Goal: Information Seeking & Learning: Check status

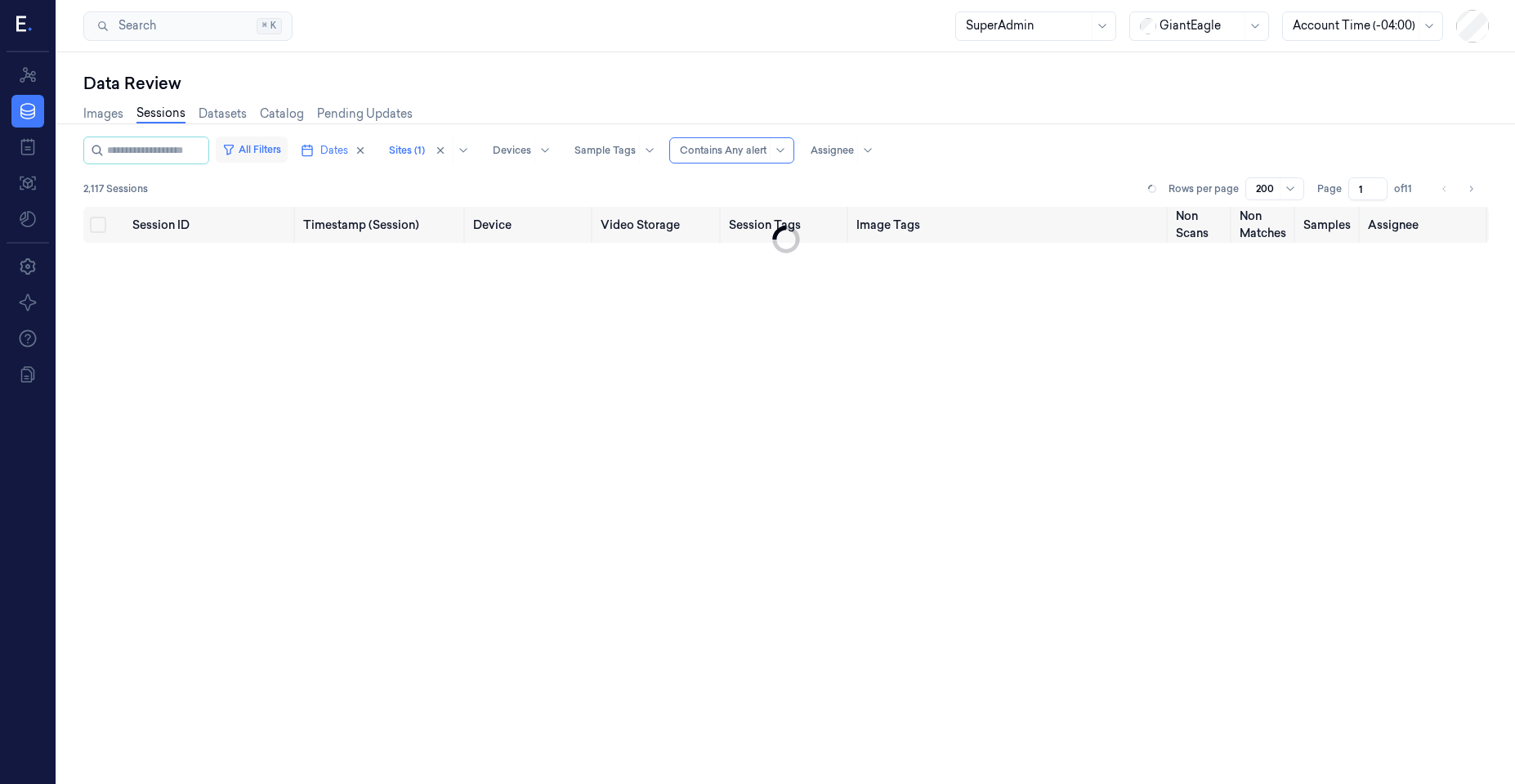
click at [264, 153] on button "All Filters" at bounding box center [251, 150] width 72 height 26
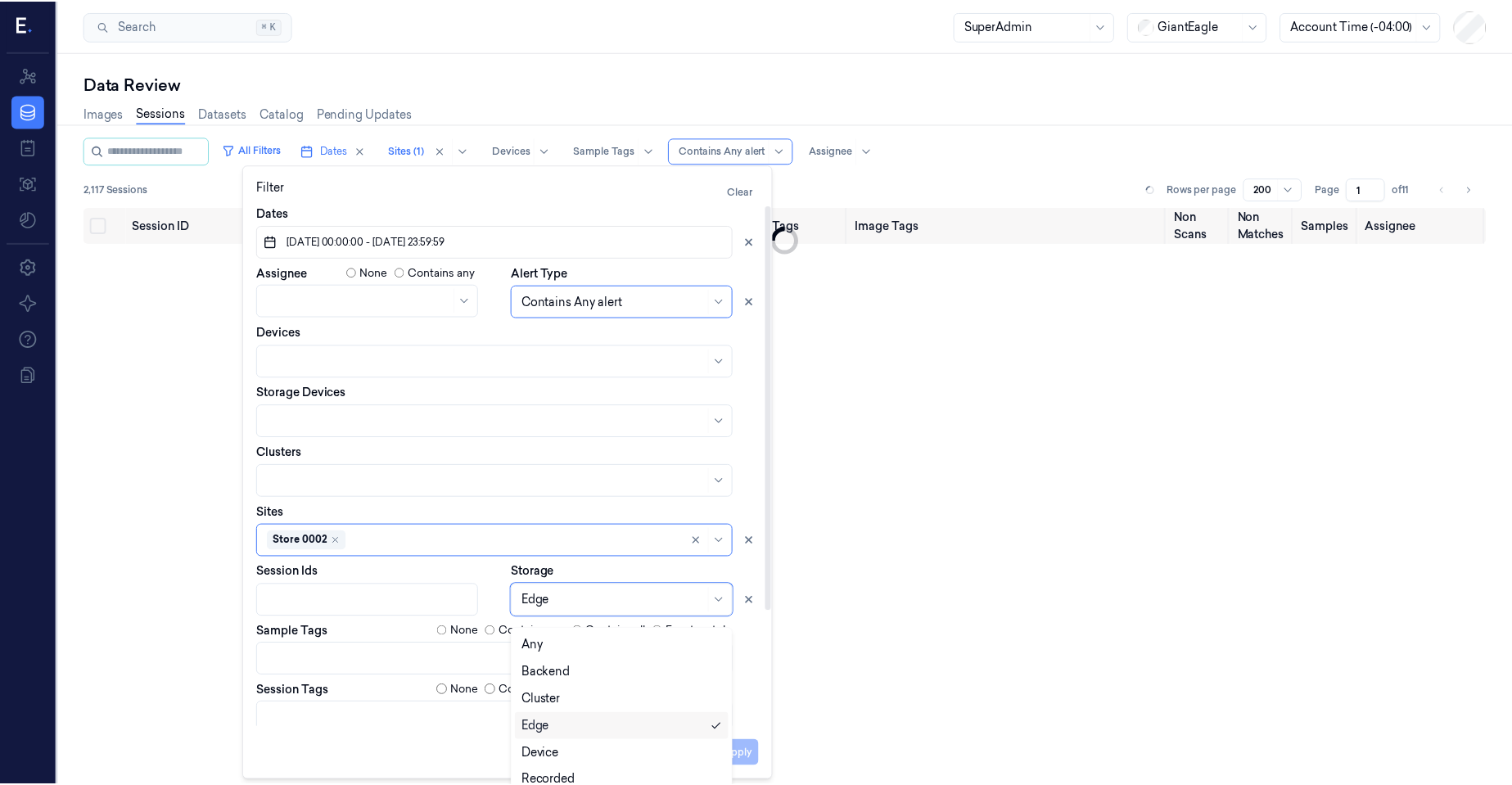
scroll to position [8, 0]
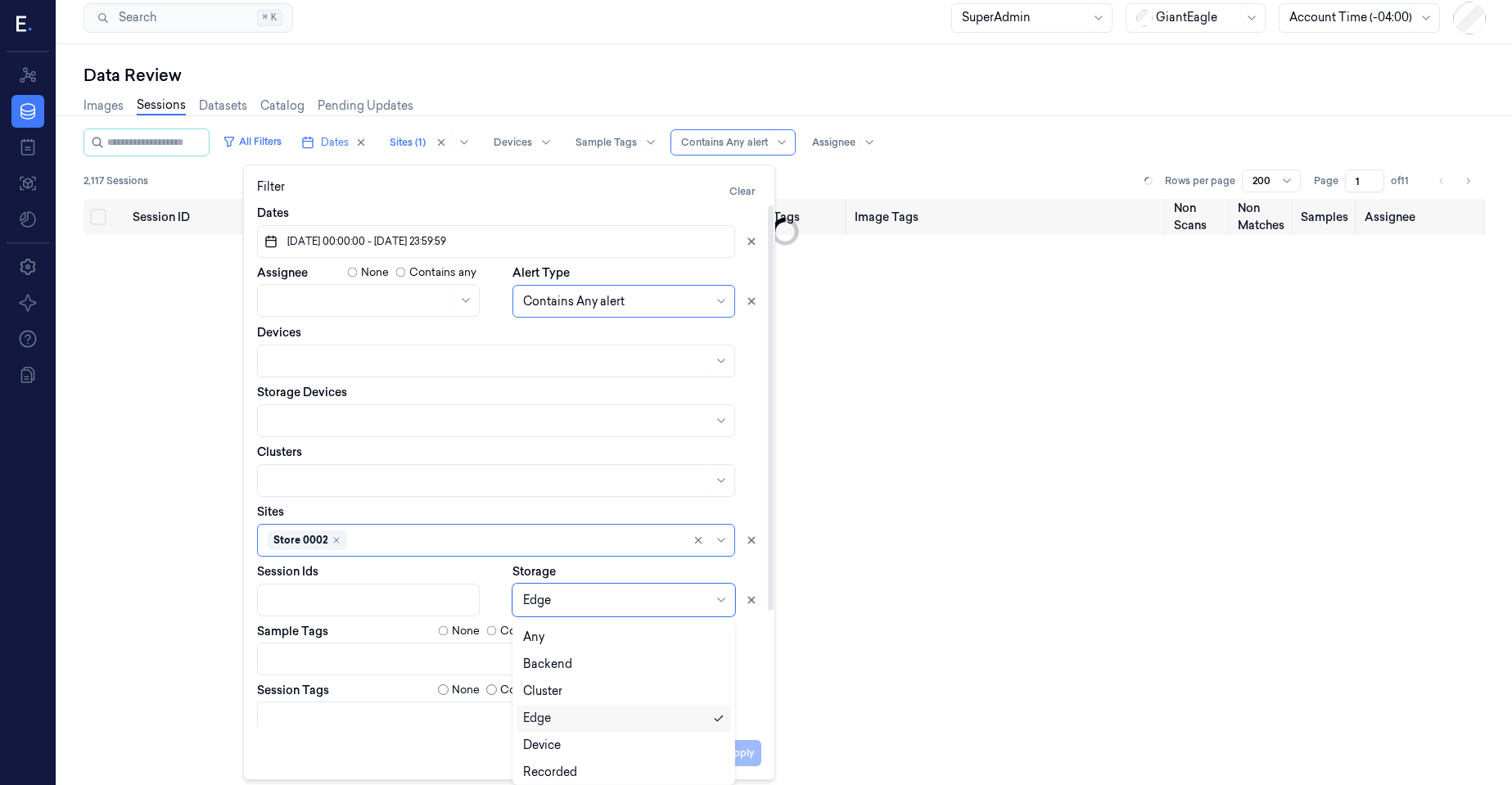
click at [535, 612] on div "Edge" at bounding box center [623, 599] width 223 height 33
click at [867, 177] on div "2,117 Sessions Rows per page 200 Page 1 of 11" at bounding box center [784, 181] width 1402 height 23
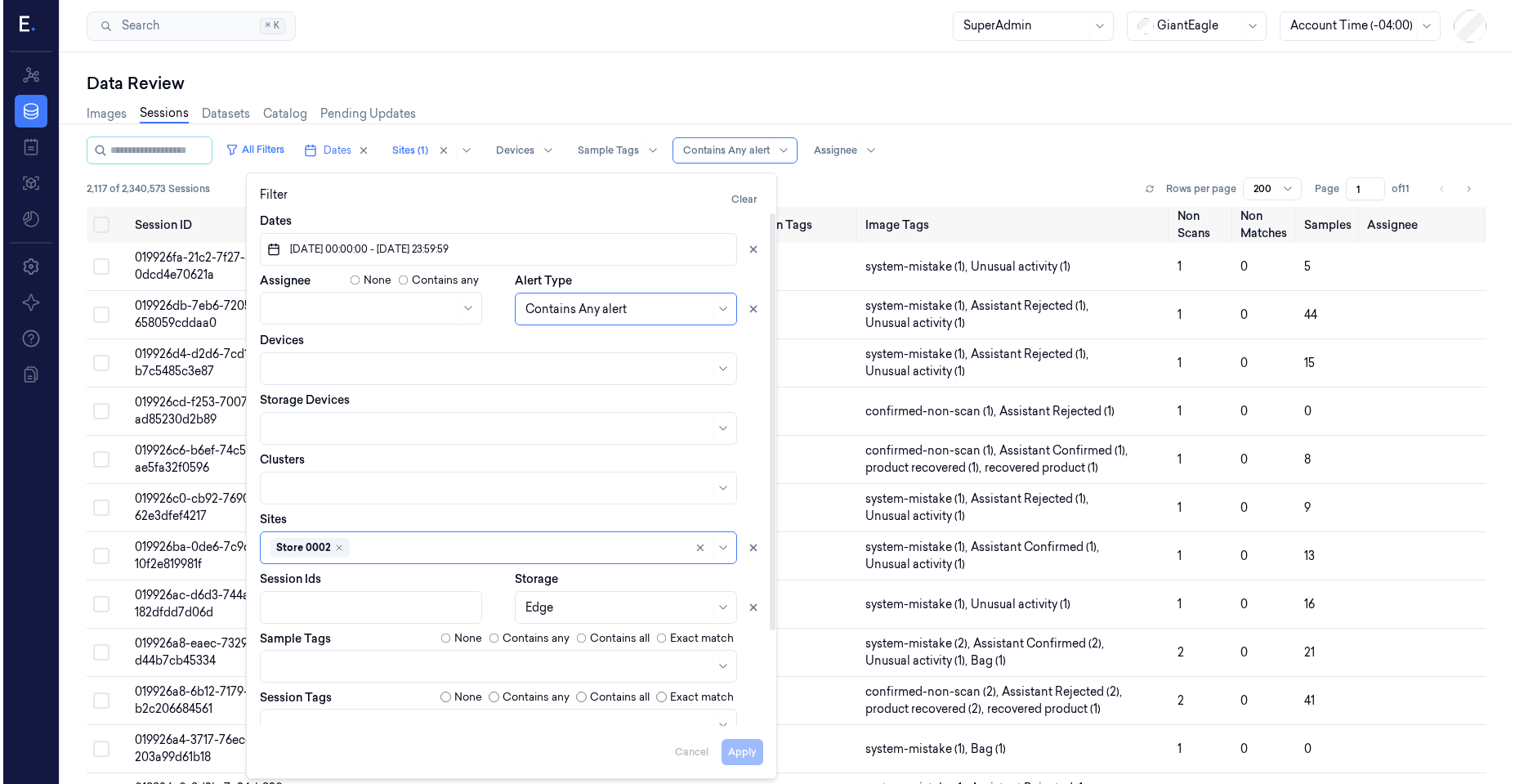
scroll to position [0, 0]
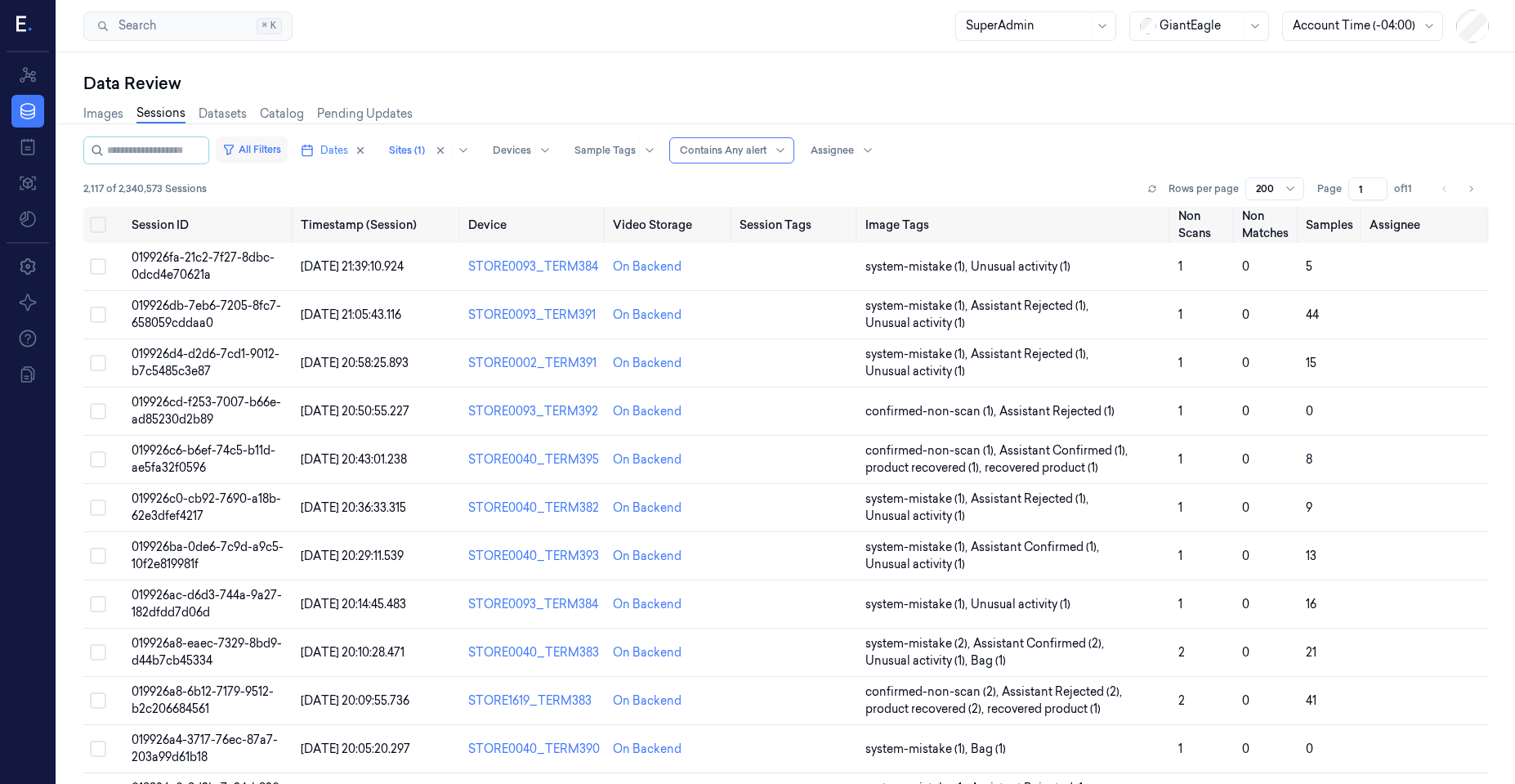
click at [282, 150] on button "All Filters" at bounding box center [251, 150] width 72 height 26
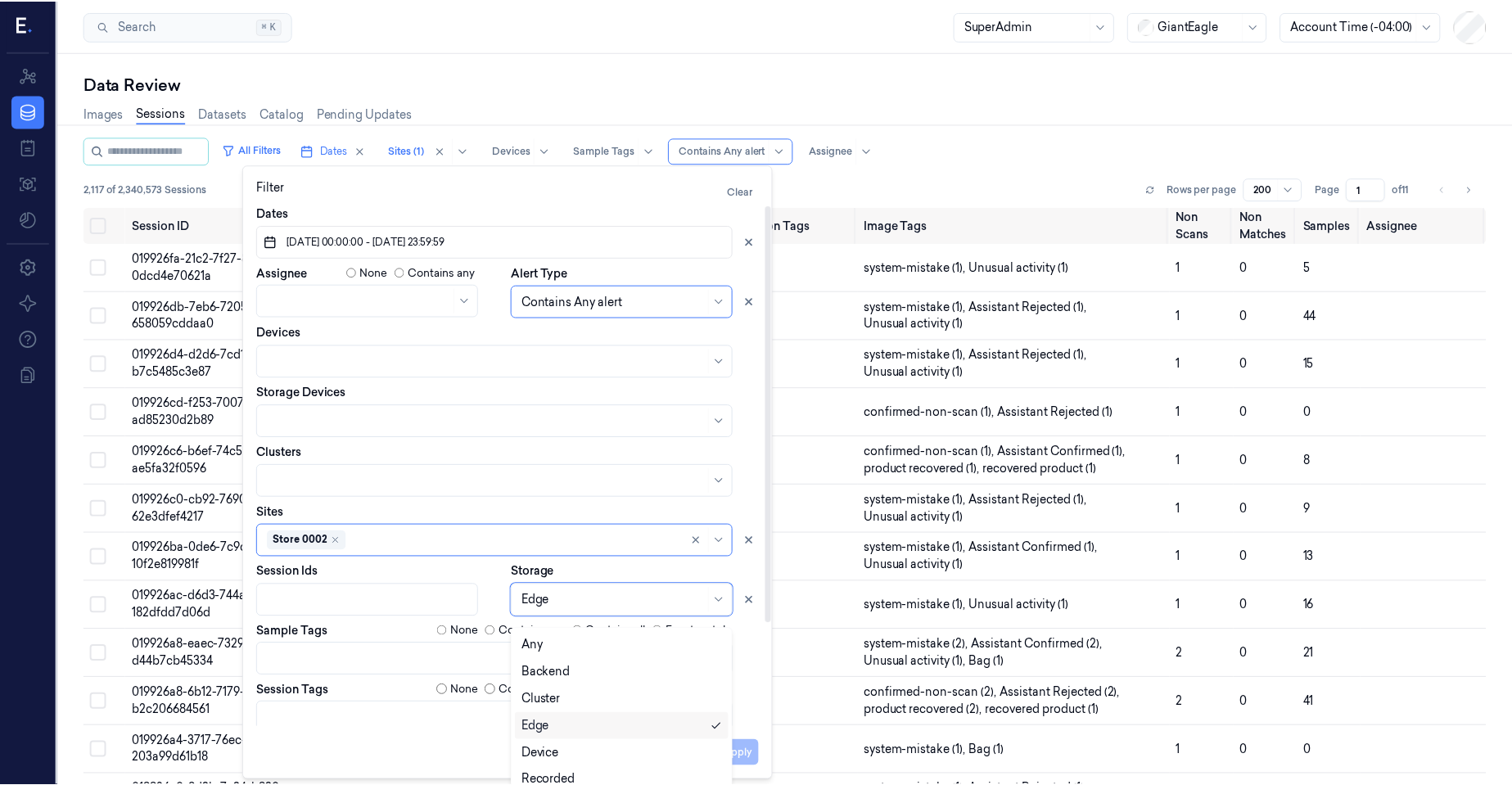
scroll to position [8, 0]
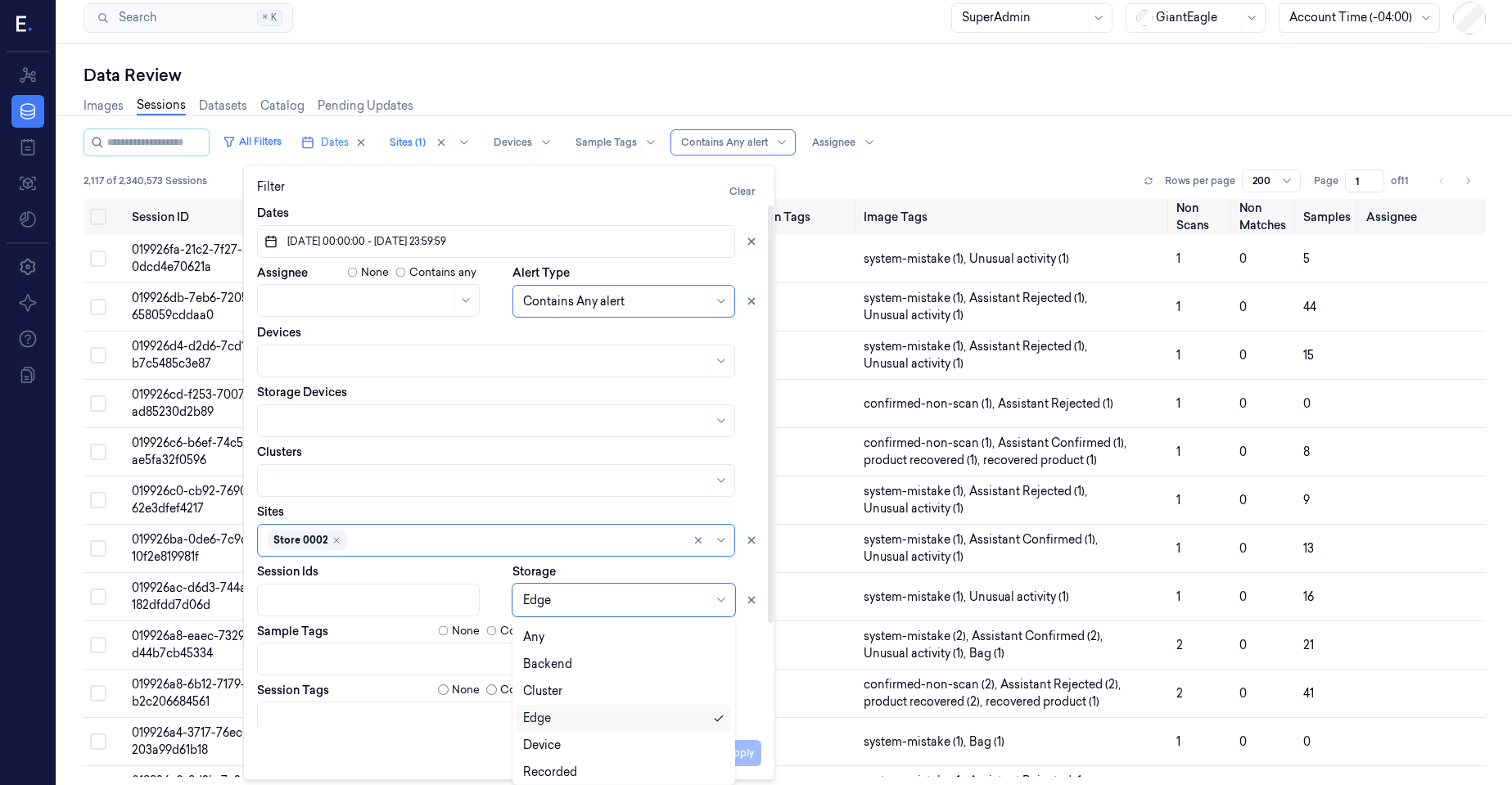
click at [546, 599] on div at bounding box center [615, 600] width 184 height 17
click at [553, 663] on div "Backend" at bounding box center [548, 664] width 49 height 17
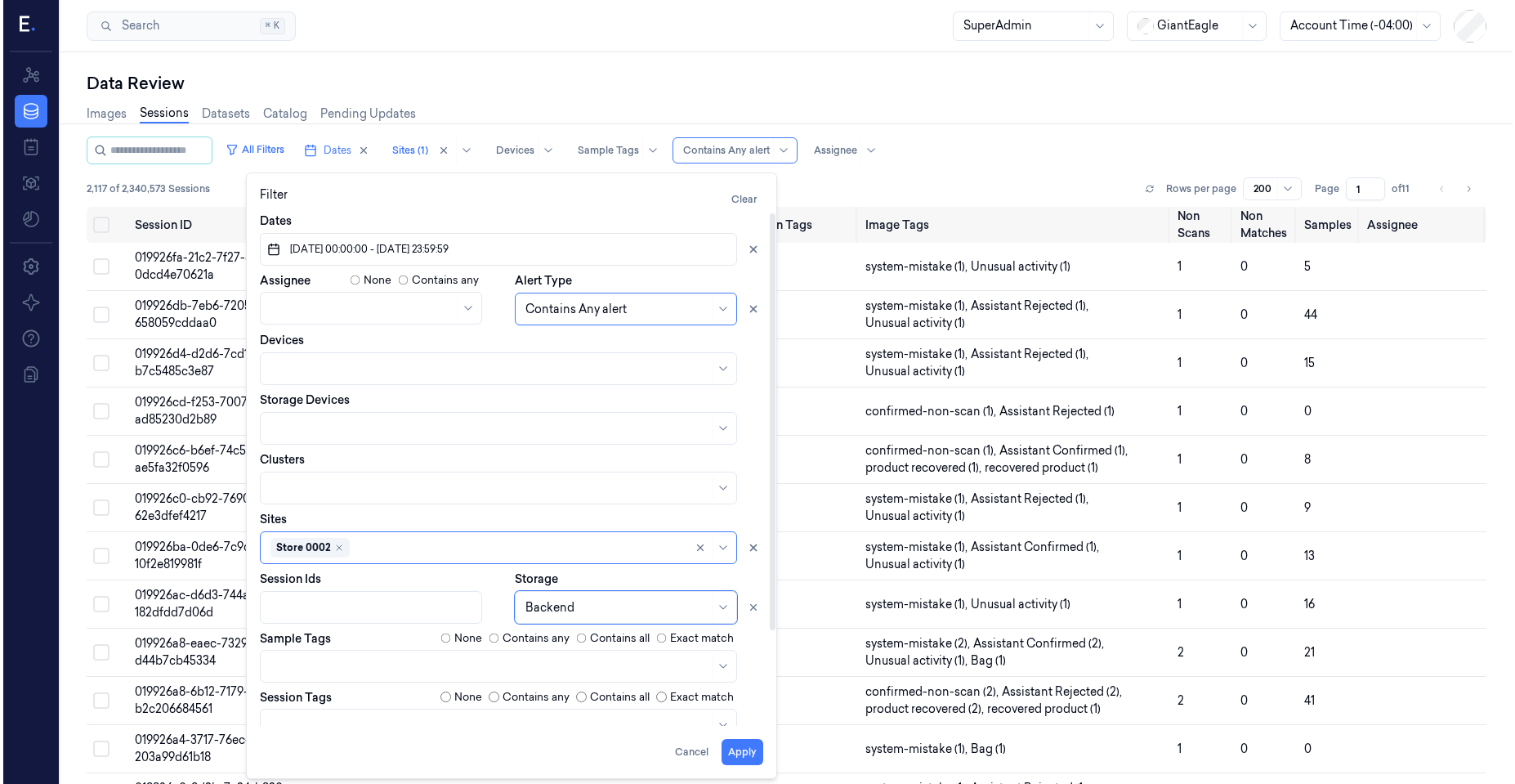
scroll to position [0, 0]
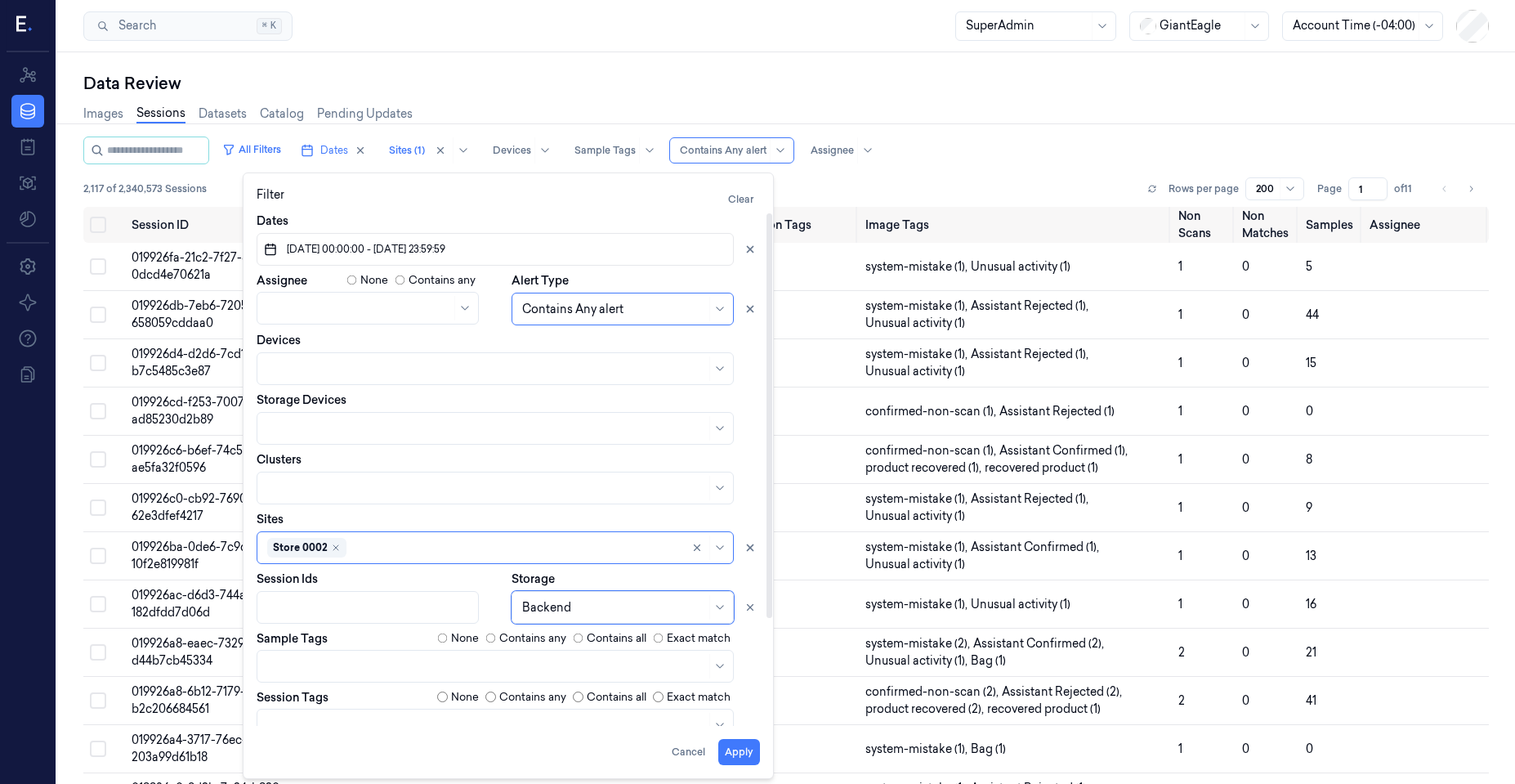
click at [902, 180] on div "2,117 of 2,340,573 Sessions Rows per page 200 Page 1 of 11" at bounding box center [787, 188] width 1406 height 23
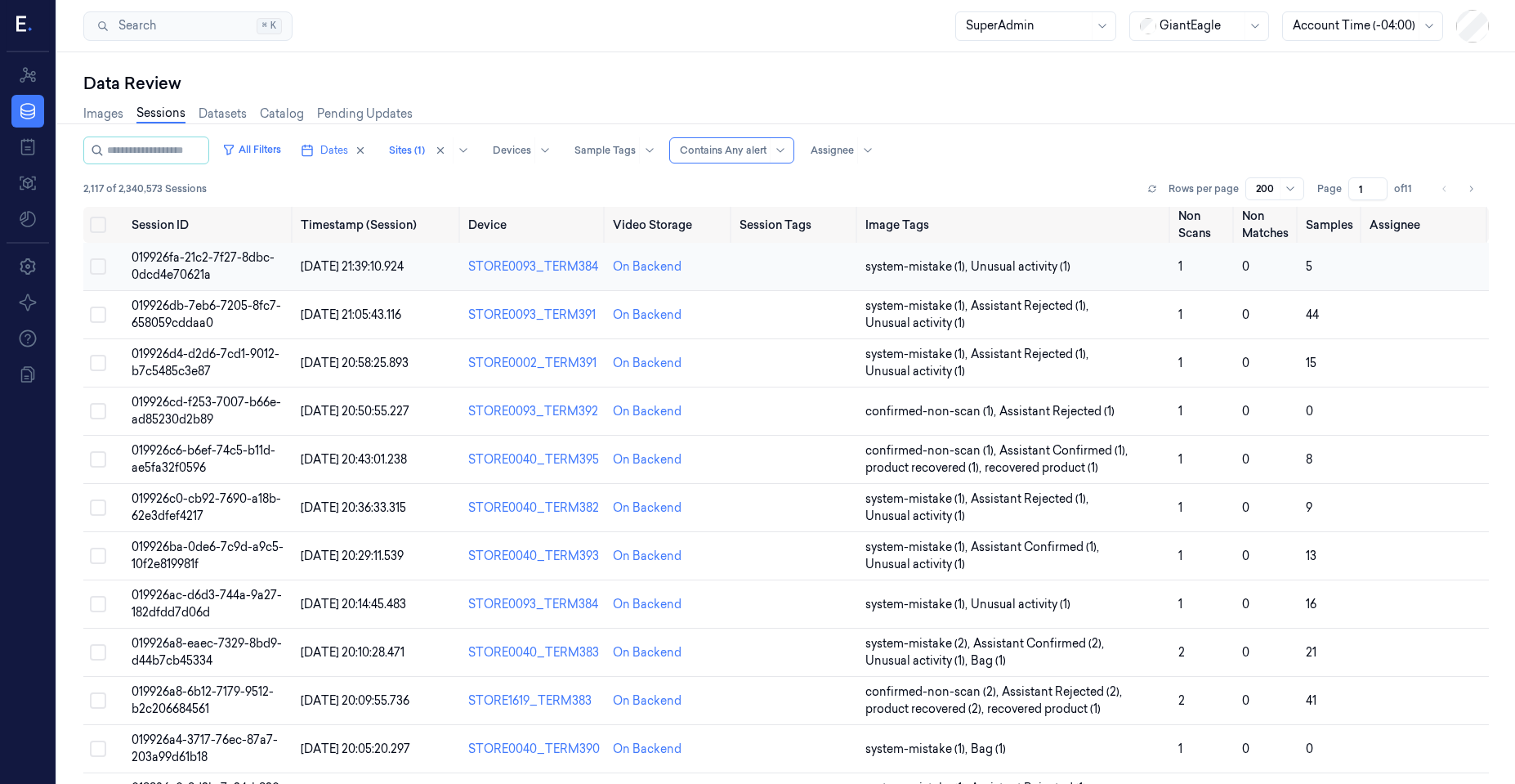
click at [194, 263] on span "019926fa-21c2-7f27-8dbc-0dcd4e70621a" at bounding box center [203, 266] width 143 height 32
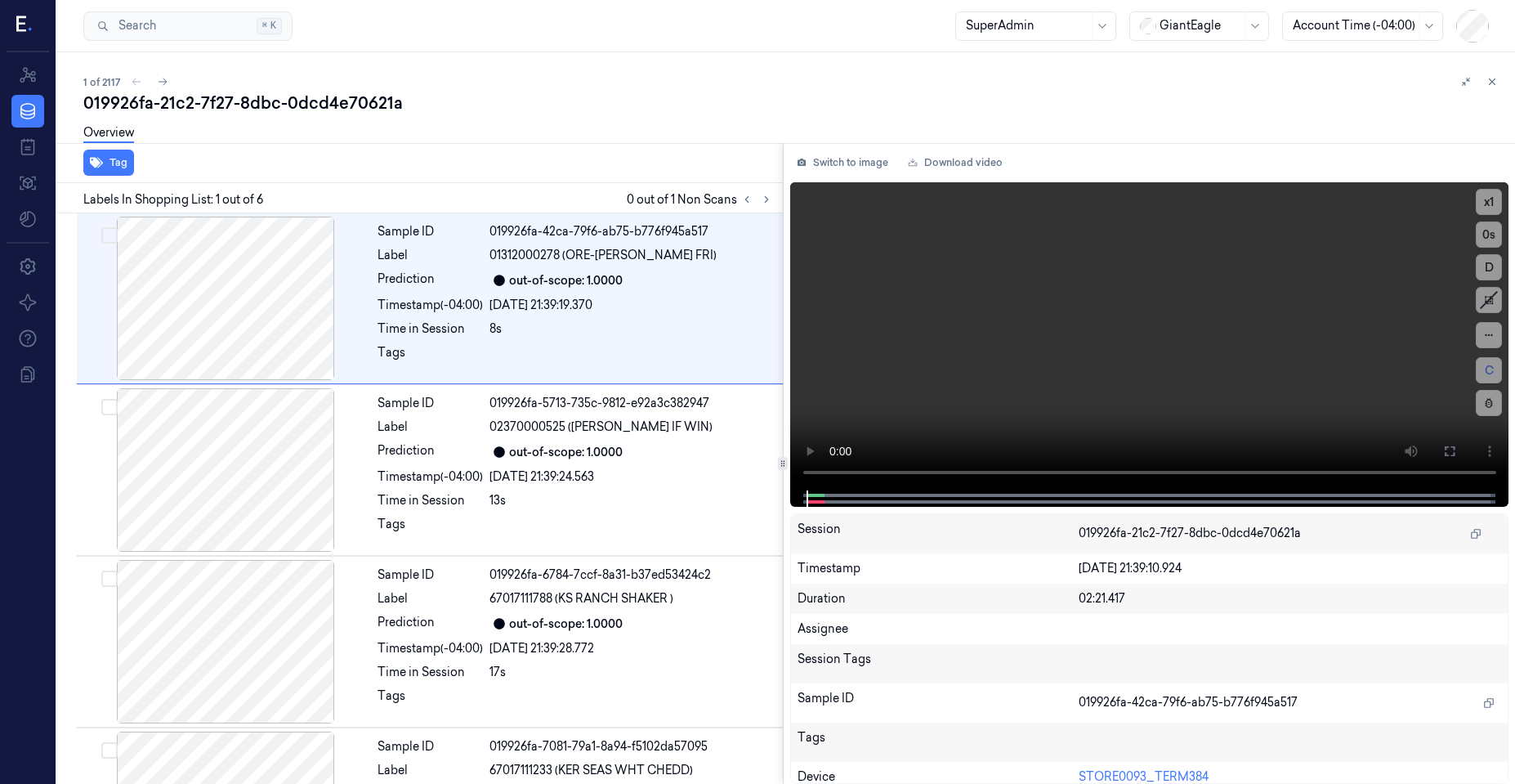
click at [1495, 80] on icon at bounding box center [1492, 82] width 11 height 11
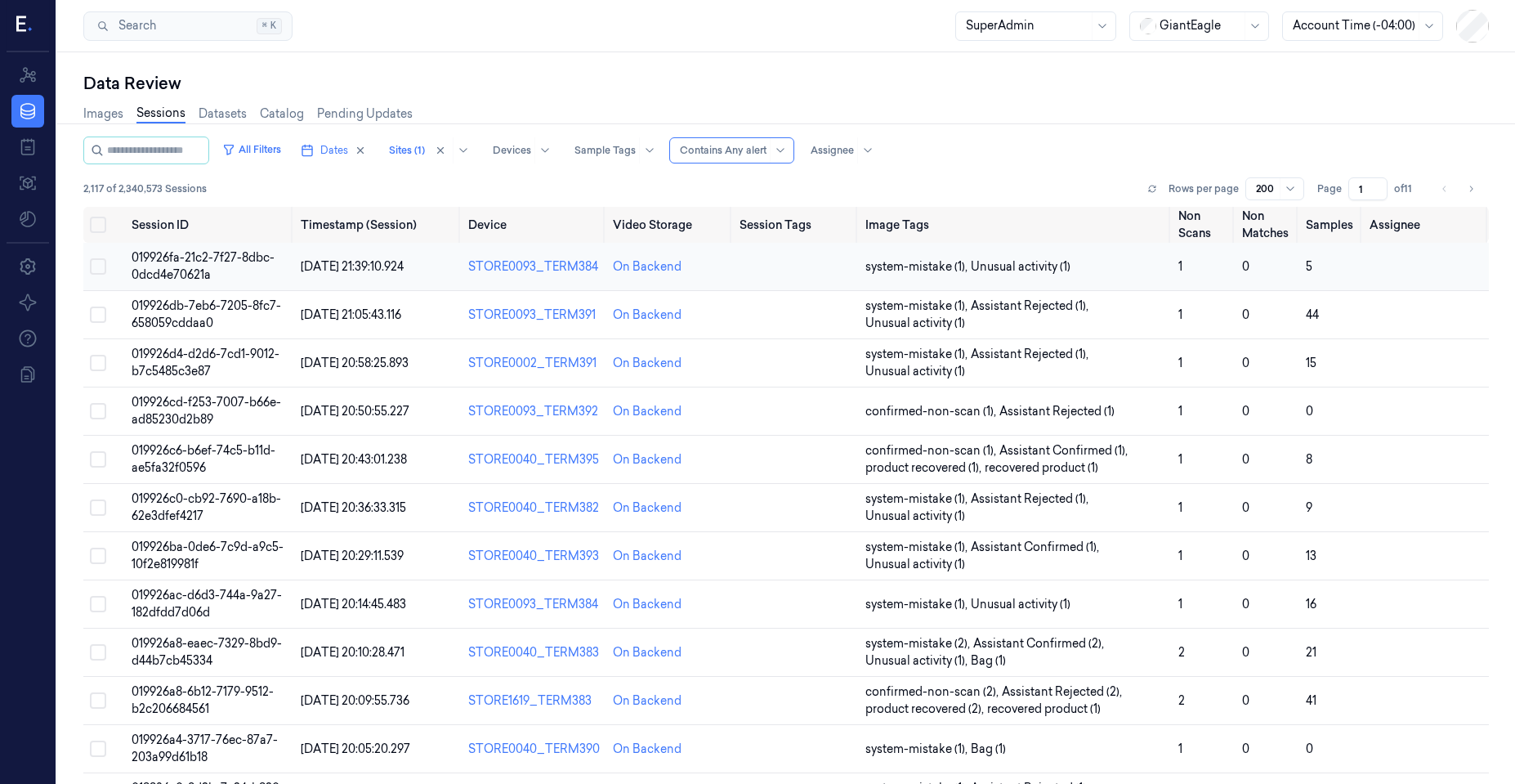
click at [196, 265] on td "019926fa-21c2-7f27-8dbc-0dcd4e70621a" at bounding box center [209, 267] width 169 height 48
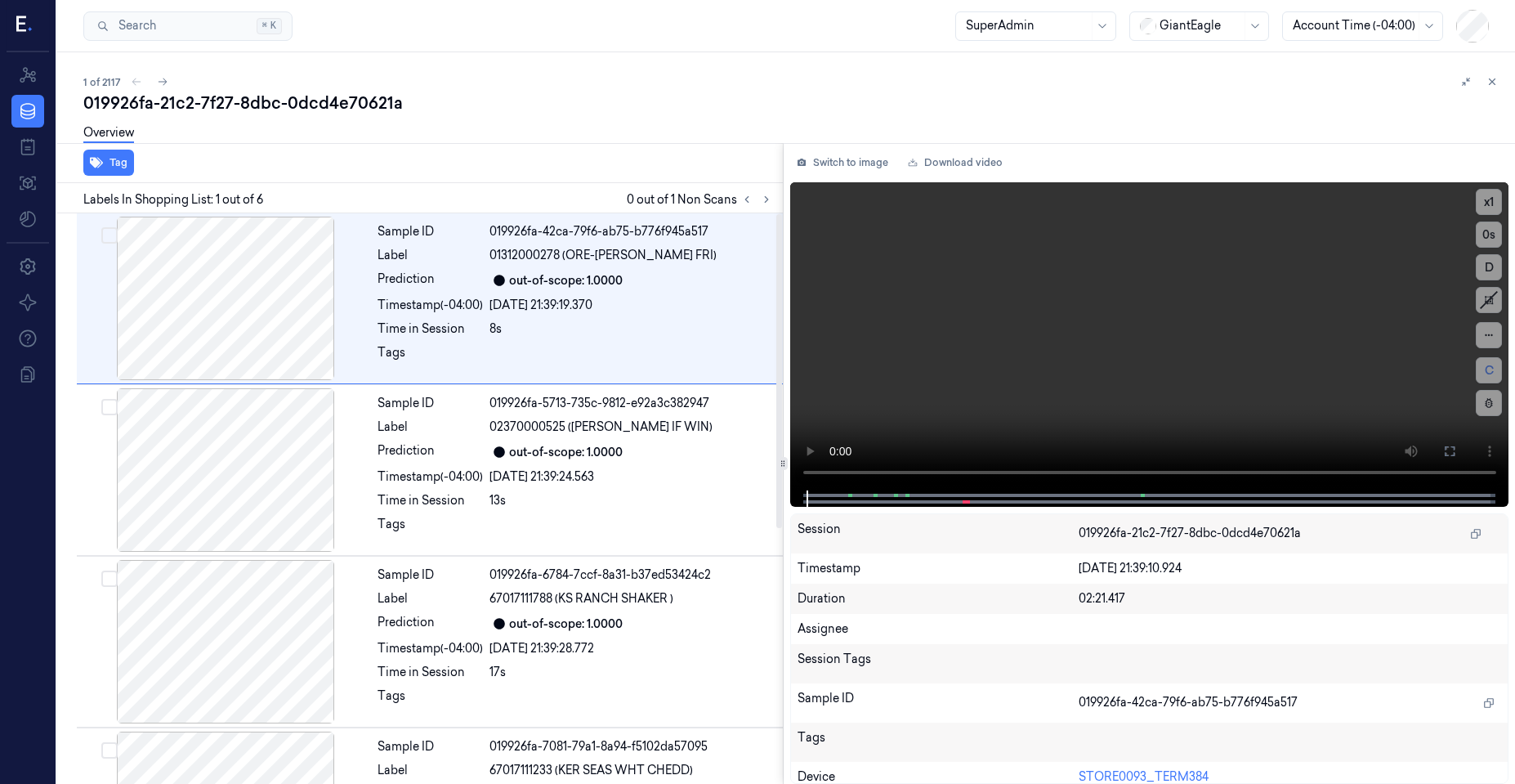
click at [200, 106] on div "019926fa-21c2-7f27-8dbc-0dcd4e70621a" at bounding box center [793, 102] width 1419 height 23
copy div "7f27"
click at [1483, 85] on button at bounding box center [1492, 81] width 20 height 20
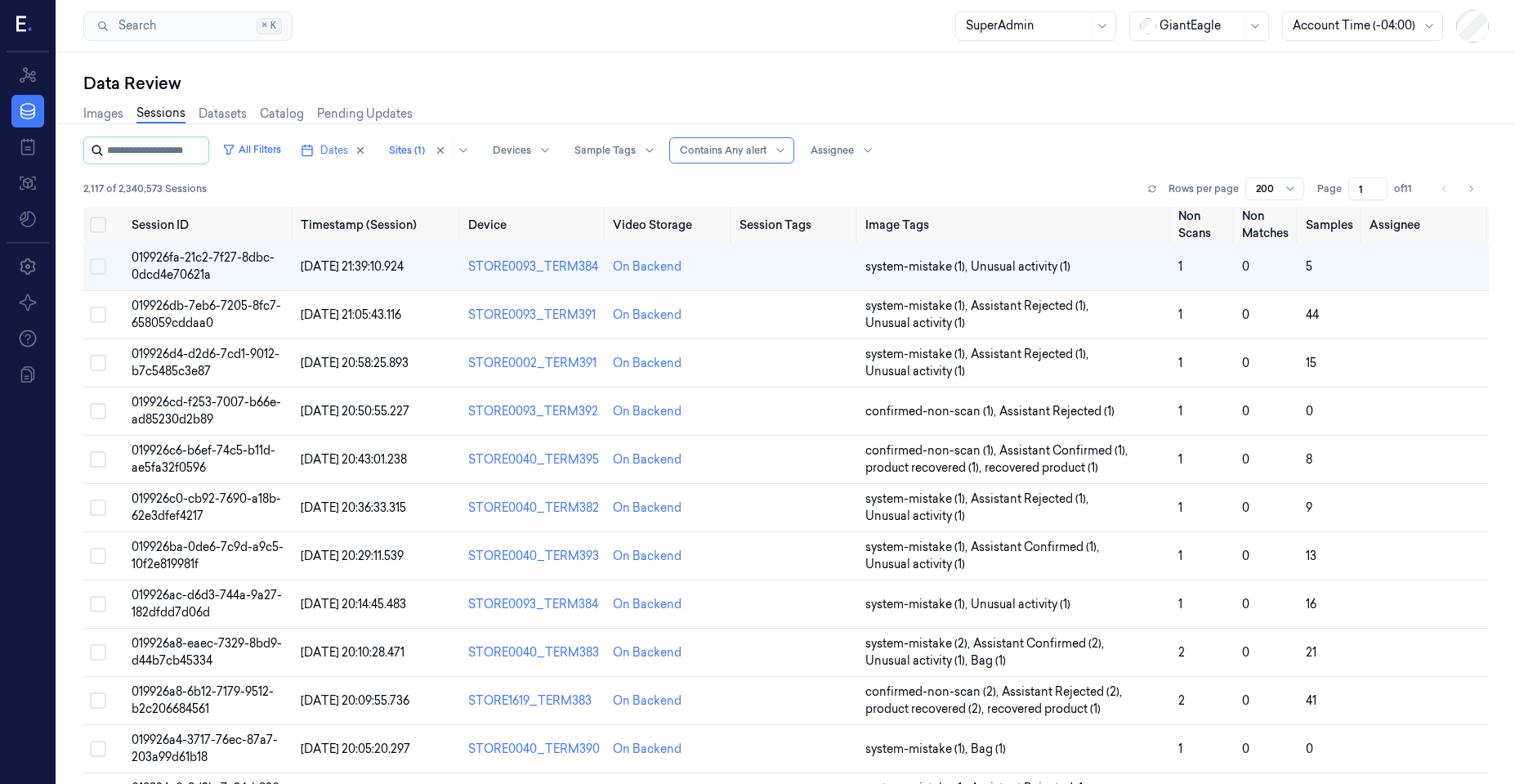
click at [190, 155] on input "string" at bounding box center [156, 150] width 98 height 26
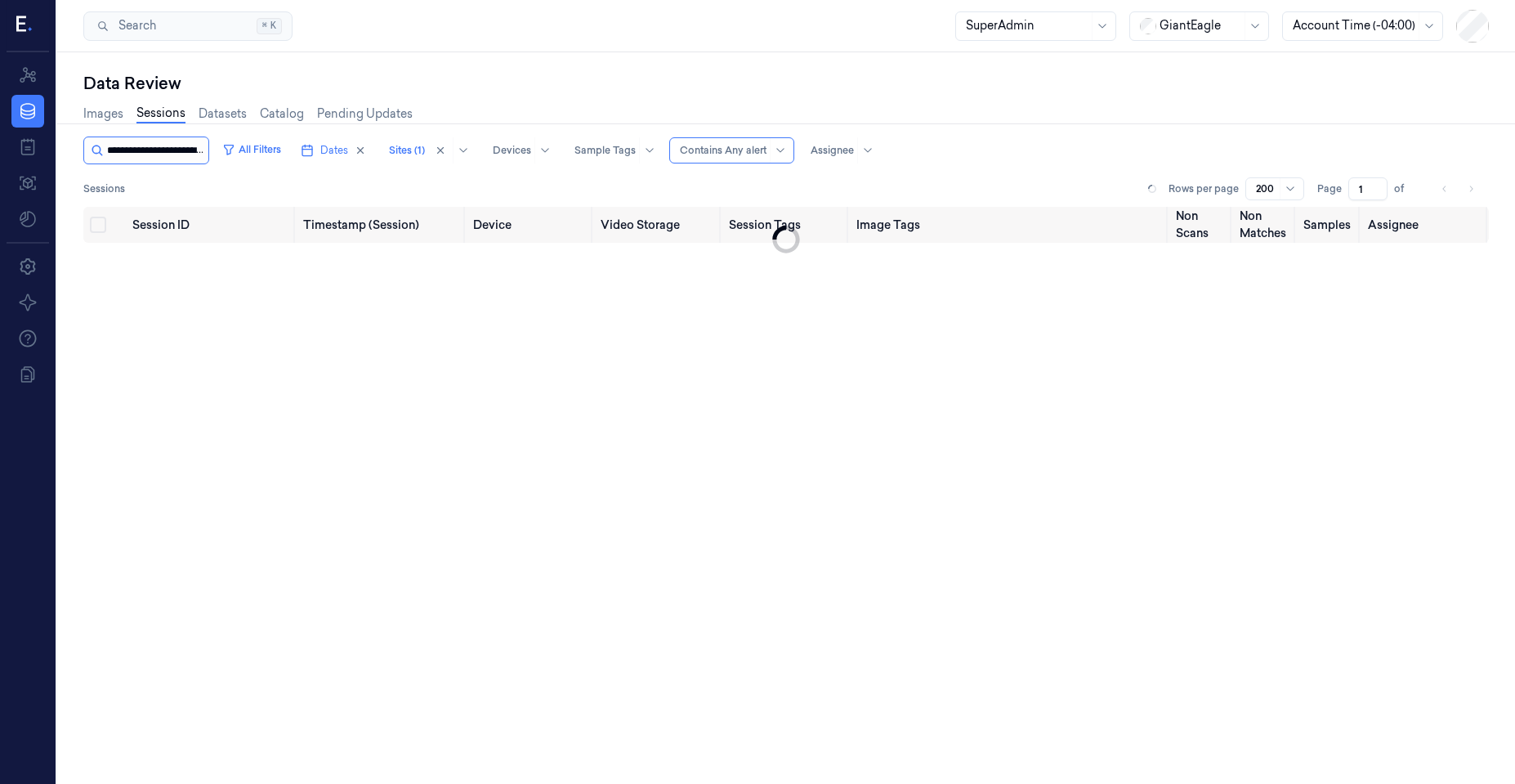
scroll to position [0, 62]
type input "**********"
click at [266, 146] on button "All Filters" at bounding box center [278, 150] width 72 height 26
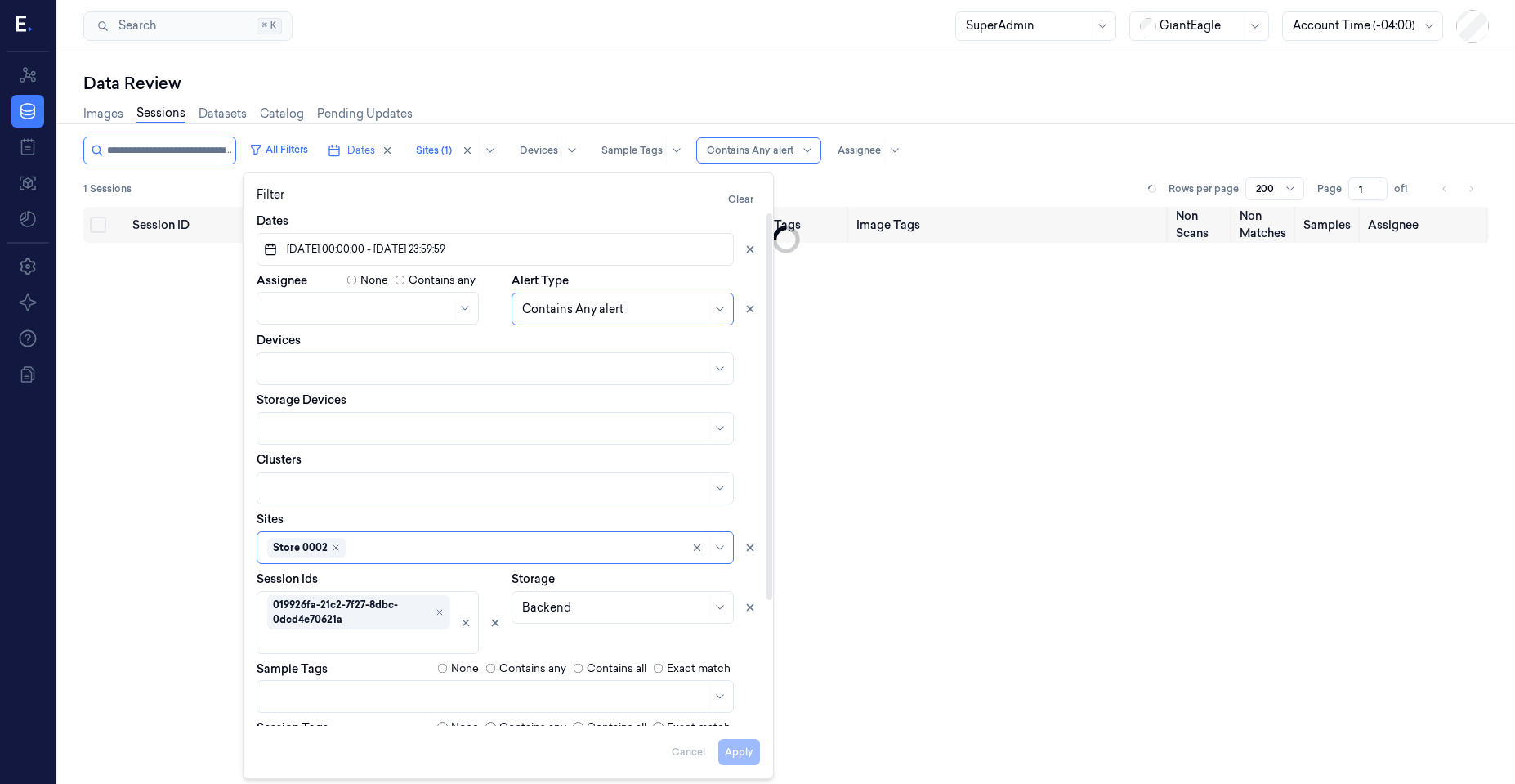
click at [613, 609] on div "Backend" at bounding box center [614, 607] width 183 height 23
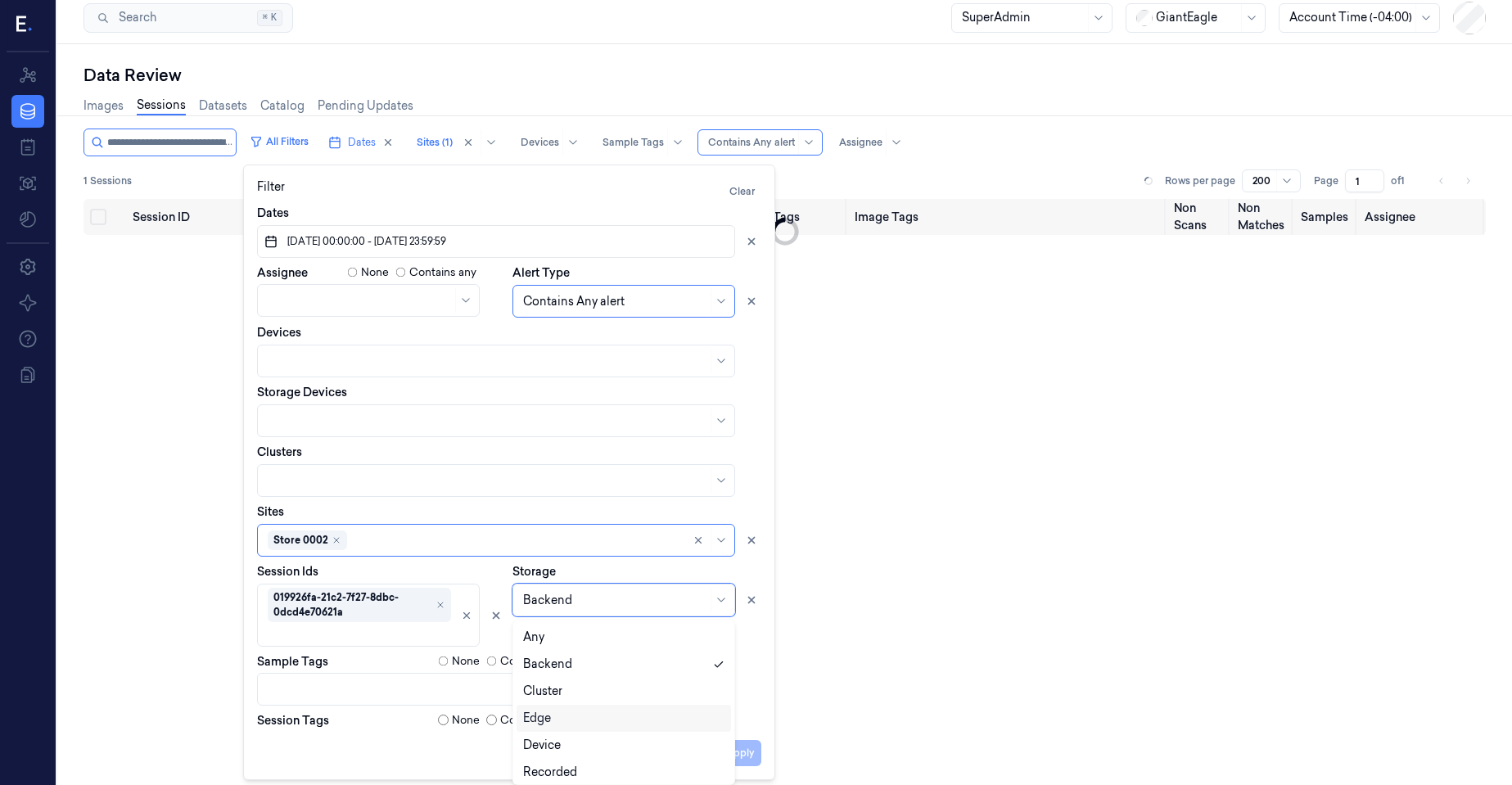
click at [563, 710] on div "Edge" at bounding box center [624, 718] width 201 height 17
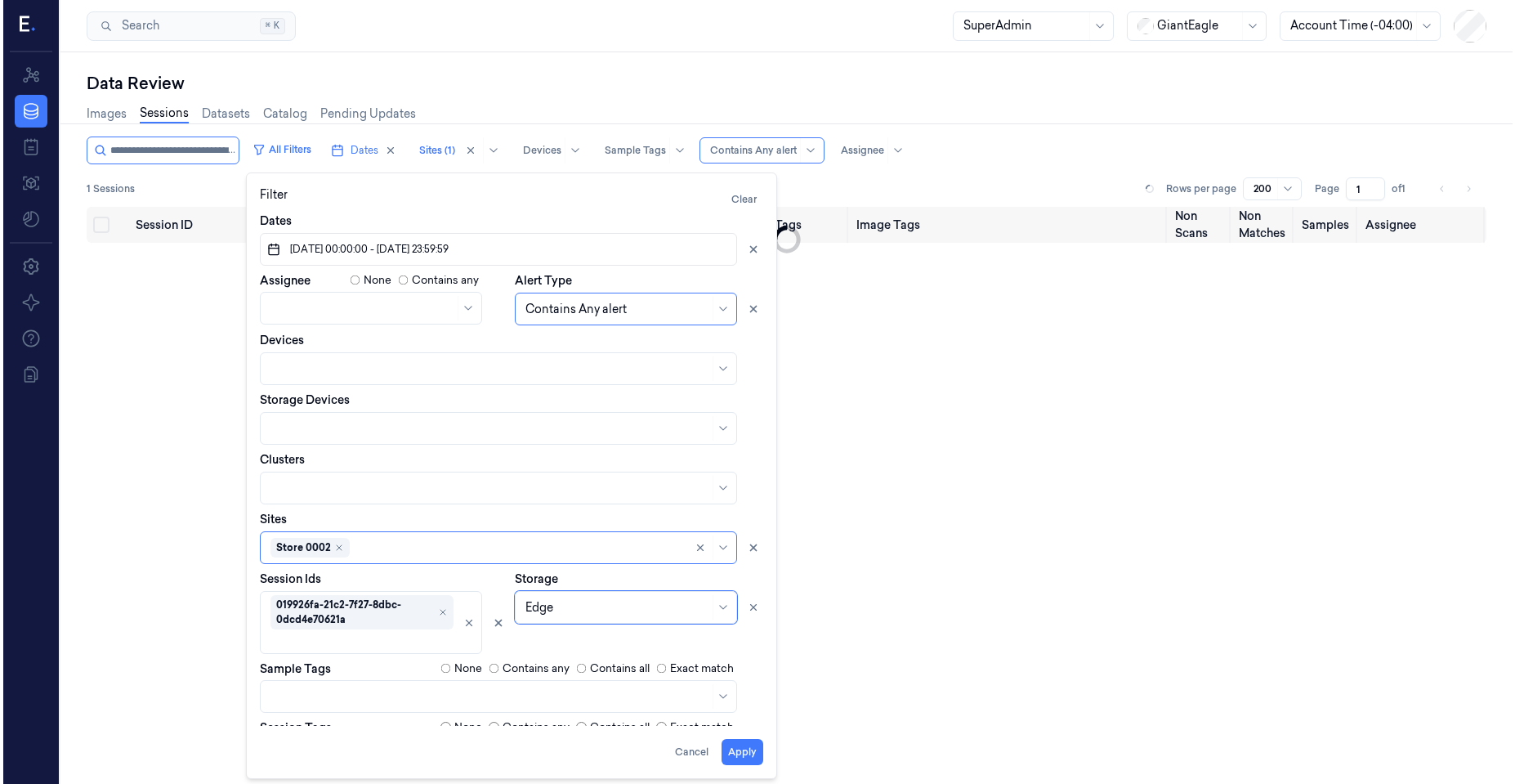
scroll to position [0, 0]
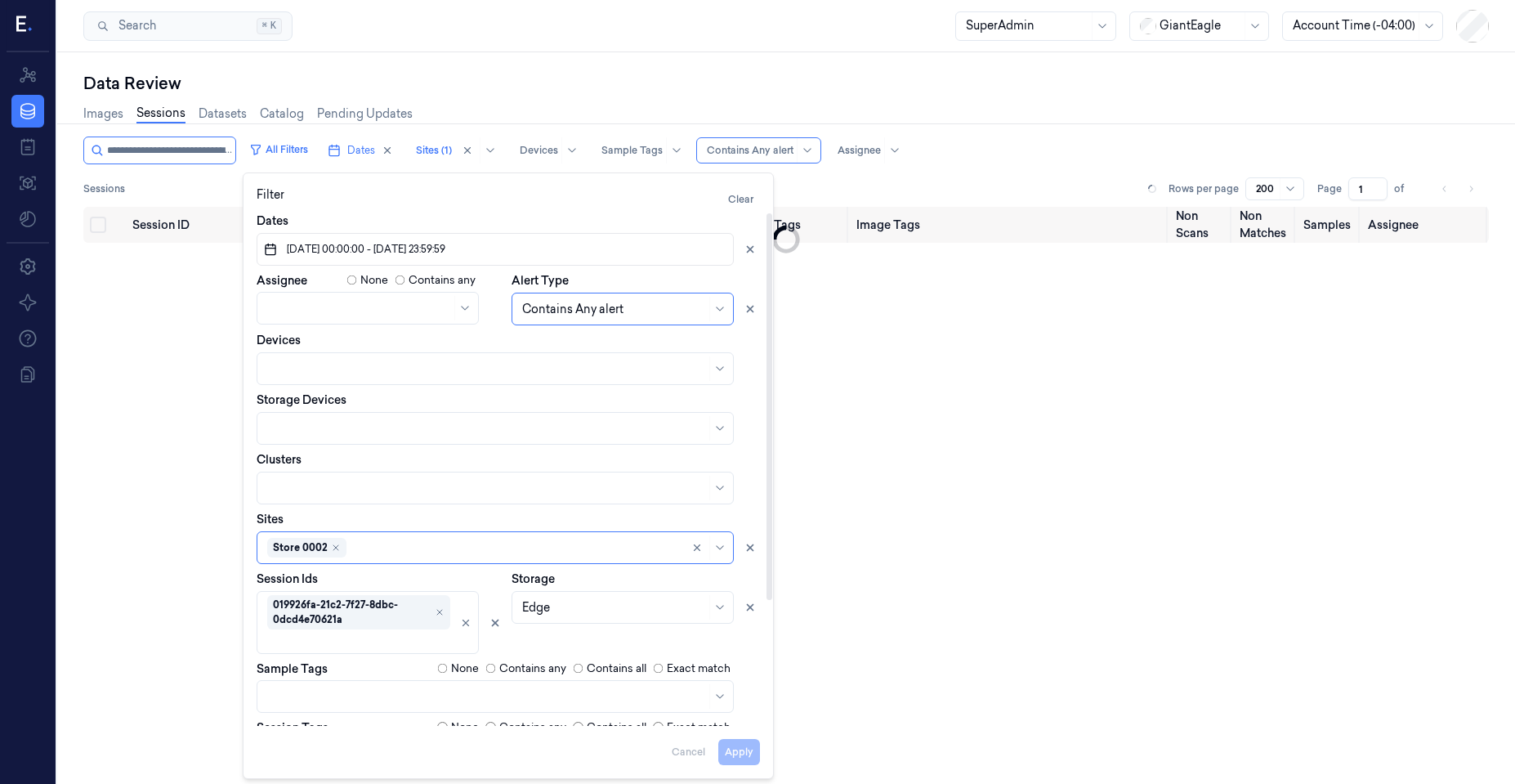
click at [882, 352] on div "Session ID Timestamp (Session) Device Video Storage Session Tags Image Tags Non…" at bounding box center [787, 530] width 1406 height 647
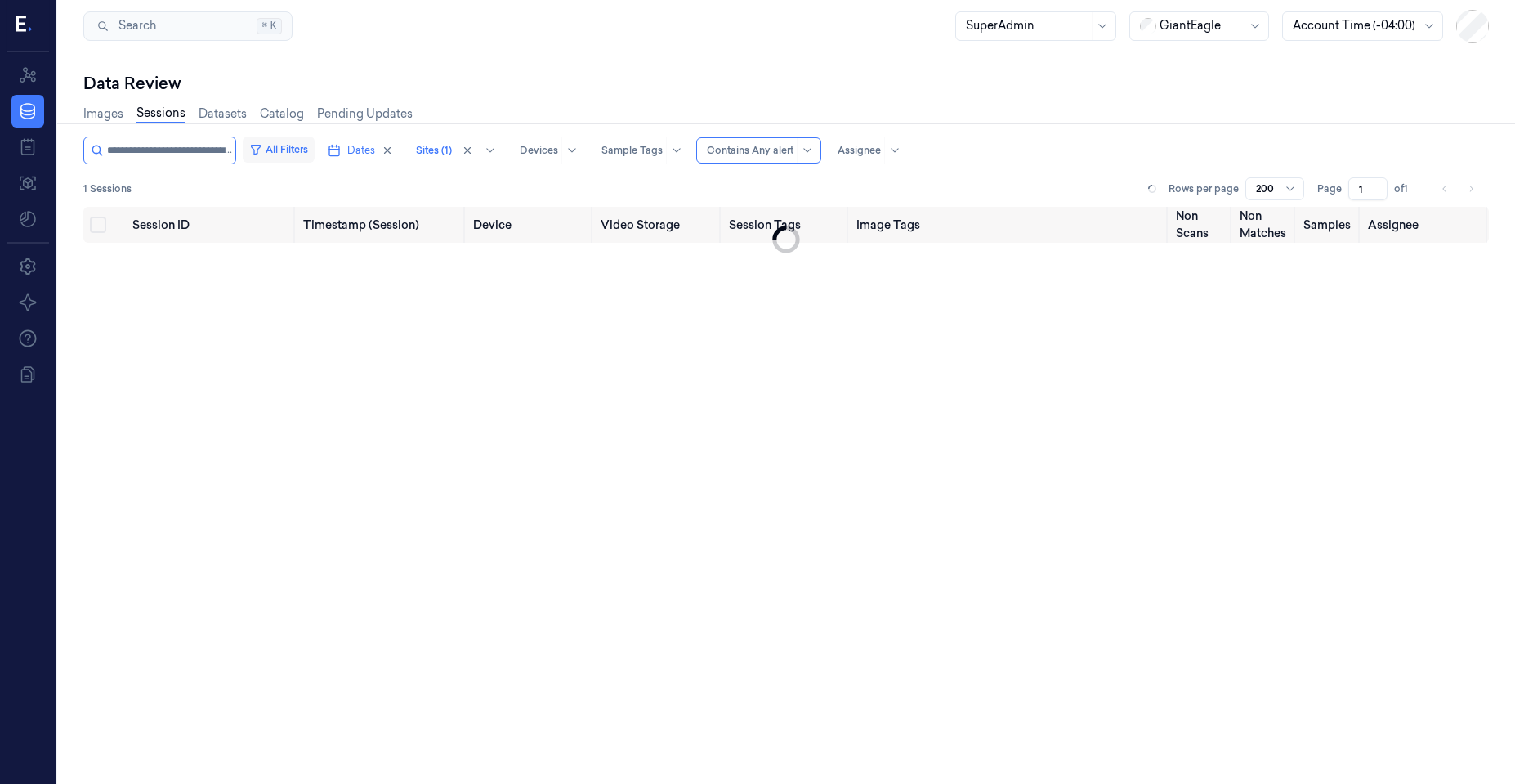
click at [272, 154] on button "All Filters" at bounding box center [278, 150] width 72 height 26
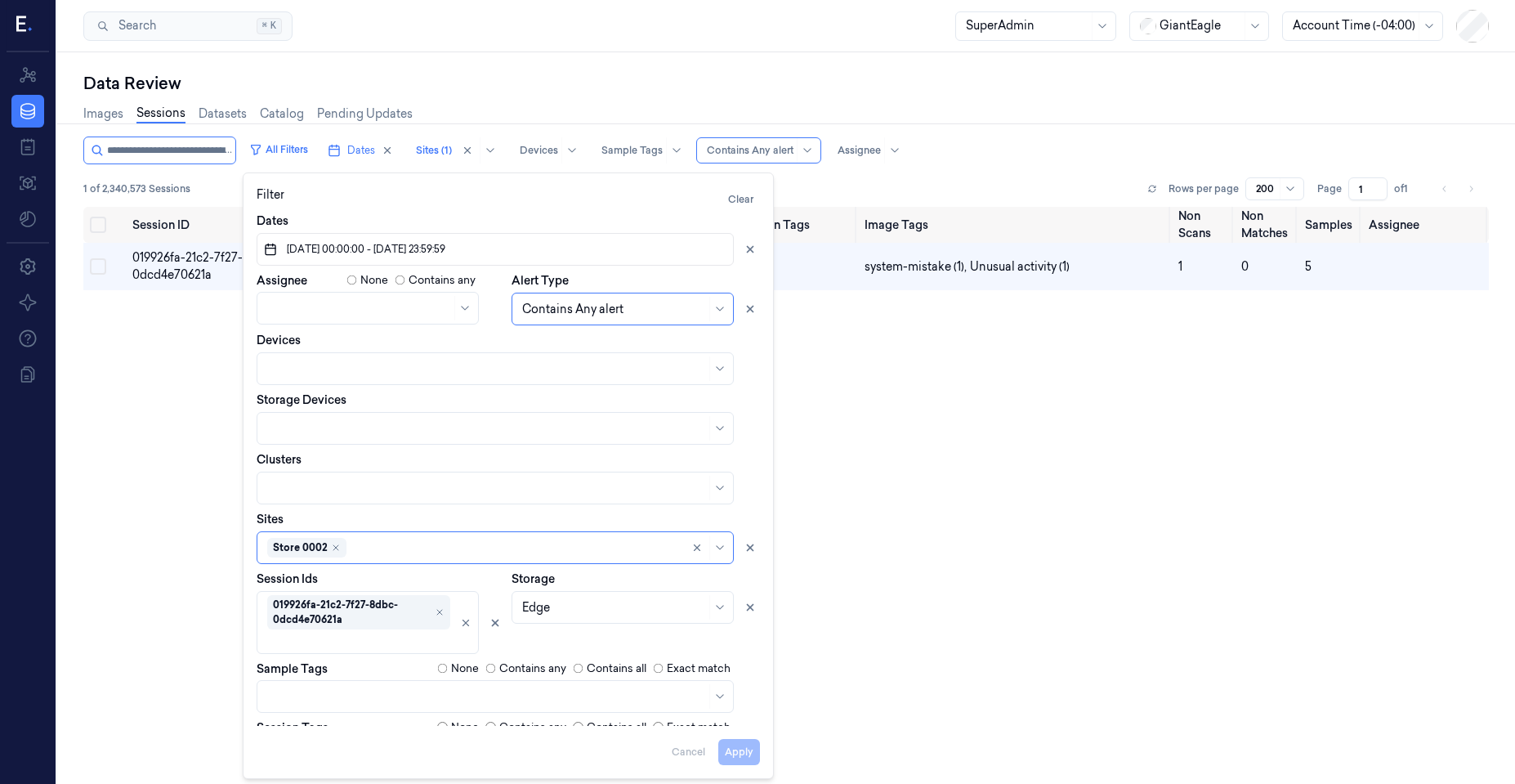
click at [142, 445] on div "Session ID Timestamp (Session) Device Video Storage Session Tags Image Tags Non…" at bounding box center [787, 530] width 1406 height 647
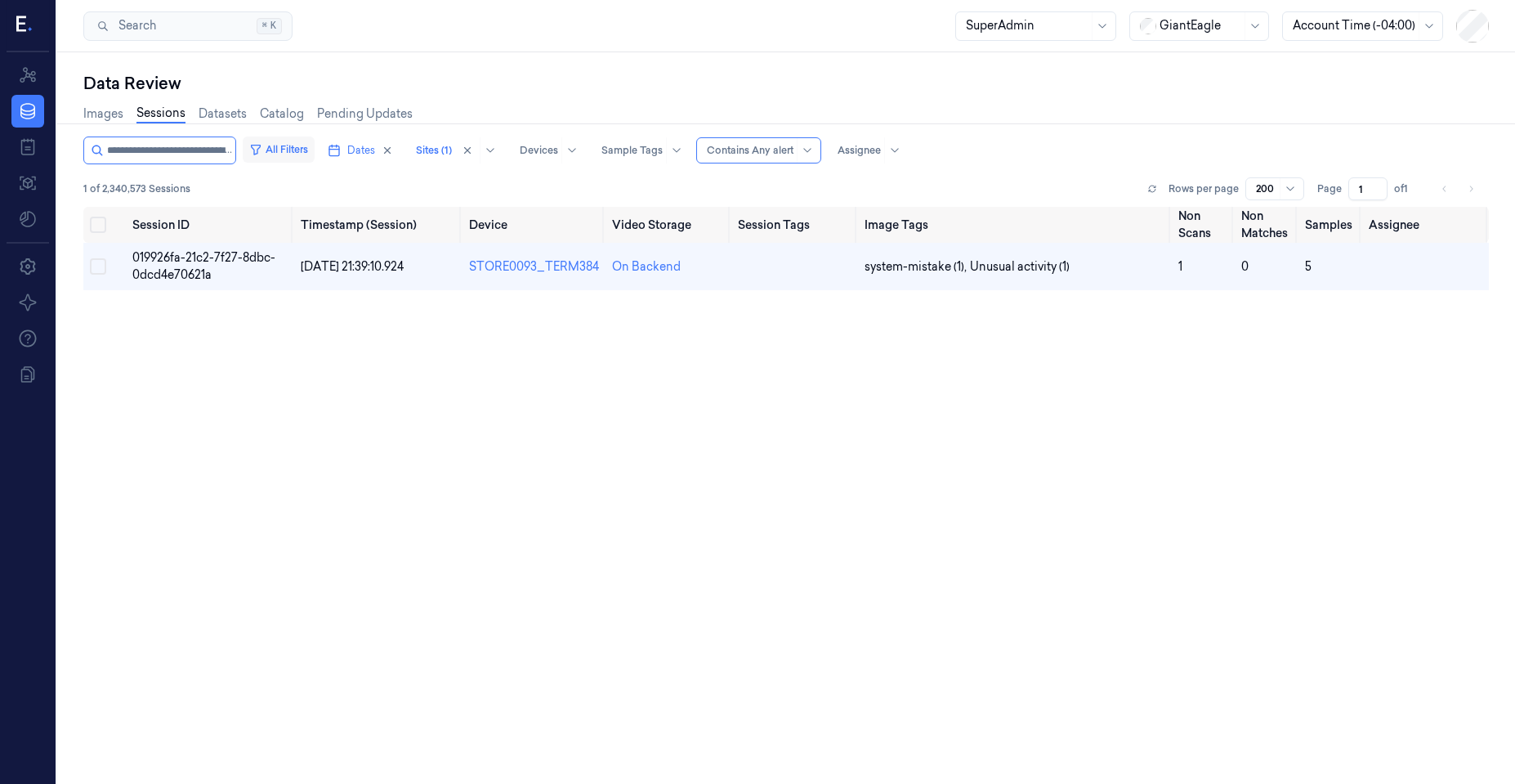
click at [277, 147] on button "All Filters" at bounding box center [278, 150] width 72 height 26
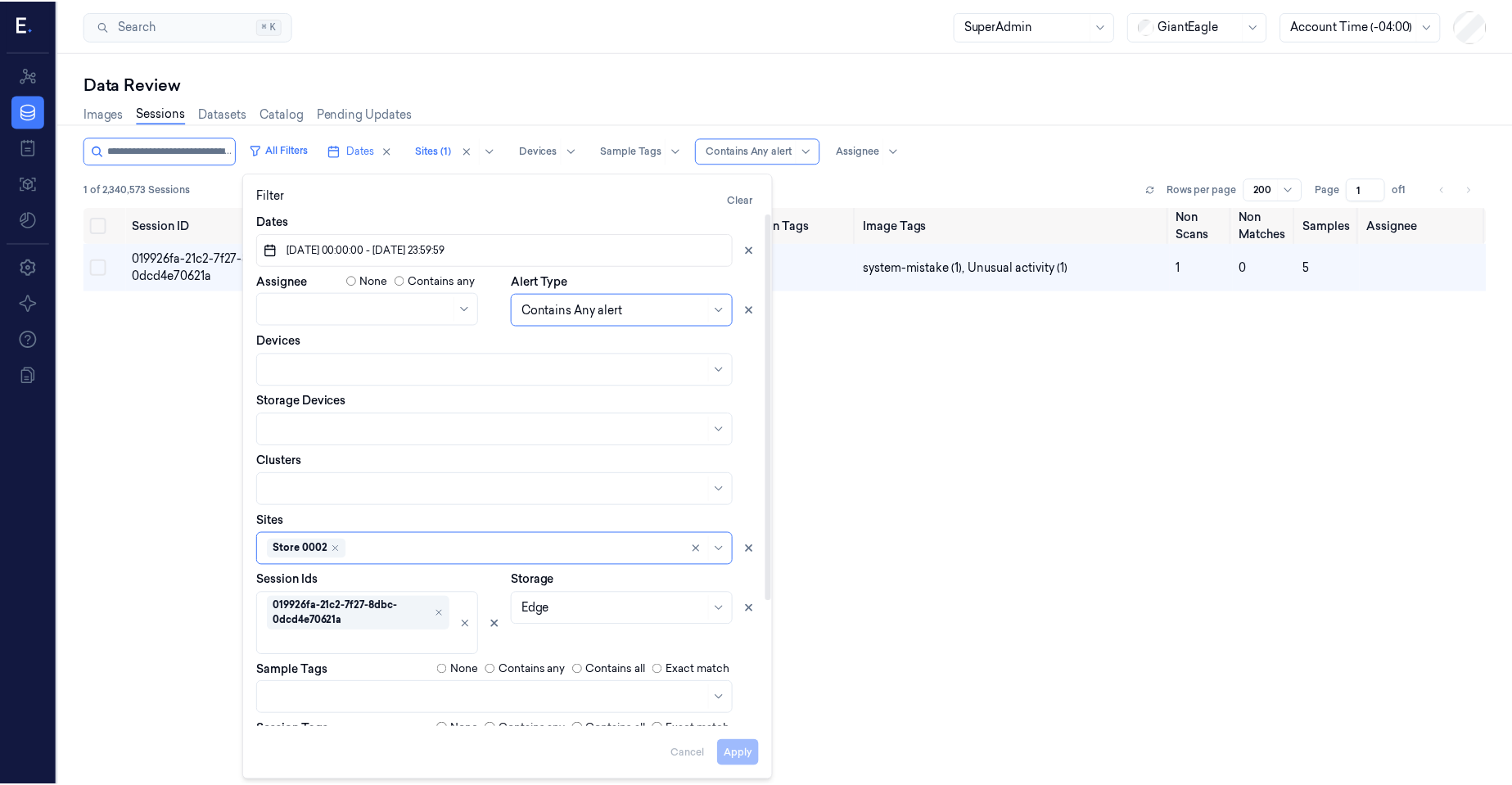
scroll to position [8, 0]
click at [552, 603] on div at bounding box center [615, 608] width 184 height 17
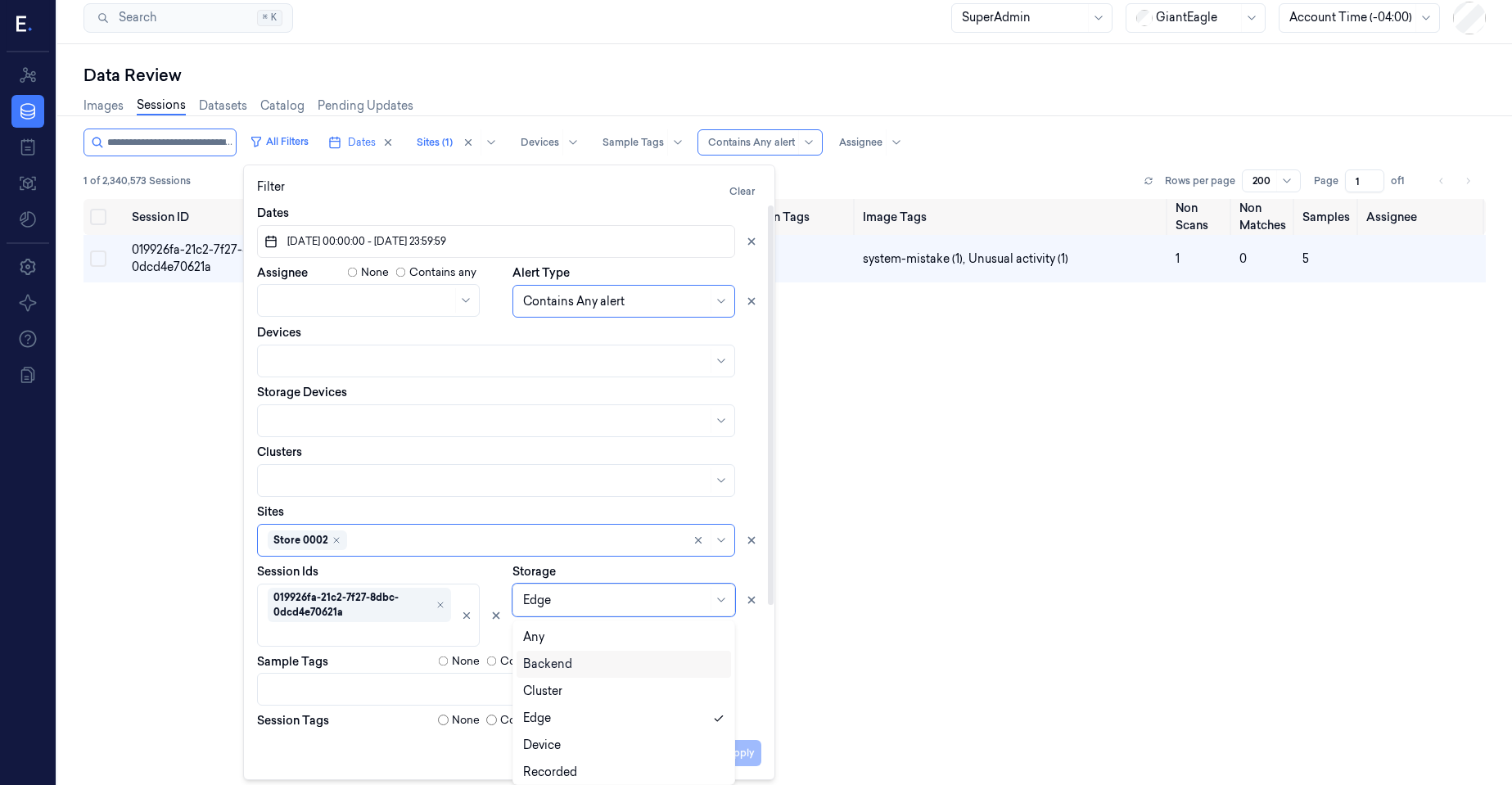
click at [566, 659] on div "Backend" at bounding box center [548, 664] width 49 height 17
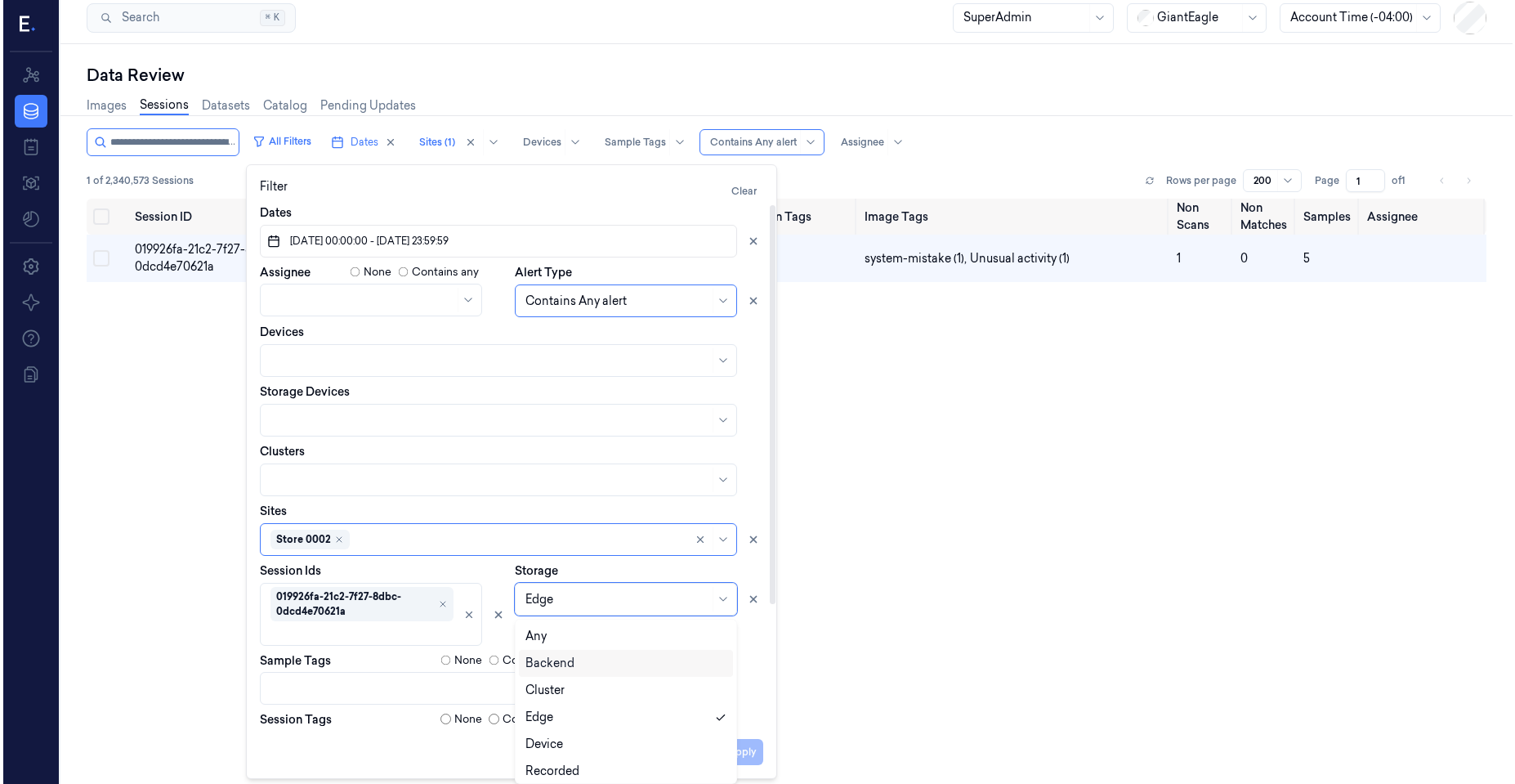
scroll to position [0, 0]
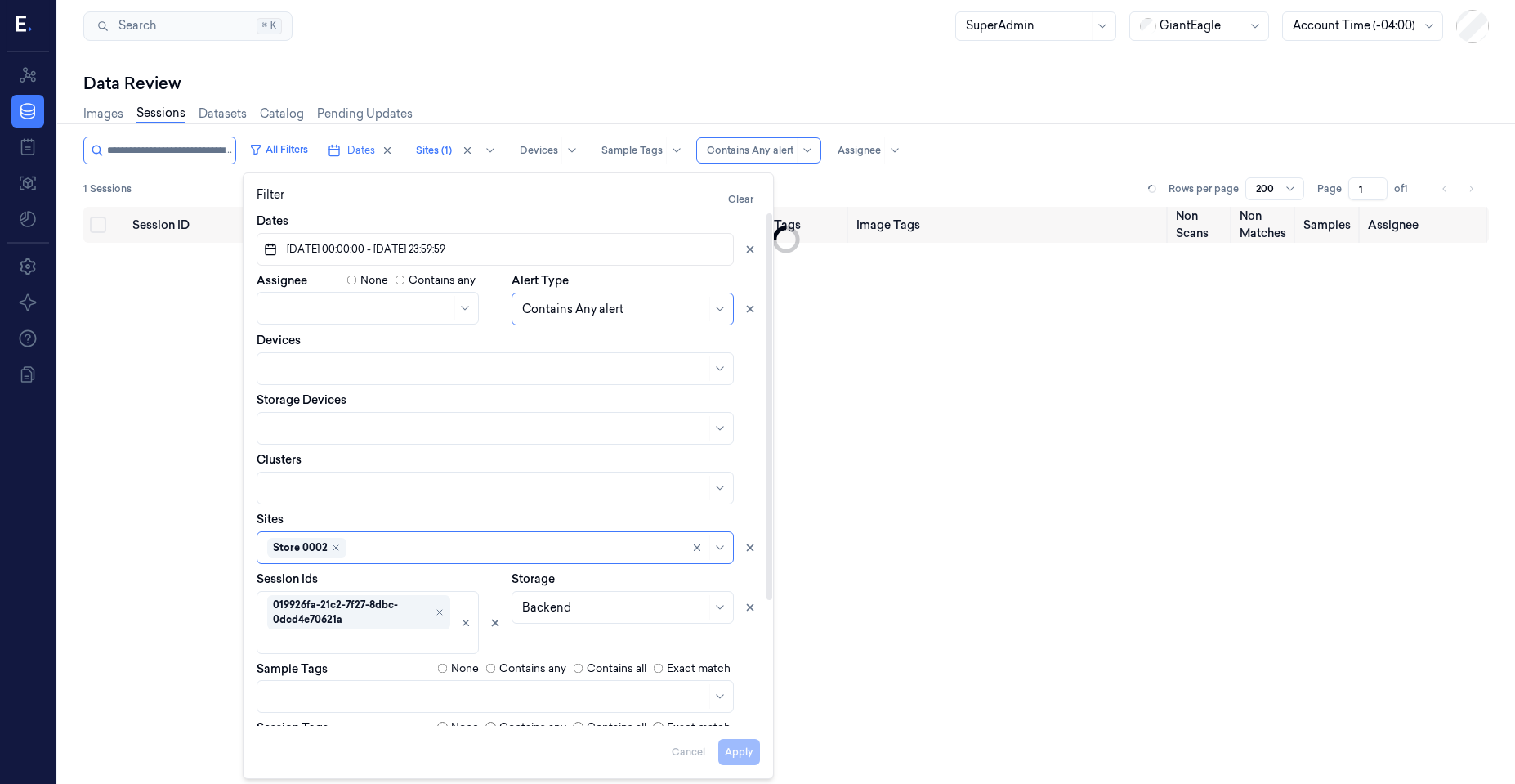
click at [112, 541] on div "Session ID Timestamp (Session) Device Video Storage Session Tags Image Tags Non…" at bounding box center [787, 530] width 1406 height 647
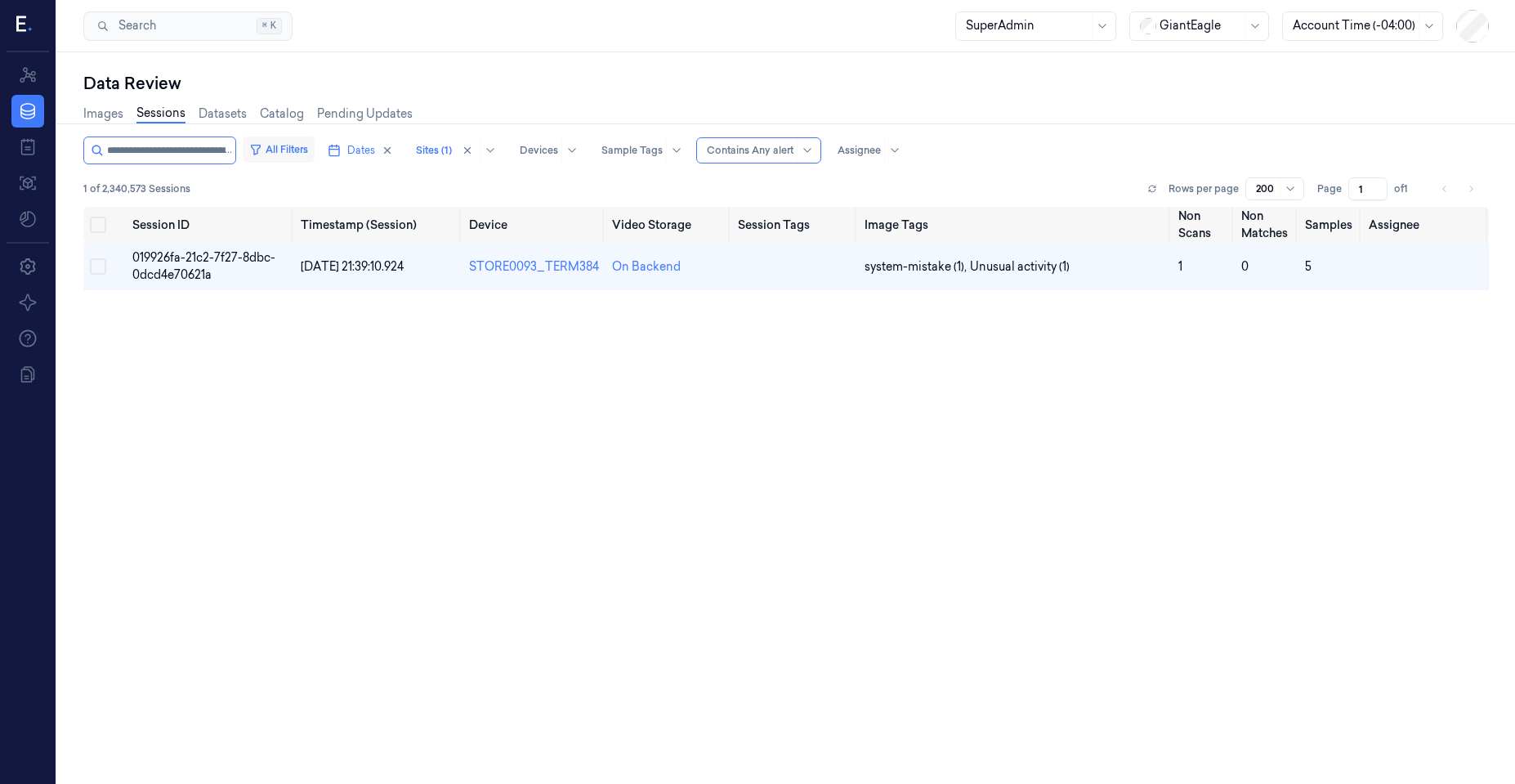
click at [269, 150] on button "All Filters" at bounding box center [278, 150] width 72 height 26
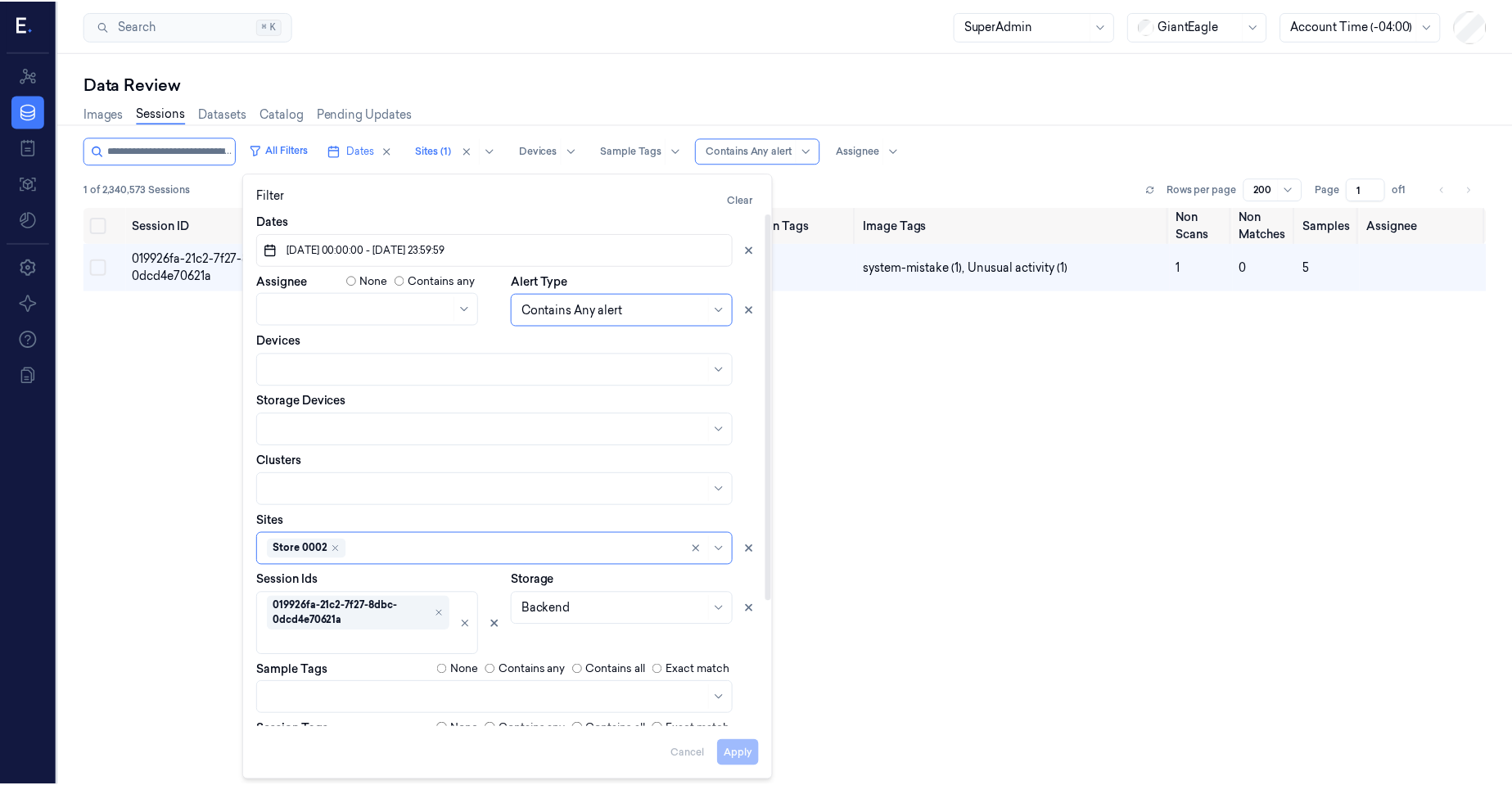
scroll to position [8, 0]
click at [560, 618] on div "Storage Backend" at bounding box center [636, 613] width 249 height 84
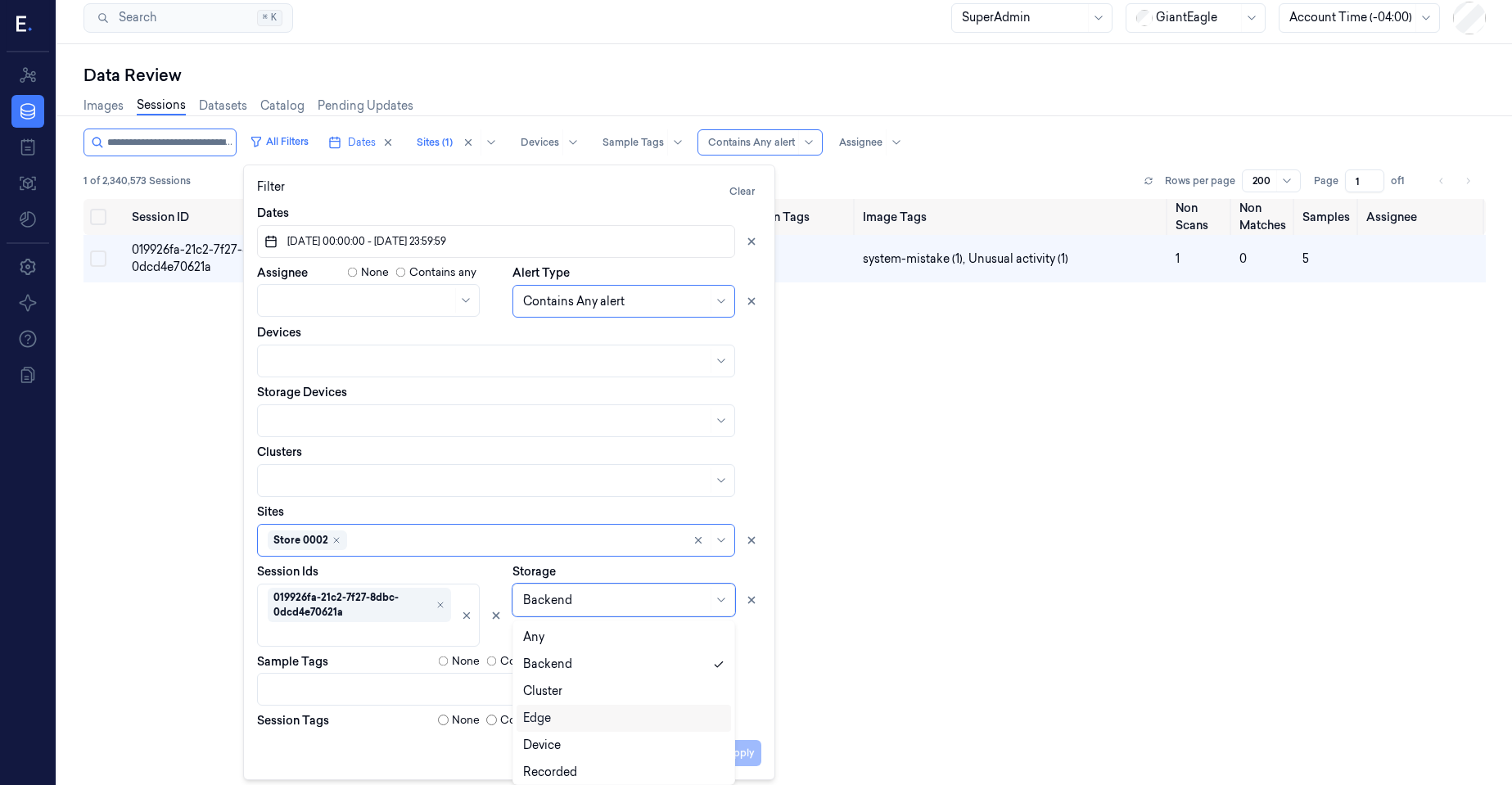
click at [566, 723] on div "Edge" at bounding box center [624, 718] width 201 height 17
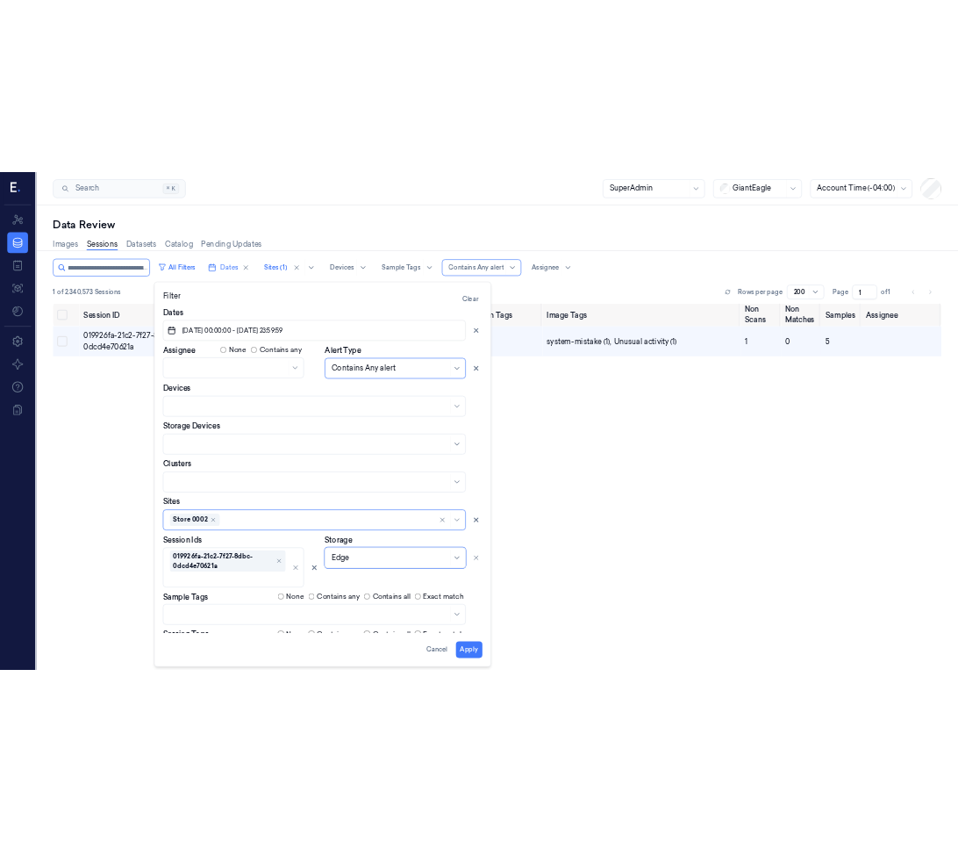
scroll to position [0, 0]
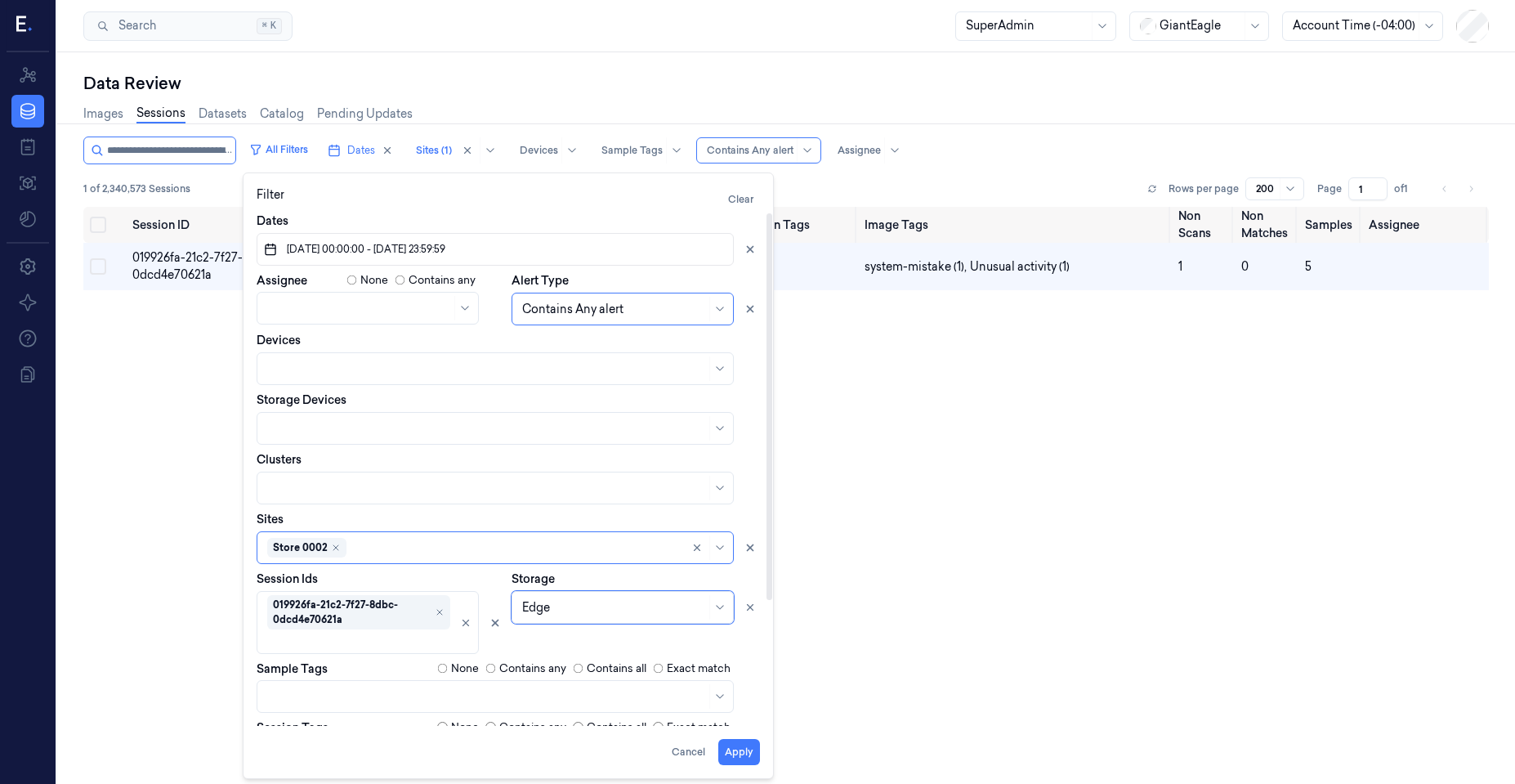
click at [848, 509] on div "Session ID Timestamp (Session) Device Video Storage Session Tags Image Tags Non…" at bounding box center [787, 530] width 1406 height 647
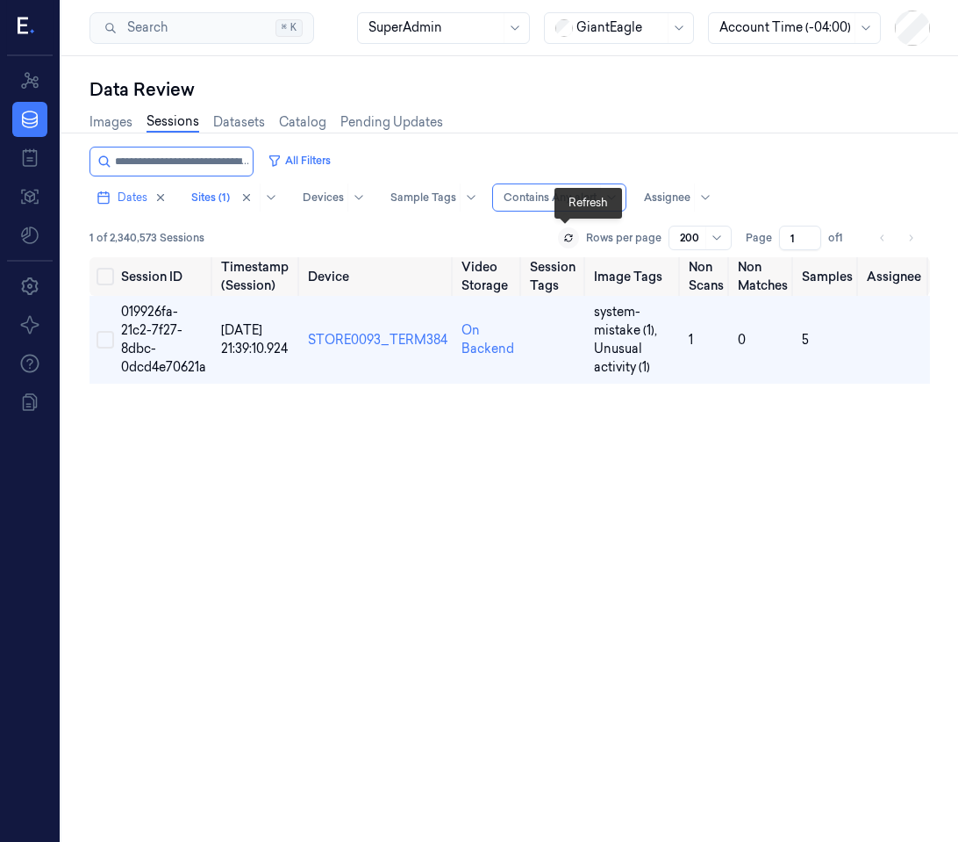
click at [558, 238] on button at bounding box center [568, 237] width 21 height 21
click at [294, 159] on button "All Filters" at bounding box center [299, 161] width 77 height 28
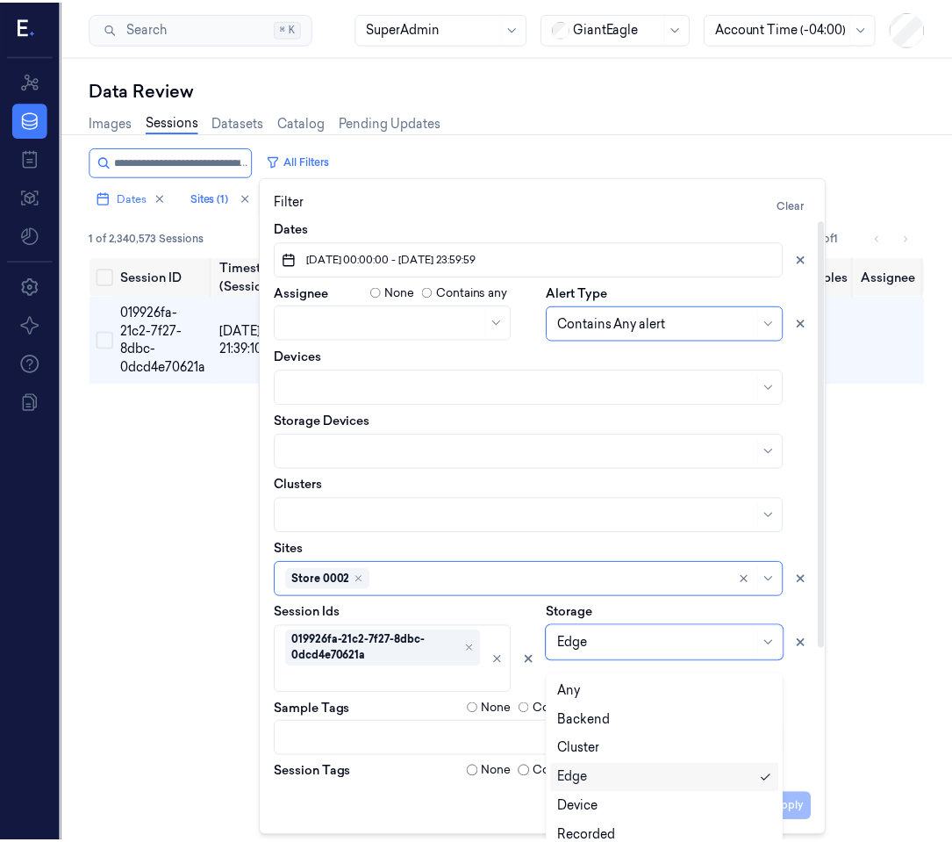
scroll to position [9, 0]
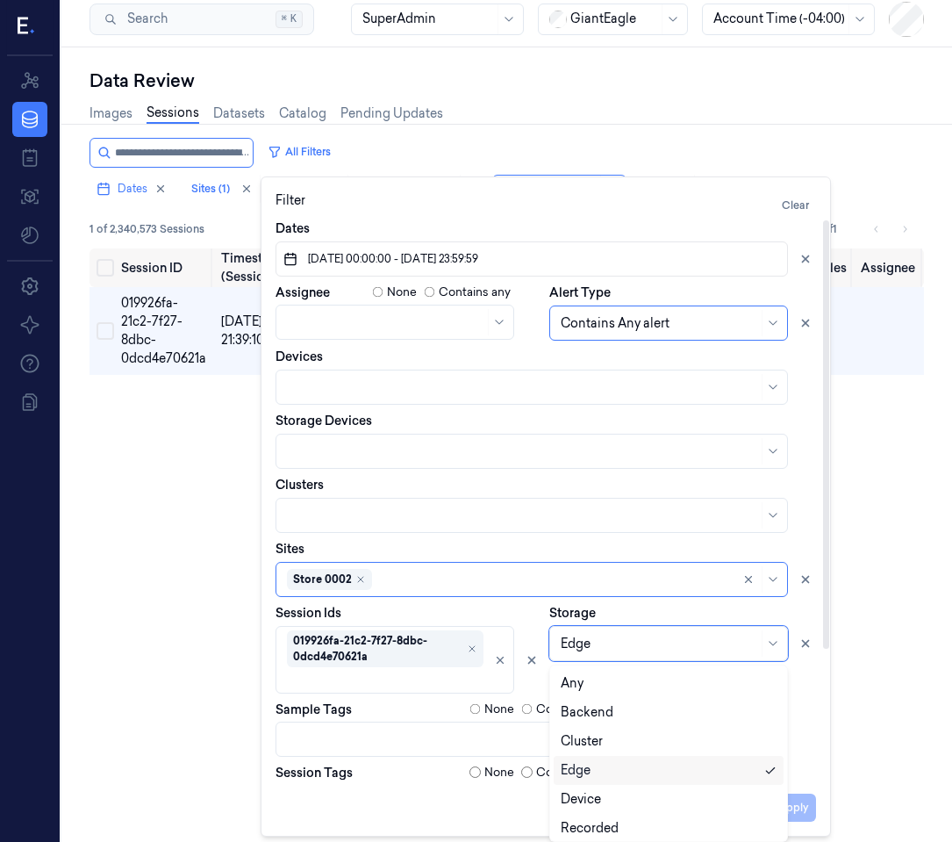
click at [582, 640] on div "Edge" at bounding box center [659, 643] width 197 height 25
click at [577, 741] on div "Cluster" at bounding box center [582, 741] width 42 height 18
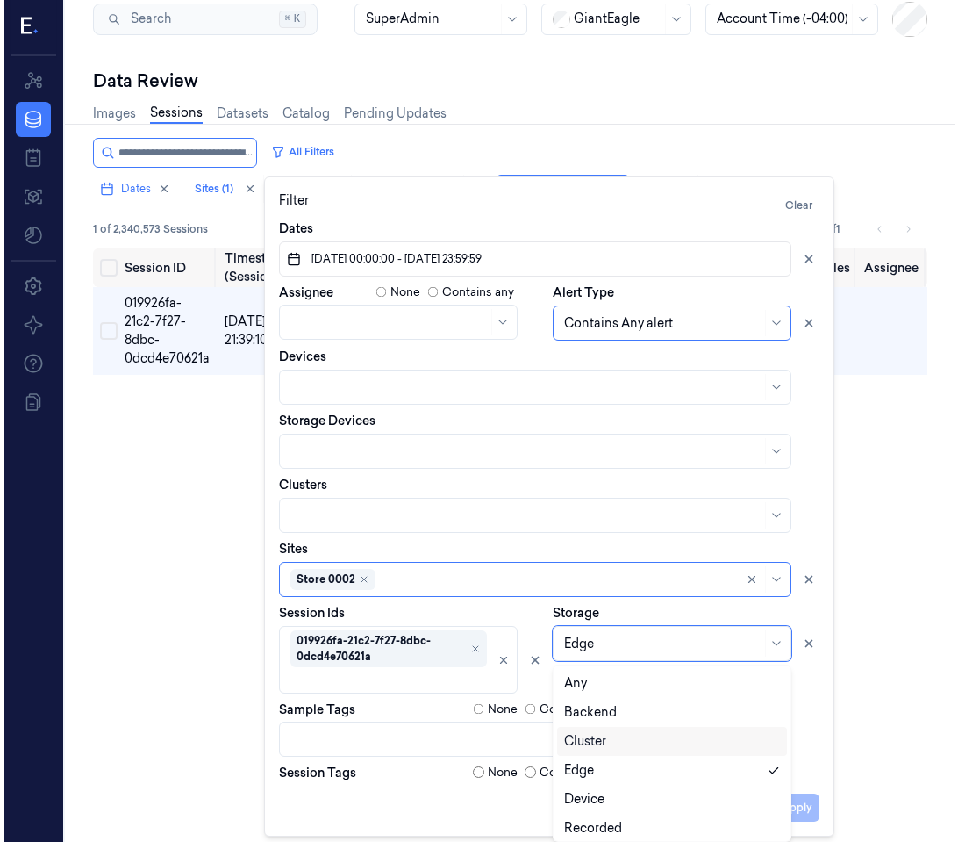
scroll to position [0, 0]
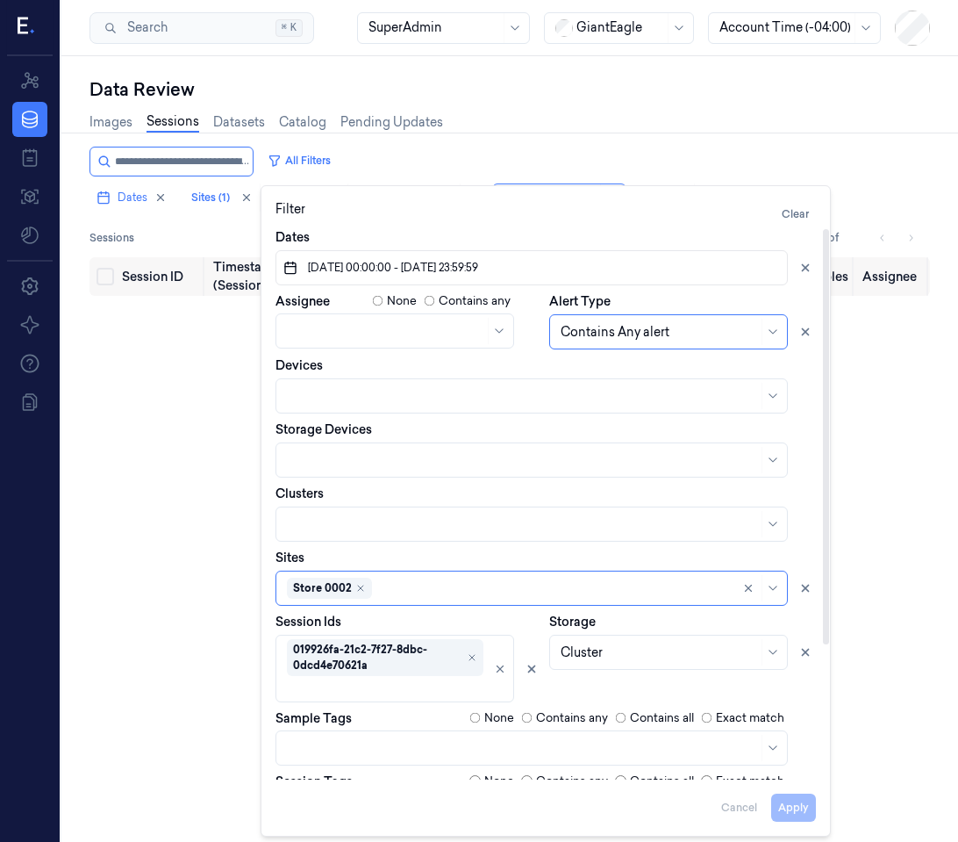
click at [181, 620] on div "Session ID Timestamp (Session) Device Video Storage Session Tags Image Tags Non…" at bounding box center [510, 604] width 841 height 695
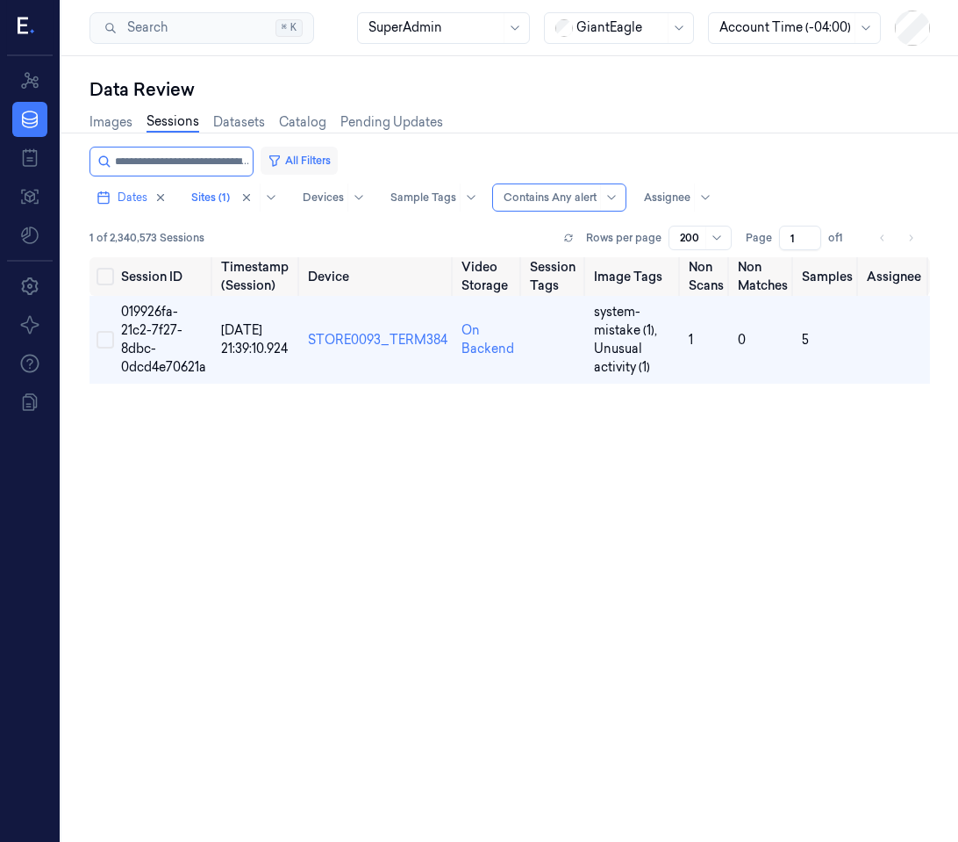
click at [300, 162] on button "All Filters" at bounding box center [299, 161] width 77 height 28
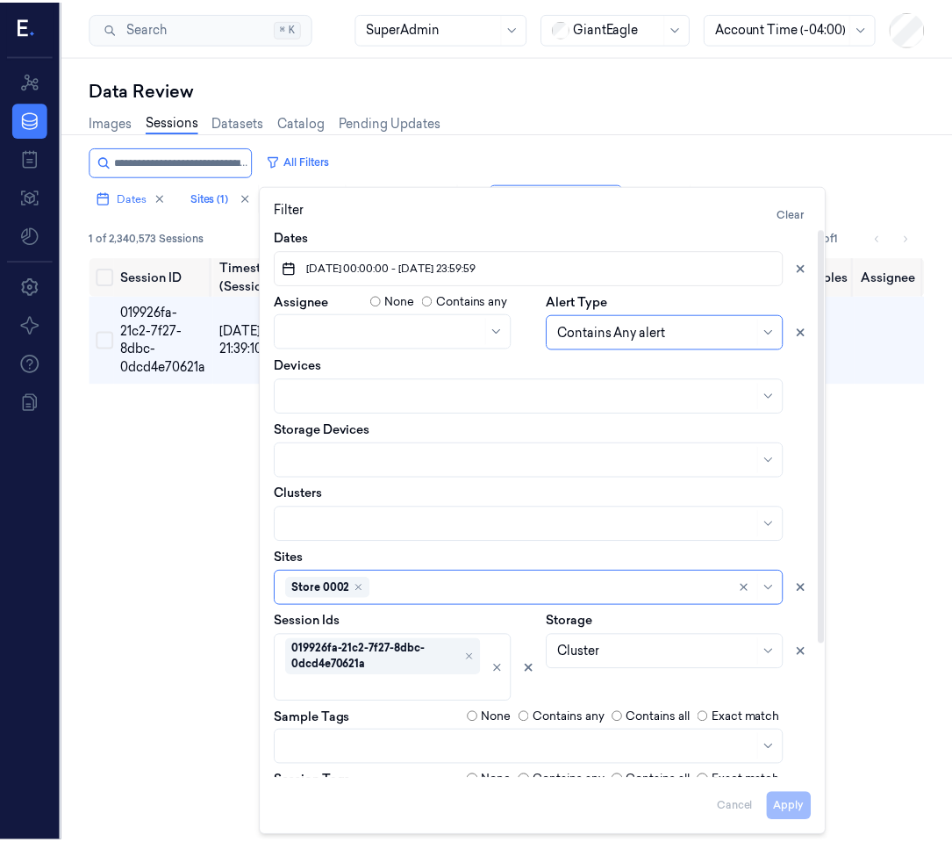
scroll to position [9, 0]
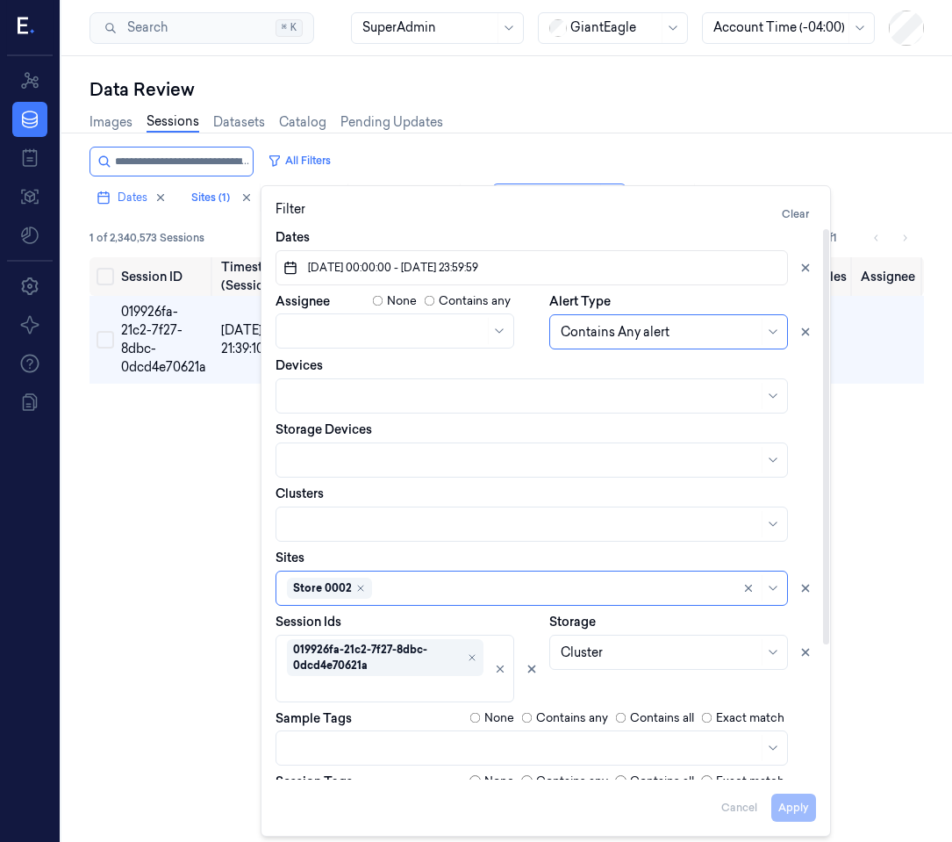
click at [585, 656] on div "Cluster" at bounding box center [668, 652] width 239 height 35
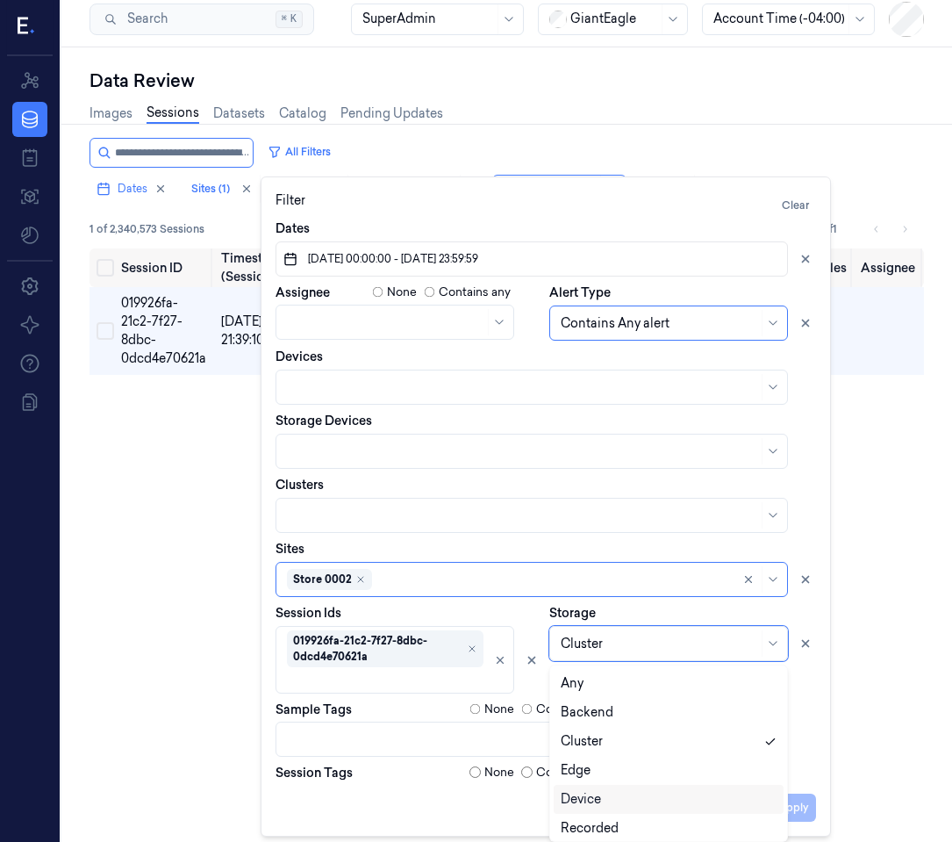
click at [585, 806] on div "Device" at bounding box center [581, 799] width 40 height 18
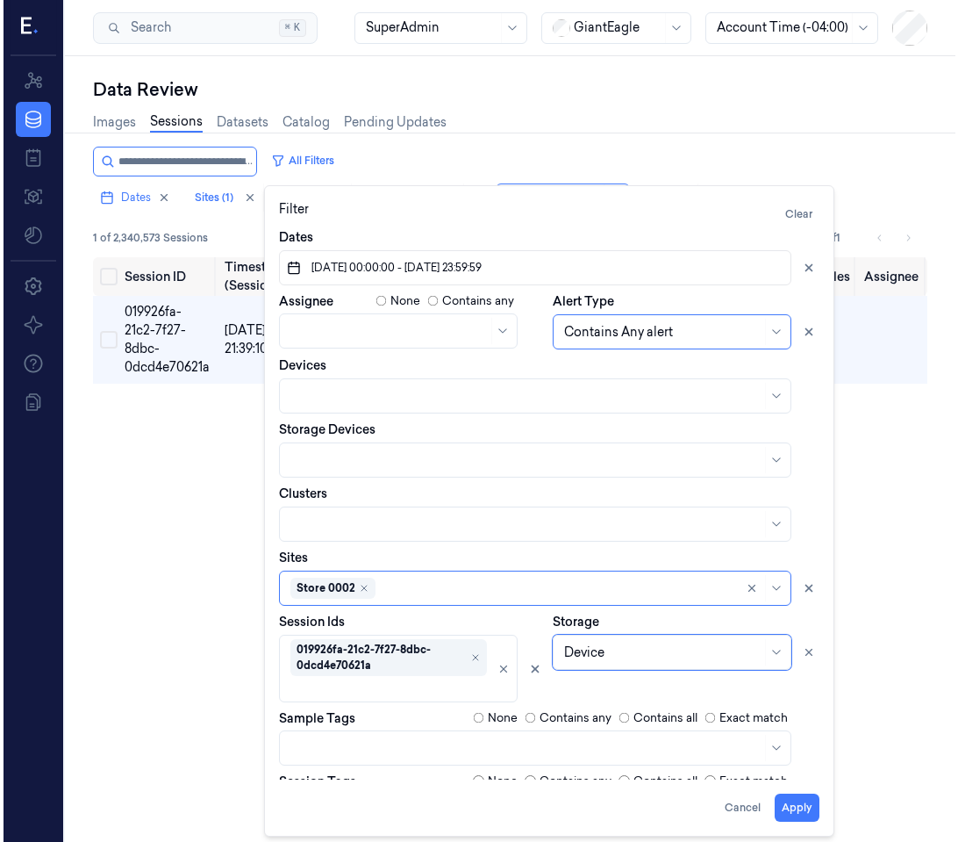
scroll to position [0, 0]
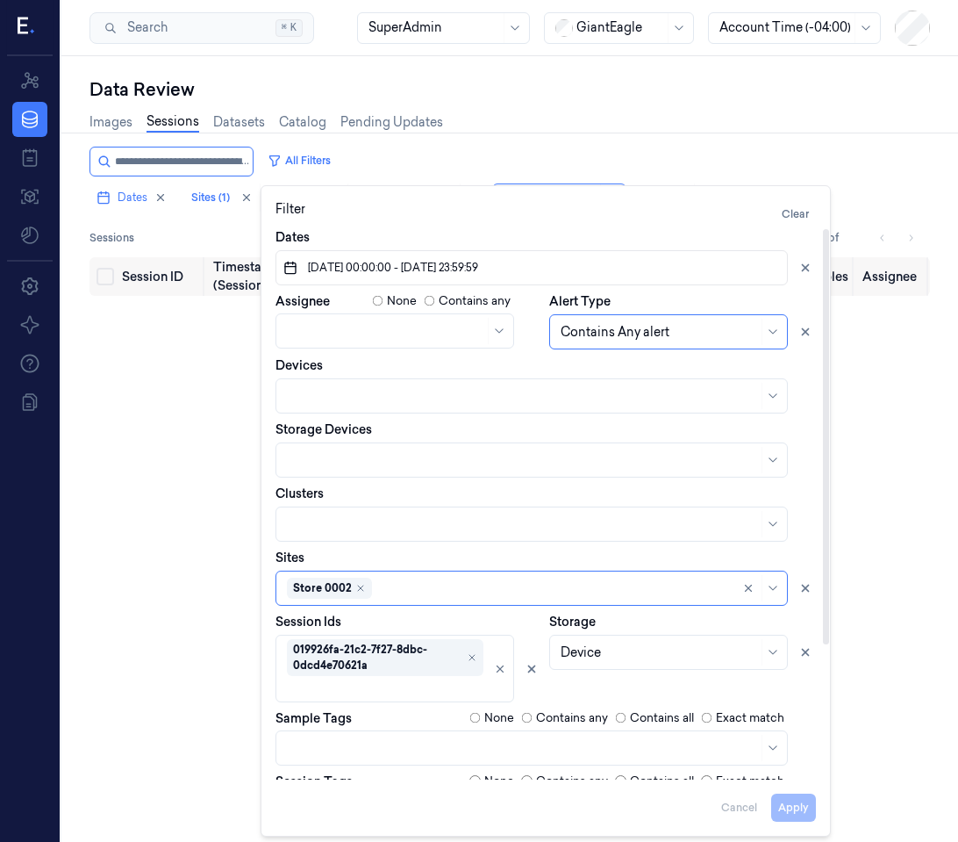
click at [195, 647] on div "Session ID Timestamp (Session) Device Video Storage Session Tags Image Tags Non…" at bounding box center [510, 604] width 841 height 695
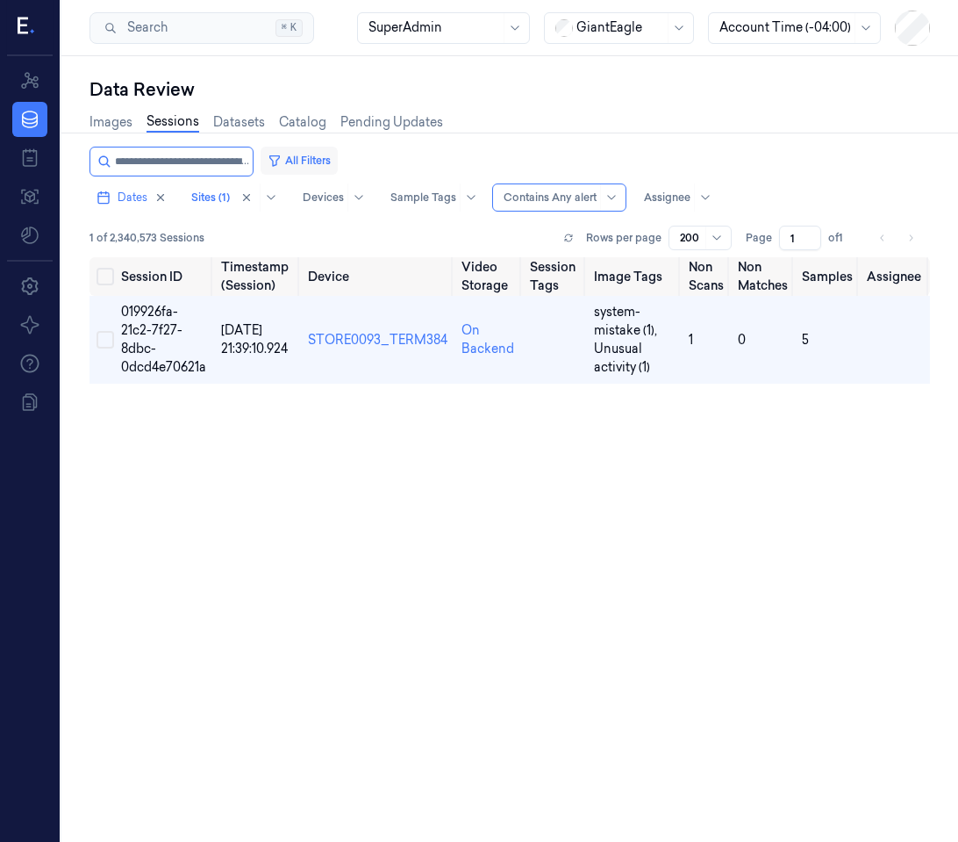
click at [298, 163] on button "All Filters" at bounding box center [299, 161] width 77 height 28
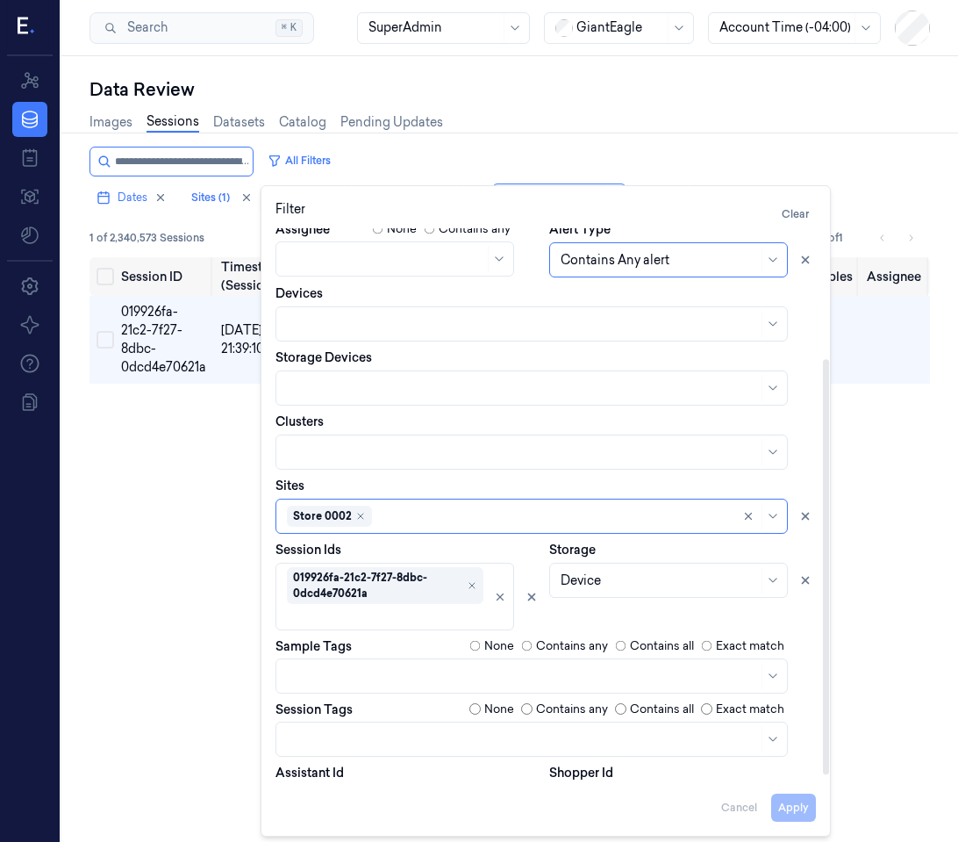
scroll to position [179, 0]
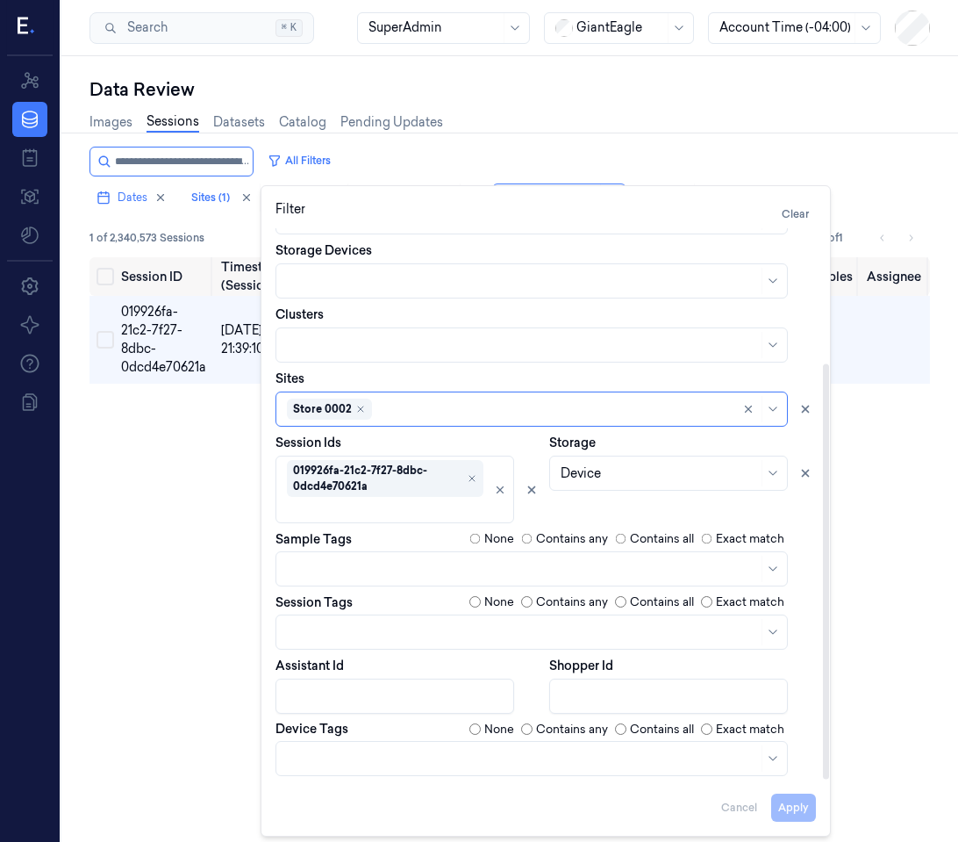
click at [583, 484] on div "Device" at bounding box center [659, 473] width 197 height 25
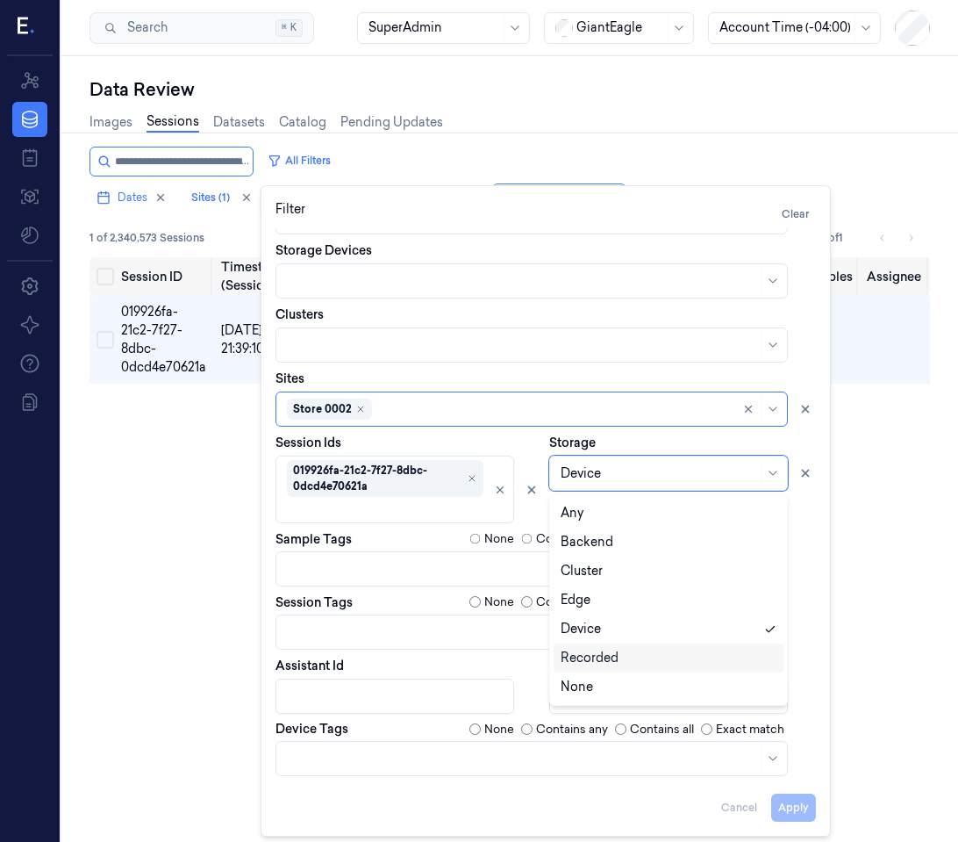
click at [581, 656] on div "Recorded" at bounding box center [590, 658] width 58 height 18
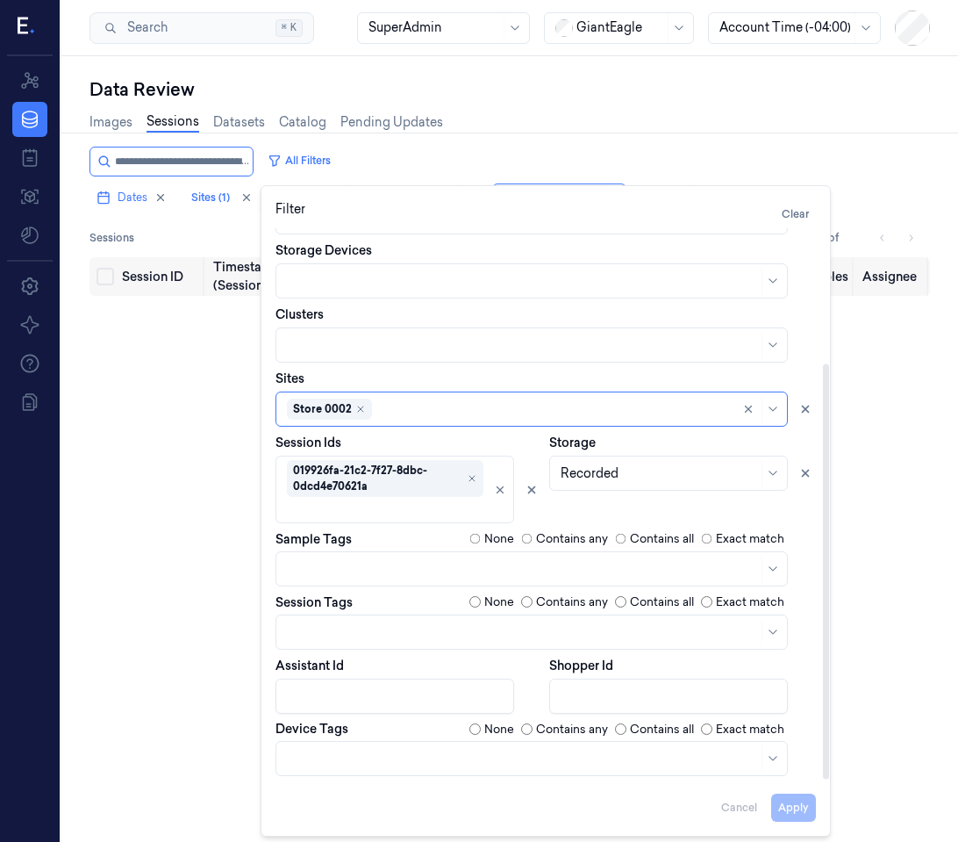
click at [131, 632] on div "Session ID Timestamp (Session) Device Video Storage Session Tags Image Tags Non…" at bounding box center [510, 604] width 841 height 695
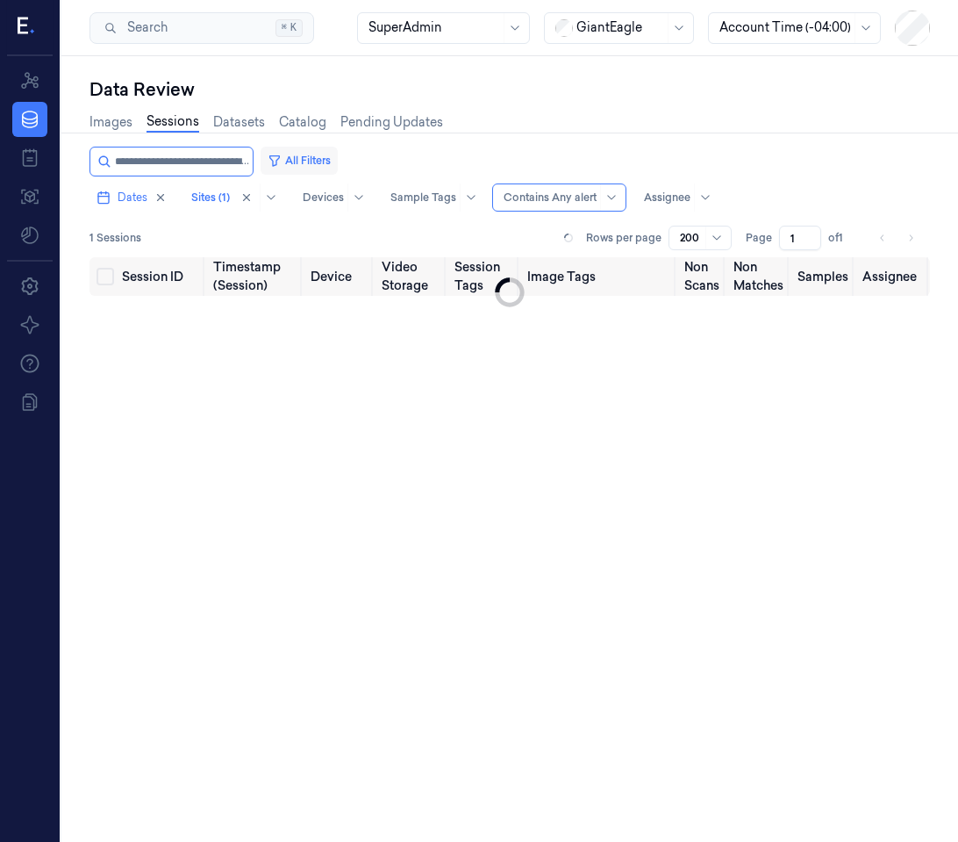
click at [300, 171] on button "All Filters" at bounding box center [299, 161] width 77 height 28
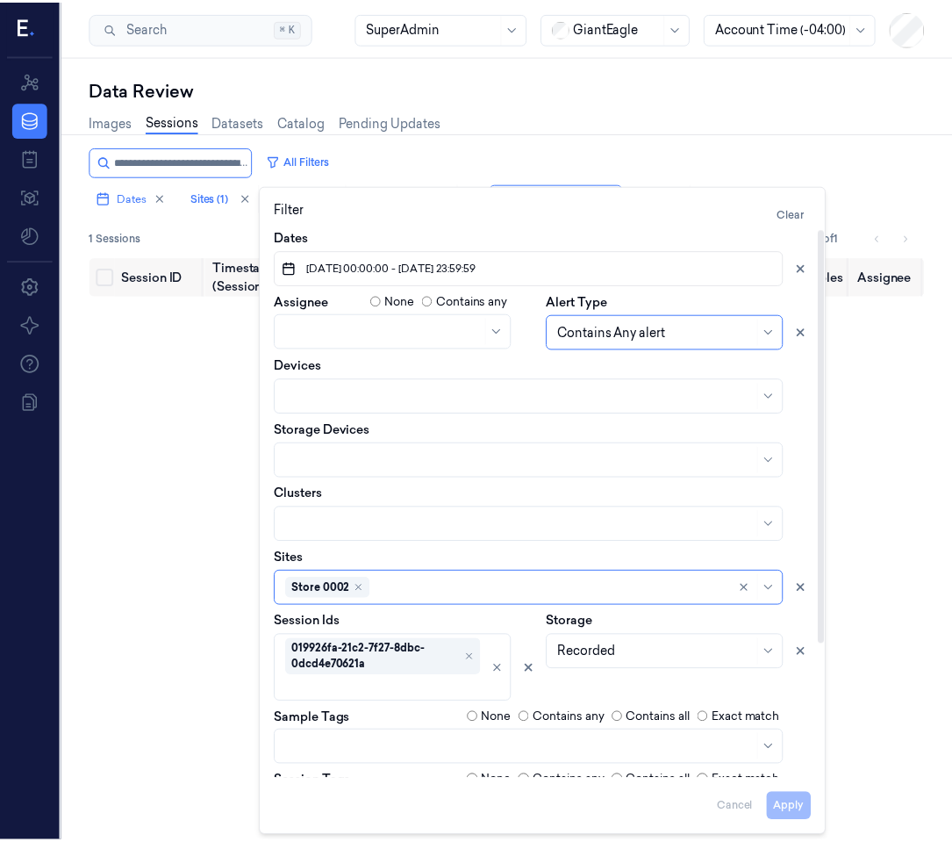
scroll to position [9, 0]
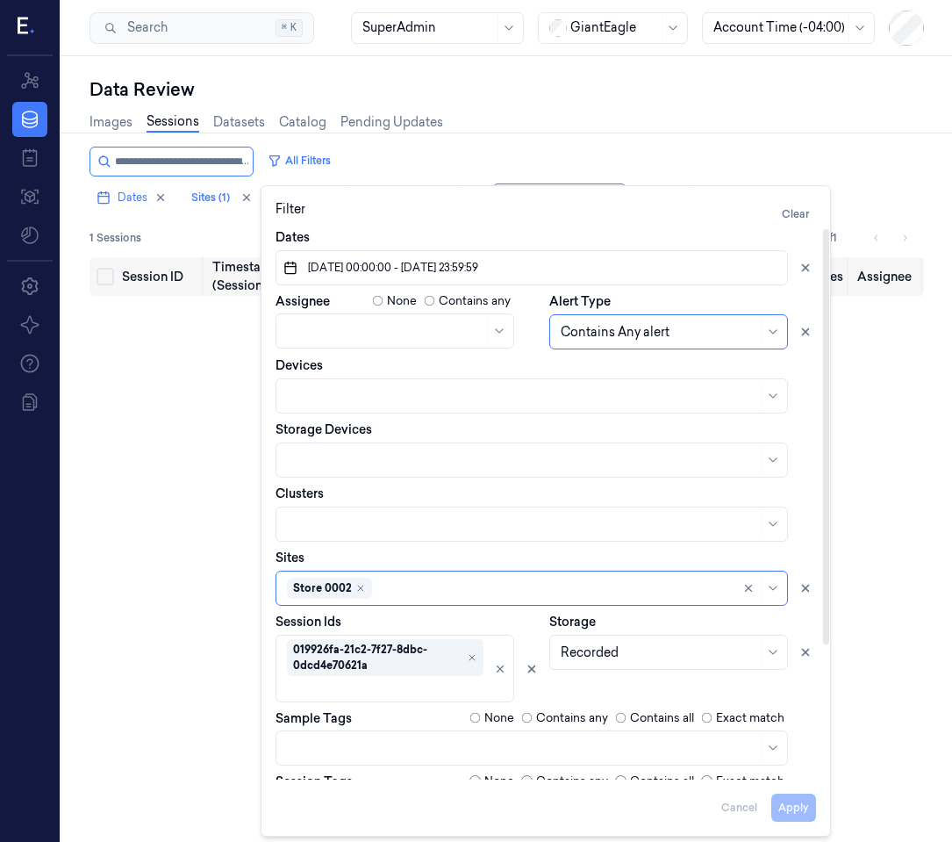
click at [571, 647] on div at bounding box center [659, 652] width 197 height 18
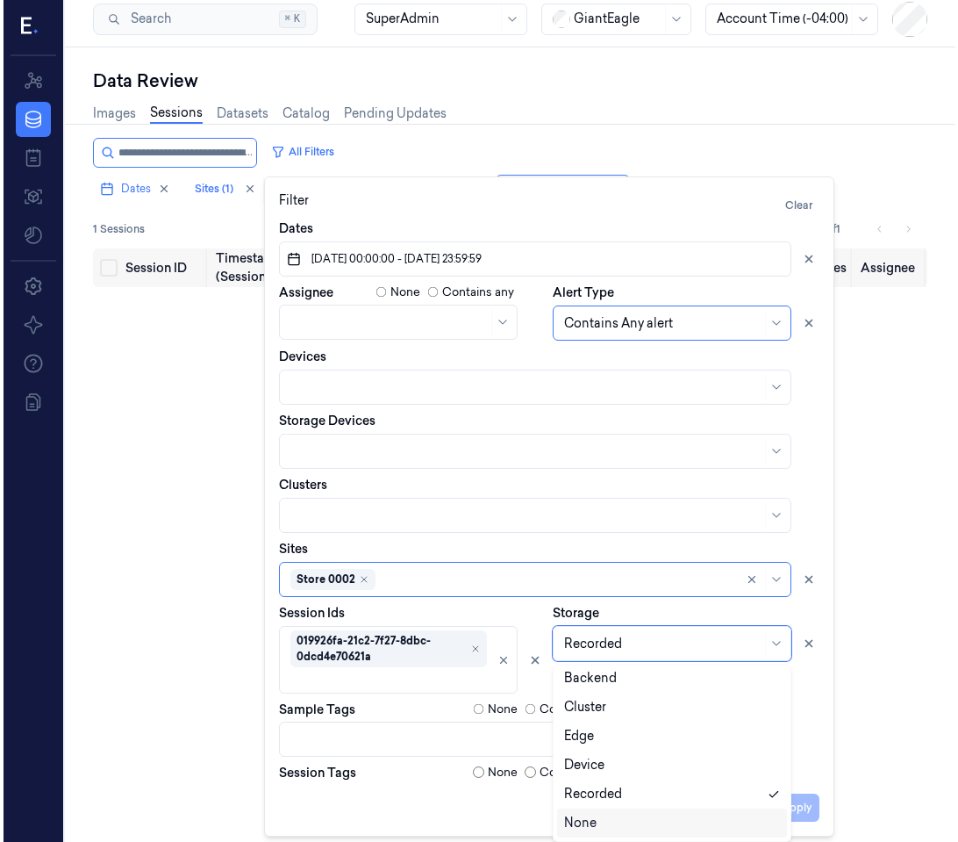
scroll to position [0, 0]
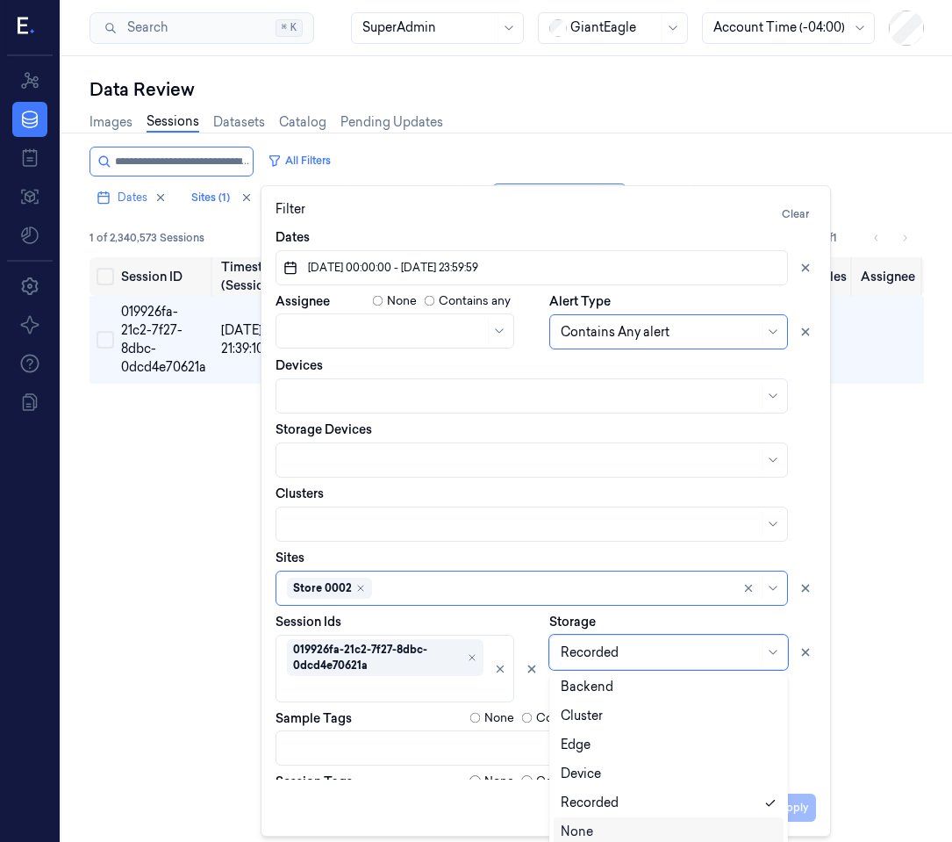
click at [601, 813] on div "None" at bounding box center [669, 831] width 216 height 18
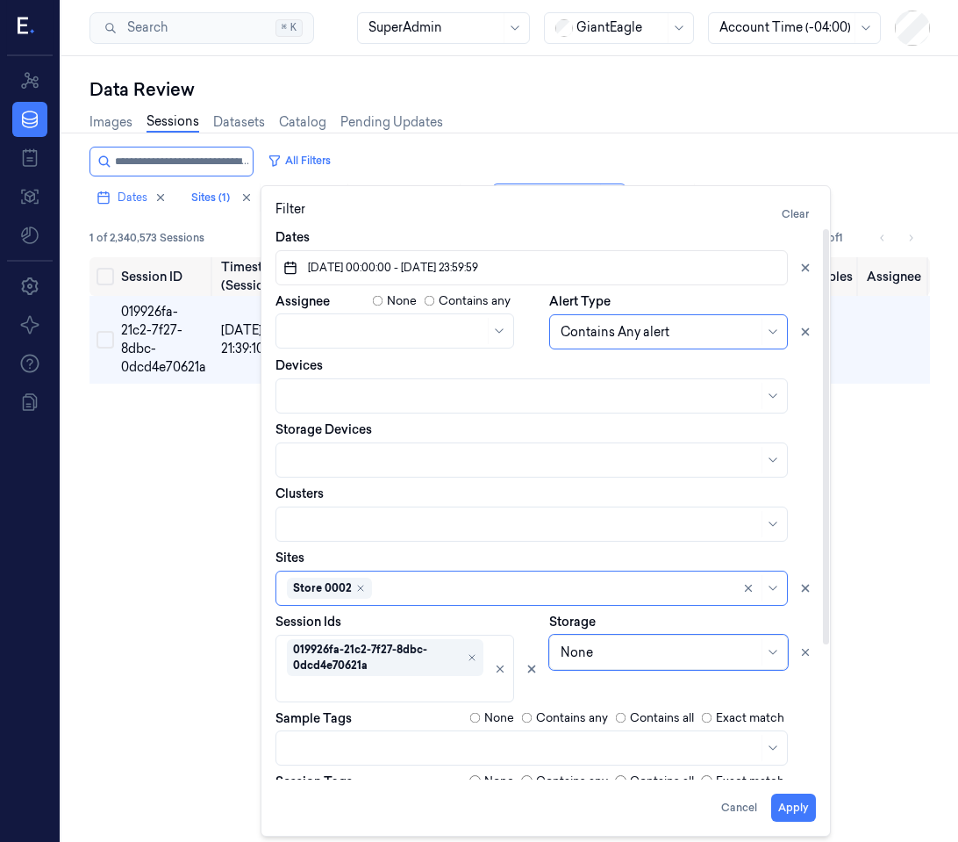
click at [82, 662] on div "Data Review Images Sessions Datasets Catalog Pending Updates All Filters Dates …" at bounding box center [509, 448] width 897 height 785
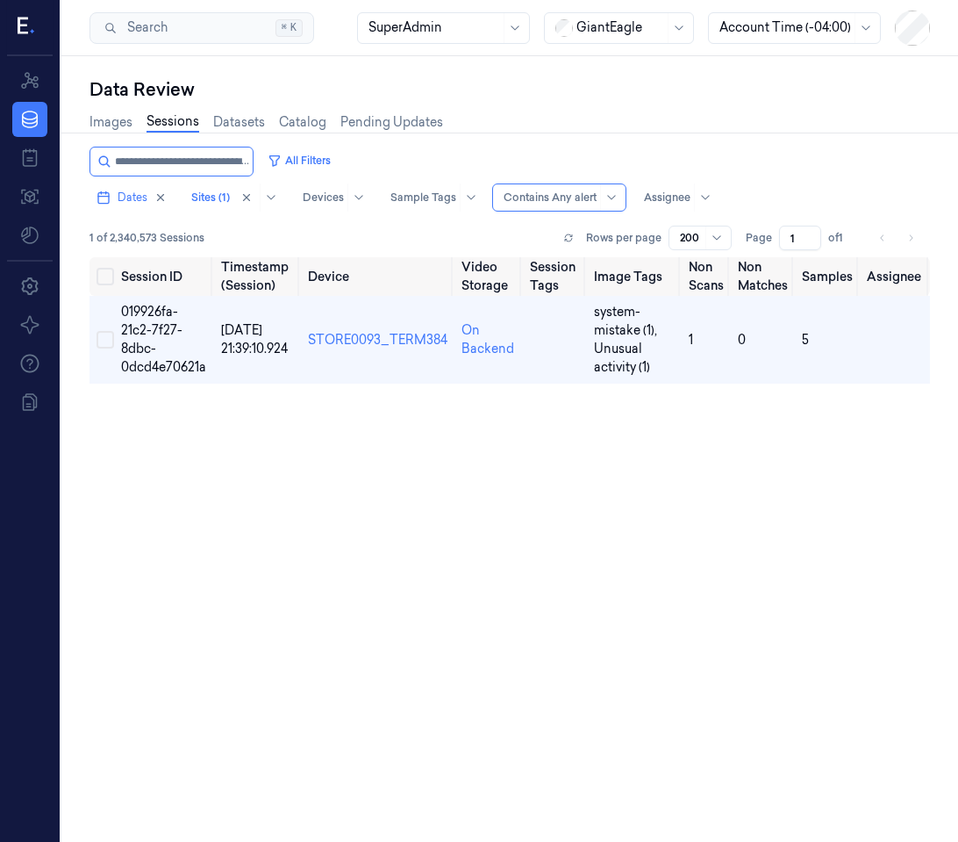
click at [601, 209] on div at bounding box center [611, 197] width 22 height 26
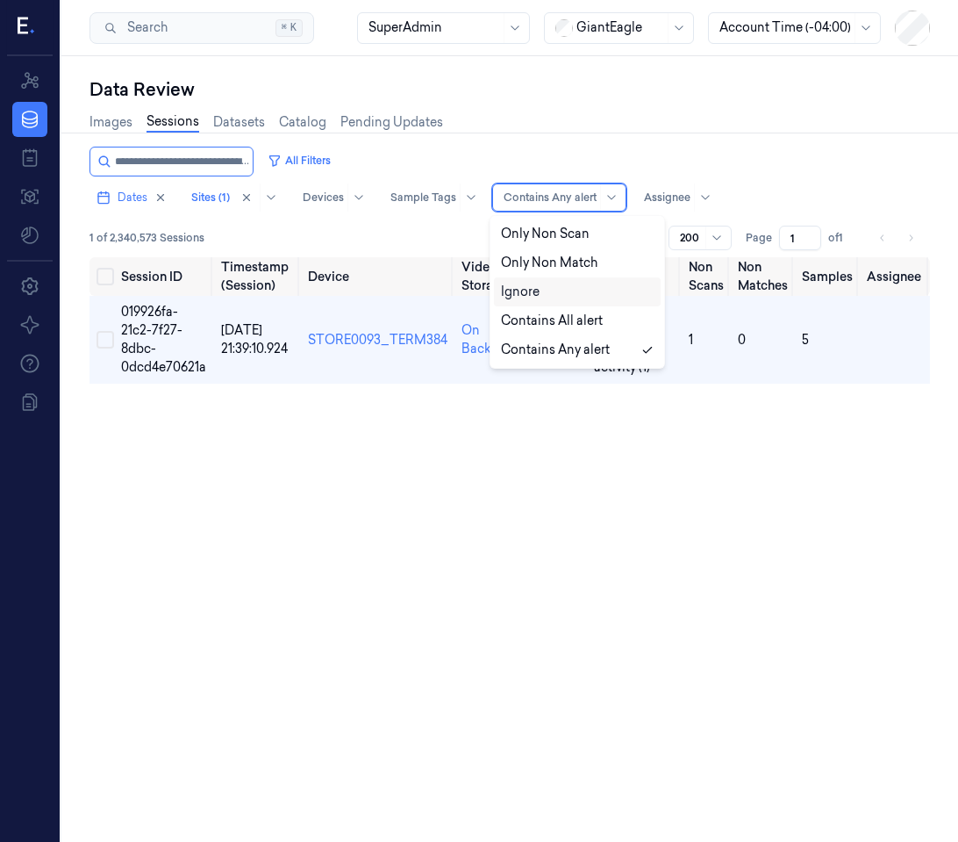
click at [544, 293] on div "Ignore" at bounding box center [577, 292] width 153 height 18
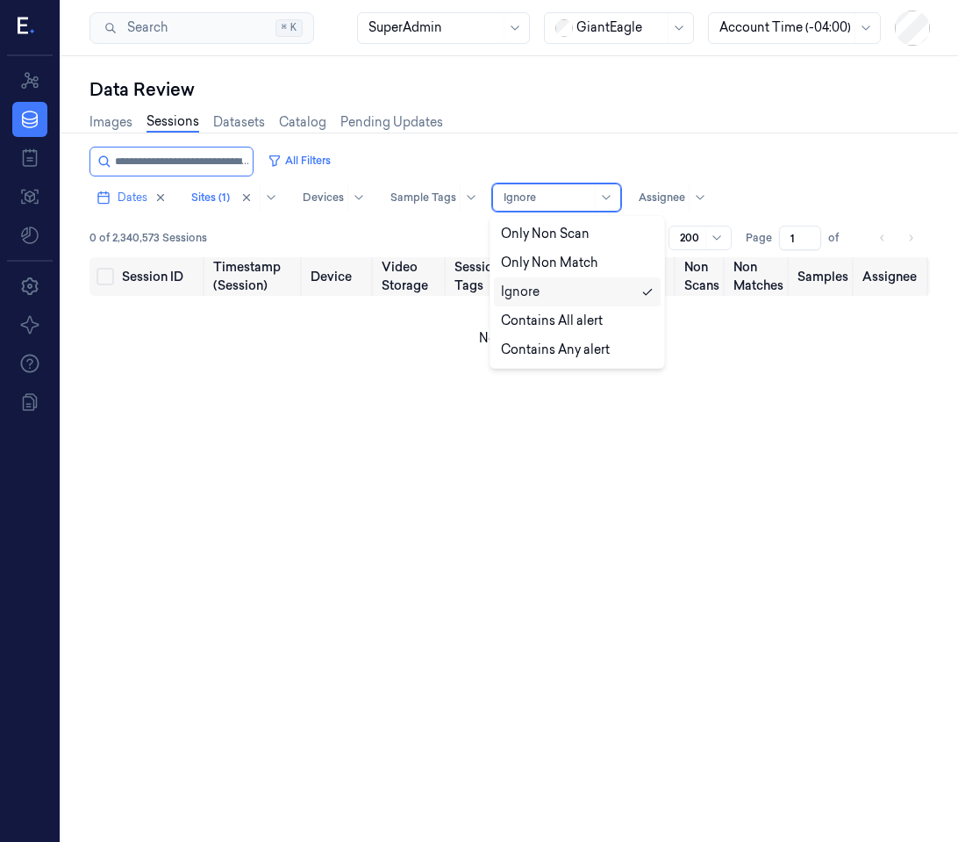
click at [541, 192] on div at bounding box center [548, 198] width 88 height 16
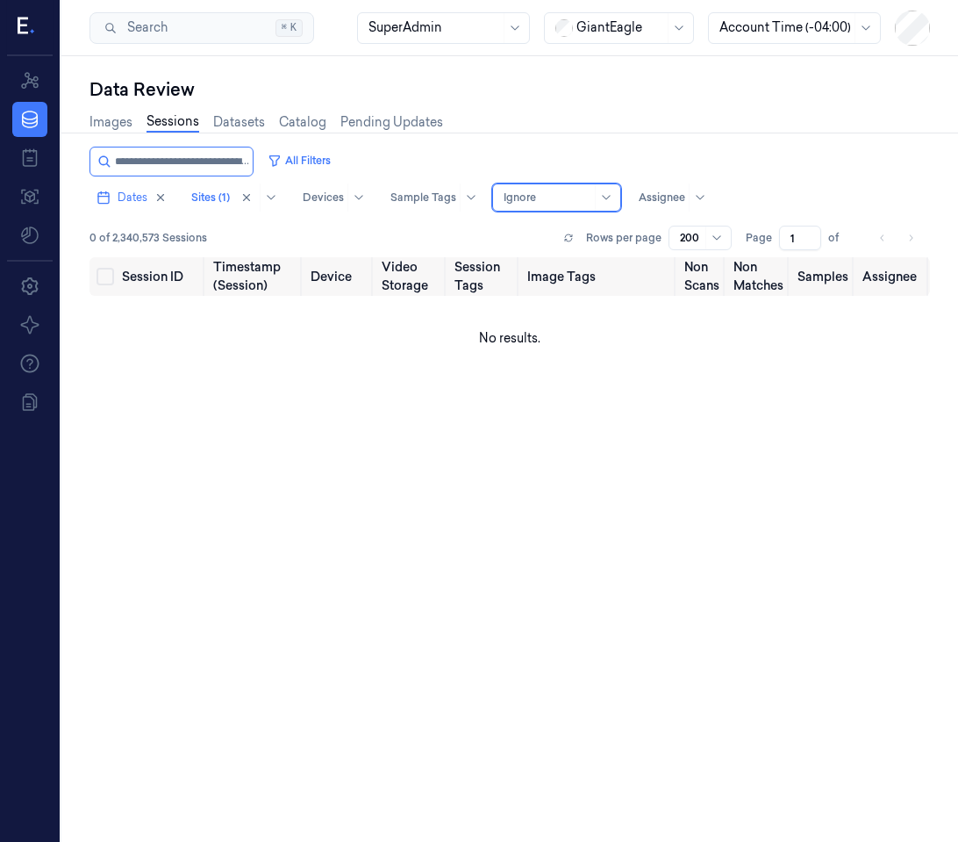
click at [541, 192] on div at bounding box center [548, 198] width 88 height 16
click at [278, 153] on button "All Filters" at bounding box center [299, 161] width 77 height 28
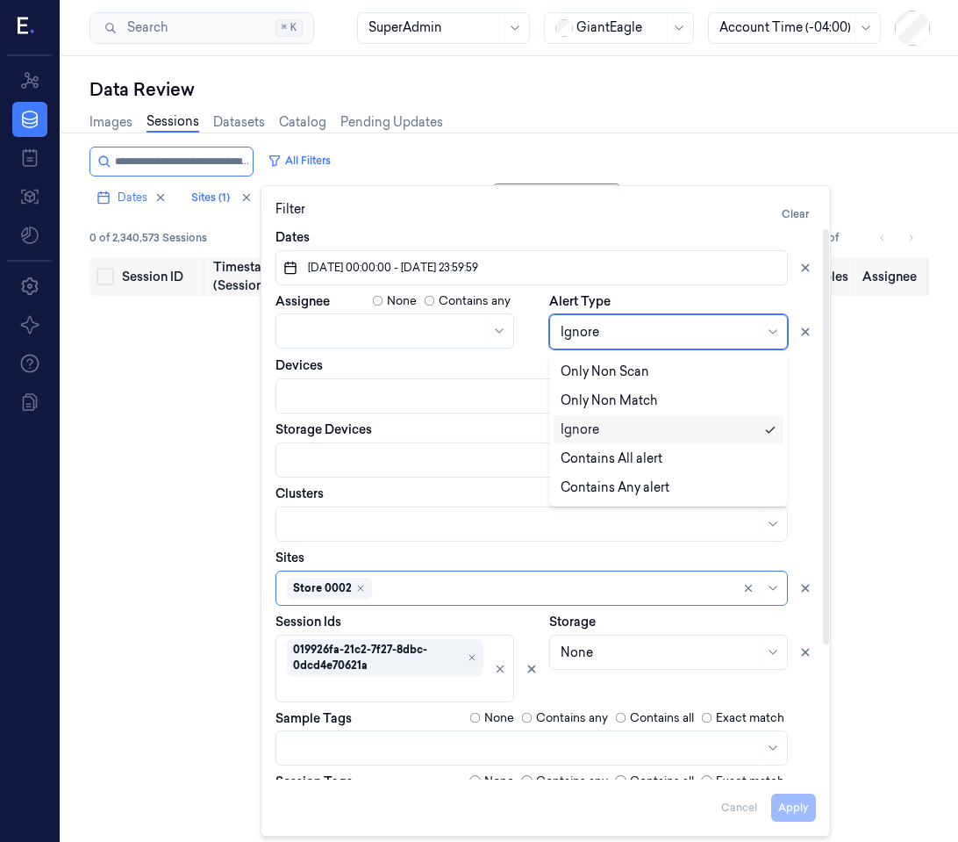
click at [572, 324] on div at bounding box center [659, 332] width 197 height 18
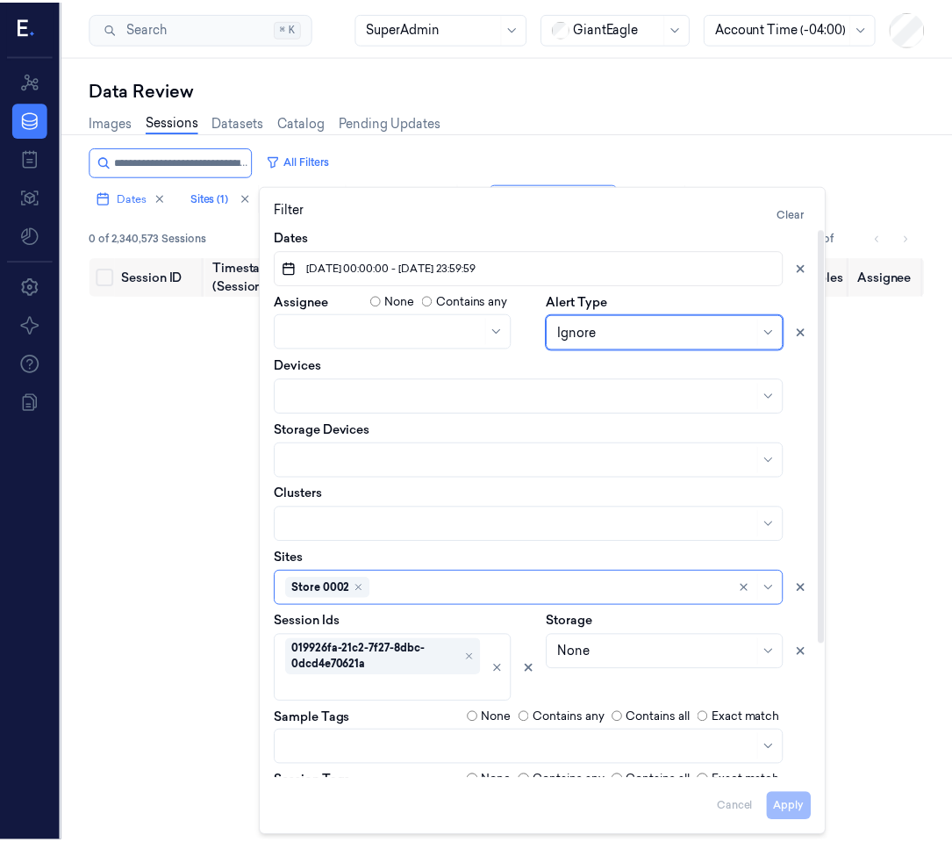
scroll to position [9, 0]
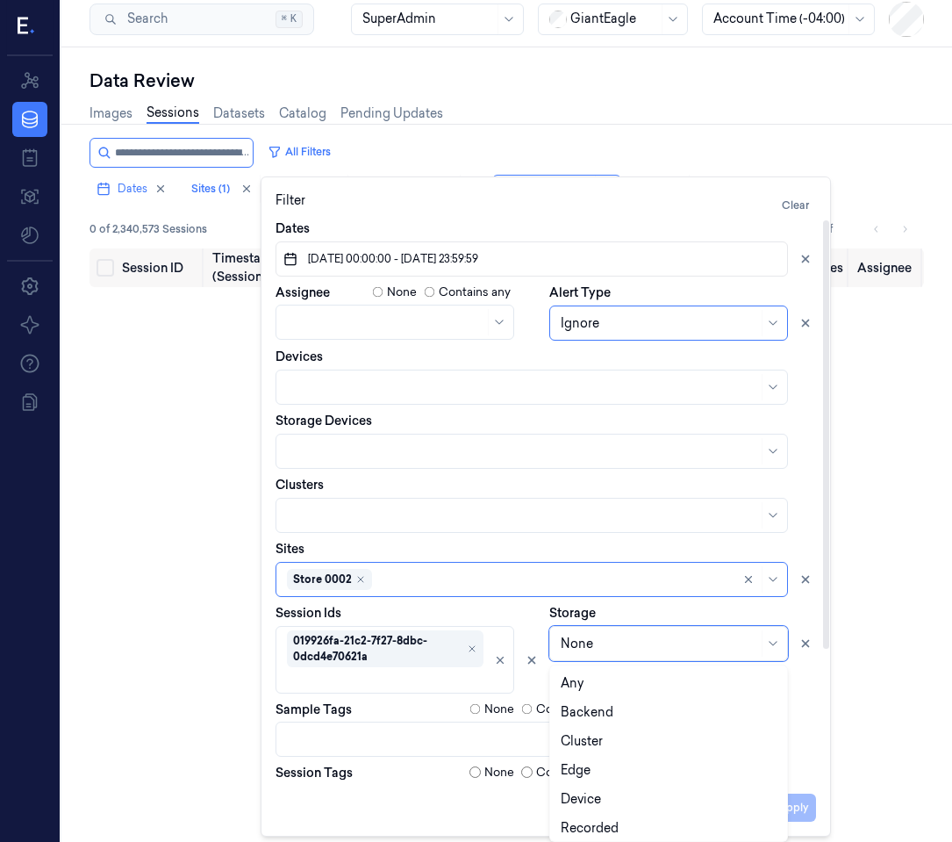
click at [598, 656] on div "None" at bounding box center [668, 643] width 239 height 35
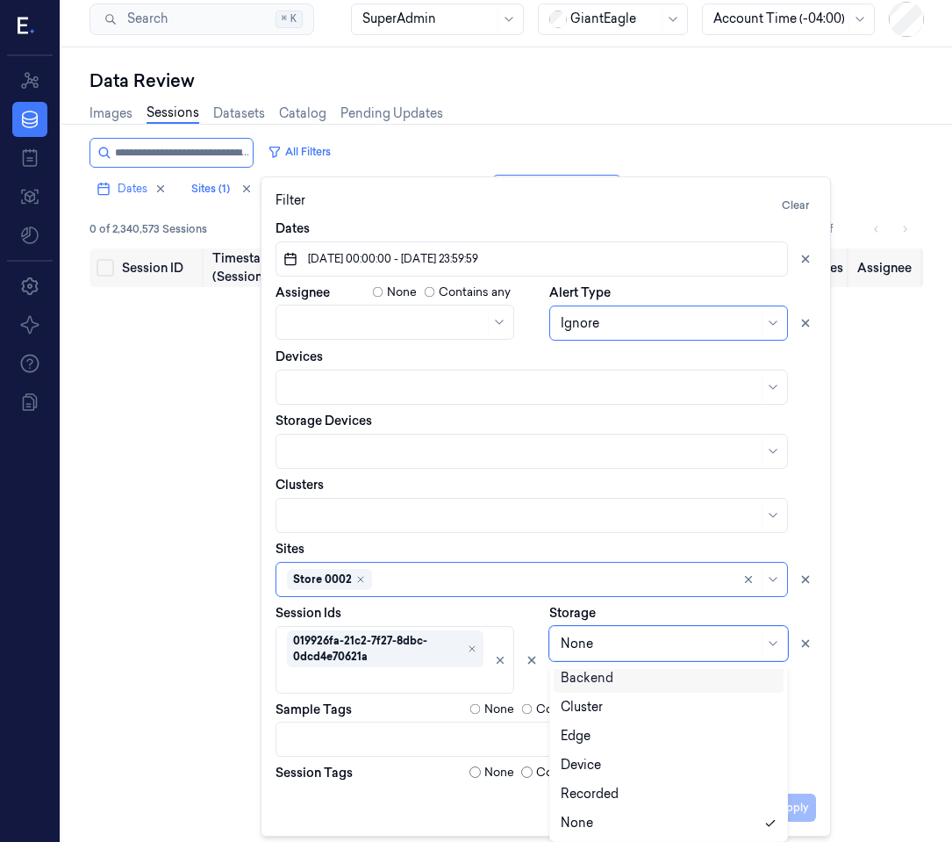
click at [610, 681] on div "Backend" at bounding box center [587, 678] width 53 height 18
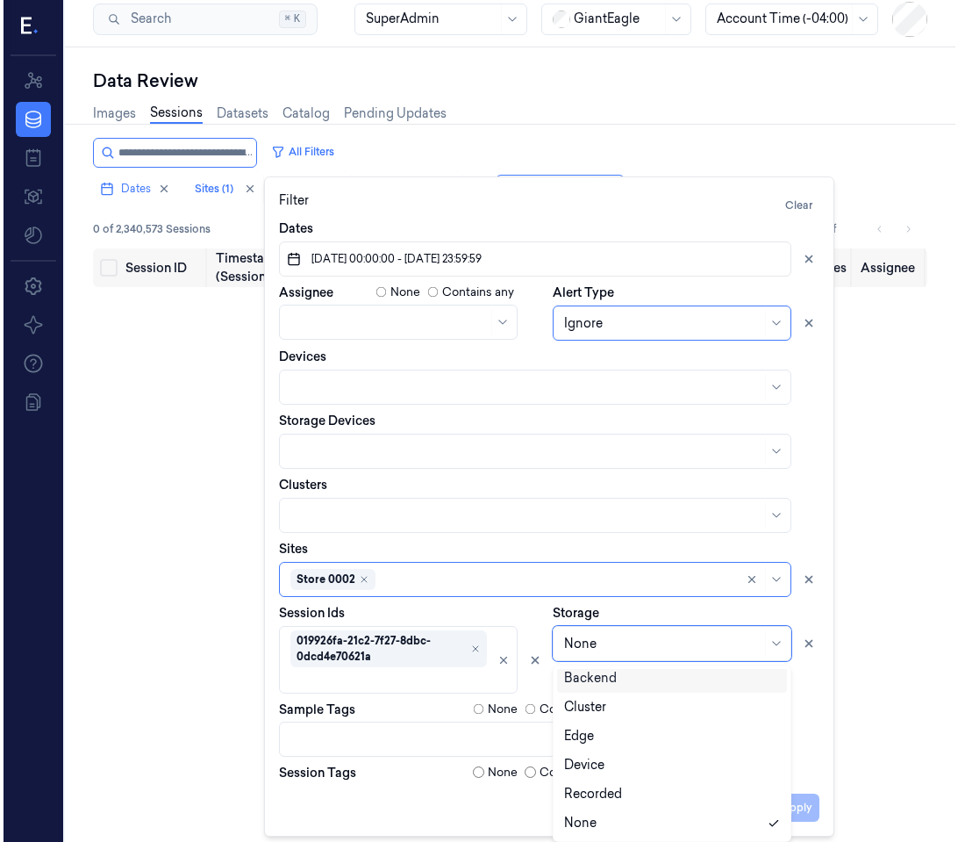
scroll to position [0, 0]
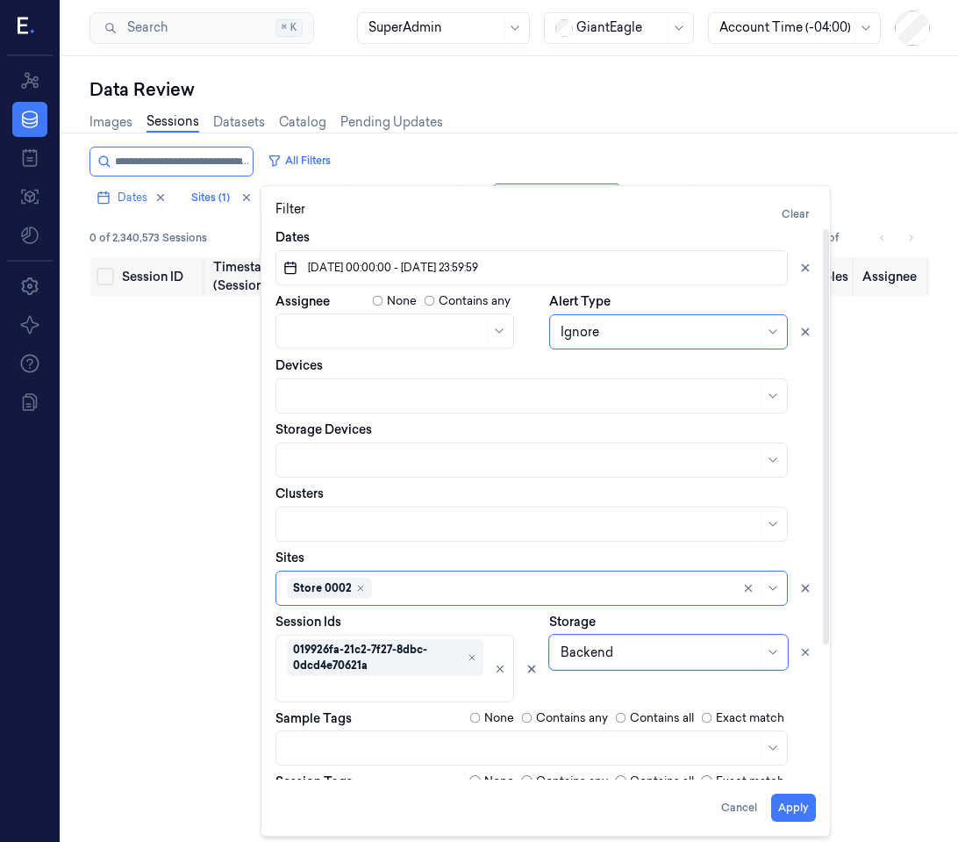
click at [101, 611] on div "Session ID Timestamp (Session) Device Video Storage Session Tags Image Tags Non…" at bounding box center [510, 604] width 841 height 695
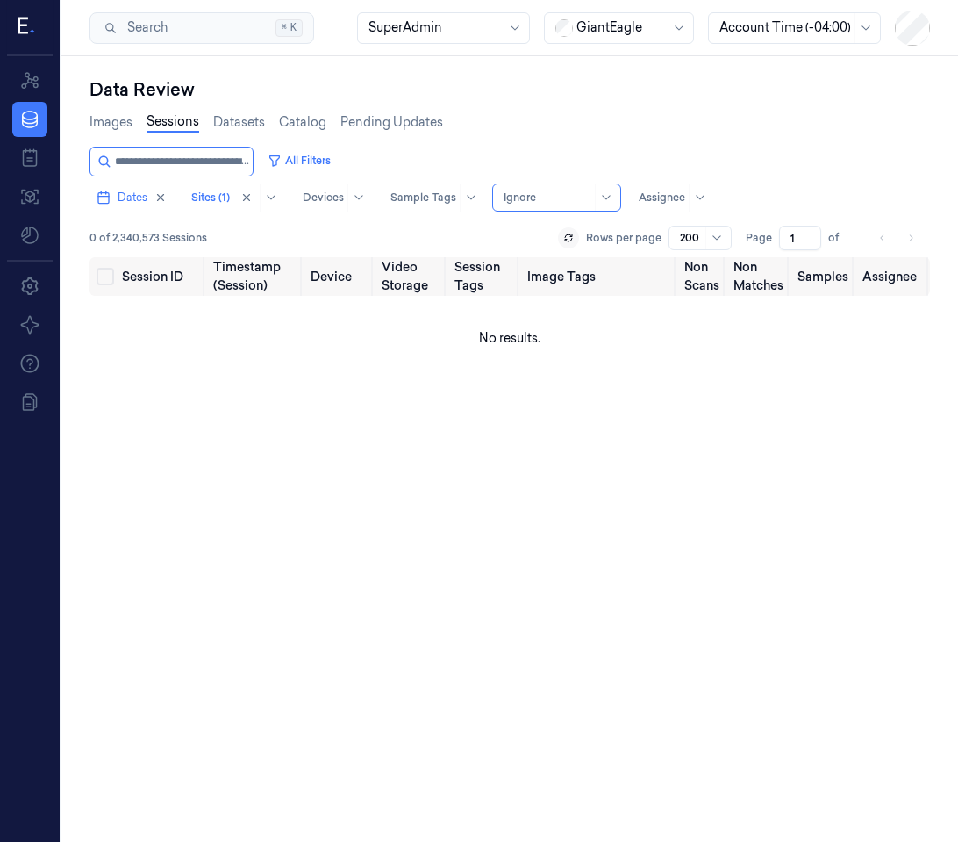
click at [635, 239] on p "Rows per page" at bounding box center [623, 238] width 75 height 16
click at [565, 239] on icon at bounding box center [568, 240] width 7 height 3
click at [283, 158] on button "All Filters" at bounding box center [299, 161] width 77 height 28
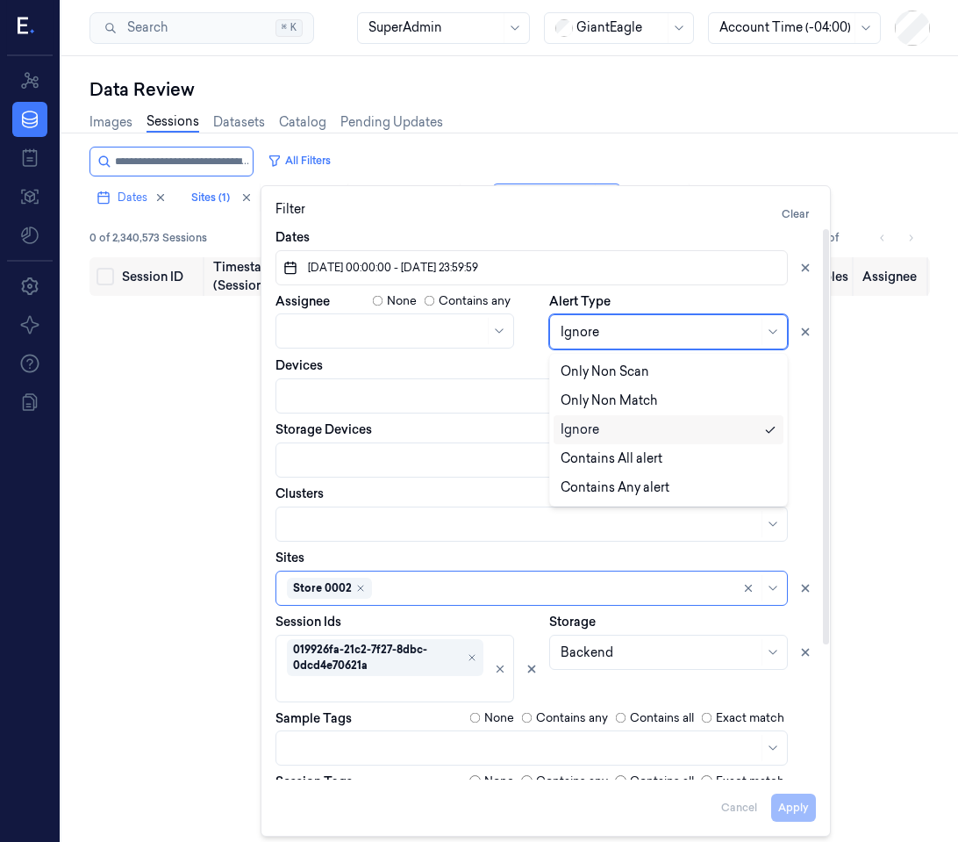
click at [584, 329] on div at bounding box center [659, 332] width 197 height 18
click at [97, 413] on div "Session ID Timestamp (Session) Device Video Storage Session Tags Image Tags Non…" at bounding box center [510, 604] width 841 height 695
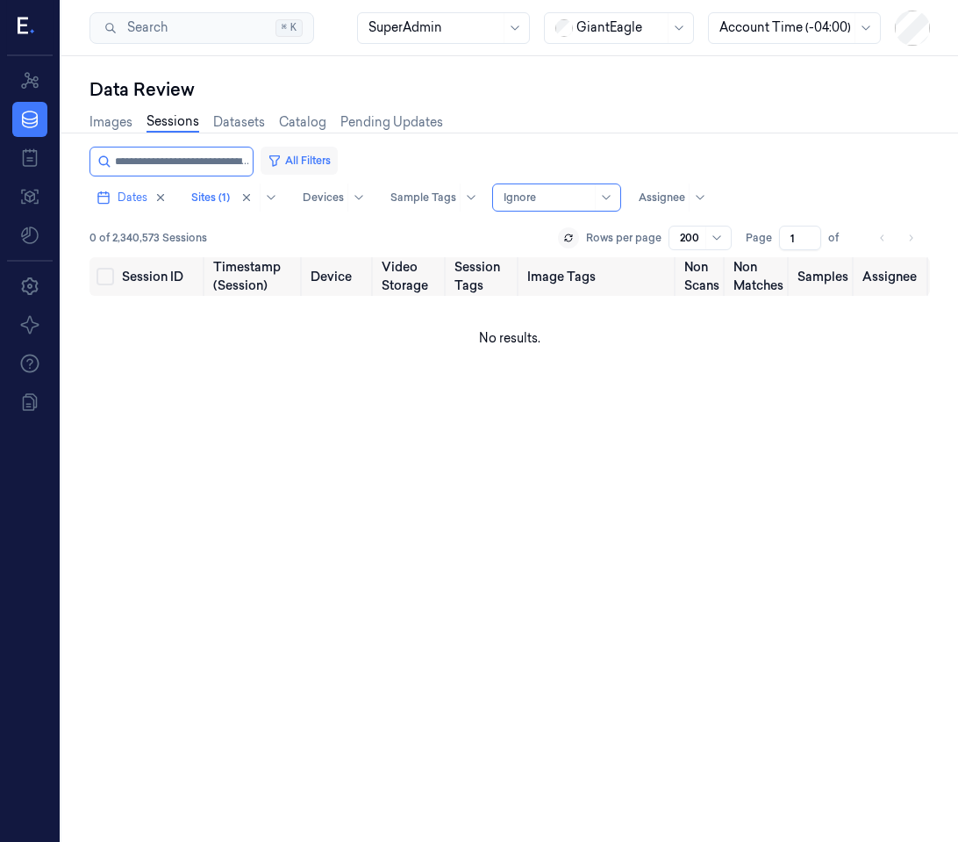
click at [282, 169] on button "All Filters" at bounding box center [299, 161] width 77 height 28
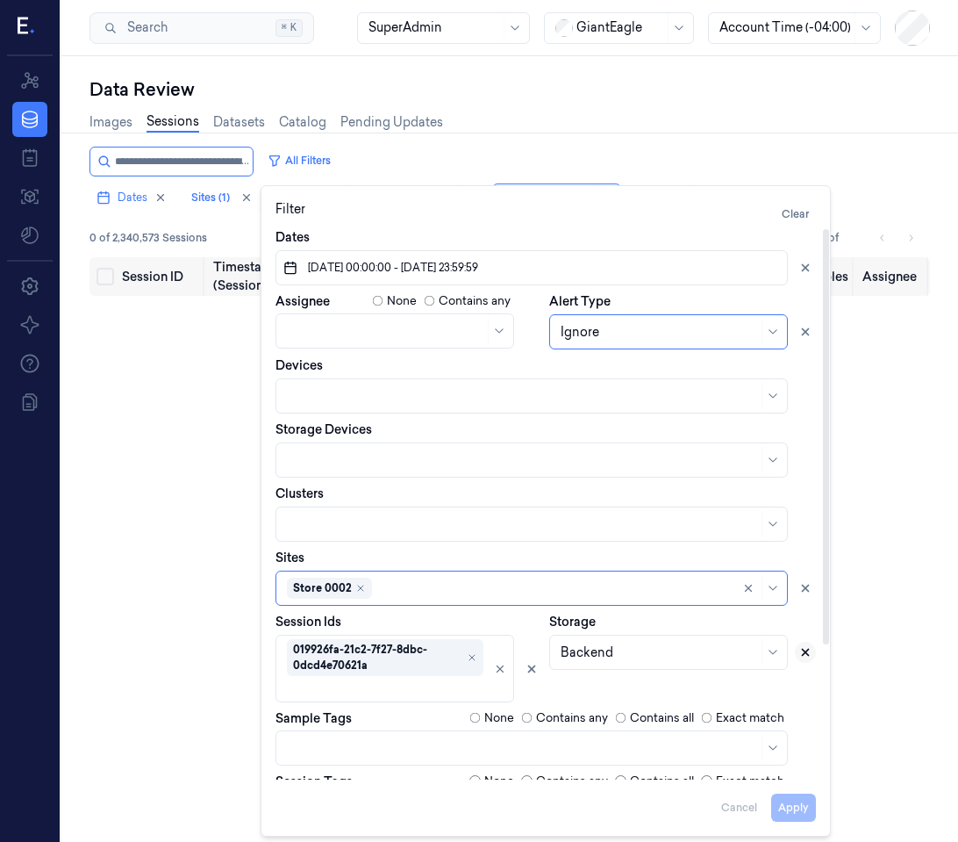
click at [801, 650] on button at bounding box center [805, 652] width 21 height 21
click at [205, 614] on div "Session ID Timestamp (Session) Device Video Storage Session Tags Image Tags Non…" at bounding box center [510, 604] width 841 height 695
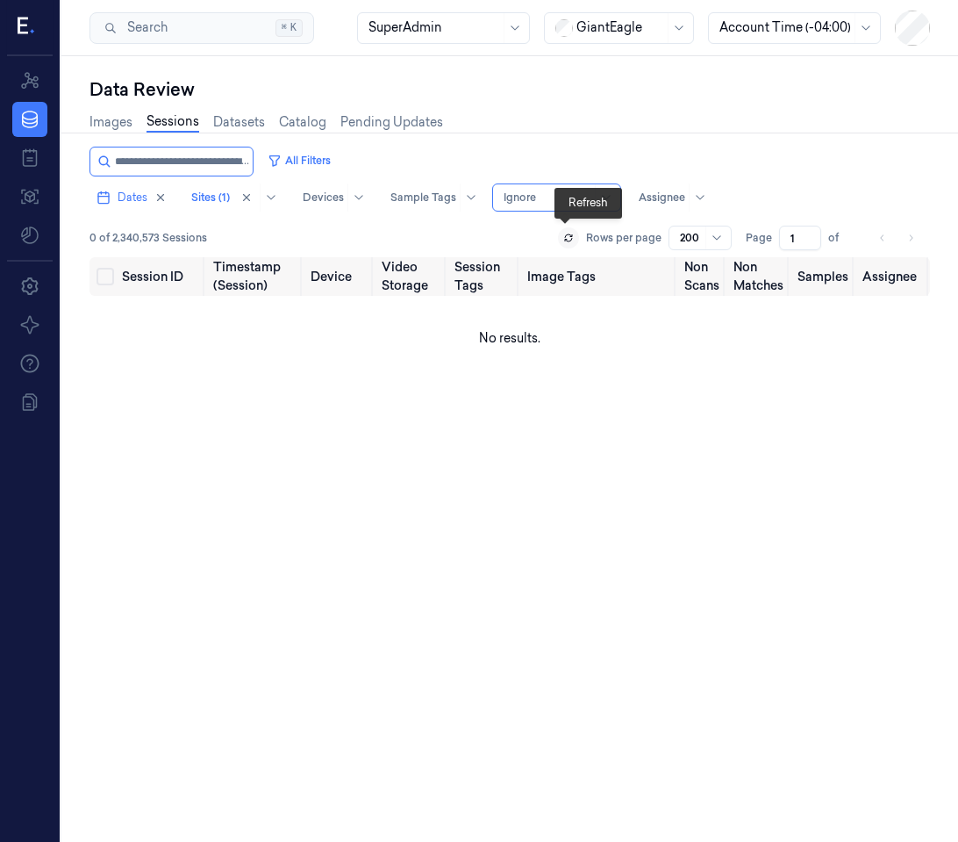
click at [565, 240] on icon at bounding box center [568, 238] width 11 height 11
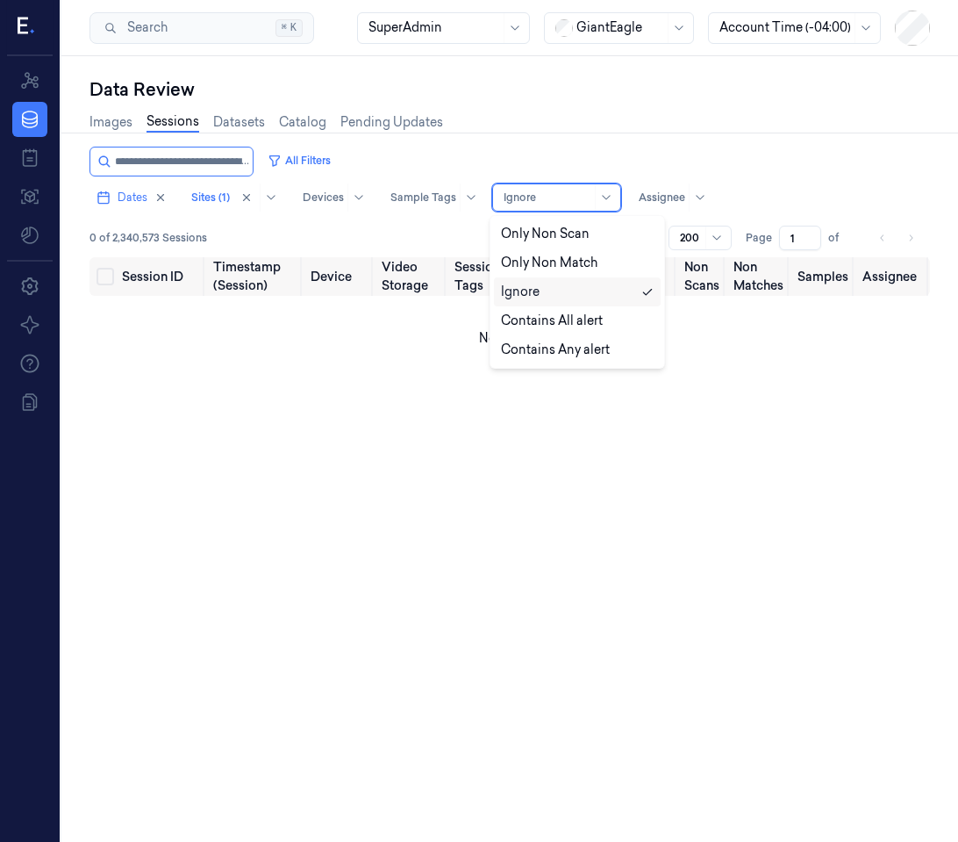
click at [538, 197] on div at bounding box center [548, 198] width 88 height 16
click at [548, 347] on div "Contains Any alert" at bounding box center [555, 350] width 109 height 18
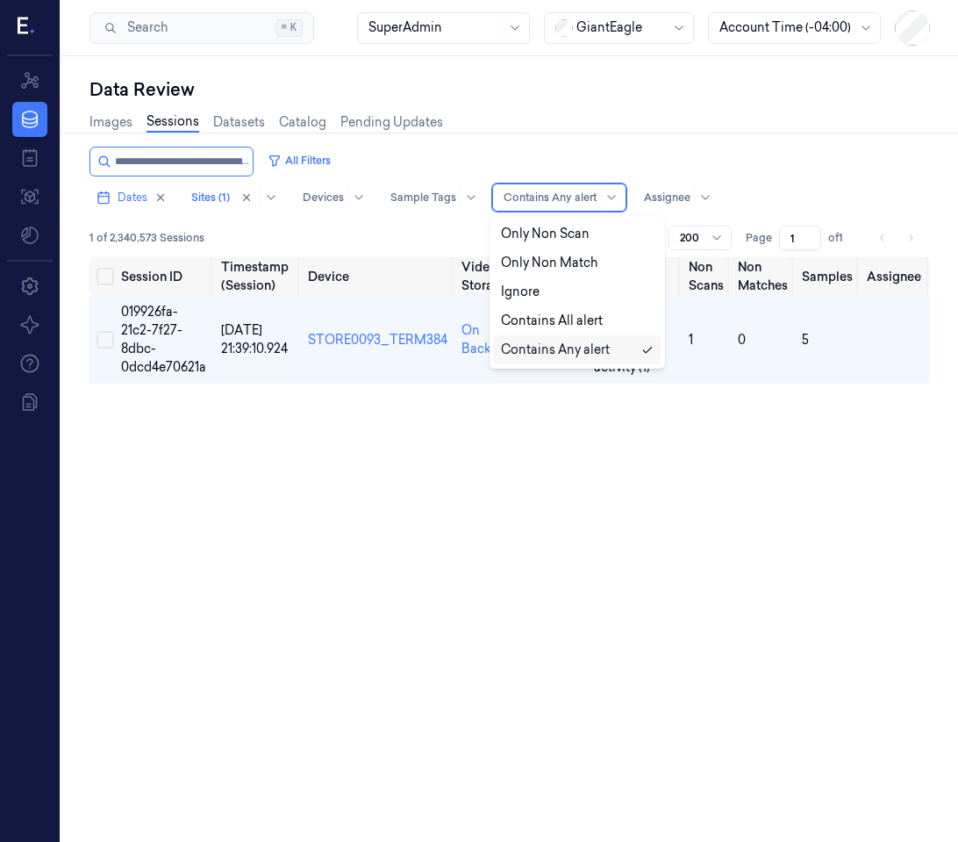
click at [543, 189] on div "Contains Any alert" at bounding box center [550, 197] width 93 height 26
click at [532, 287] on div "Ignore" at bounding box center [520, 292] width 39 height 18
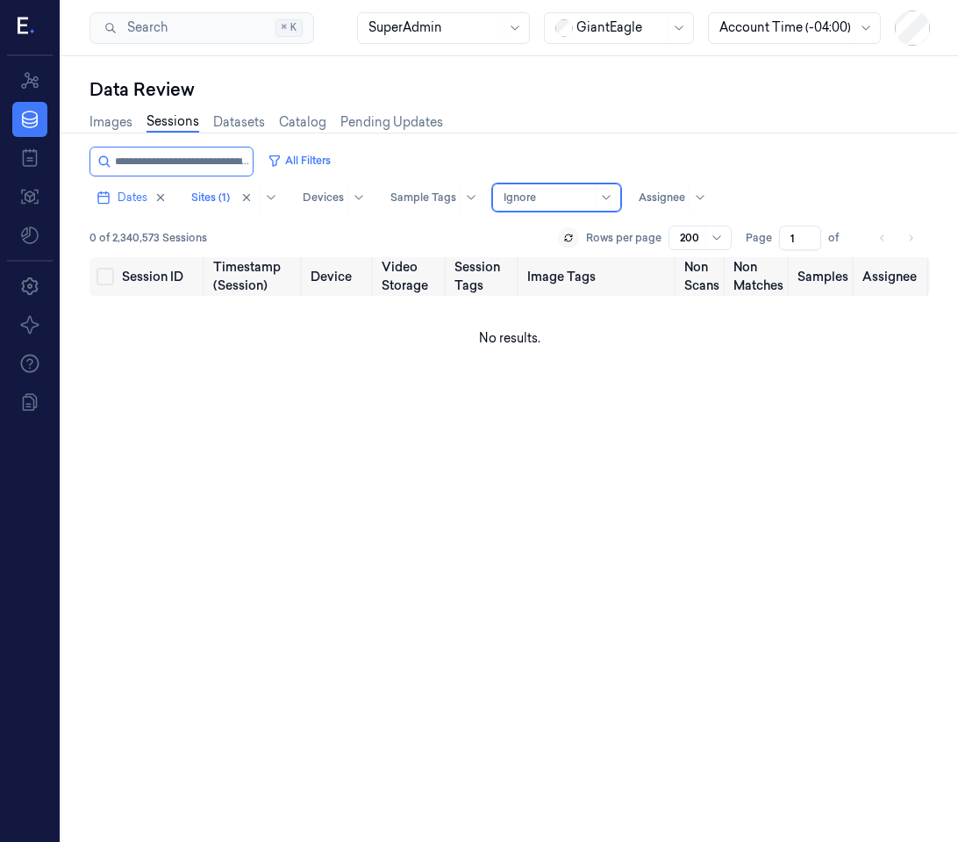
click at [543, 196] on div at bounding box center [548, 198] width 88 height 16
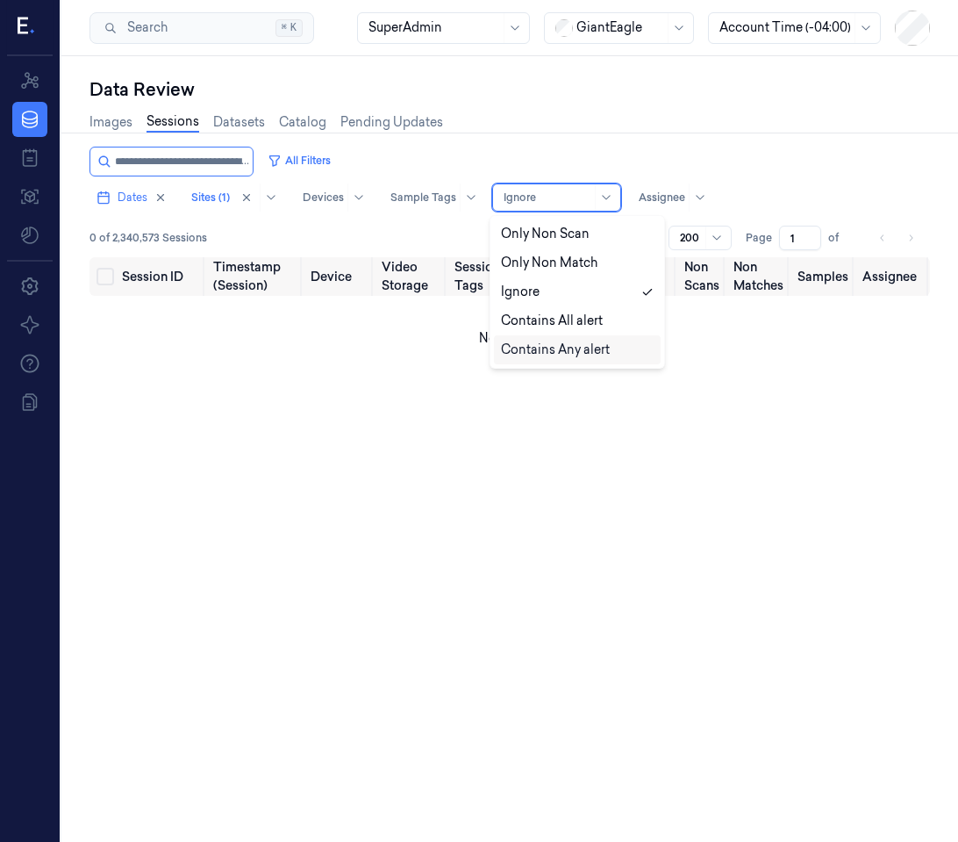
click at [531, 357] on div "Contains Any alert" at bounding box center [555, 350] width 109 height 18
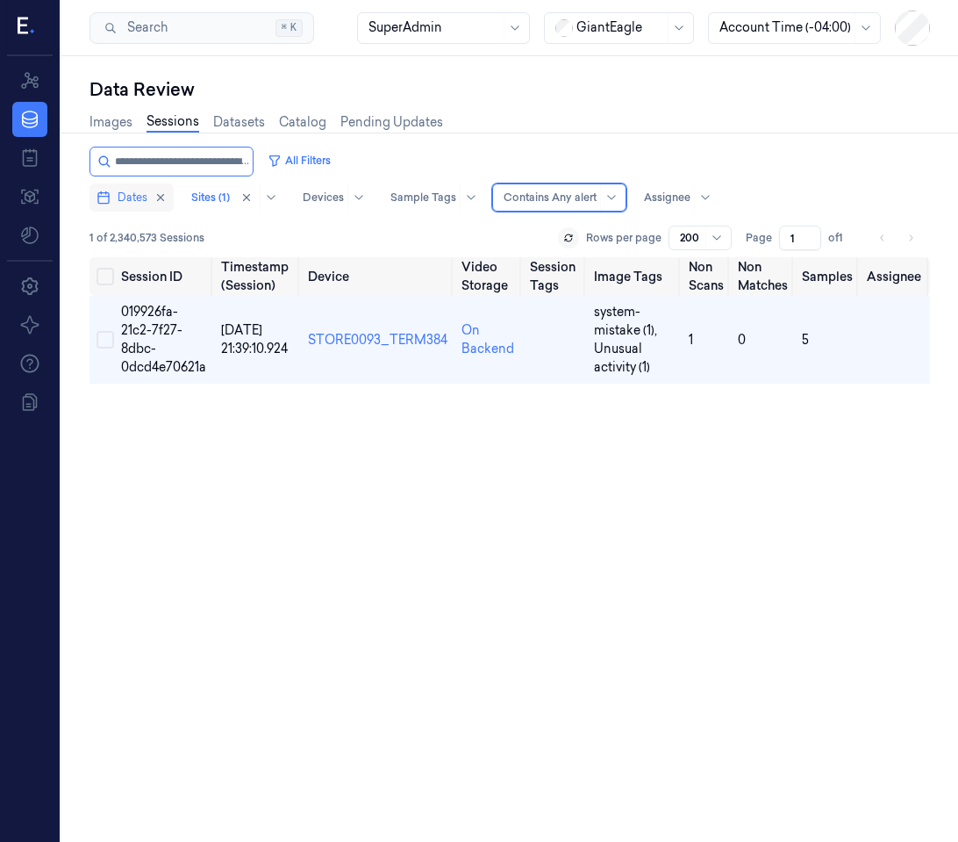
click at [124, 197] on span "Dates" at bounding box center [133, 198] width 30 height 16
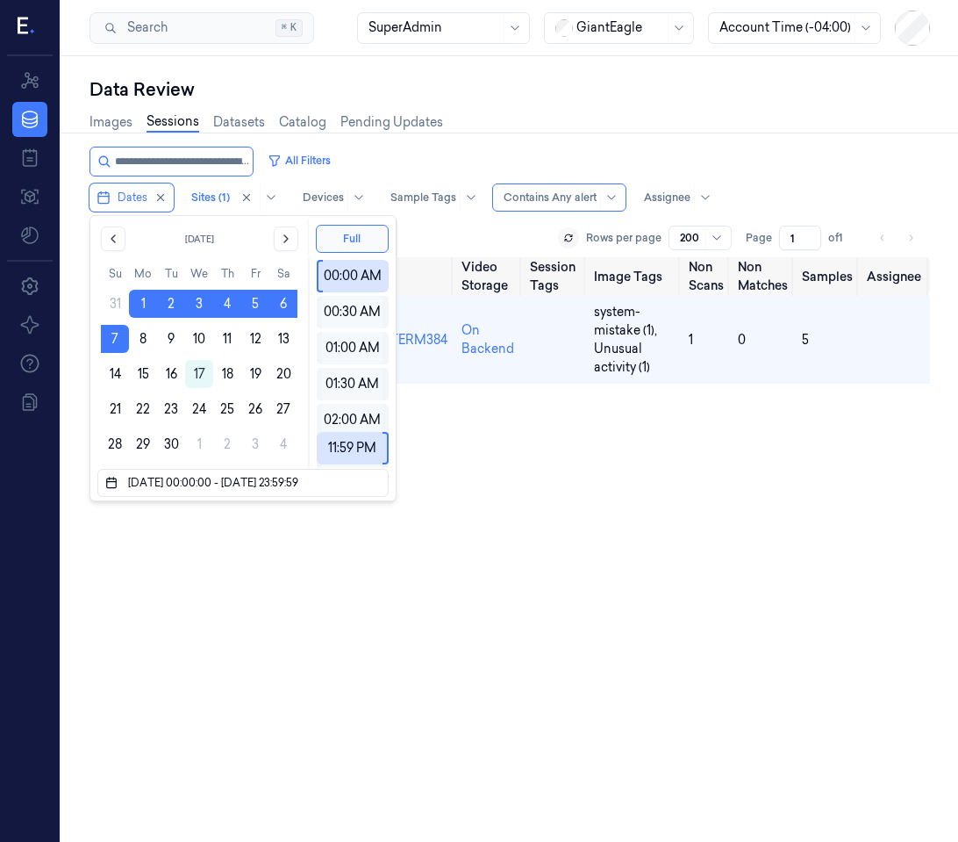
click at [218, 584] on div "Session ID Timestamp (Session) Device Video Storage Session Tags Image Tags Non…" at bounding box center [510, 604] width 841 height 695
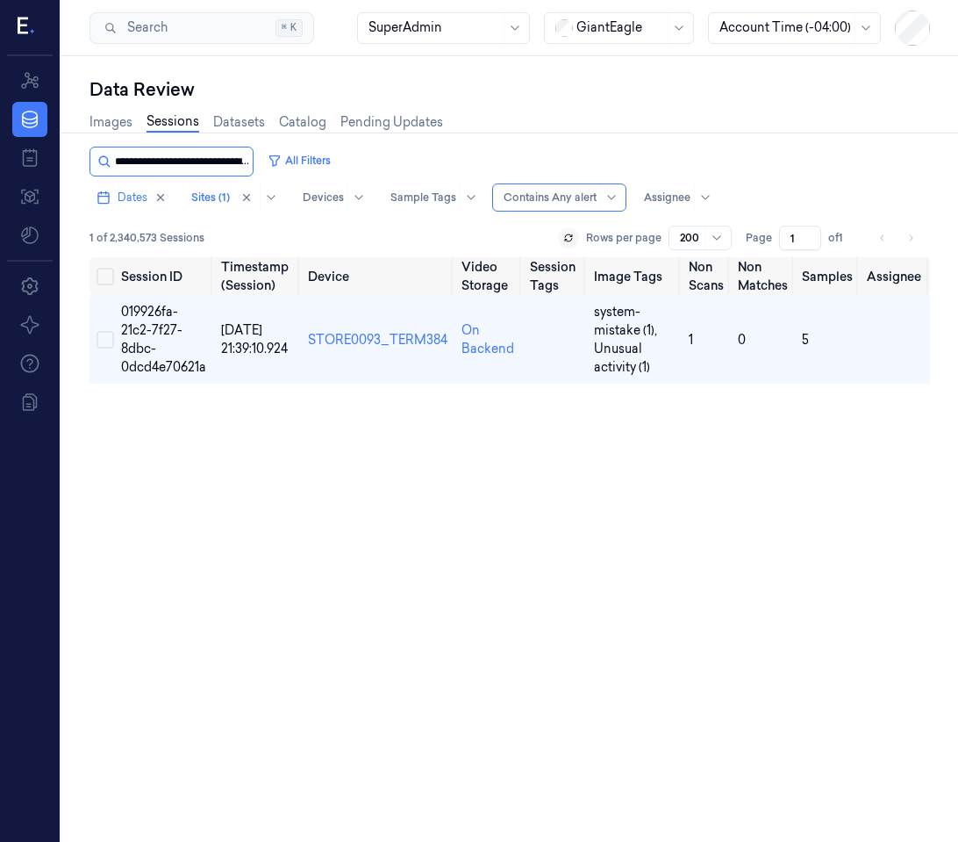
click at [183, 167] on input "string" at bounding box center [182, 161] width 134 height 28
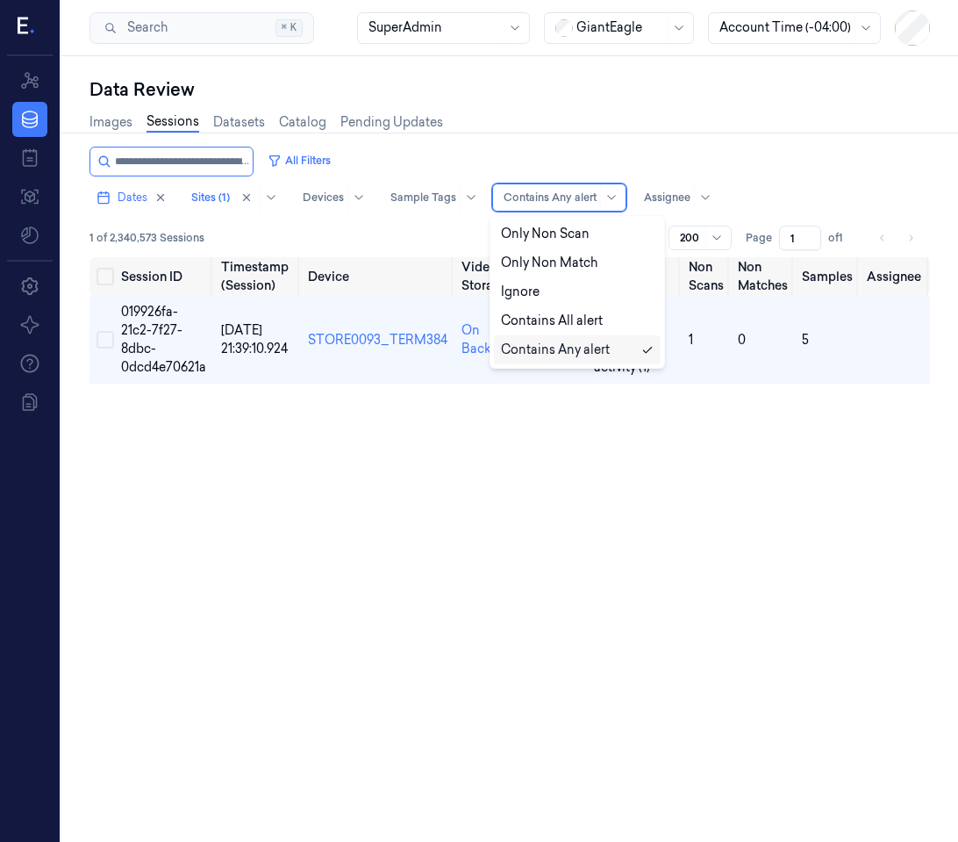
click at [570, 203] on div at bounding box center [550, 198] width 93 height 16
click at [562, 228] on div "Only Non Scan" at bounding box center [545, 234] width 89 height 18
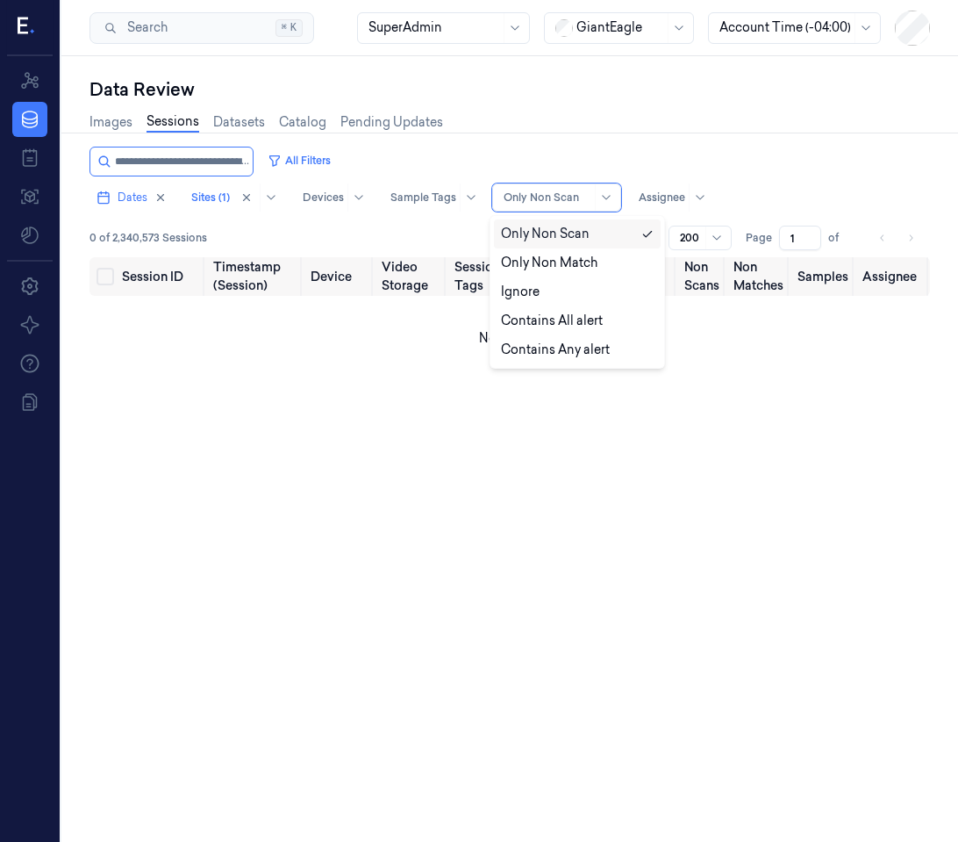
click at [549, 204] on div at bounding box center [548, 198] width 88 height 16
click at [531, 259] on div "Only Non Match" at bounding box center [549, 263] width 97 height 18
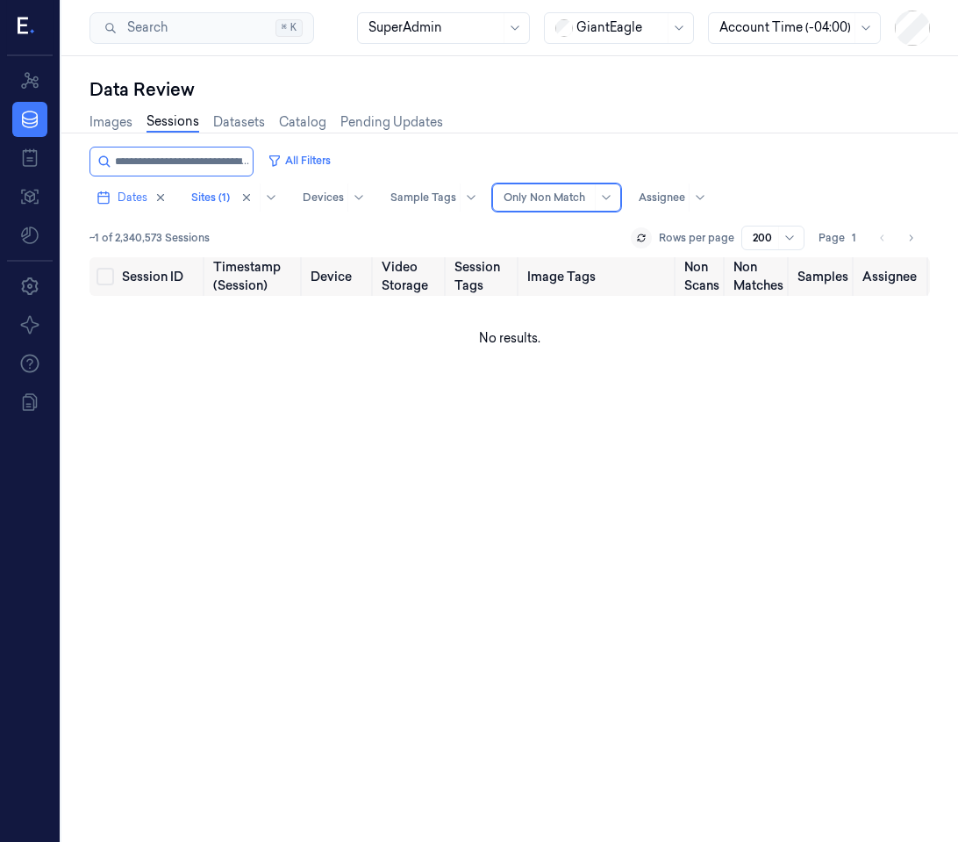
click at [534, 209] on div "Only Non Match" at bounding box center [548, 197] width 88 height 26
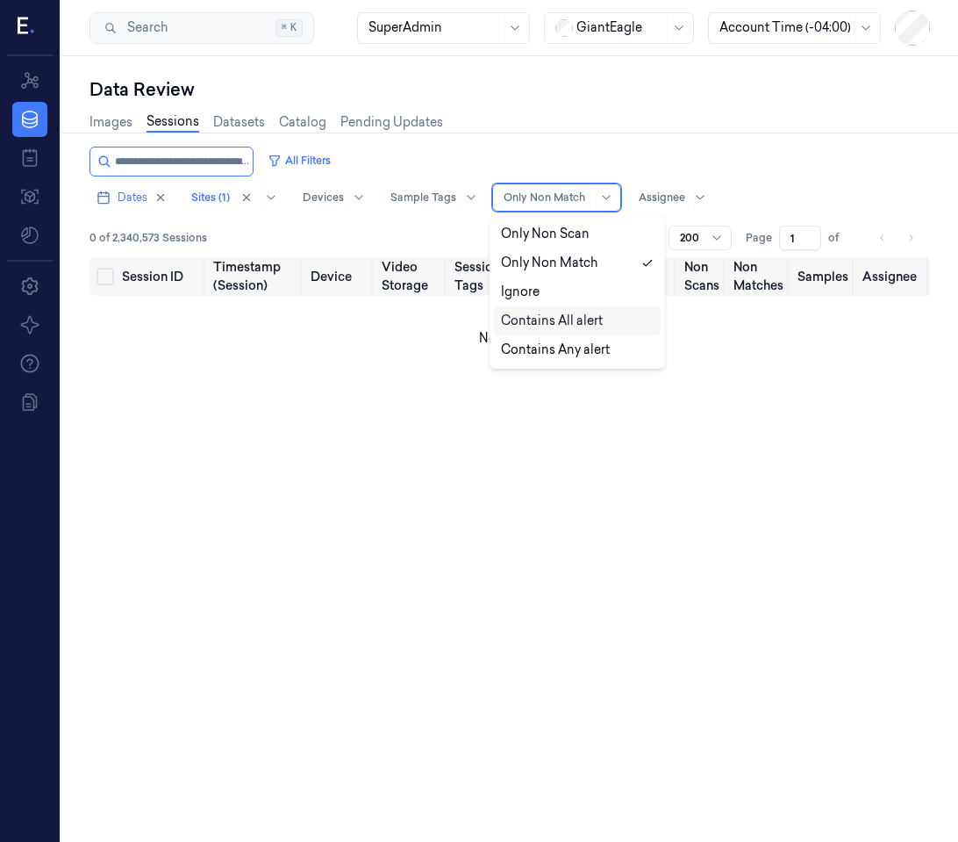
click at [519, 306] on div "Contains All alert" at bounding box center [577, 320] width 167 height 29
click at [519, 196] on div at bounding box center [548, 198] width 88 height 16
click at [508, 343] on div "Contains Any alert" at bounding box center [555, 350] width 109 height 18
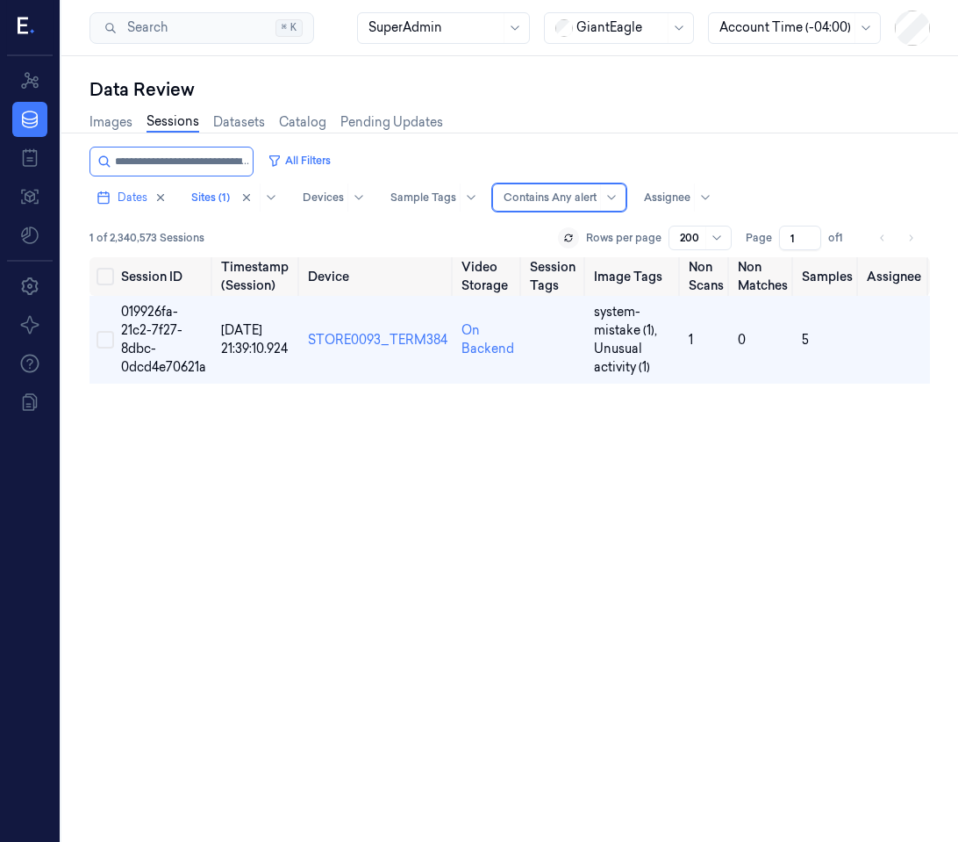
click at [513, 182] on div "All Filters Dates Sites (1) Devices Sample Tags Alert Type option Contains Any …" at bounding box center [510, 179] width 841 height 65
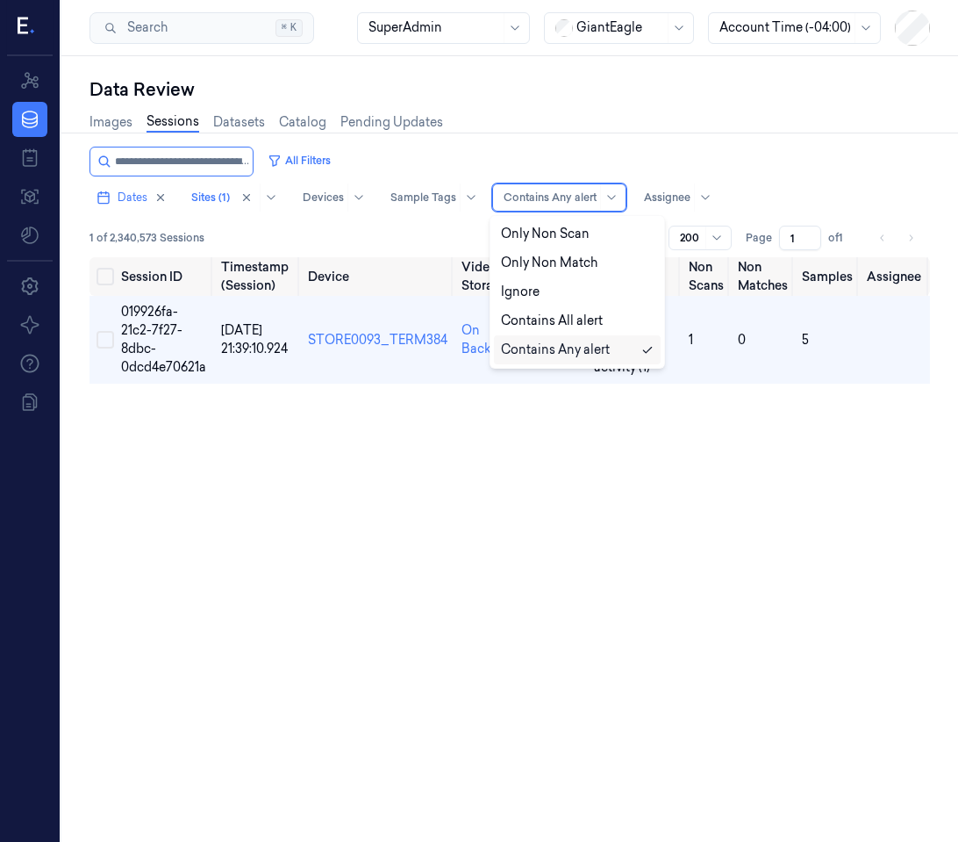
click at [520, 198] on div at bounding box center [550, 198] width 93 height 16
click at [523, 284] on div "Ignore" at bounding box center [520, 292] width 39 height 18
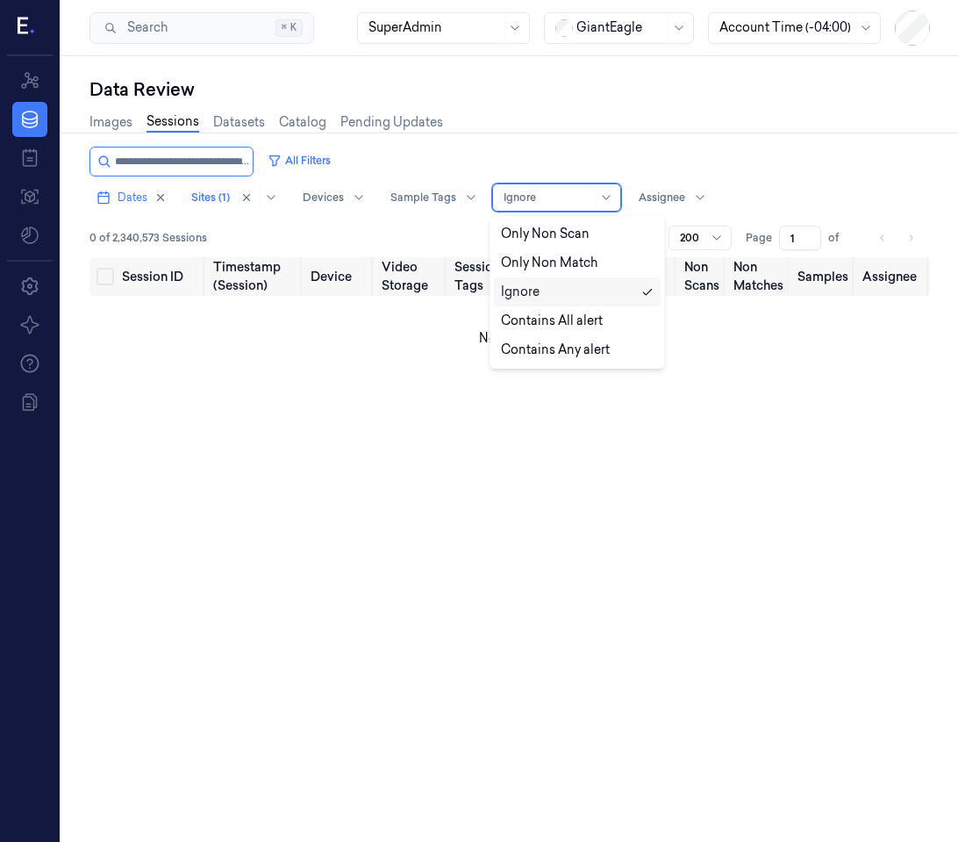
click at [514, 183] on div "Ignore" at bounding box center [556, 197] width 129 height 28
click at [507, 199] on div at bounding box center [548, 198] width 88 height 16
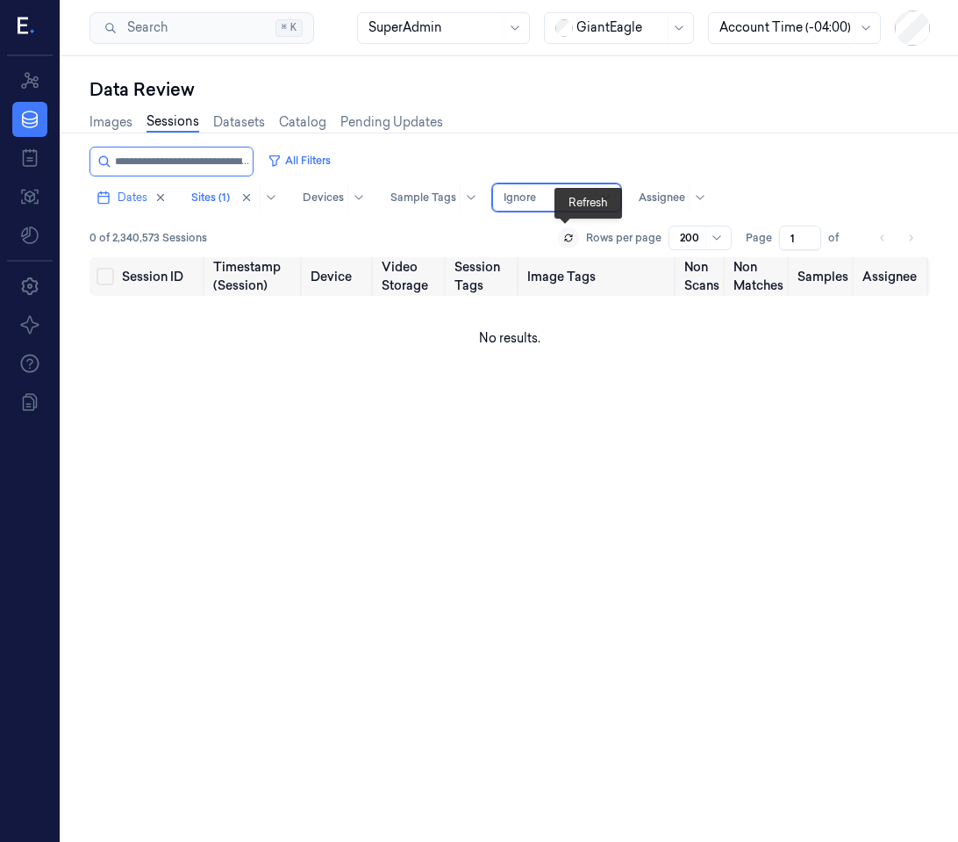
click at [567, 240] on icon at bounding box center [568, 240] width 7 height 3
click at [111, 196] on button "Dates" at bounding box center [132, 197] width 84 height 28
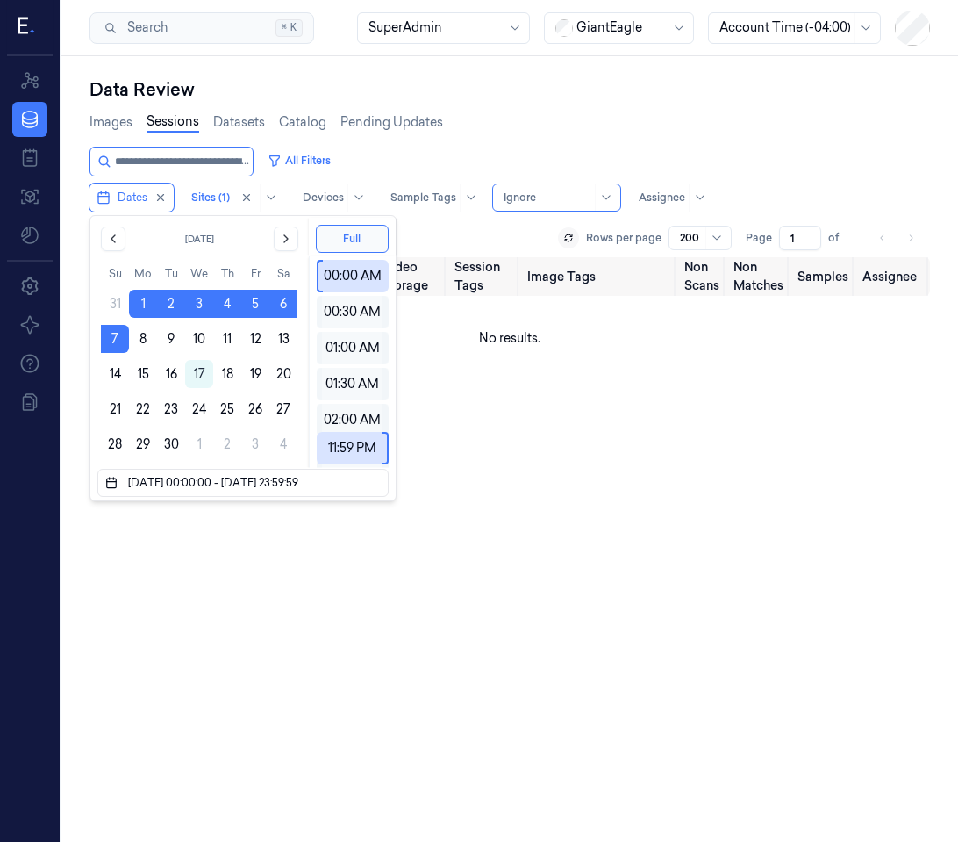
click at [456, 134] on div "Images Sessions Datasets Catalog Pending Updates" at bounding box center [510, 124] width 841 height 45
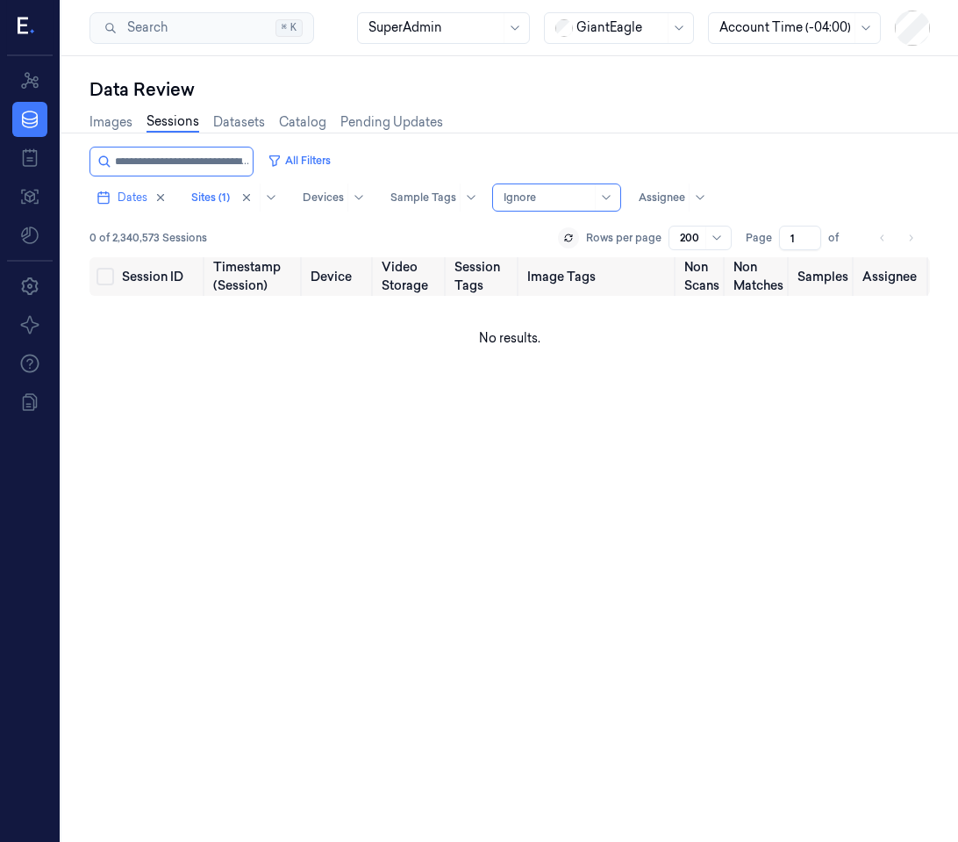
click at [583, 203] on div at bounding box center [548, 198] width 88 height 16
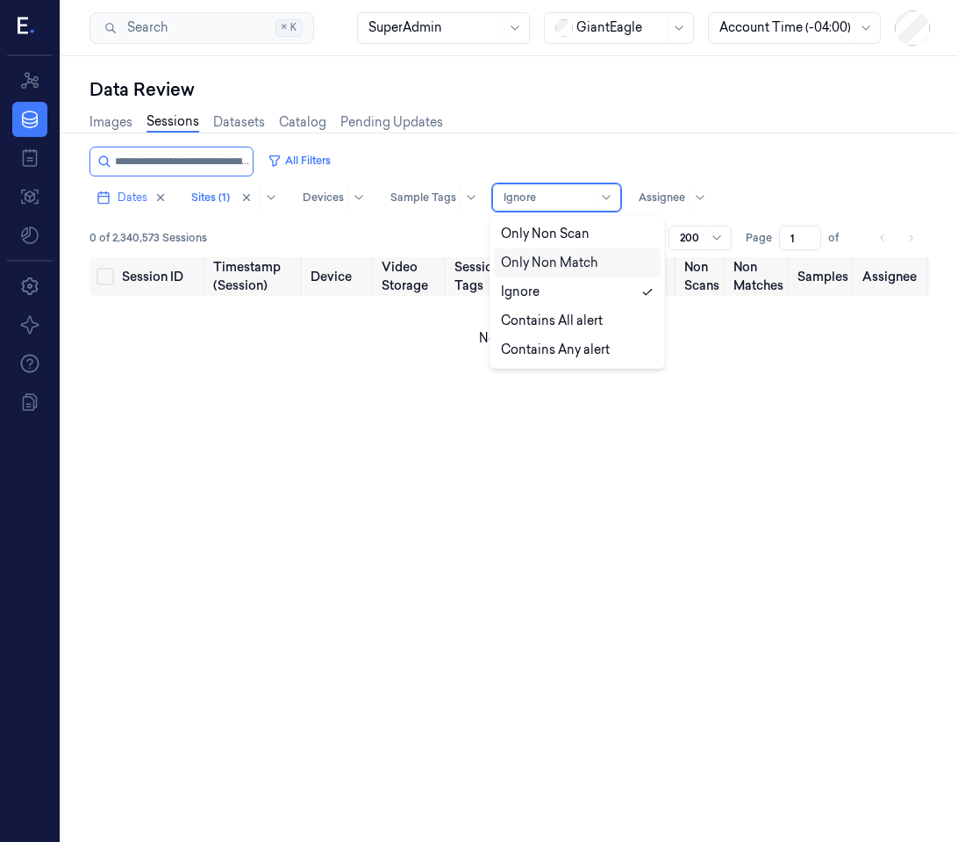
click at [582, 274] on div "Only Non Match" at bounding box center [577, 262] width 167 height 29
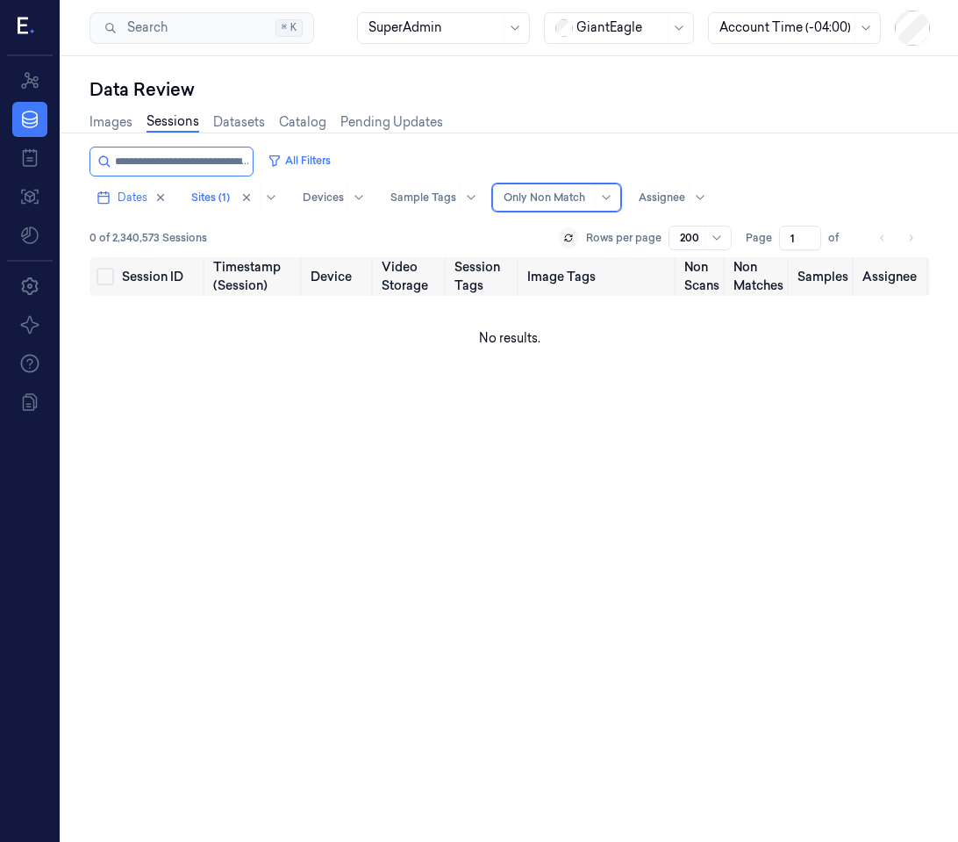
click at [585, 204] on div at bounding box center [548, 198] width 88 height 16
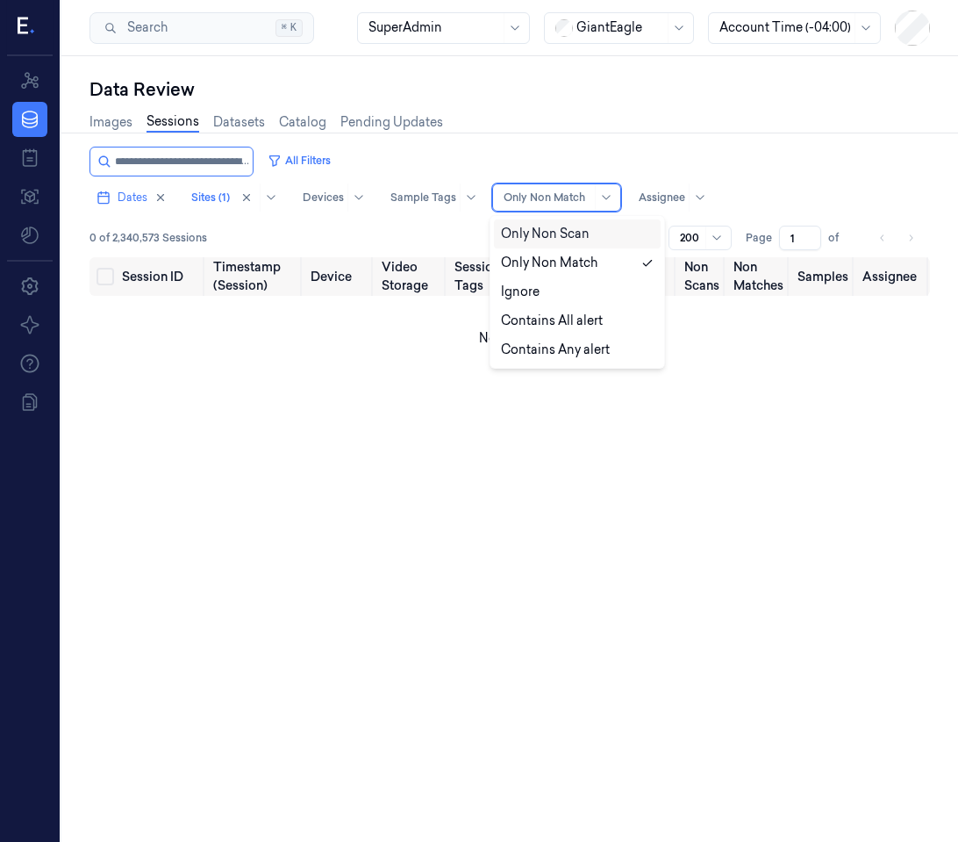
click at [563, 229] on div "Only Non Scan" at bounding box center [545, 234] width 89 height 18
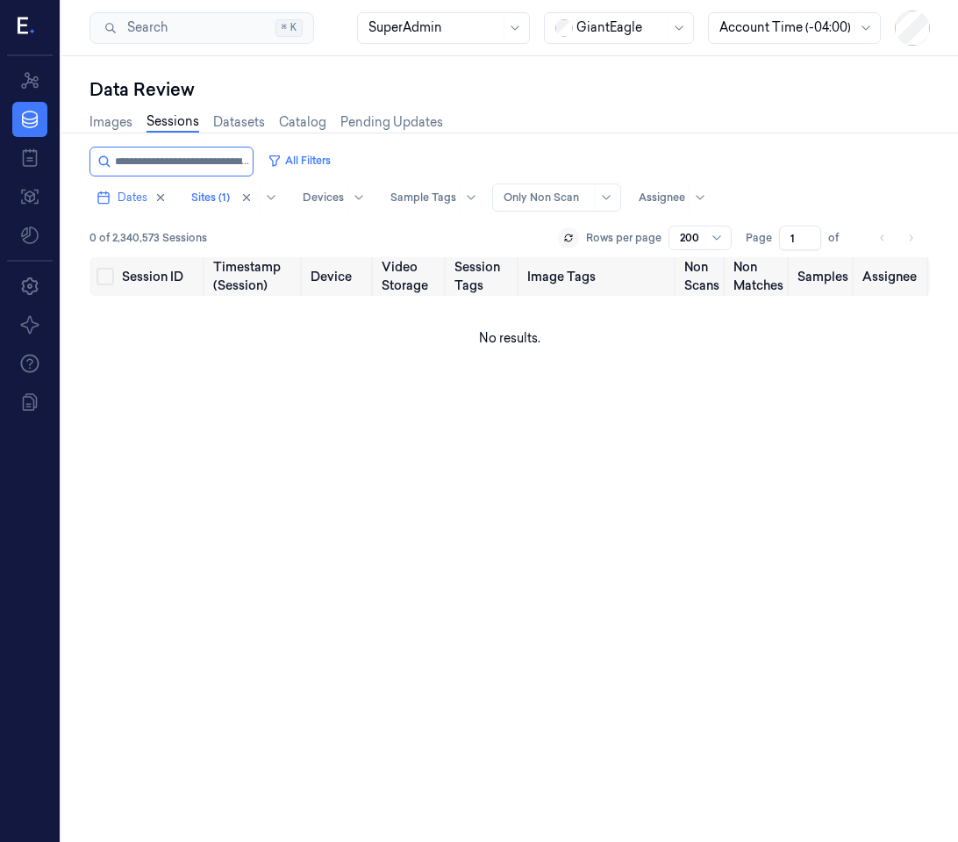
click at [523, 213] on div "All Filters Dates Sites (1) Devices Sample Tags Alert Type Only Non Scan Assign…" at bounding box center [510, 202] width 841 height 111
click at [524, 212] on div "All Filters Dates Sites (1) Devices Sample Tags Alert Type Only Non Scan Assign…" at bounding box center [510, 202] width 841 height 111
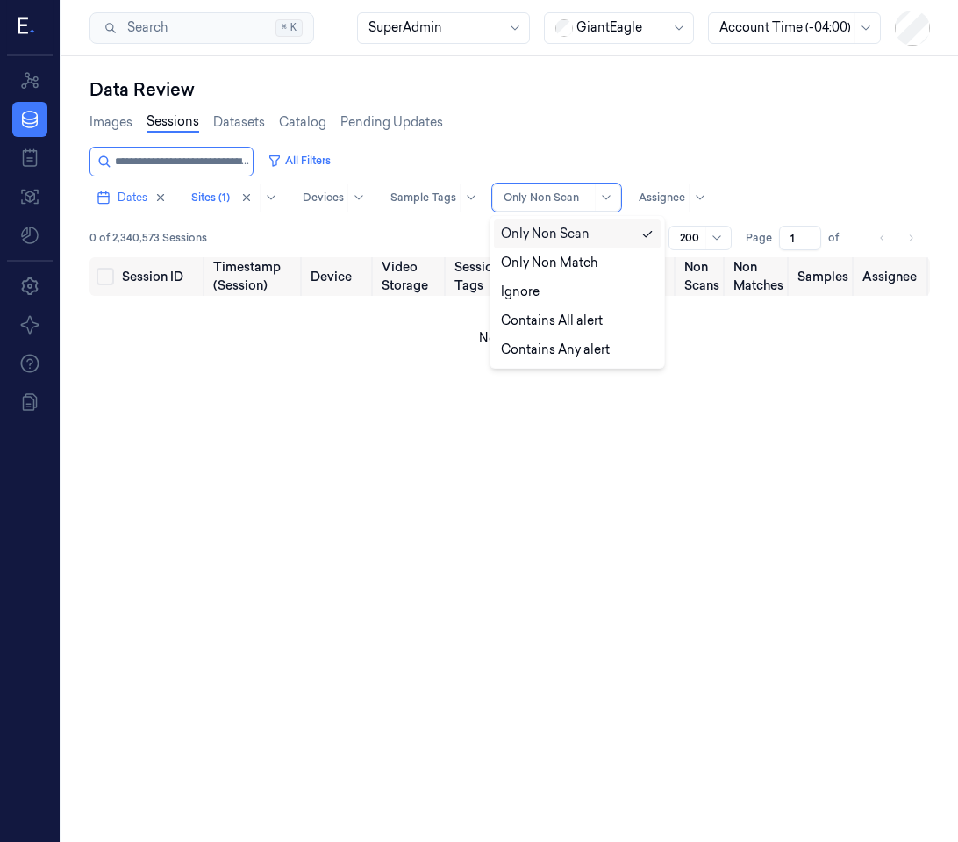
click at [526, 210] on div "Only Non Scan" at bounding box center [548, 197] width 88 height 26
click at [534, 298] on div "Ignore" at bounding box center [520, 292] width 39 height 18
click at [566, 204] on div at bounding box center [548, 198] width 88 height 16
click at [561, 319] on div "Contains All alert" at bounding box center [552, 321] width 102 height 18
click at [569, 203] on div at bounding box center [548, 198] width 88 height 16
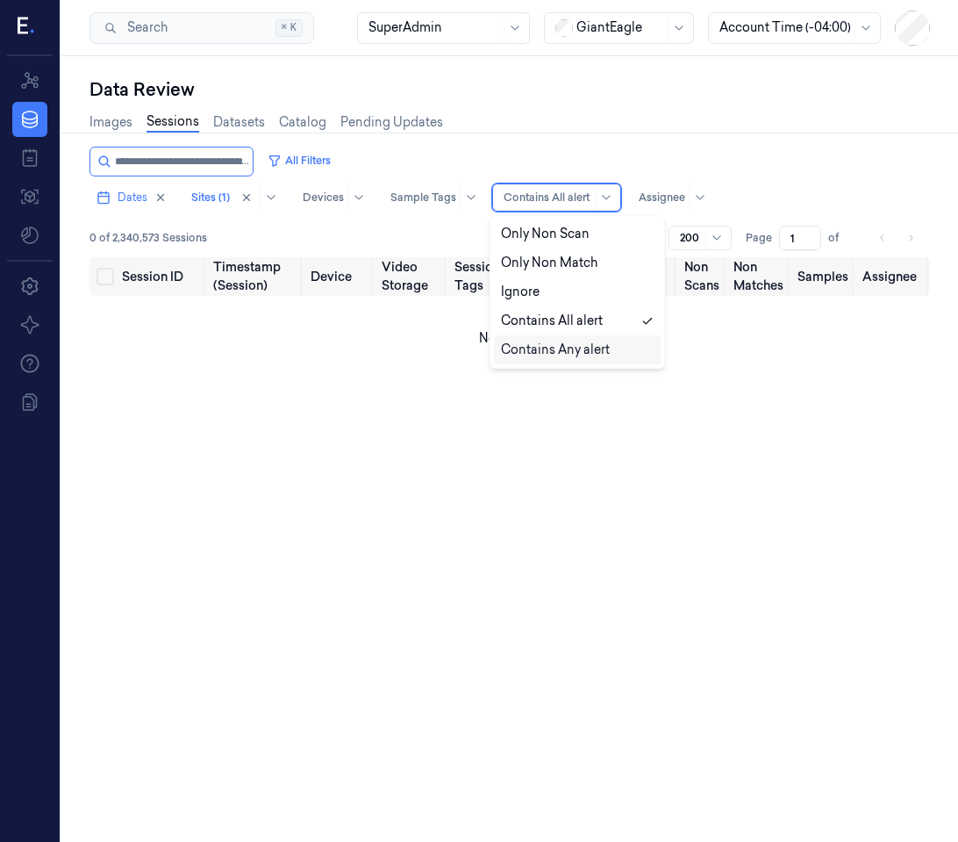
click at [528, 360] on div "Contains Any alert" at bounding box center [577, 349] width 167 height 29
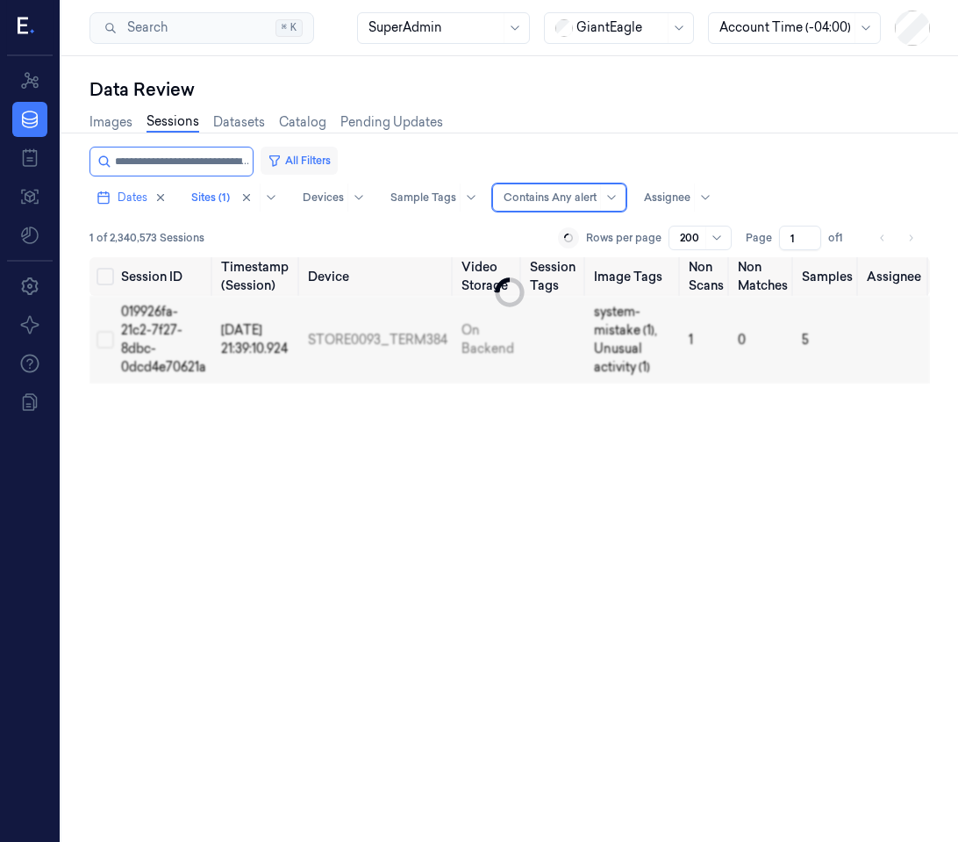
click at [290, 164] on button "All Filters" at bounding box center [299, 161] width 77 height 28
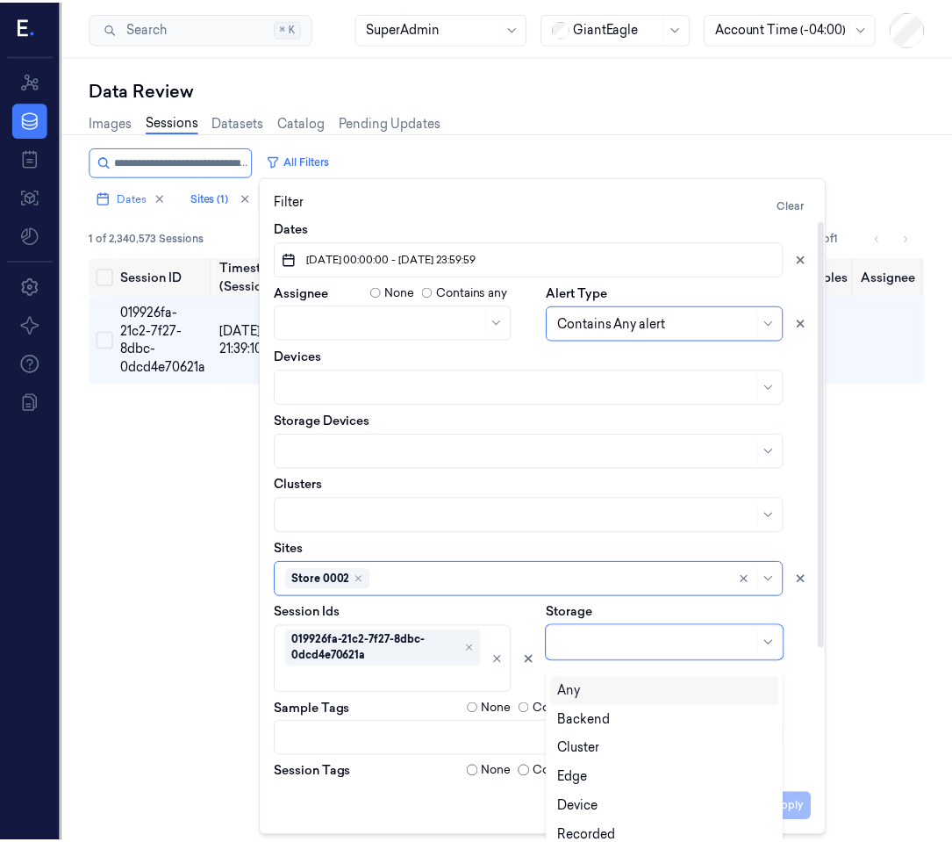
scroll to position [9, 0]
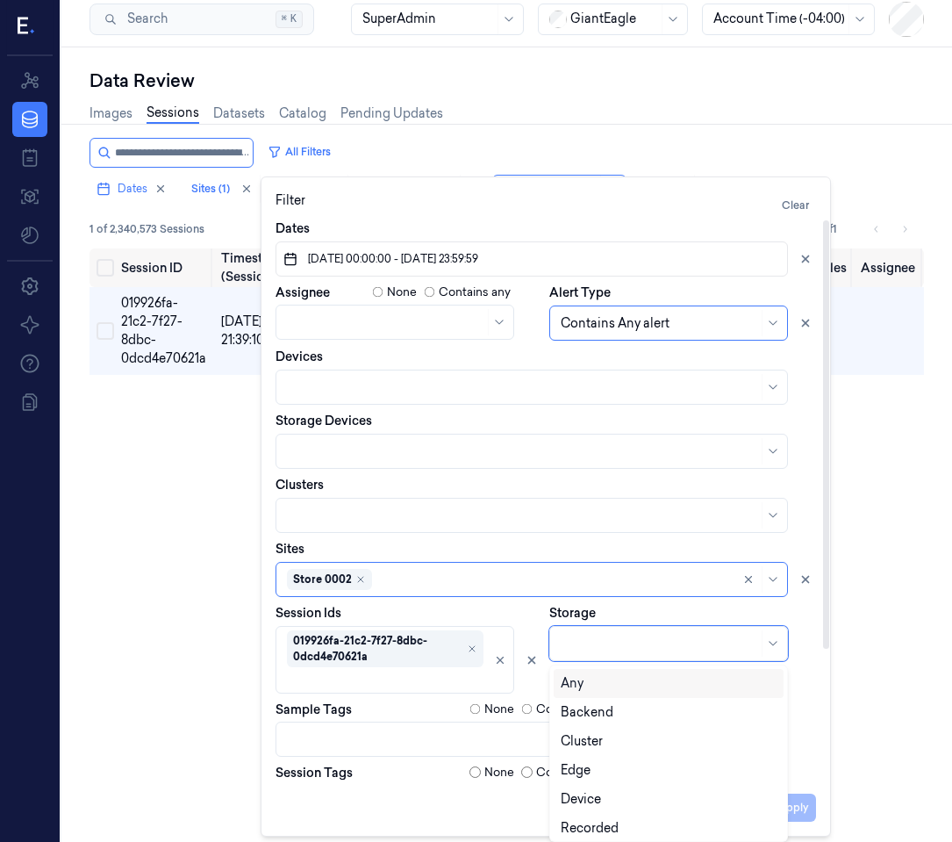
click at [651, 646] on div at bounding box center [659, 644] width 197 height 18
click at [626, 678] on div "Any" at bounding box center [669, 683] width 216 height 18
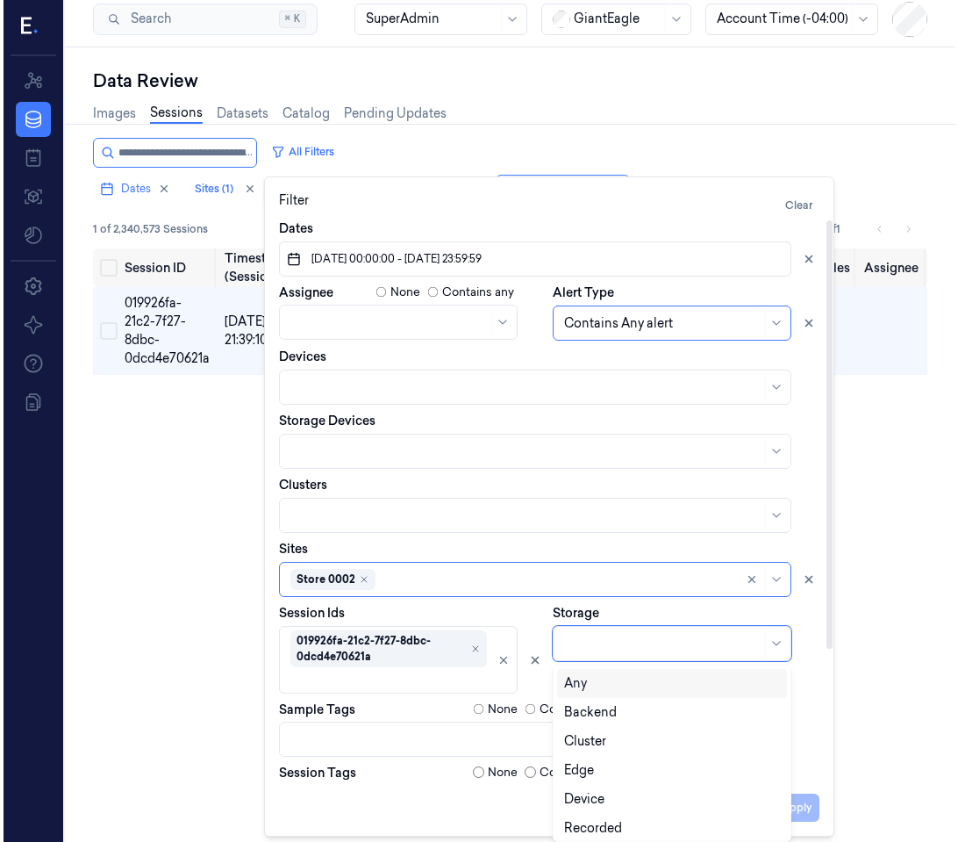
scroll to position [0, 0]
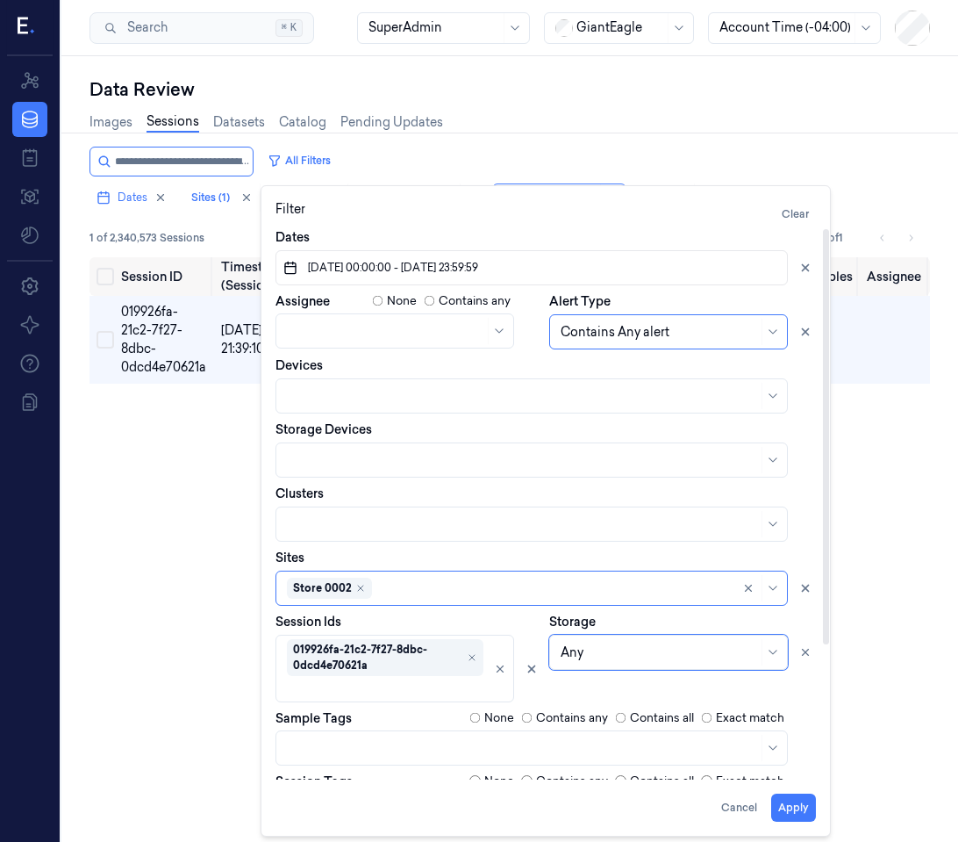
click at [117, 627] on div "Session ID Timestamp (Session) Device Video Storage Session Tags Image Tags Non…" at bounding box center [510, 604] width 841 height 695
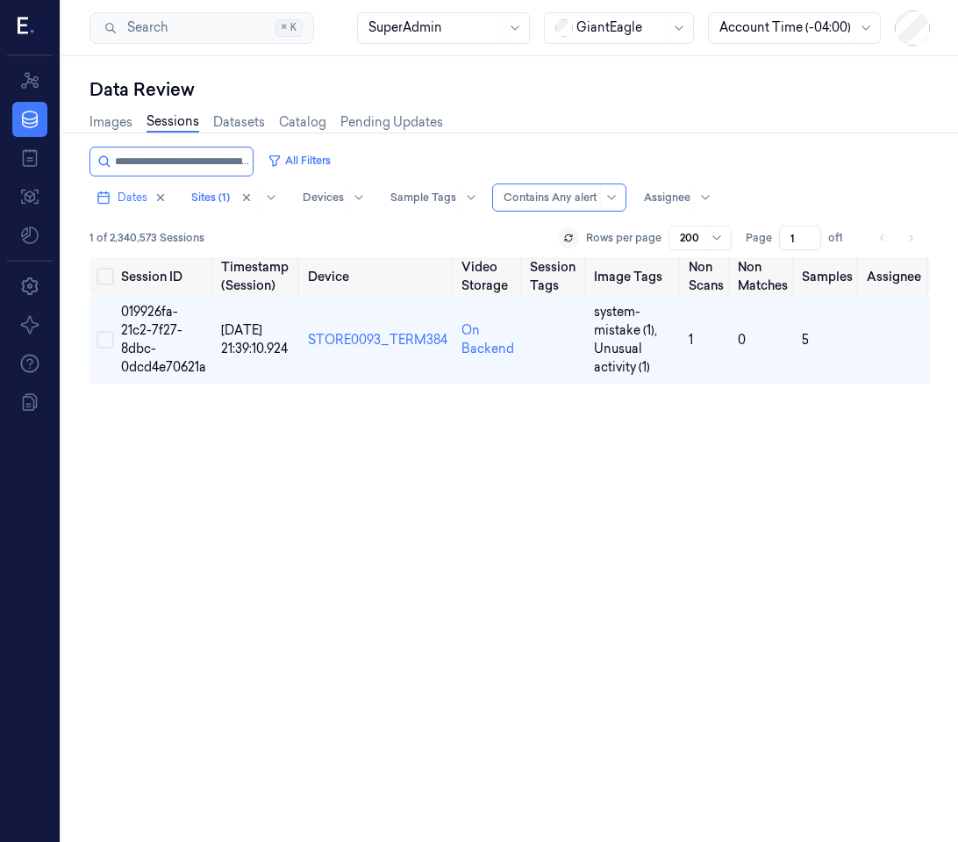
drag, startPoint x: 574, startPoint y: 181, endPoint x: 568, endPoint y: 194, distance: 14.5
click at [573, 185] on div "All Filters Dates Sites (1) Devices Sample Tags Alert Type Contains Any alert A…" at bounding box center [510, 179] width 841 height 65
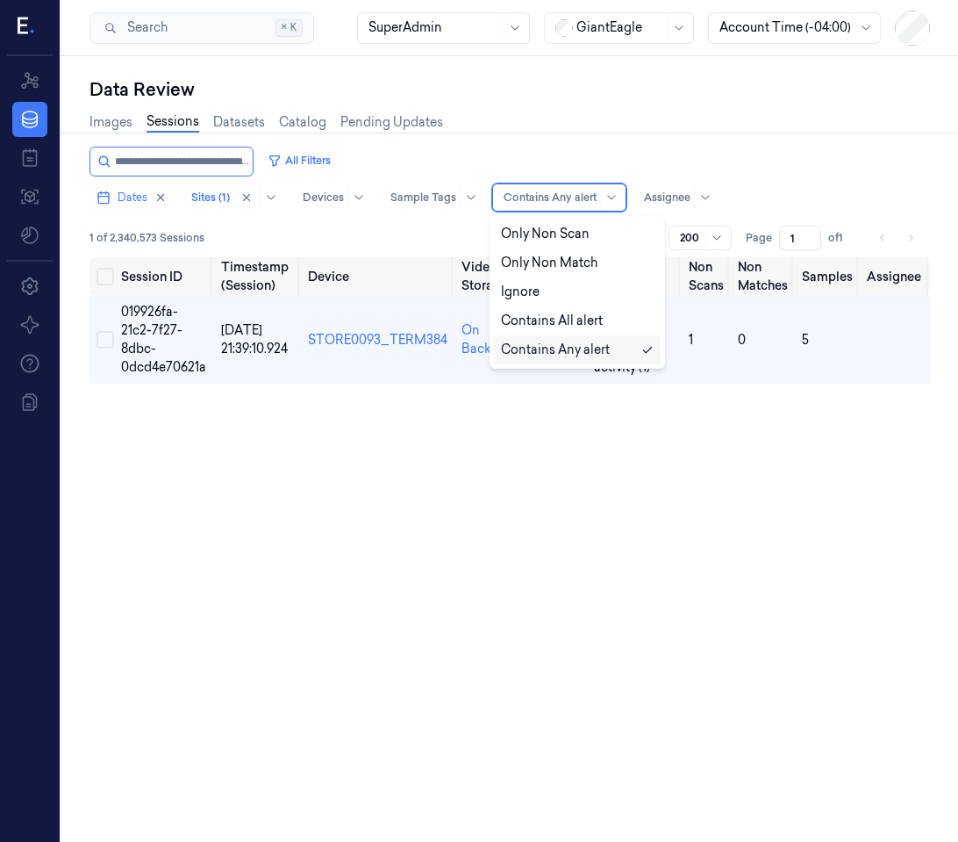
click at [568, 194] on div at bounding box center [550, 198] width 93 height 16
click at [553, 288] on div "Ignore" at bounding box center [577, 292] width 153 height 18
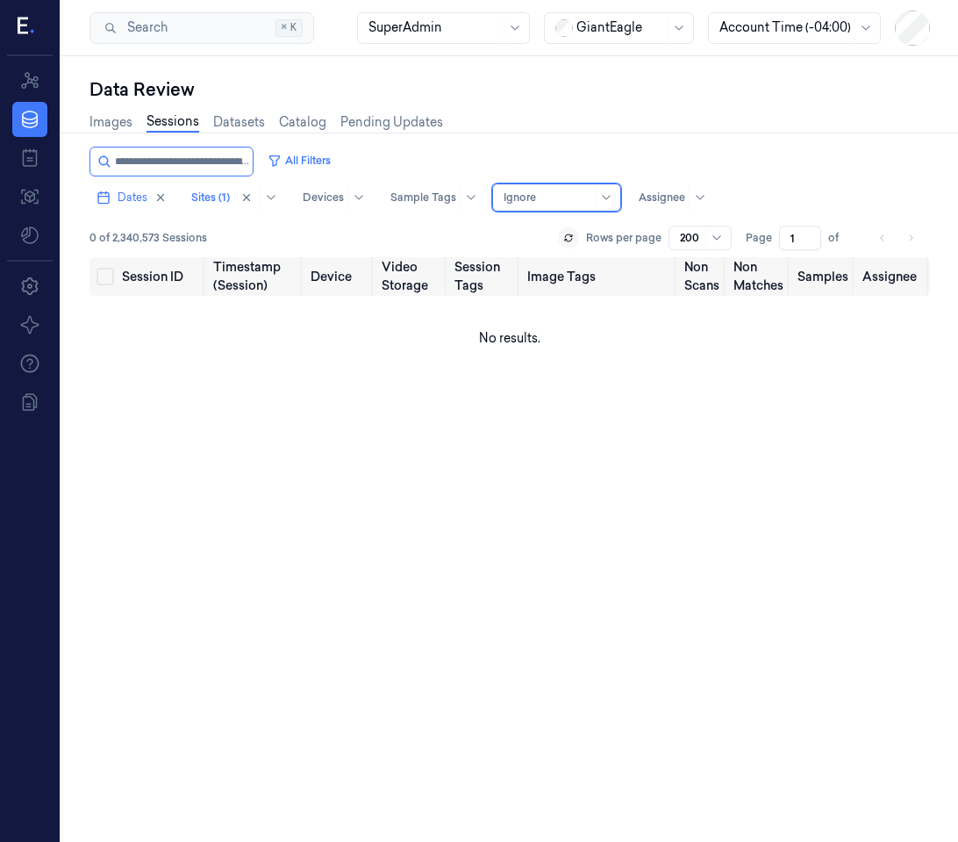
click at [534, 197] on div at bounding box center [548, 198] width 88 height 16
click at [288, 164] on button "All Filters" at bounding box center [299, 161] width 77 height 28
click at [186, 170] on input "string" at bounding box center [182, 161] width 134 height 28
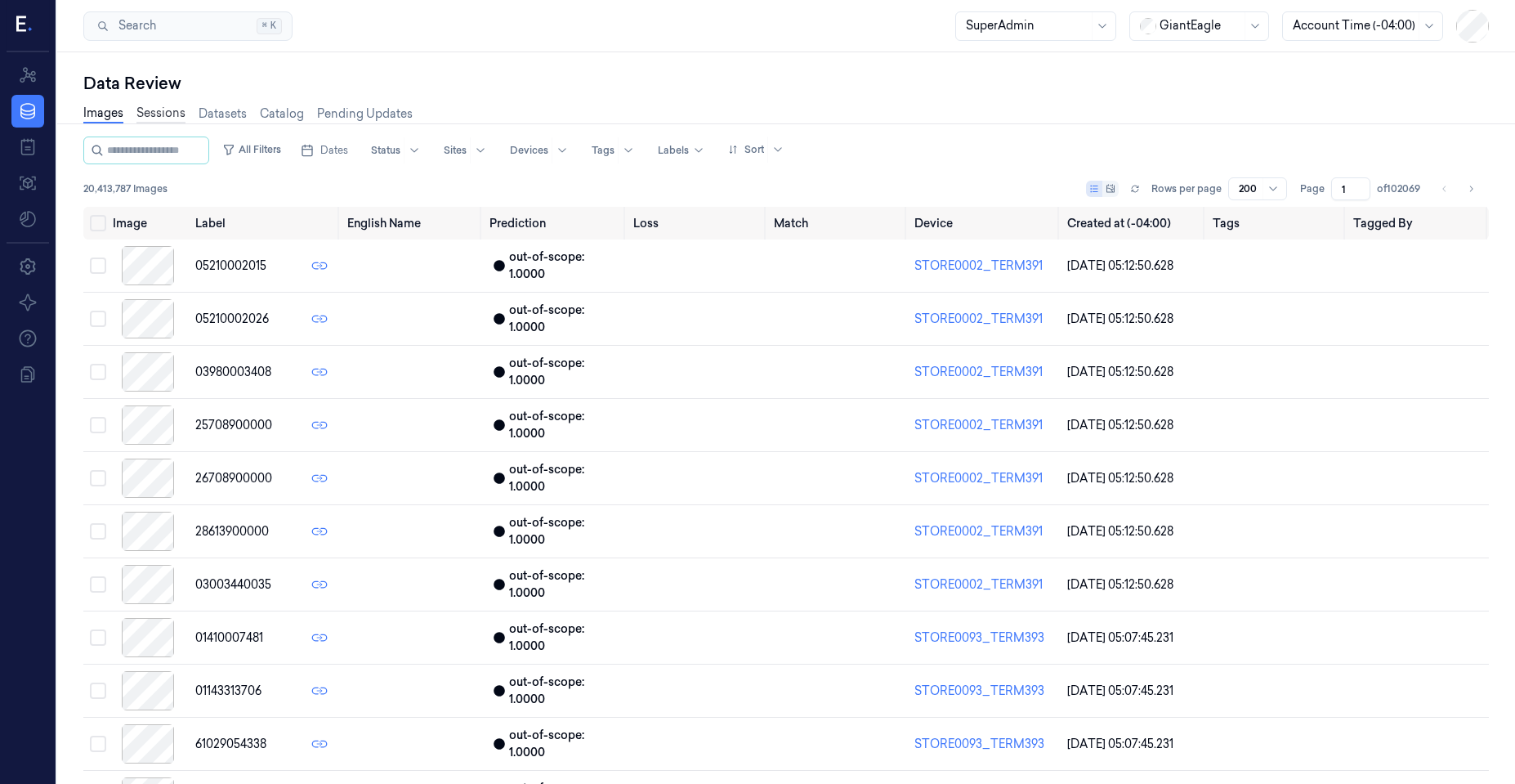
click at [163, 116] on link "Sessions" at bounding box center [161, 114] width 49 height 19
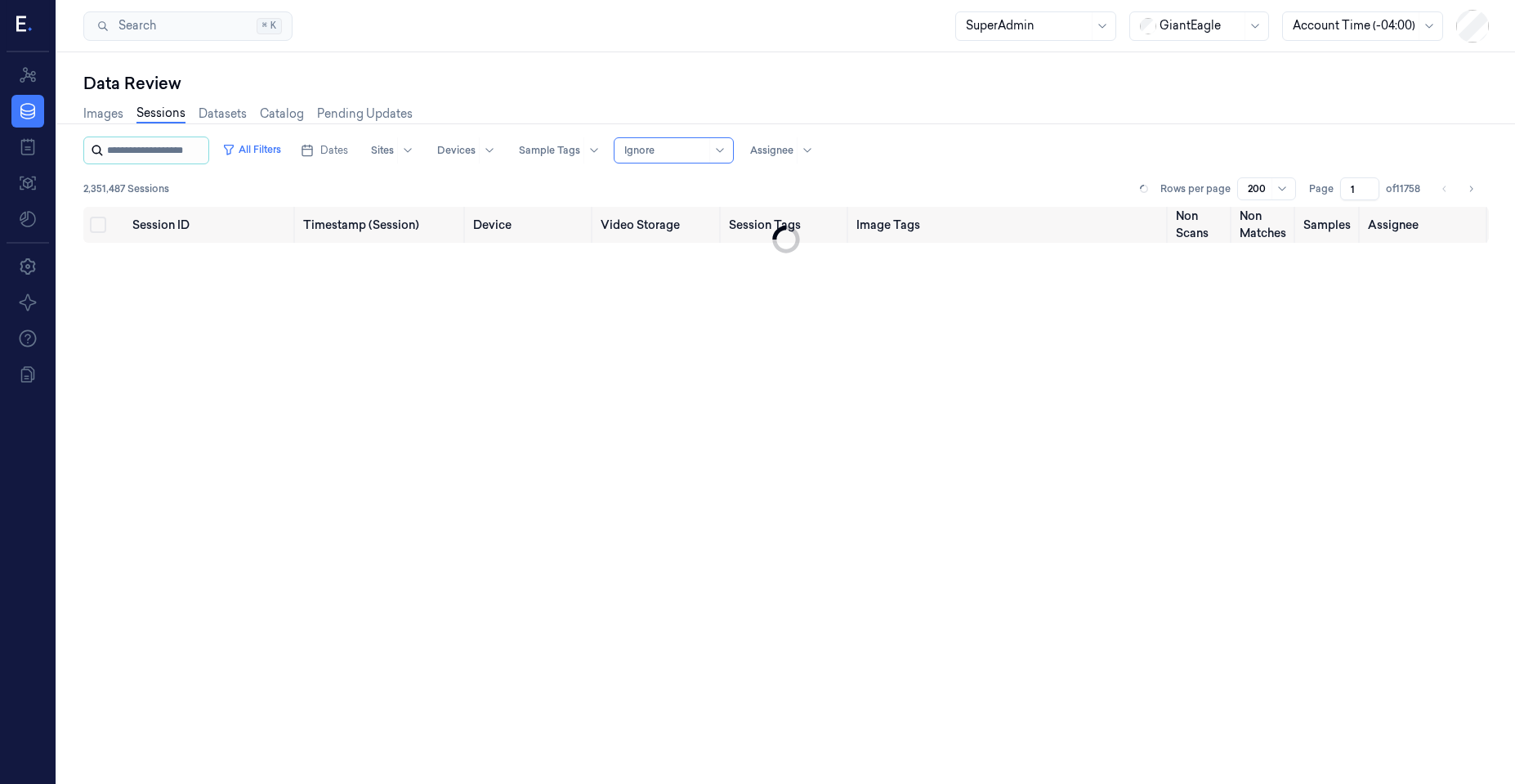
click at [158, 157] on input "string" at bounding box center [156, 150] width 98 height 26
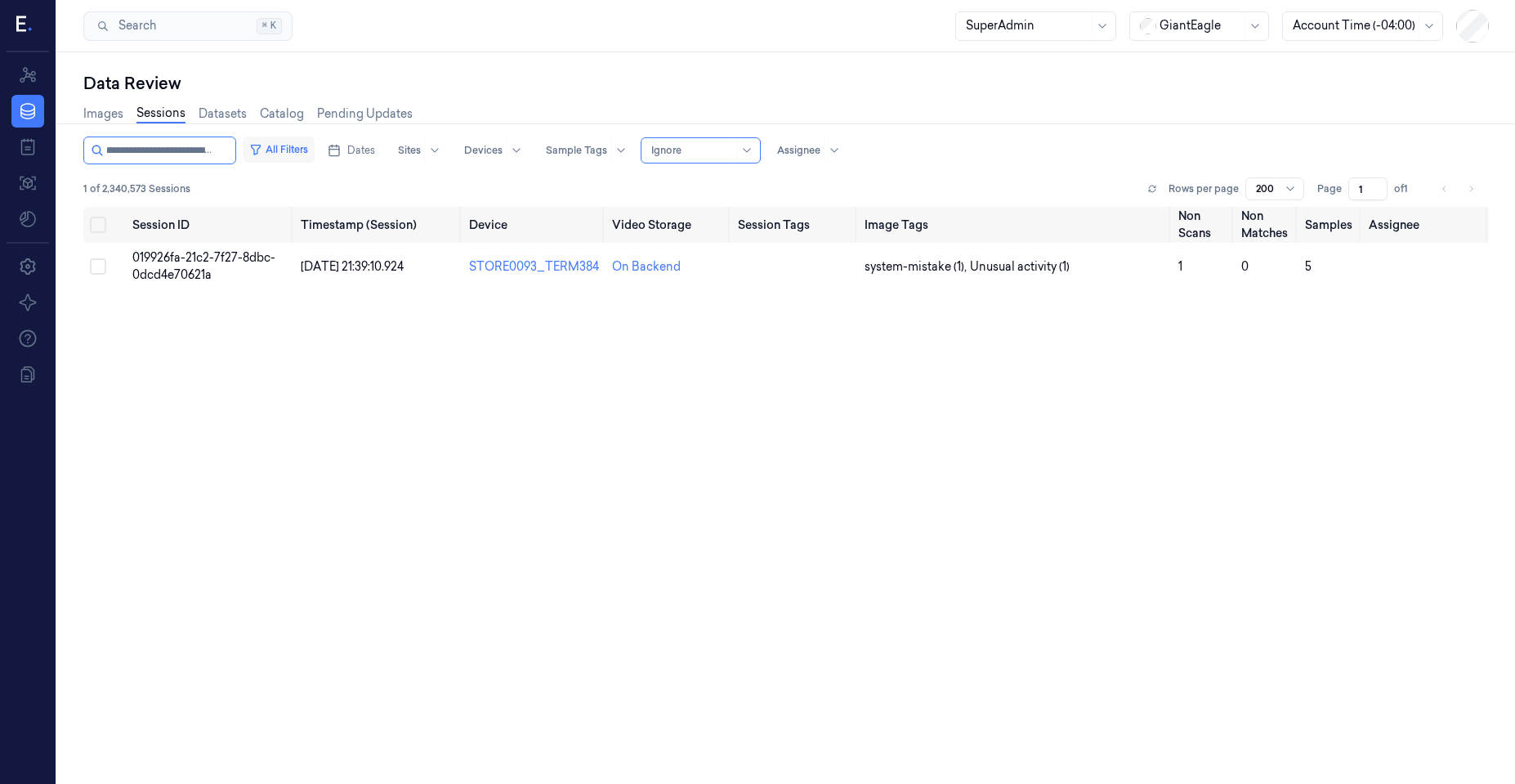
type input "**********"
click at [280, 154] on button "All Filters" at bounding box center [278, 150] width 72 height 26
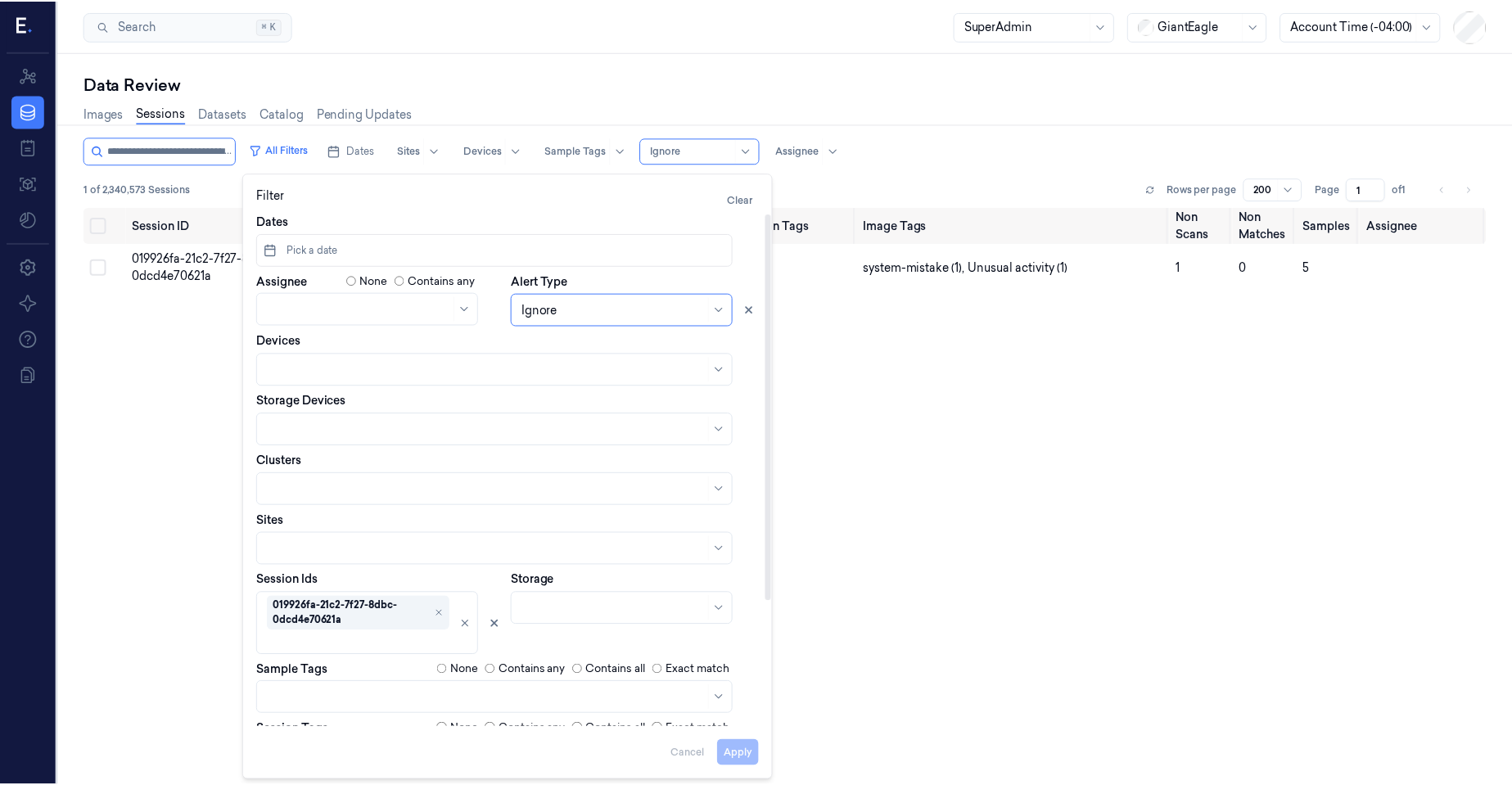
scroll to position [8, 0]
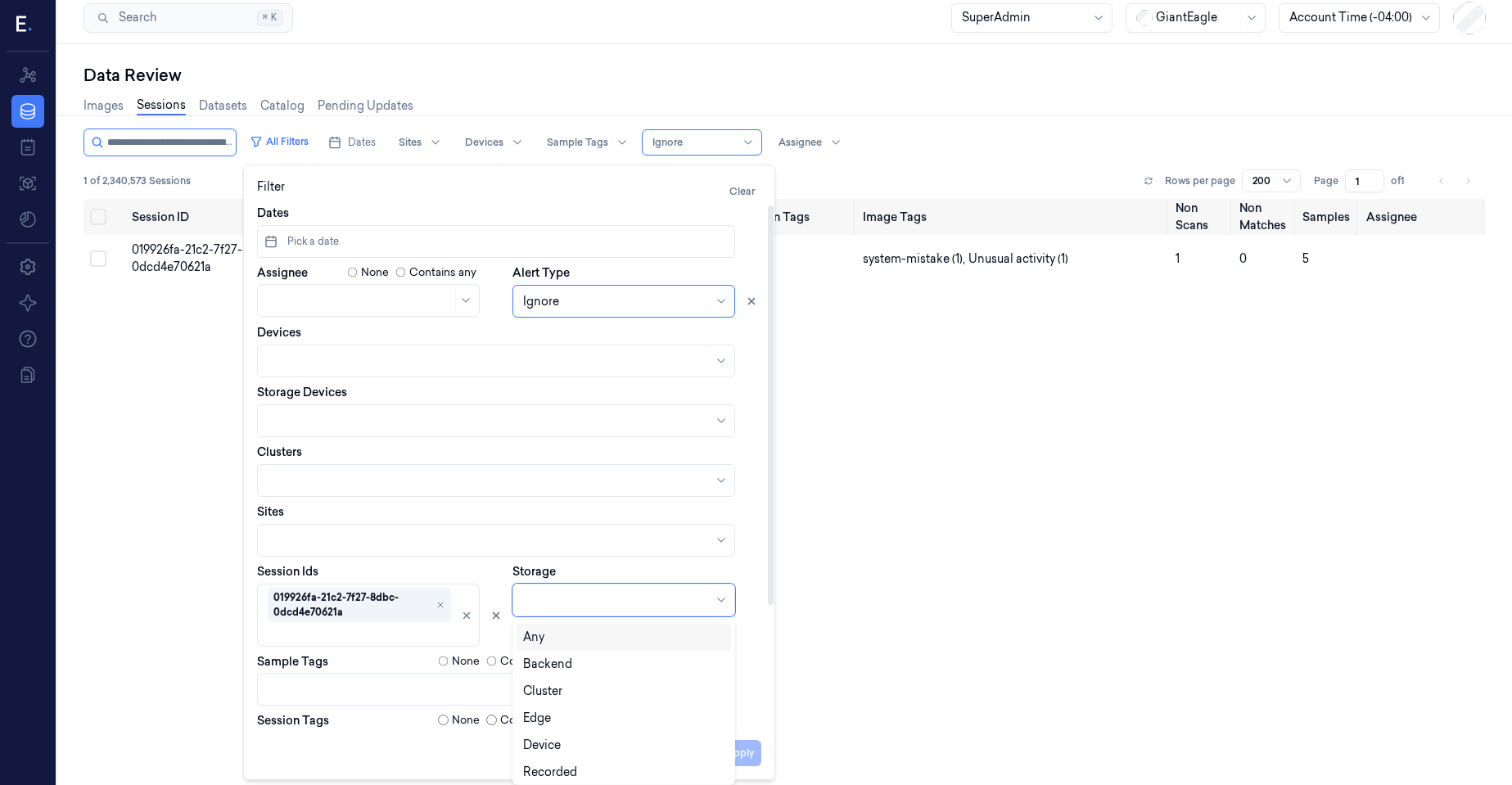
click at [613, 613] on div at bounding box center [623, 599] width 223 height 33
click at [552, 718] on div "Edge" at bounding box center [624, 718] width 201 height 17
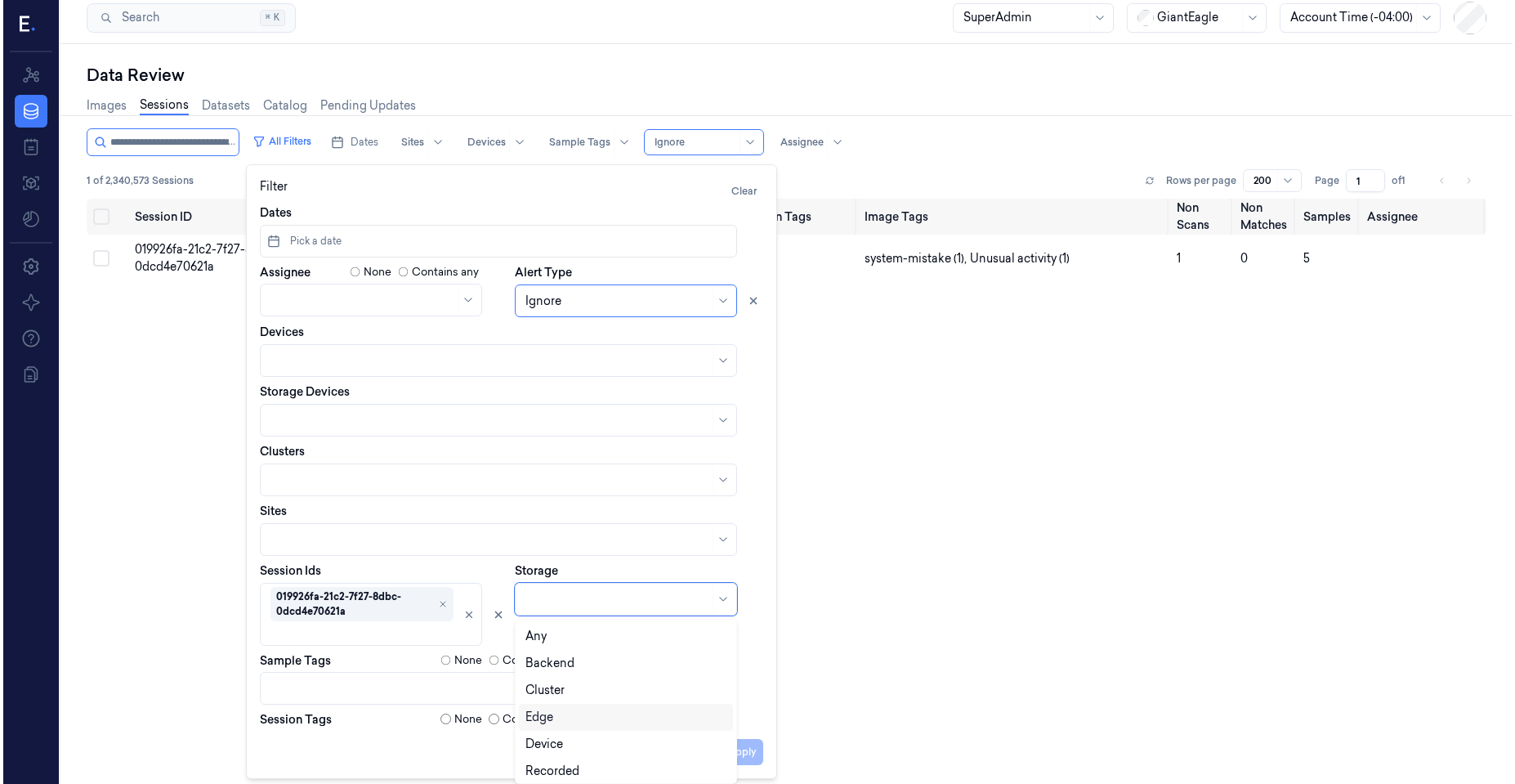
scroll to position [0, 0]
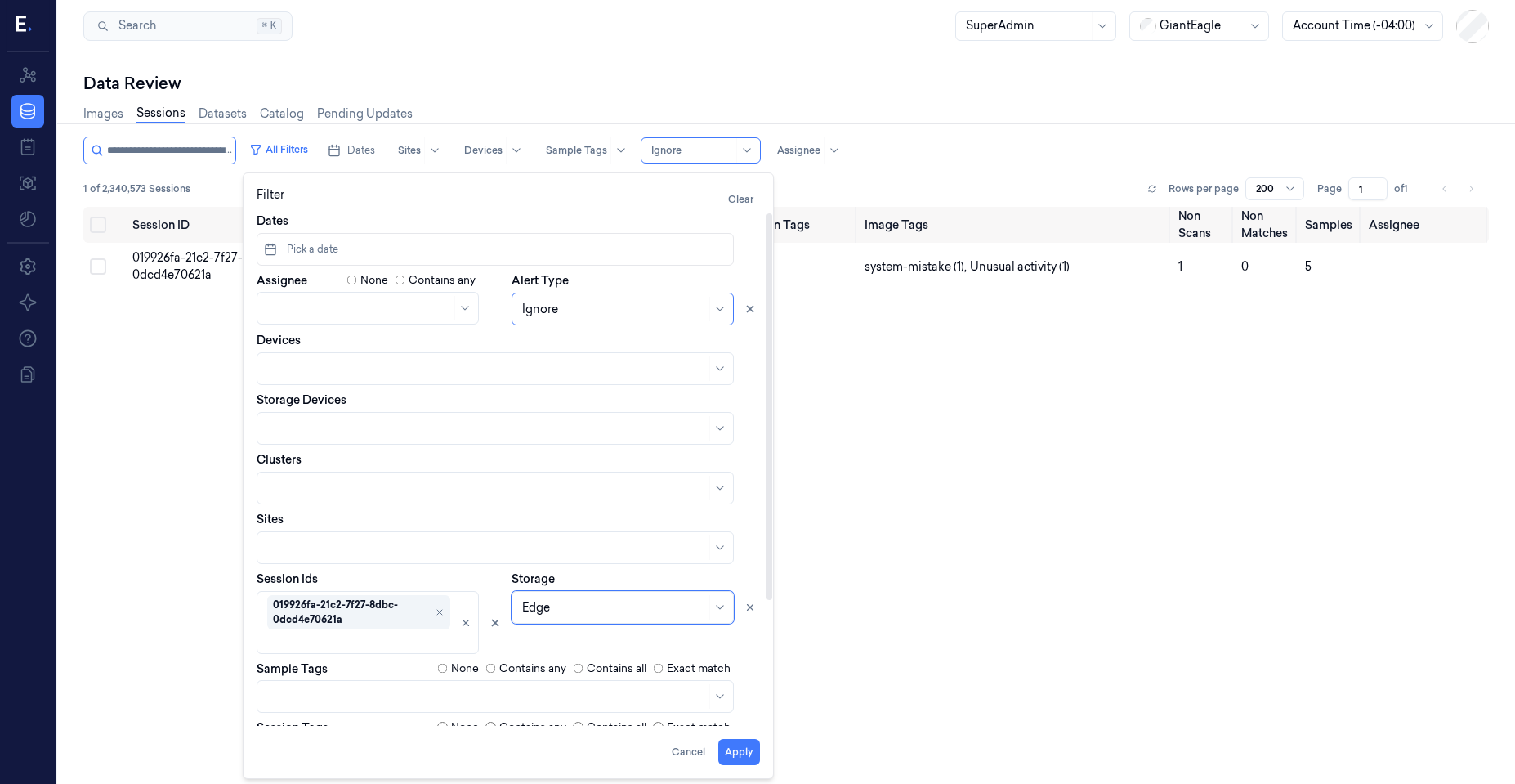
click at [130, 531] on div "Session ID Timestamp (Session) Device Video Storage Session Tags Image Tags Non…" at bounding box center [787, 530] width 1406 height 647
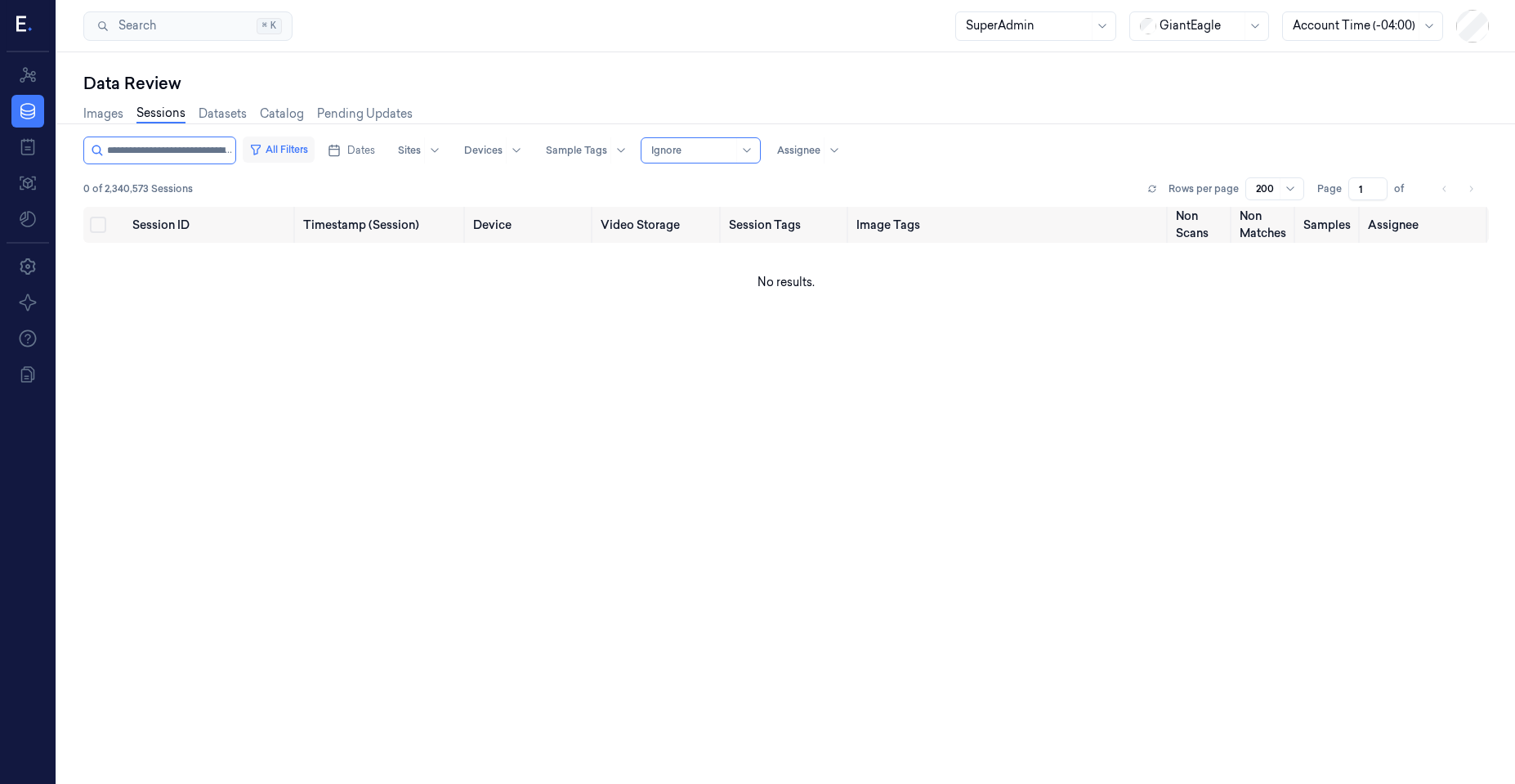
click at [299, 150] on button "All Filters" at bounding box center [278, 150] width 72 height 26
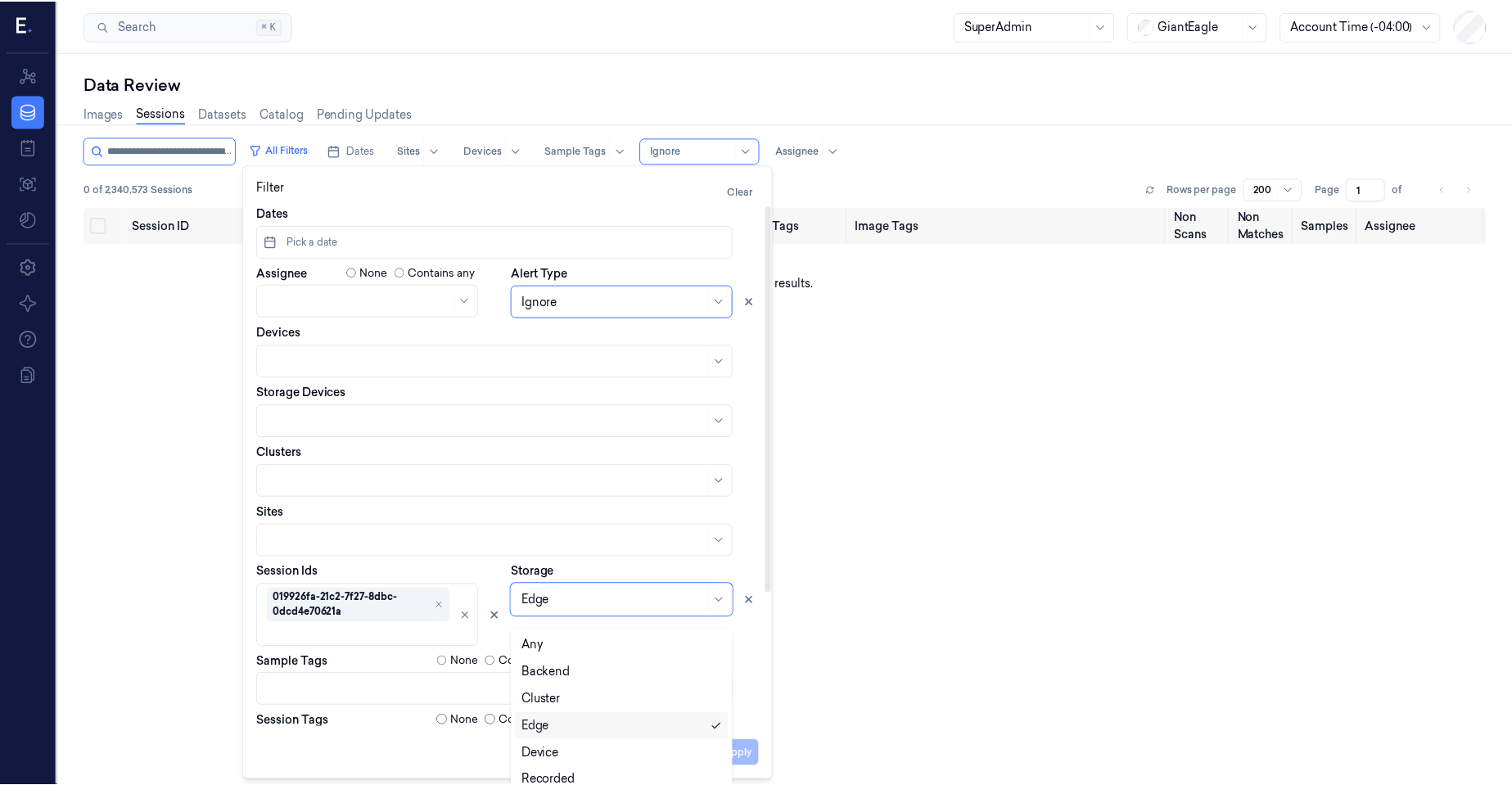
scroll to position [8, 0]
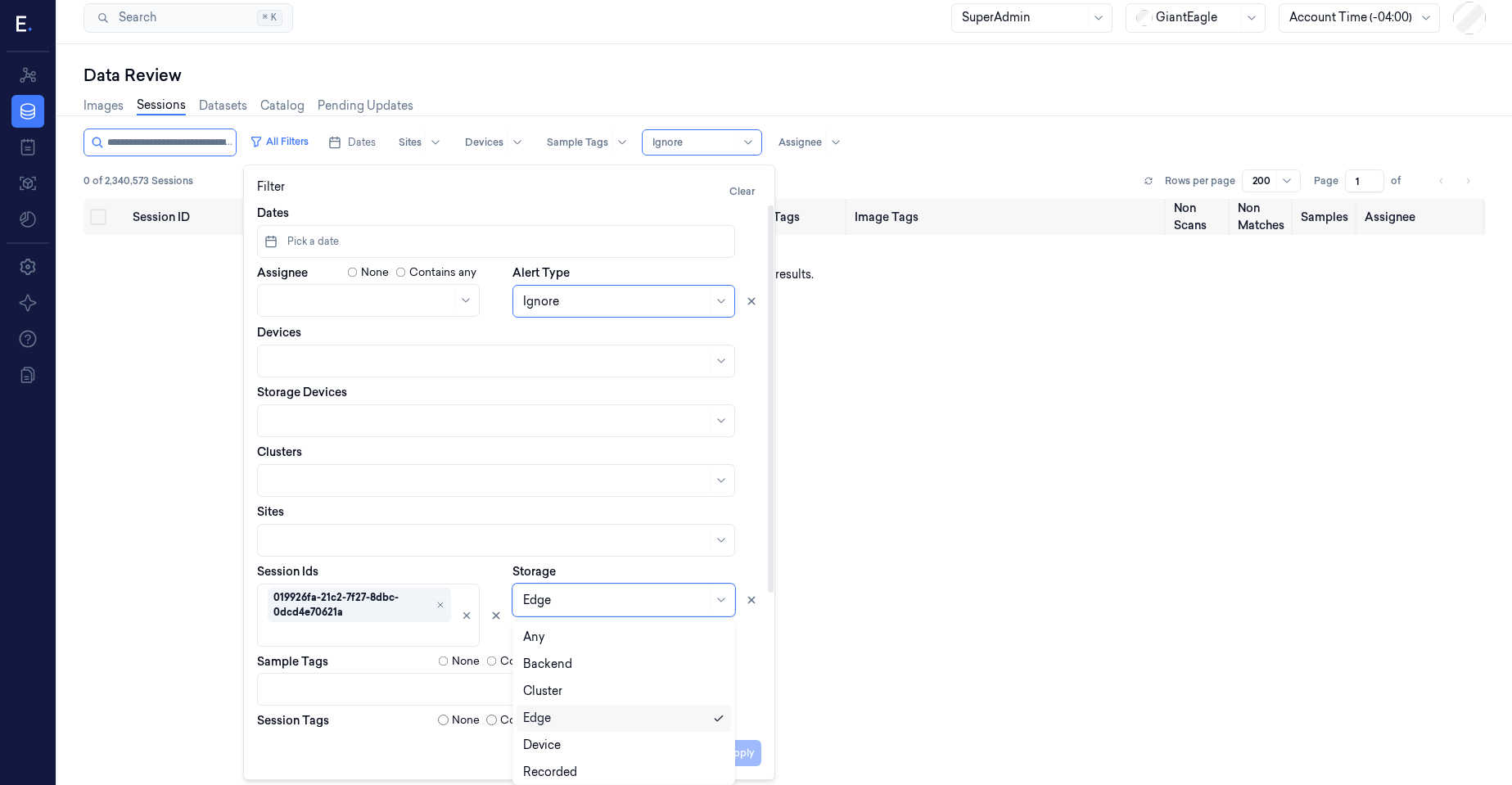
click at [534, 609] on div "Edge" at bounding box center [615, 599] width 184 height 23
click at [562, 654] on div "Backend" at bounding box center [624, 664] width 215 height 27
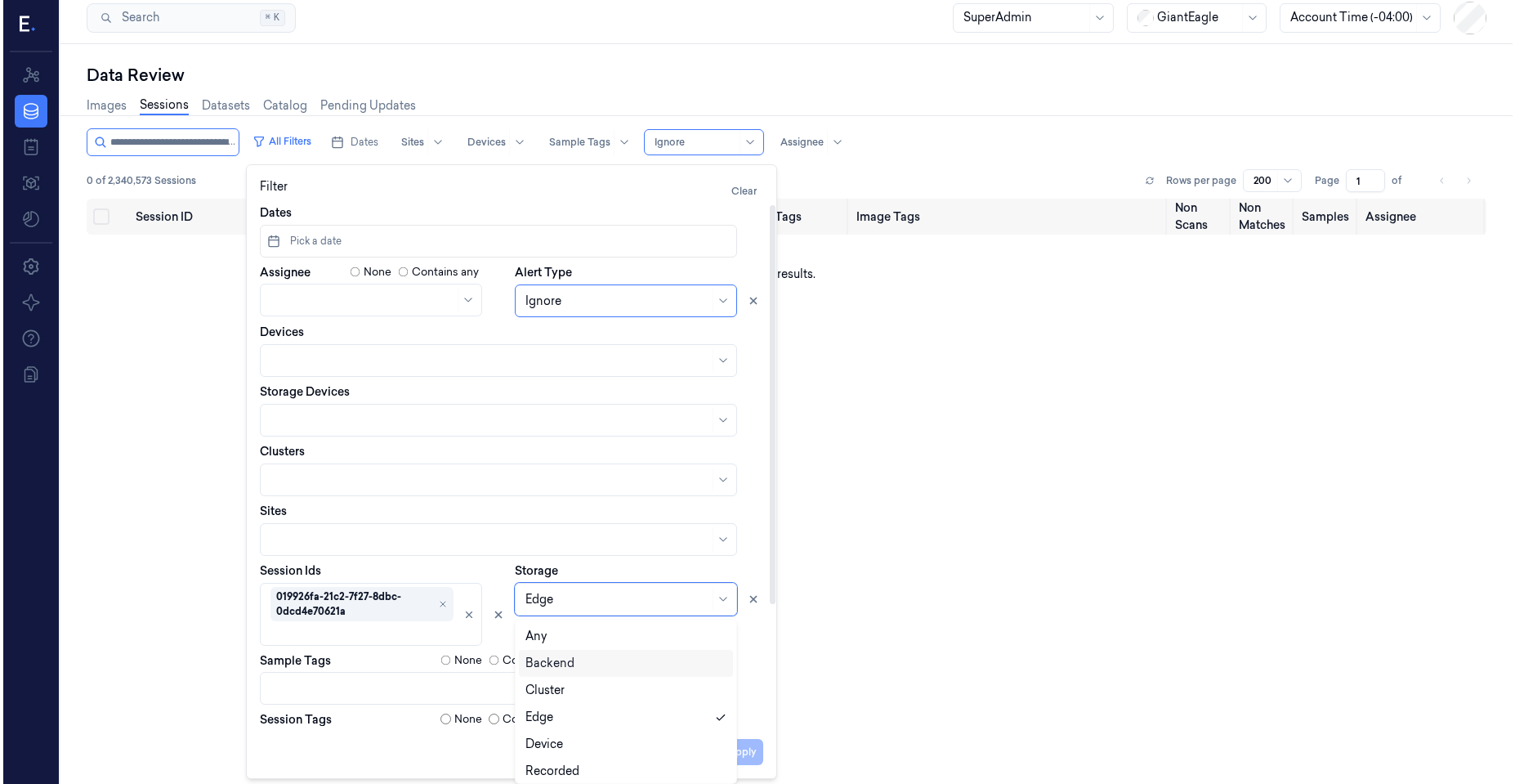
scroll to position [0, 0]
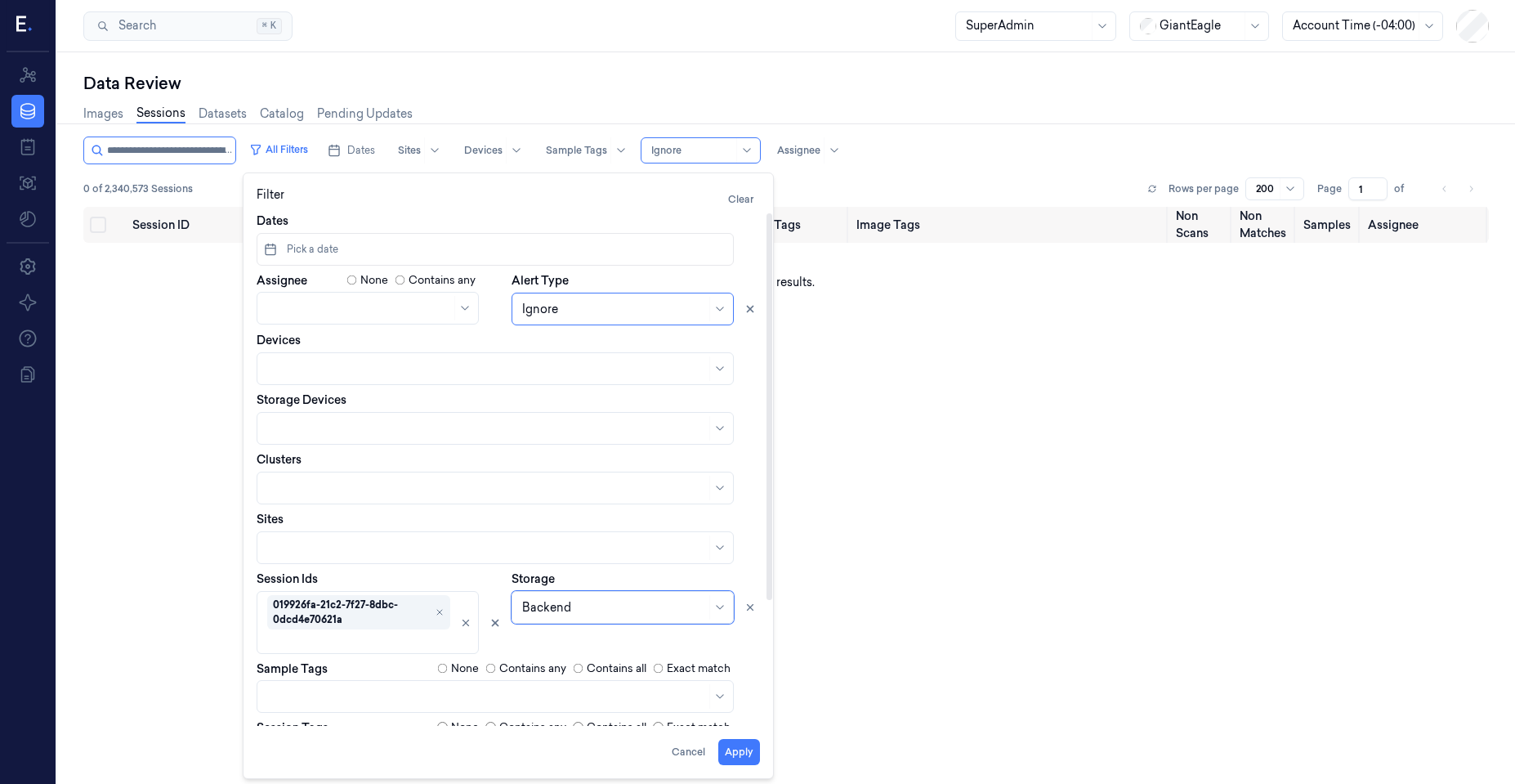
click at [150, 530] on div "Session ID Timestamp (Session) Device Video Storage Session Tags Image Tags Non…" at bounding box center [787, 530] width 1406 height 647
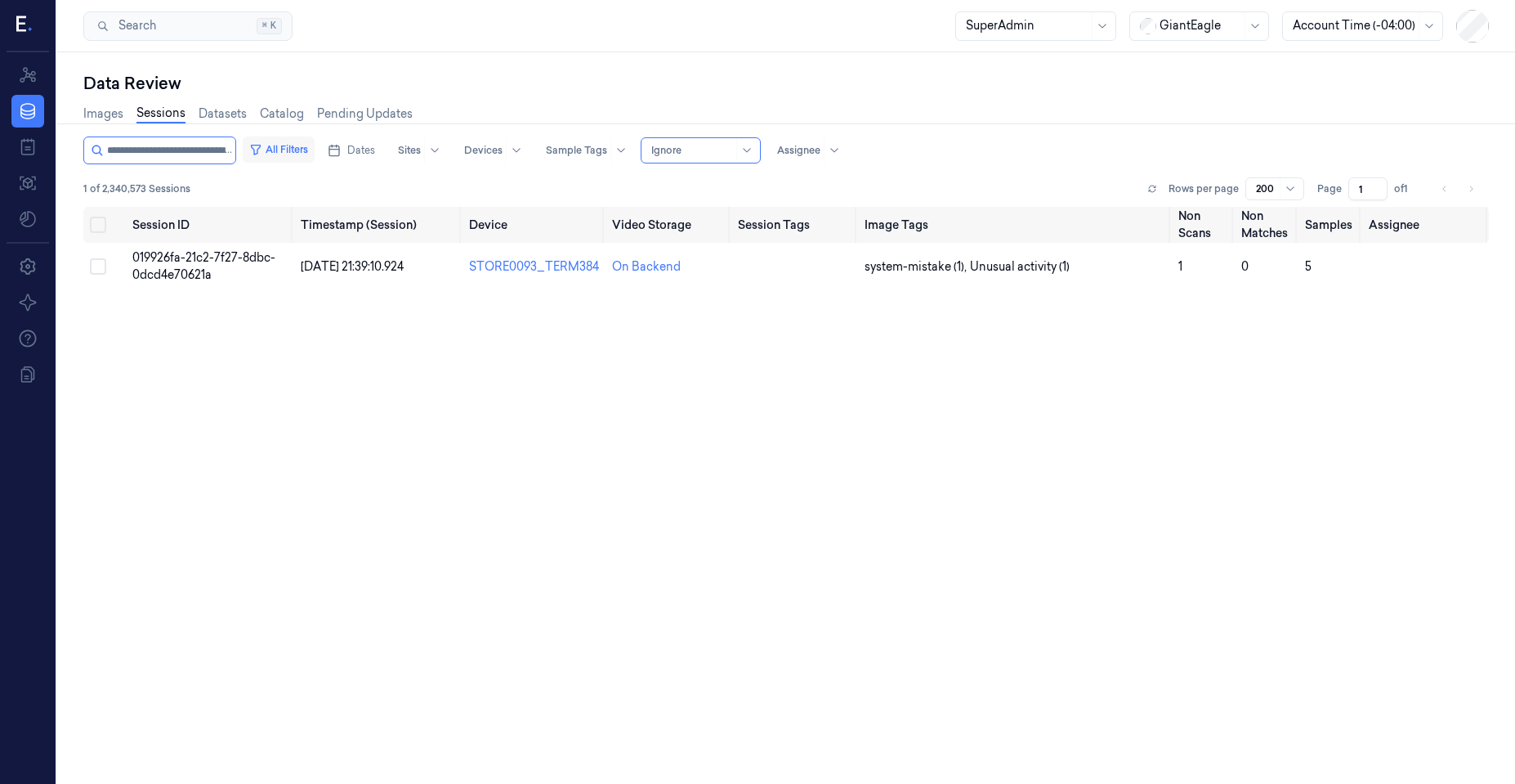
click at [281, 150] on button "All Filters" at bounding box center [278, 150] width 72 height 26
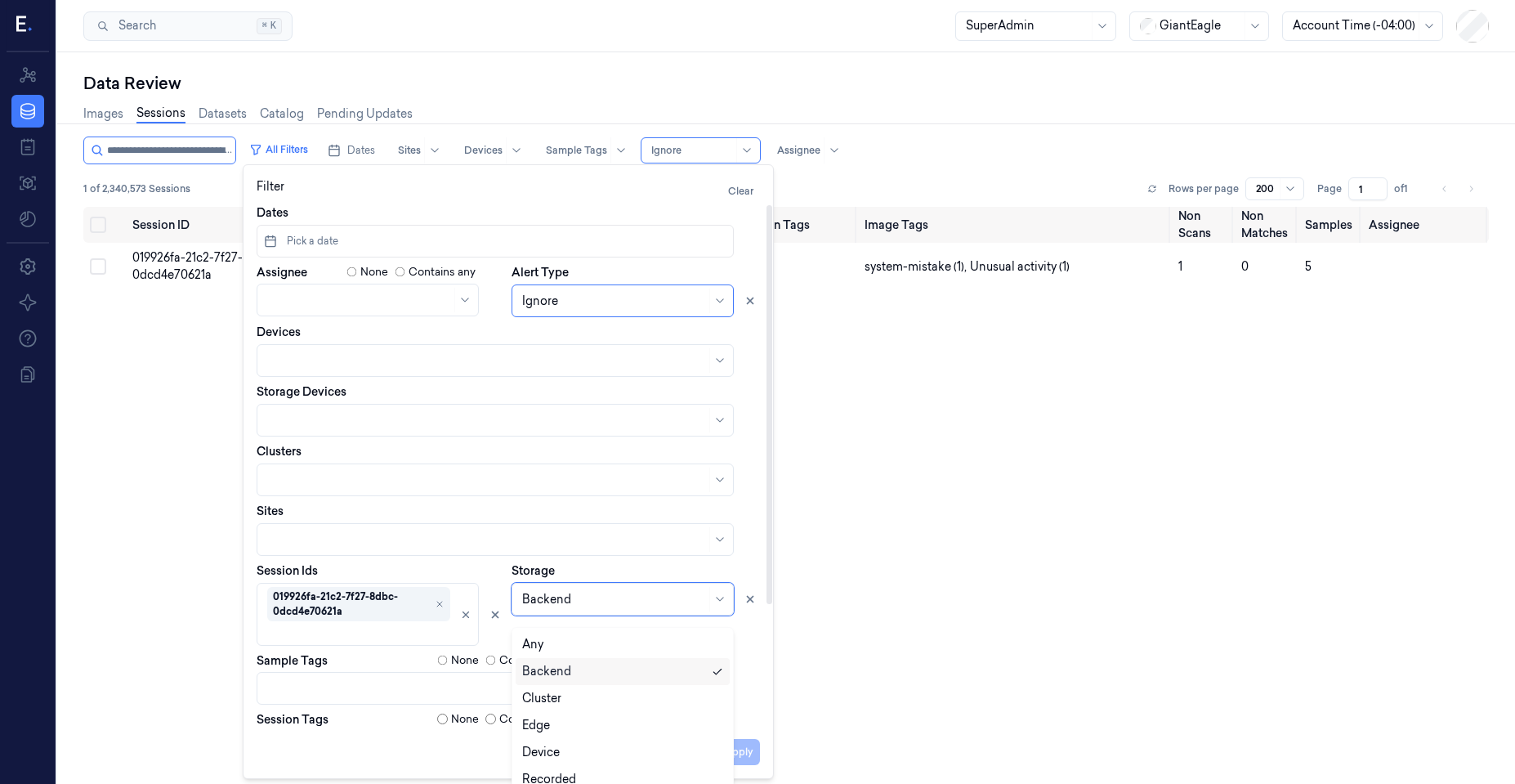
click at [553, 606] on div at bounding box center [614, 600] width 183 height 17
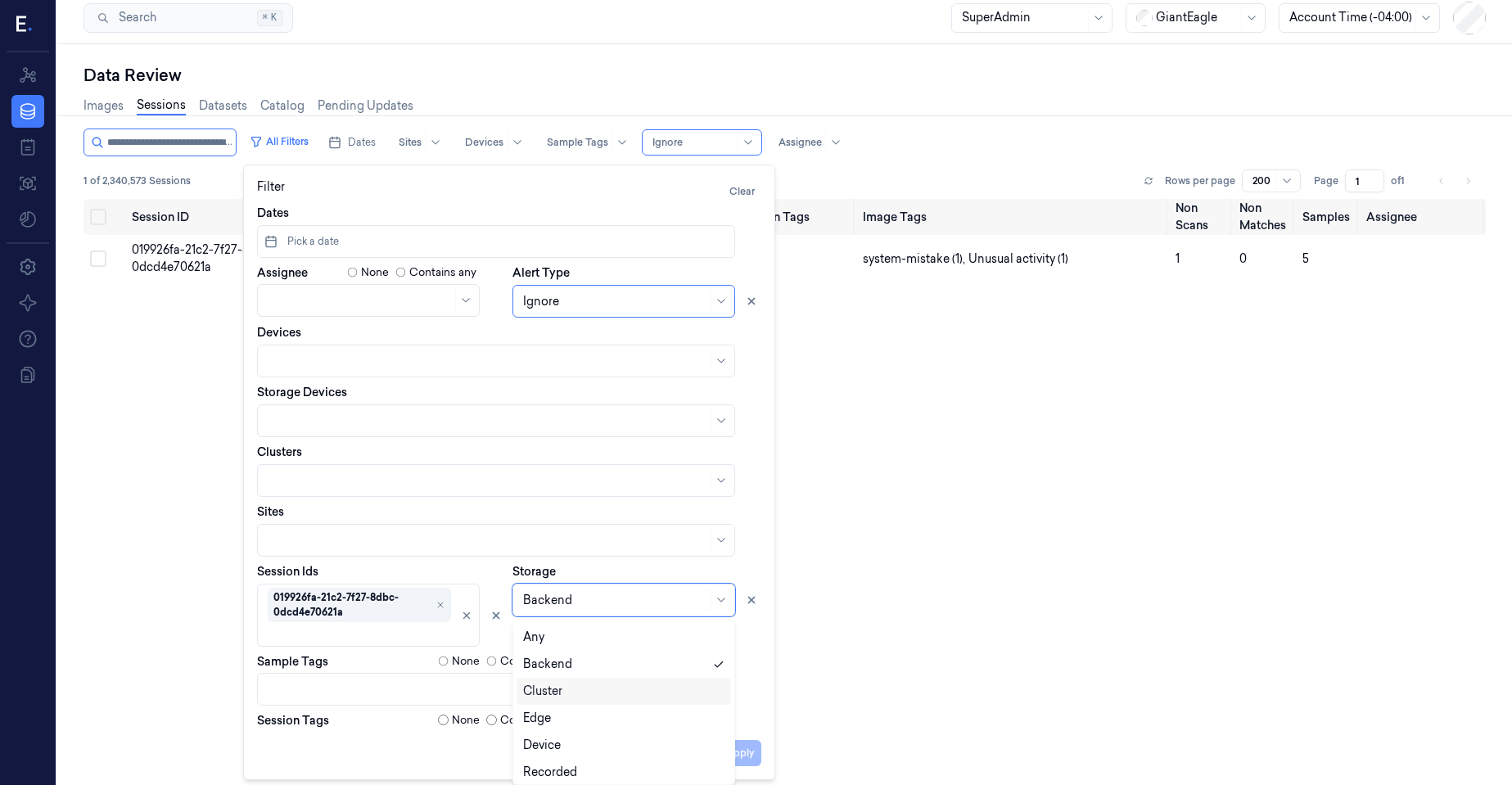
click at [555, 685] on div "Cluster" at bounding box center [624, 691] width 215 height 27
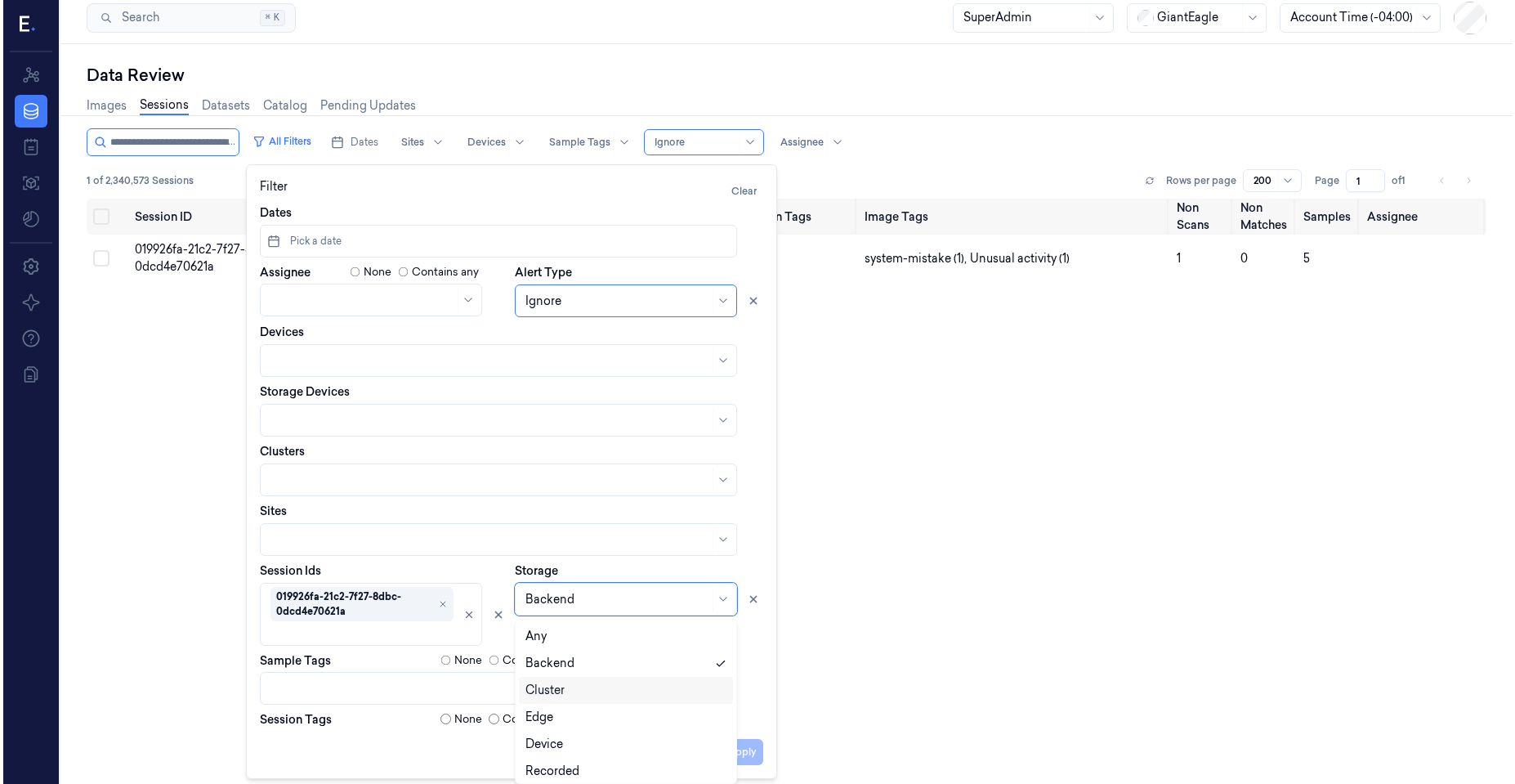
scroll to position [0, 0]
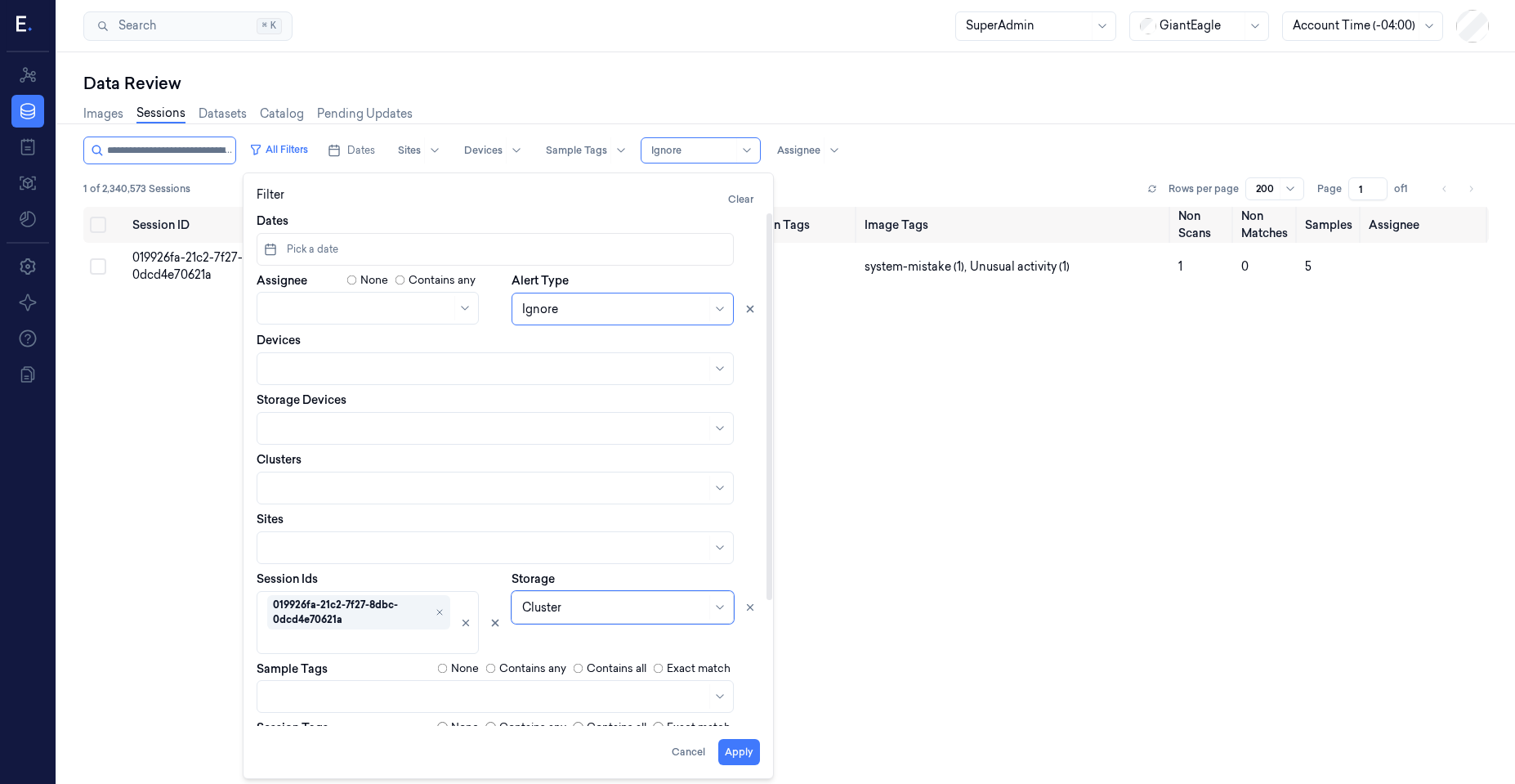
click at [103, 486] on div "Session ID Timestamp (Session) Device Video Storage Session Tags Image Tags Non…" at bounding box center [787, 530] width 1406 height 647
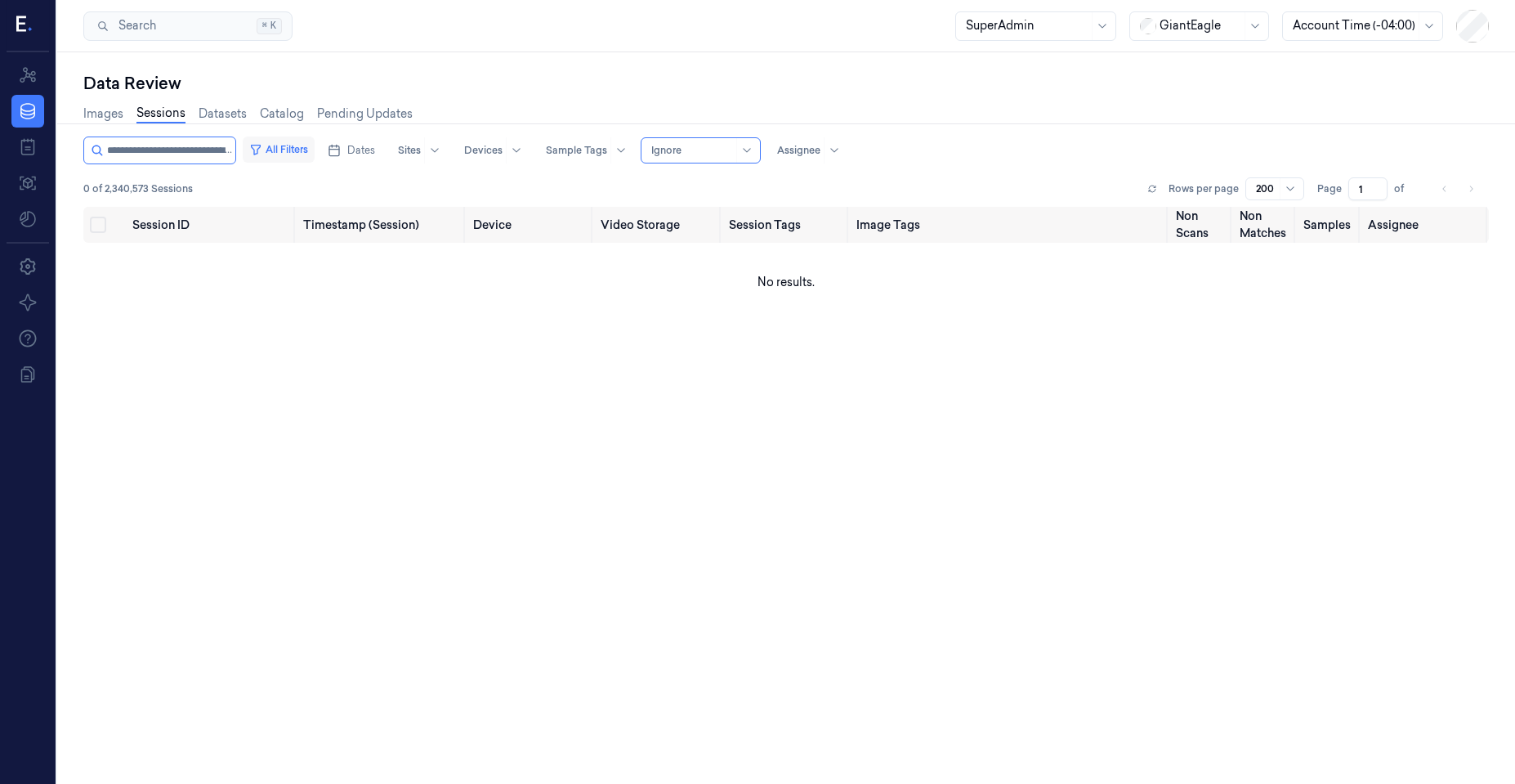
click at [286, 149] on button "All Filters" at bounding box center [278, 150] width 72 height 26
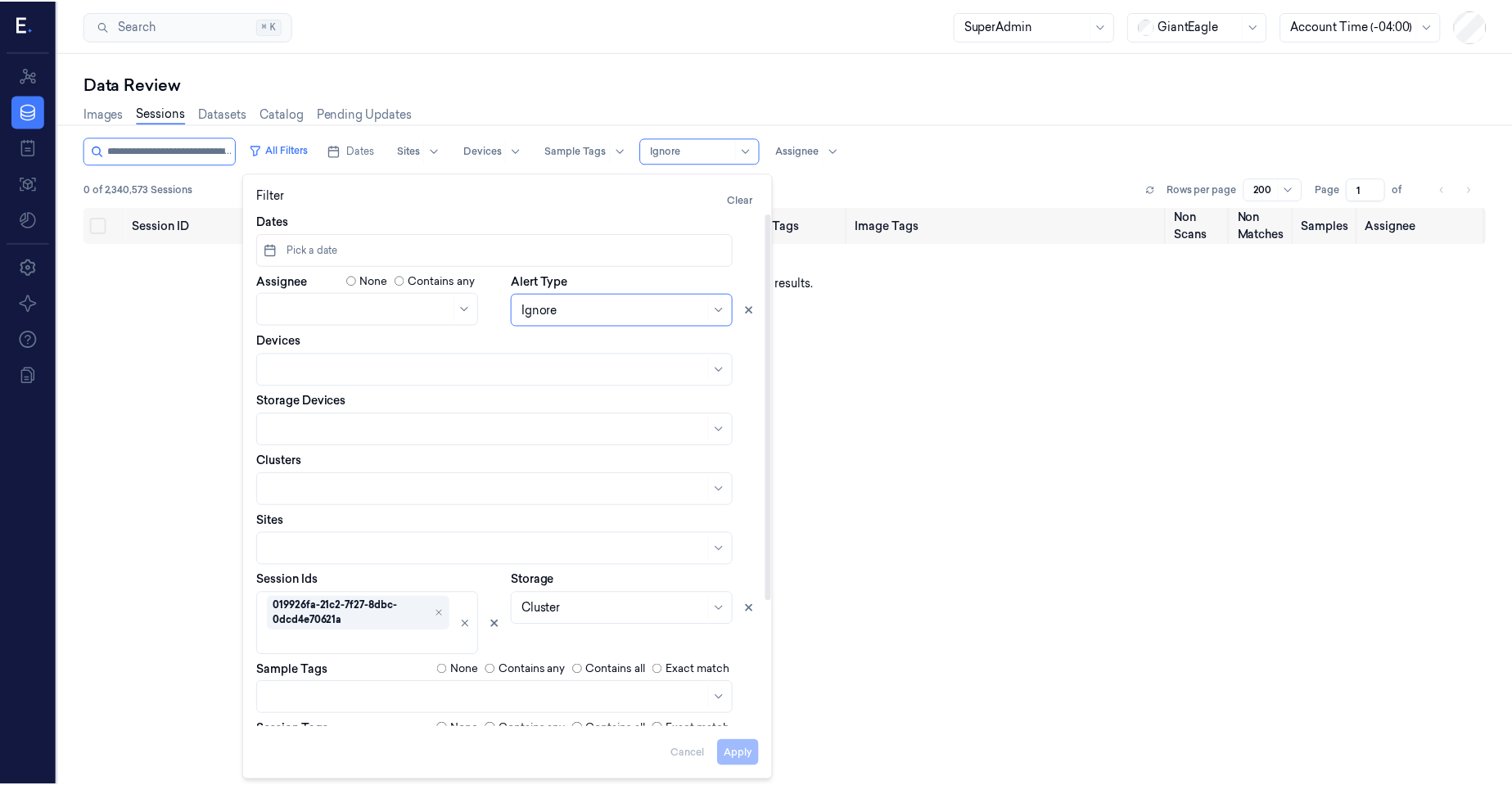
scroll to position [8, 0]
click at [564, 603] on div at bounding box center [615, 608] width 184 height 17
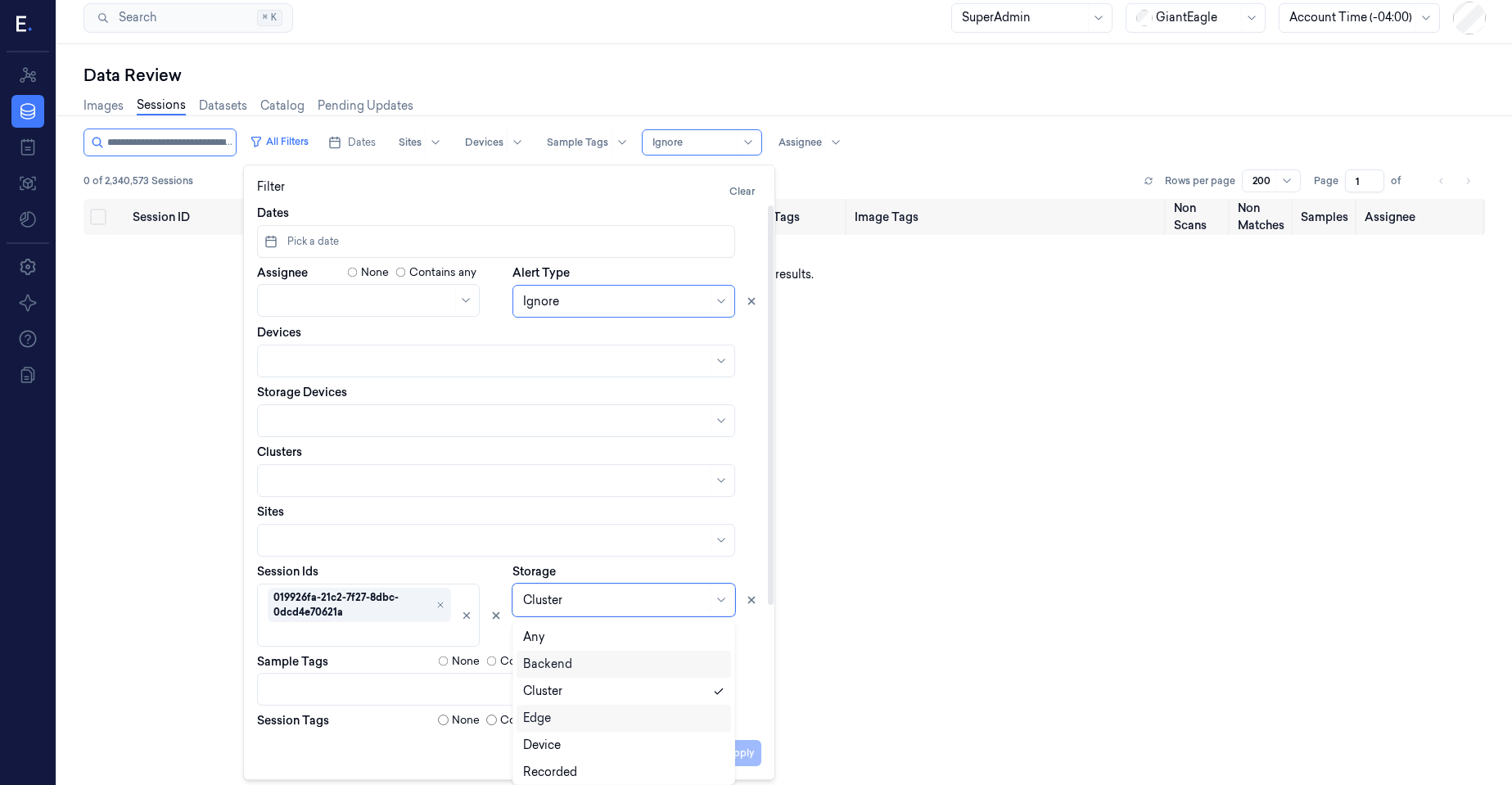
scroll to position [32, 0]
click at [571, 682] on div "Edge" at bounding box center [624, 686] width 201 height 17
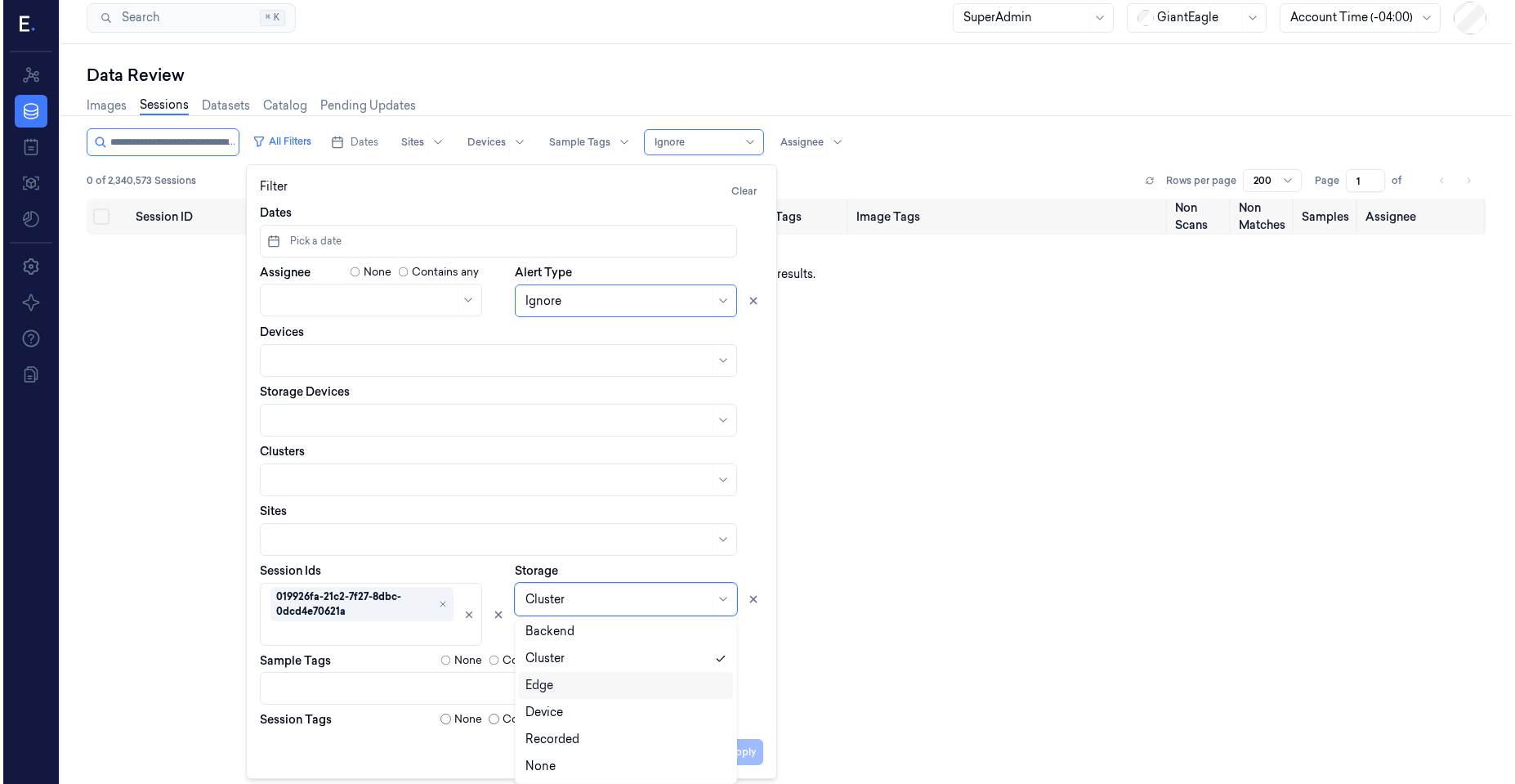
scroll to position [0, 0]
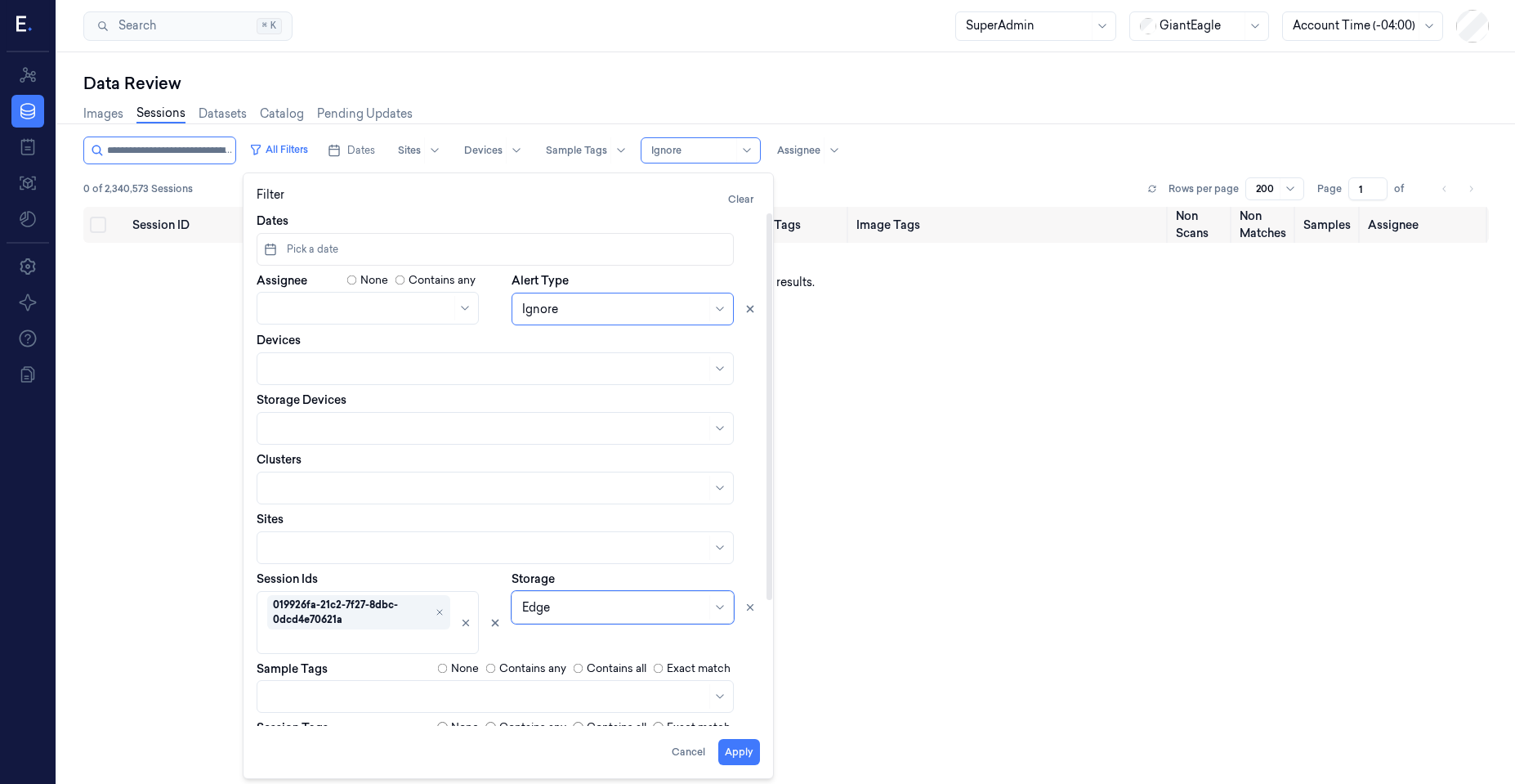
click at [117, 548] on div "Session ID Timestamp (Session) Device Video Storage Session Tags Image Tags Non…" at bounding box center [787, 530] width 1406 height 647
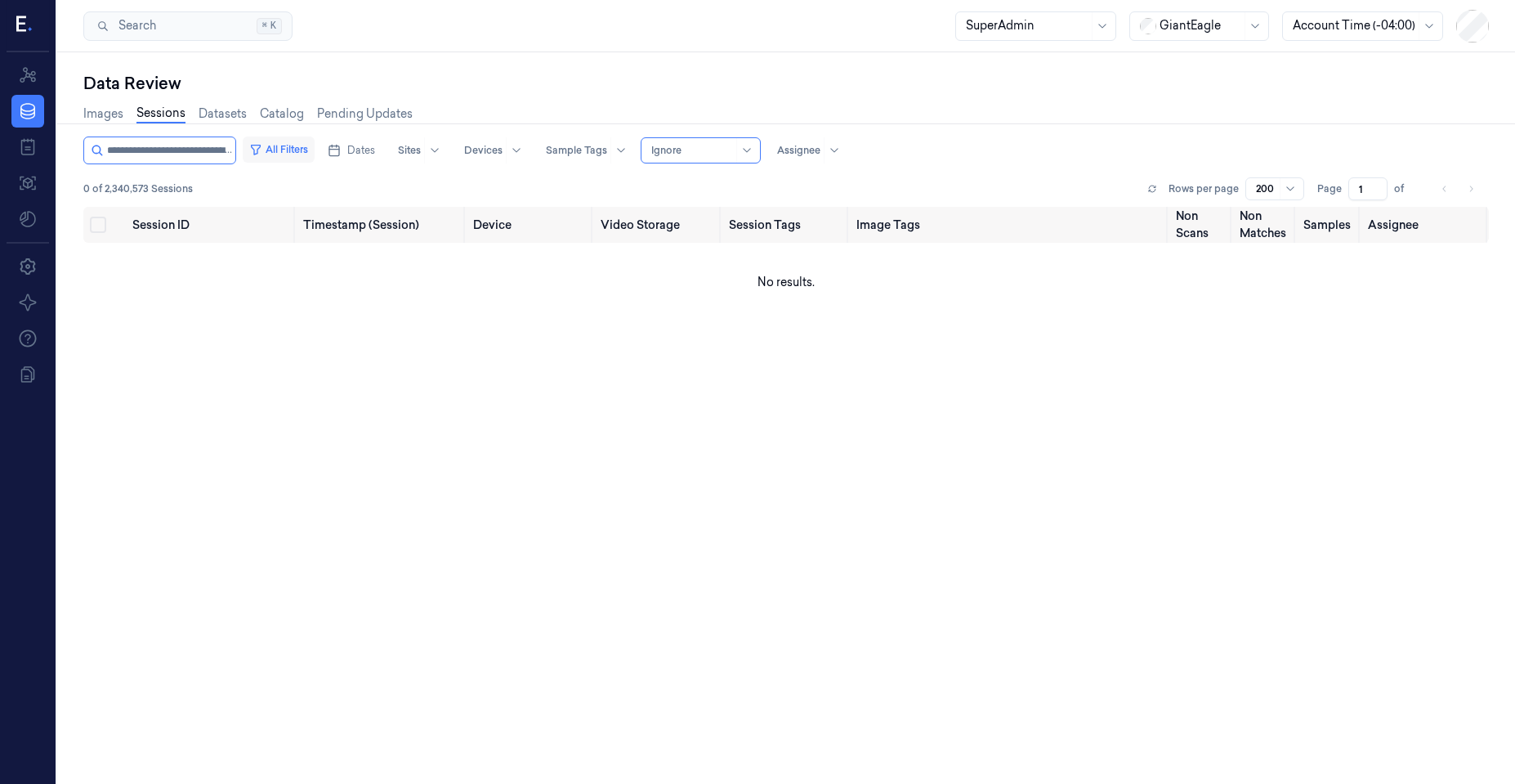
click at [291, 149] on button "All Filters" at bounding box center [278, 150] width 72 height 26
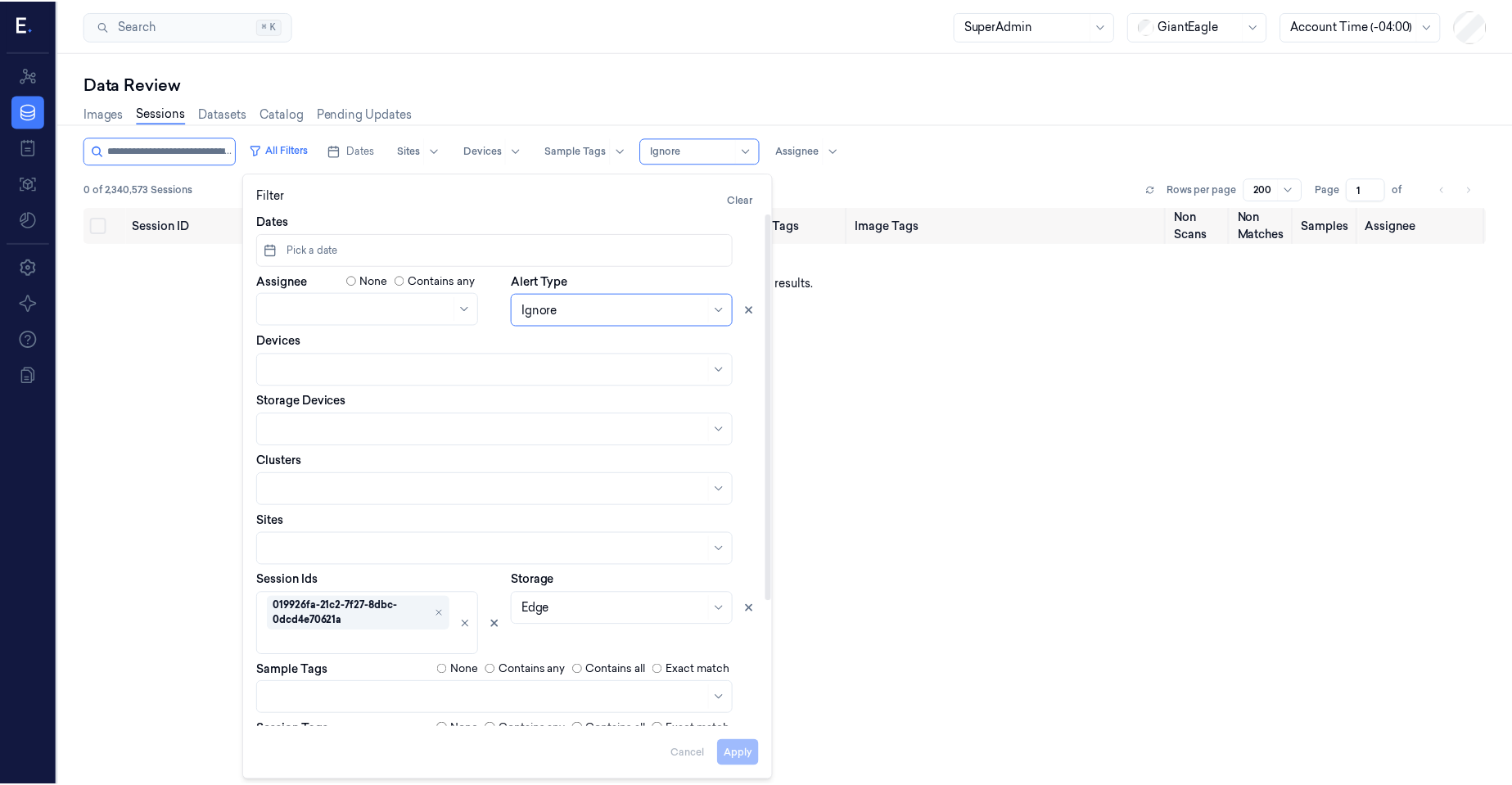
scroll to position [8, 0]
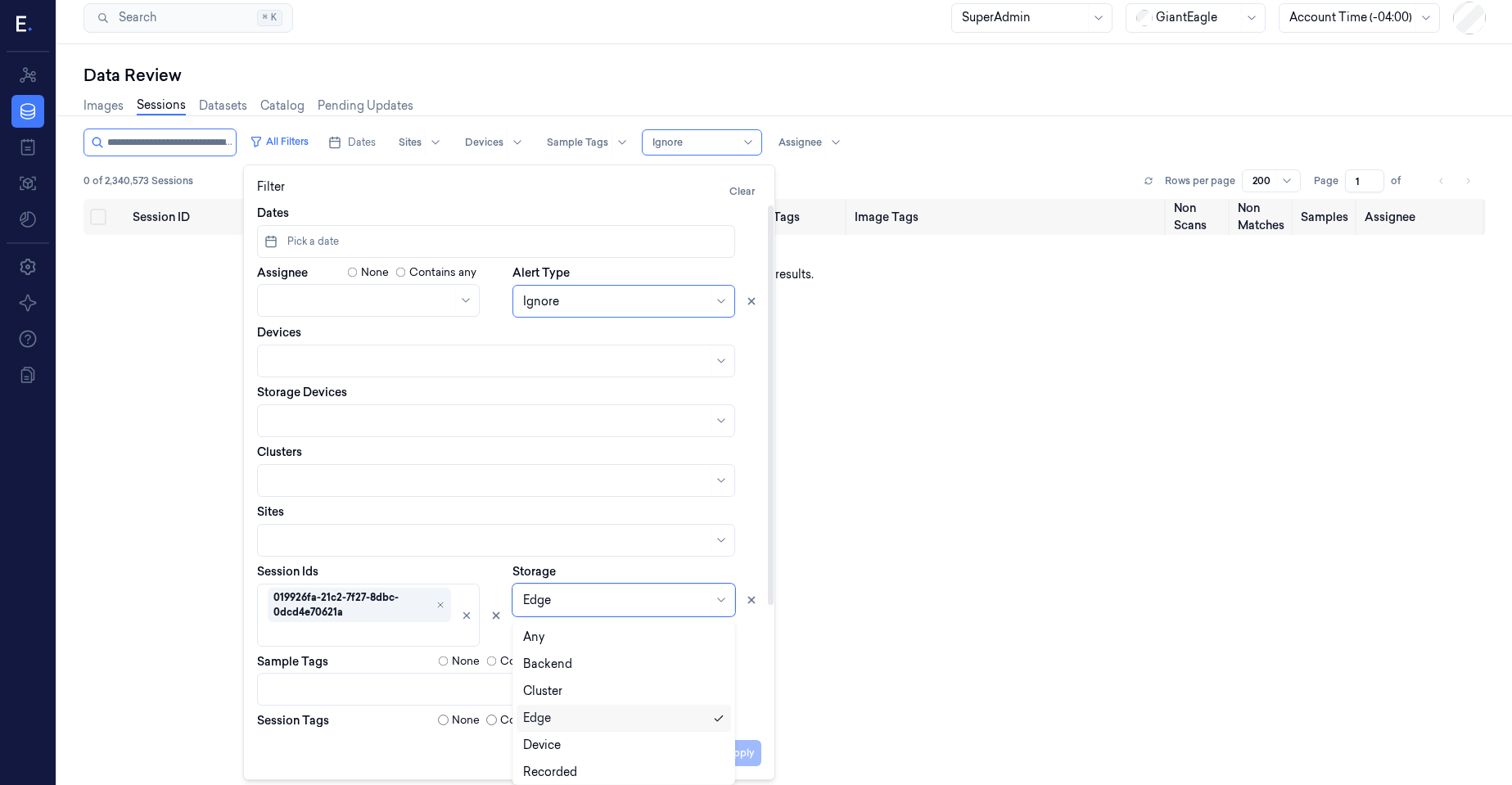
click at [578, 615] on div "Edge" at bounding box center [623, 599] width 223 height 33
click at [571, 732] on div "Recorded" at bounding box center [550, 740] width 54 height 17
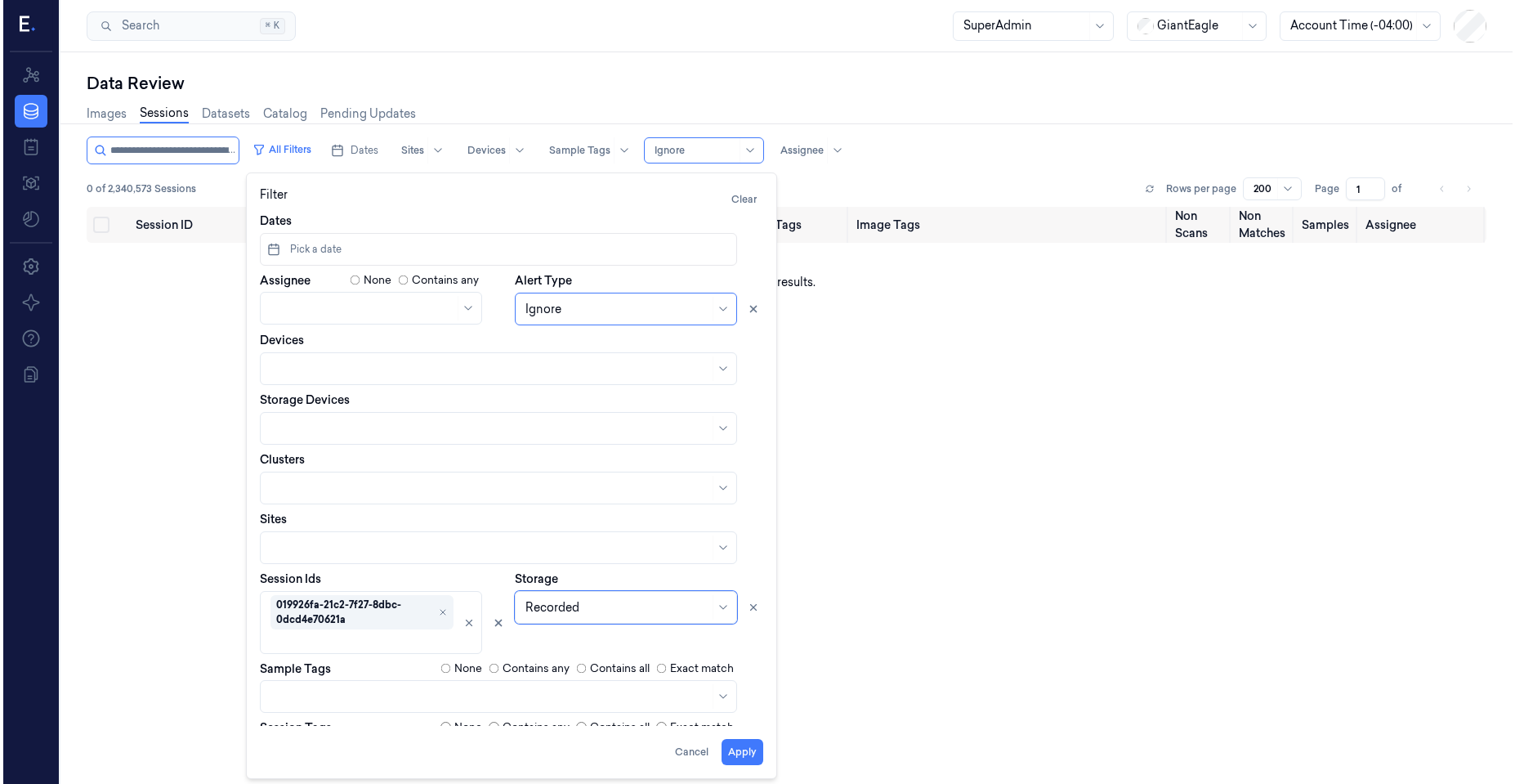
scroll to position [0, 0]
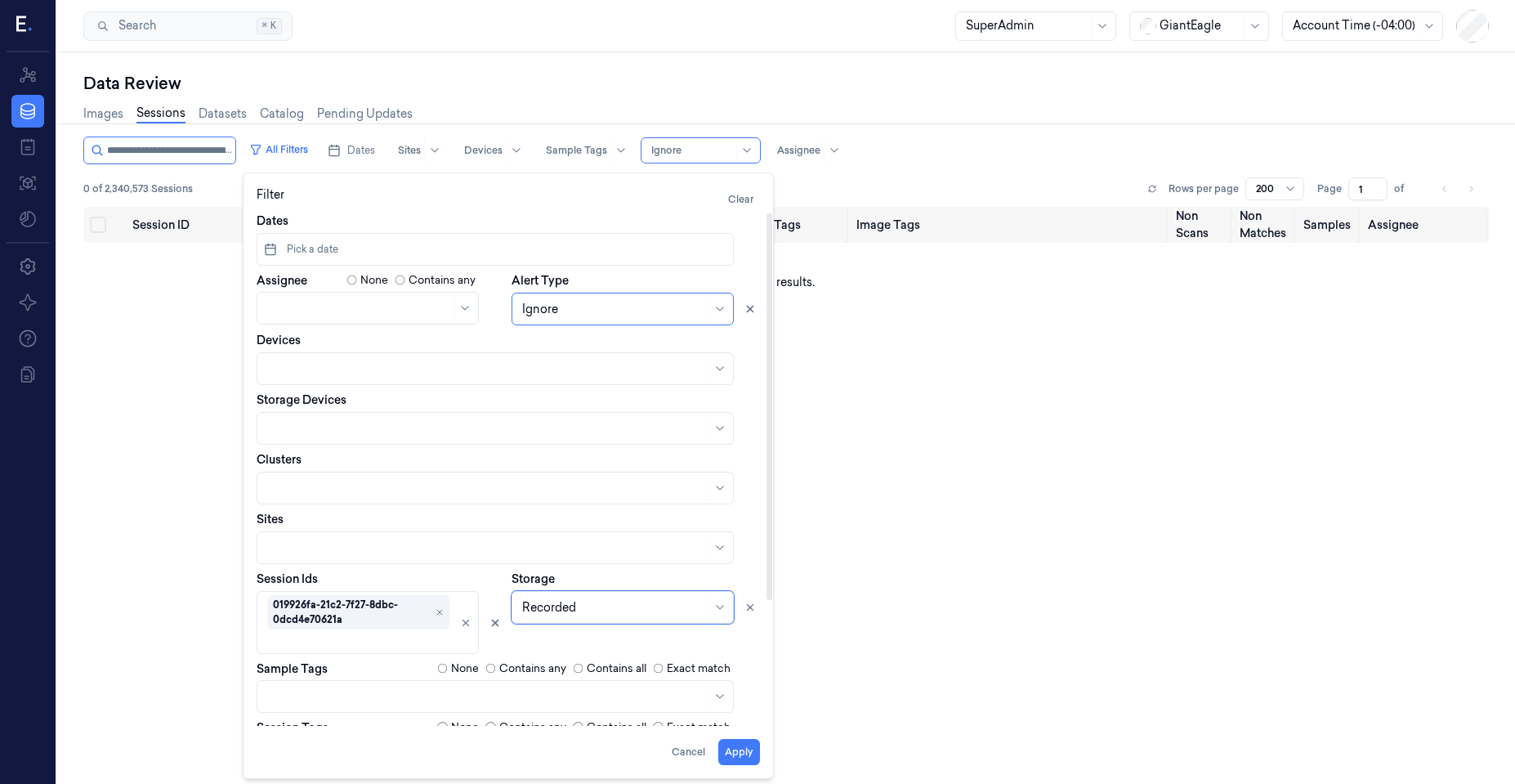
click at [196, 611] on div "Session ID Timestamp (Session) Device Video Storage Session Tags Image Tags Non…" at bounding box center [787, 530] width 1406 height 647
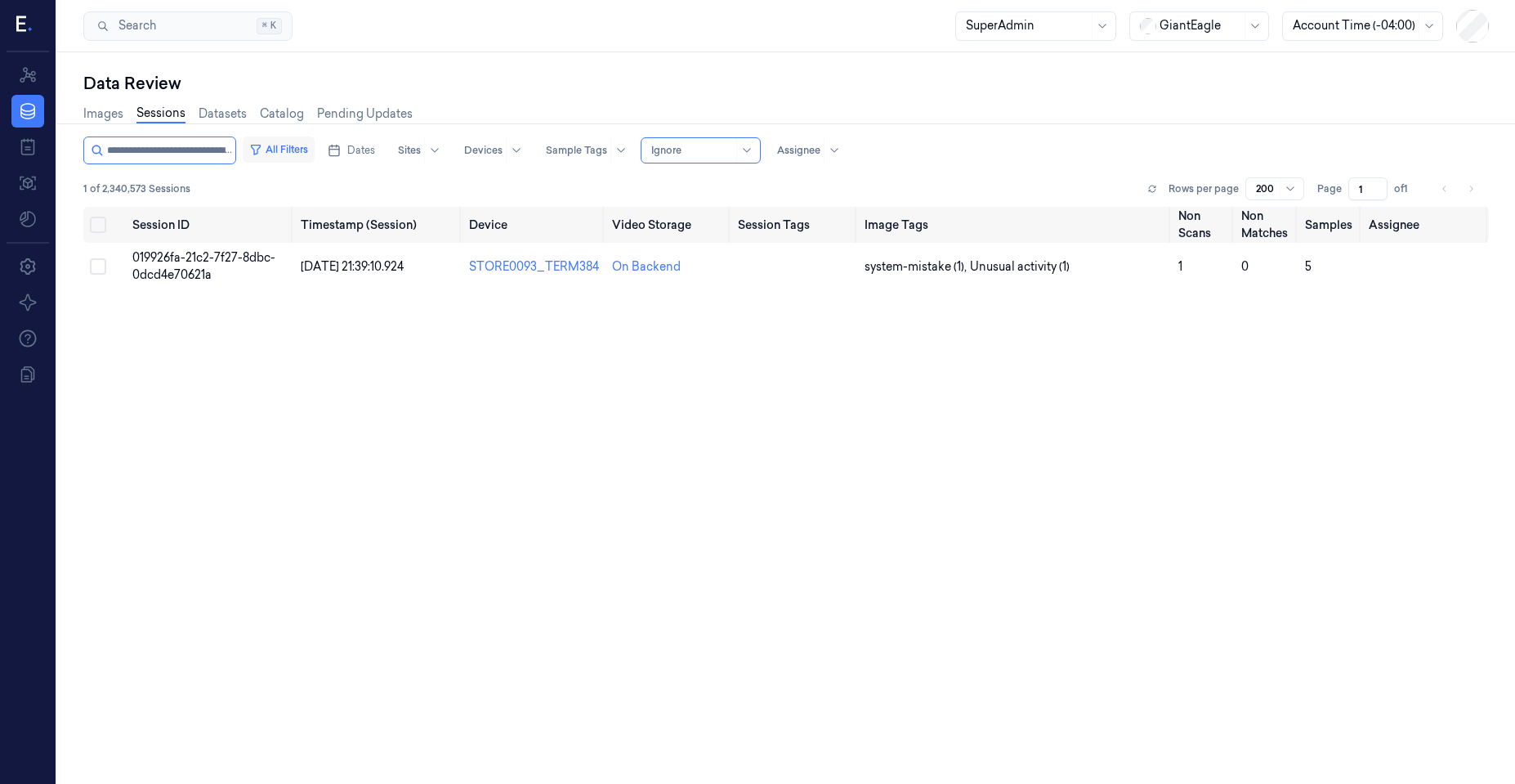
click at [304, 147] on button "All Filters" at bounding box center [278, 150] width 72 height 26
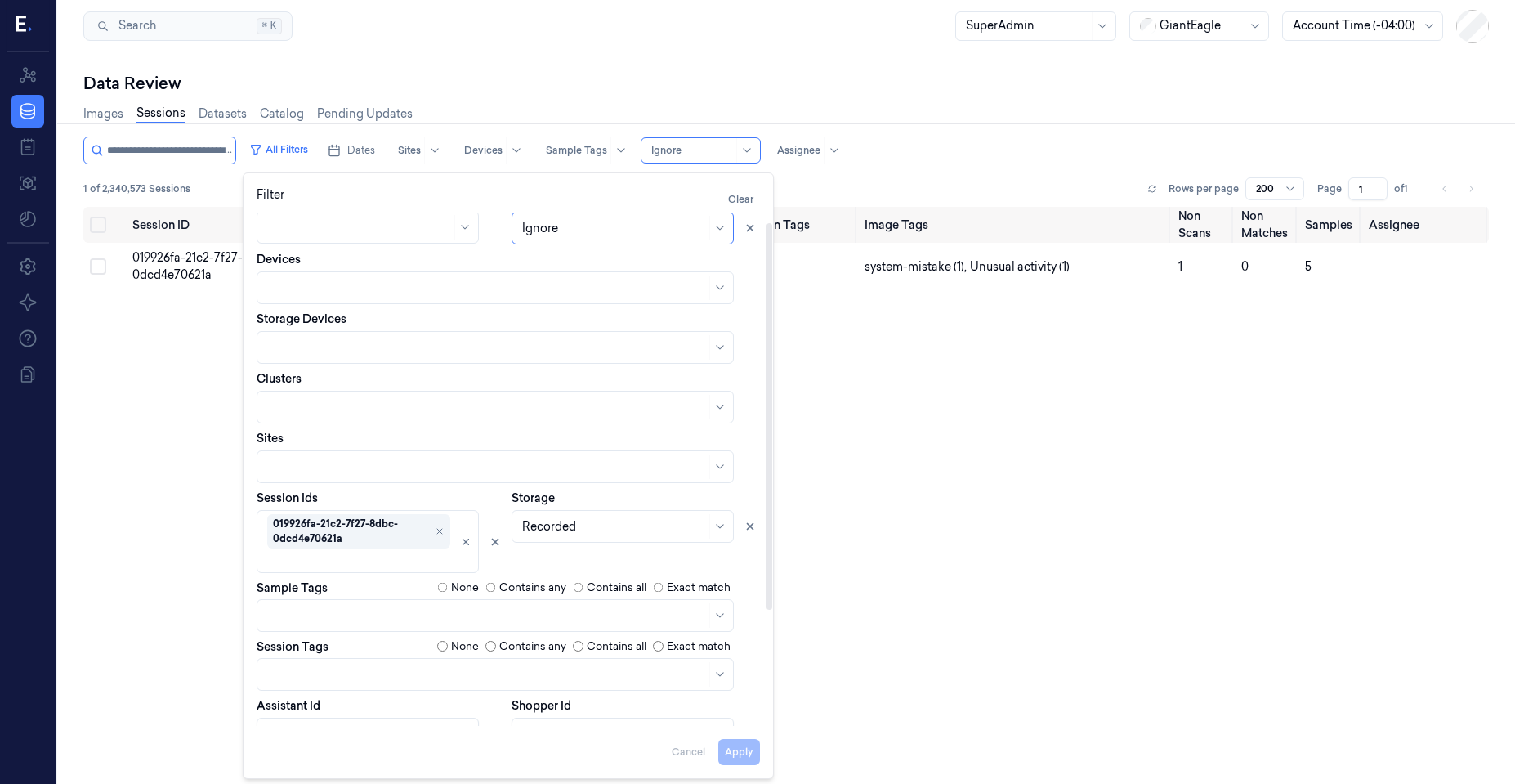
scroll to position [167, 0]
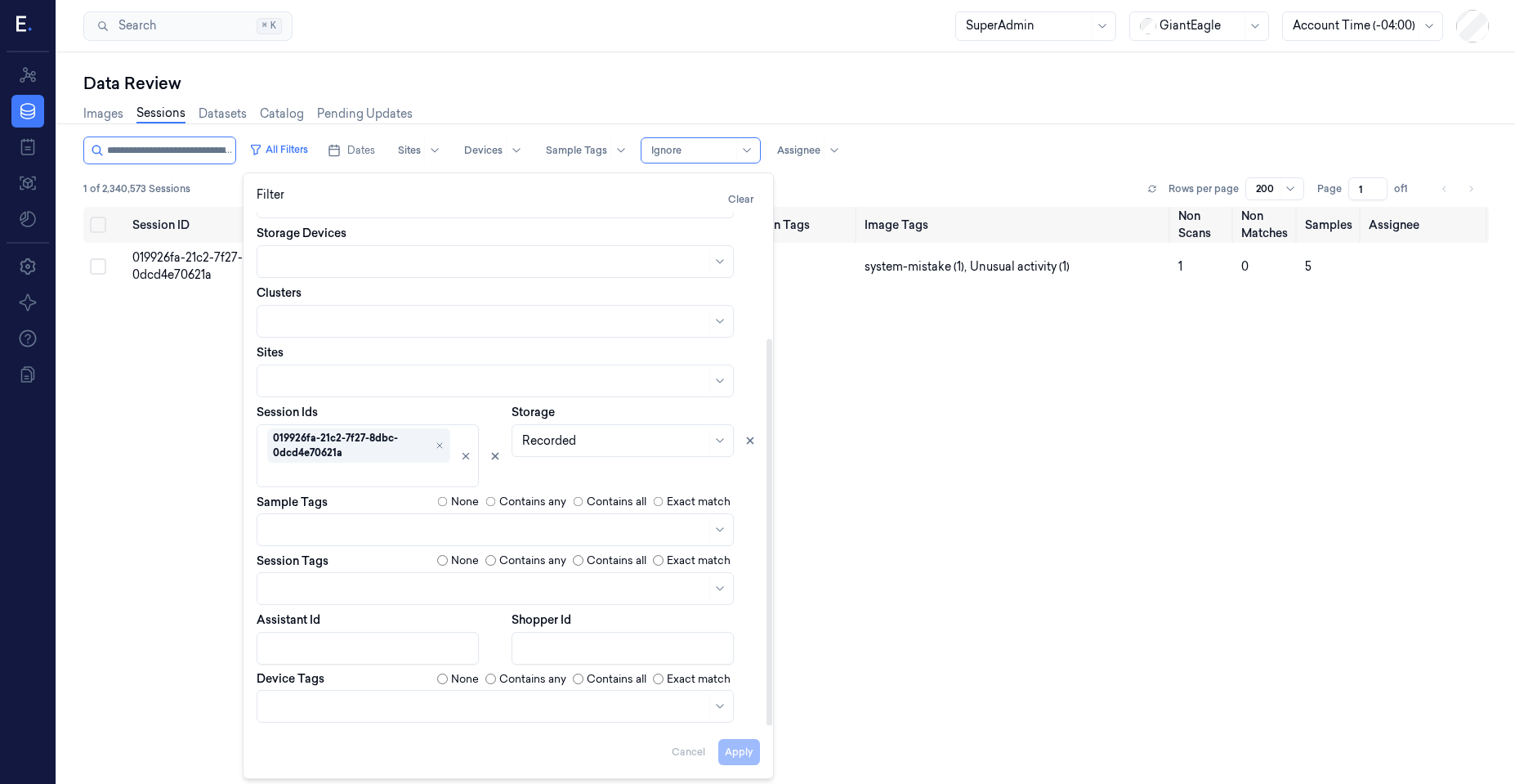
click at [595, 435] on div at bounding box center [614, 440] width 183 height 17
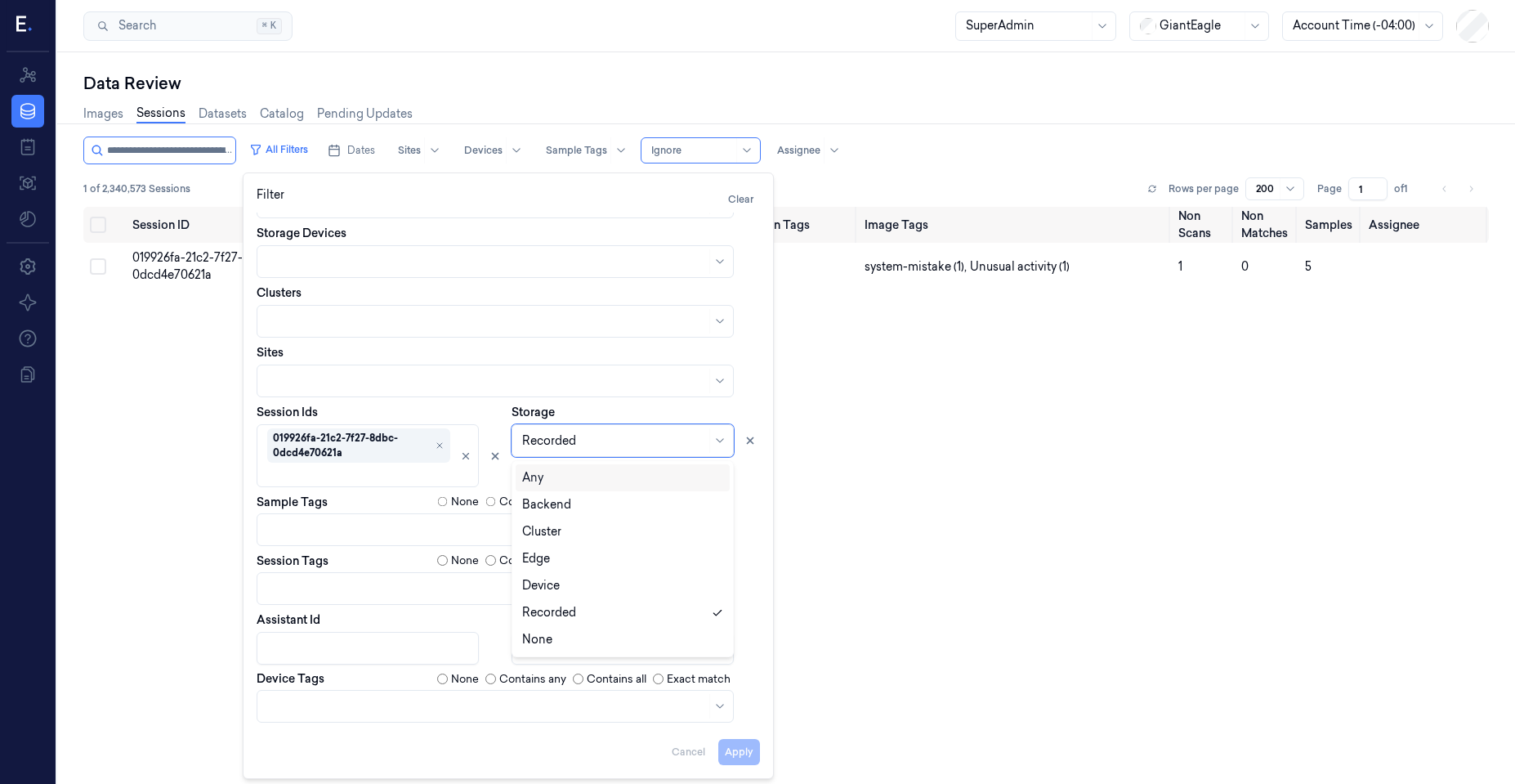
click at [561, 475] on div "Any" at bounding box center [623, 478] width 201 height 17
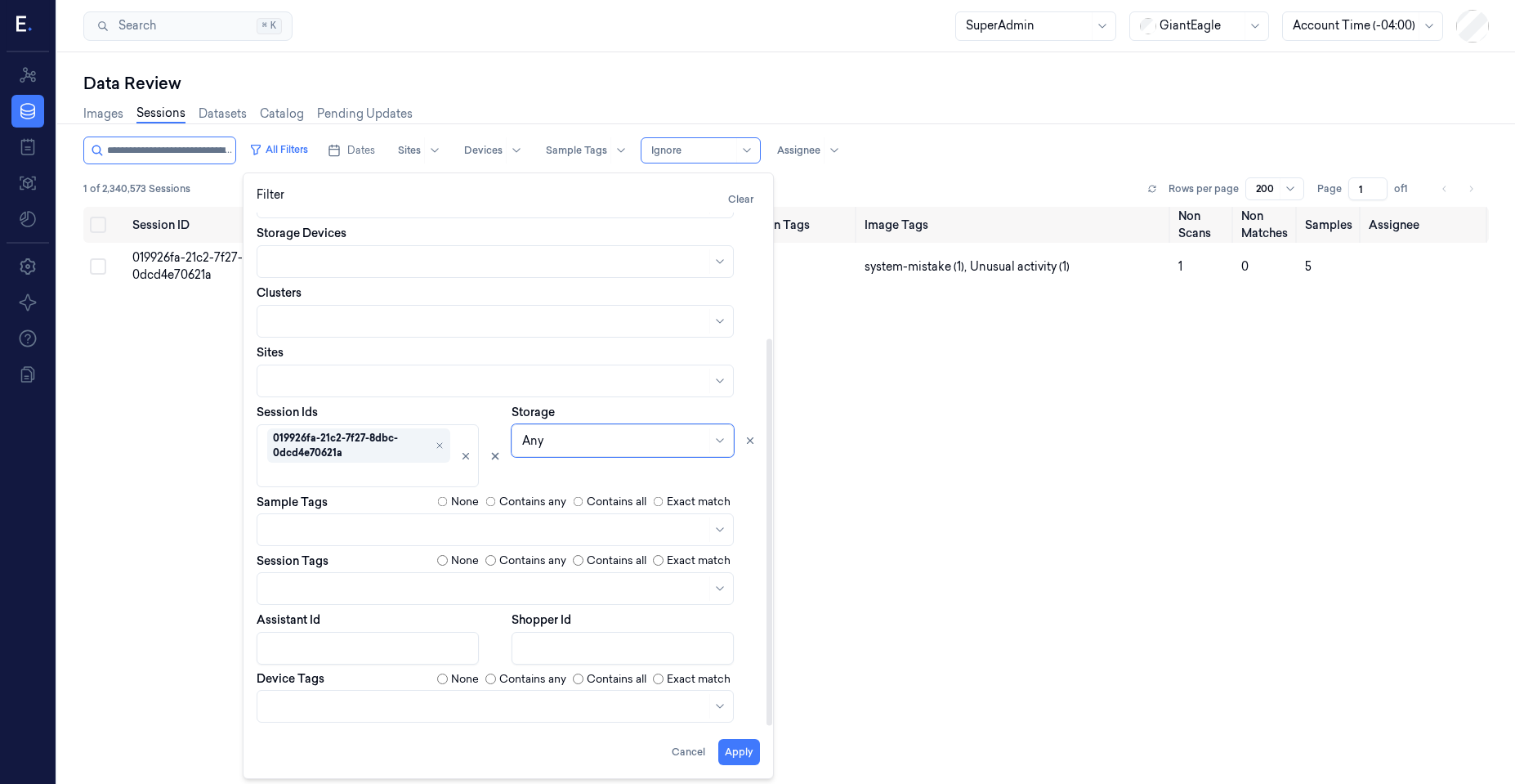
click at [100, 462] on div "Session ID Timestamp (Session) Device Video Storage Session Tags Image Tags Non…" at bounding box center [787, 530] width 1406 height 647
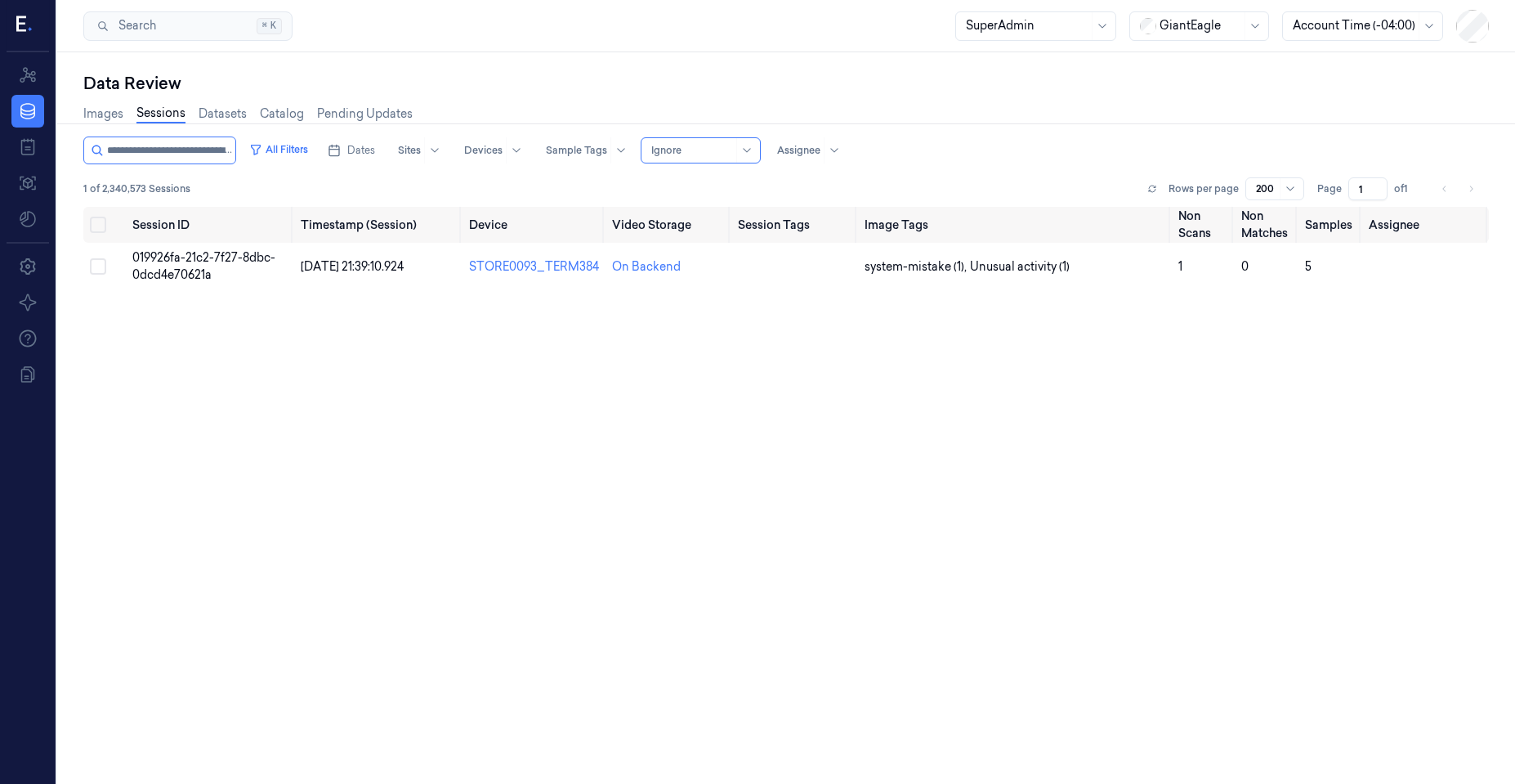
click at [697, 145] on div at bounding box center [692, 151] width 82 height 15
click at [688, 280] on div "Contains Any alert" at bounding box center [722, 291] width 156 height 27
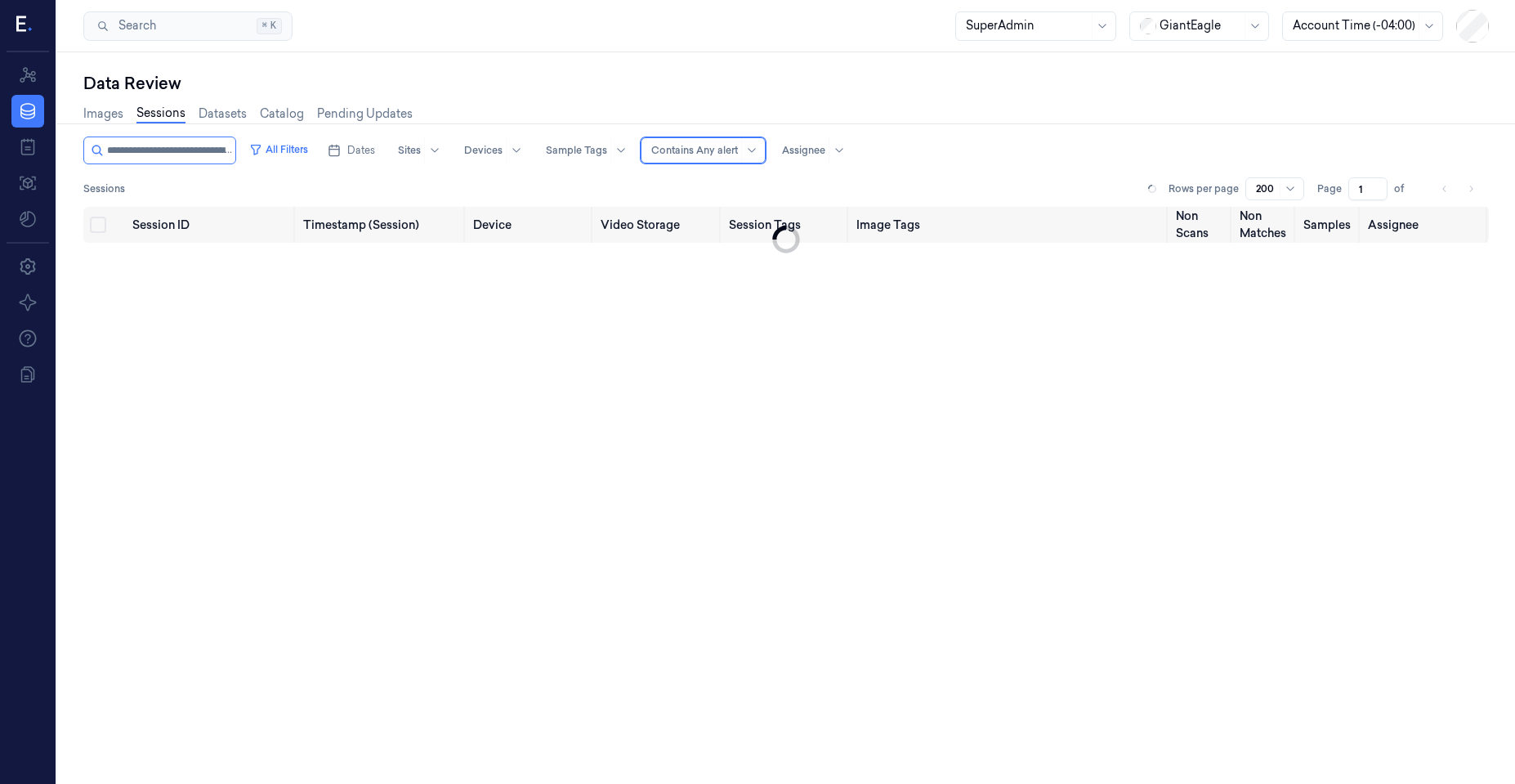
click at [697, 156] on div at bounding box center [694, 151] width 87 height 15
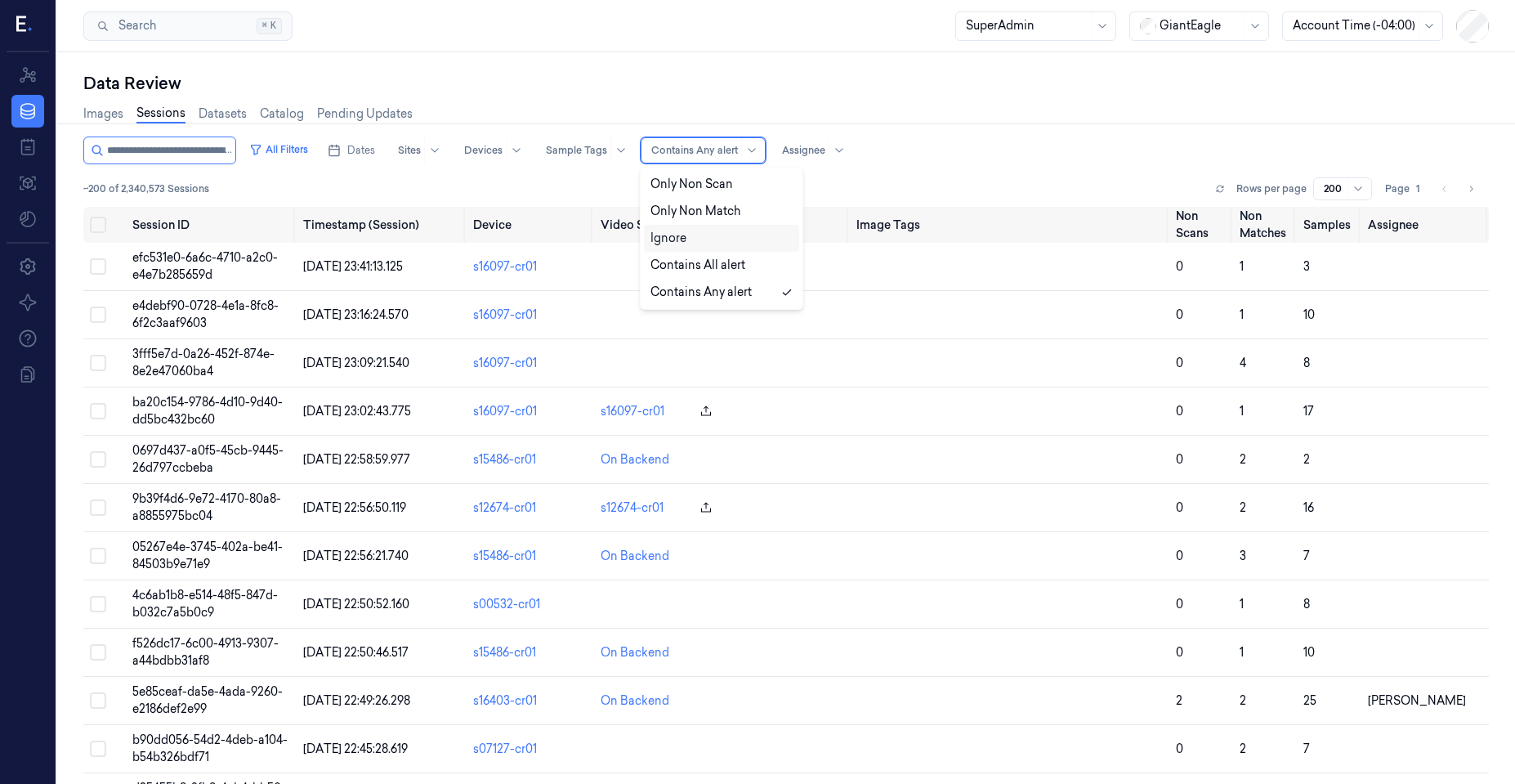
click at [662, 233] on div "Ignore" at bounding box center [669, 238] width 36 height 17
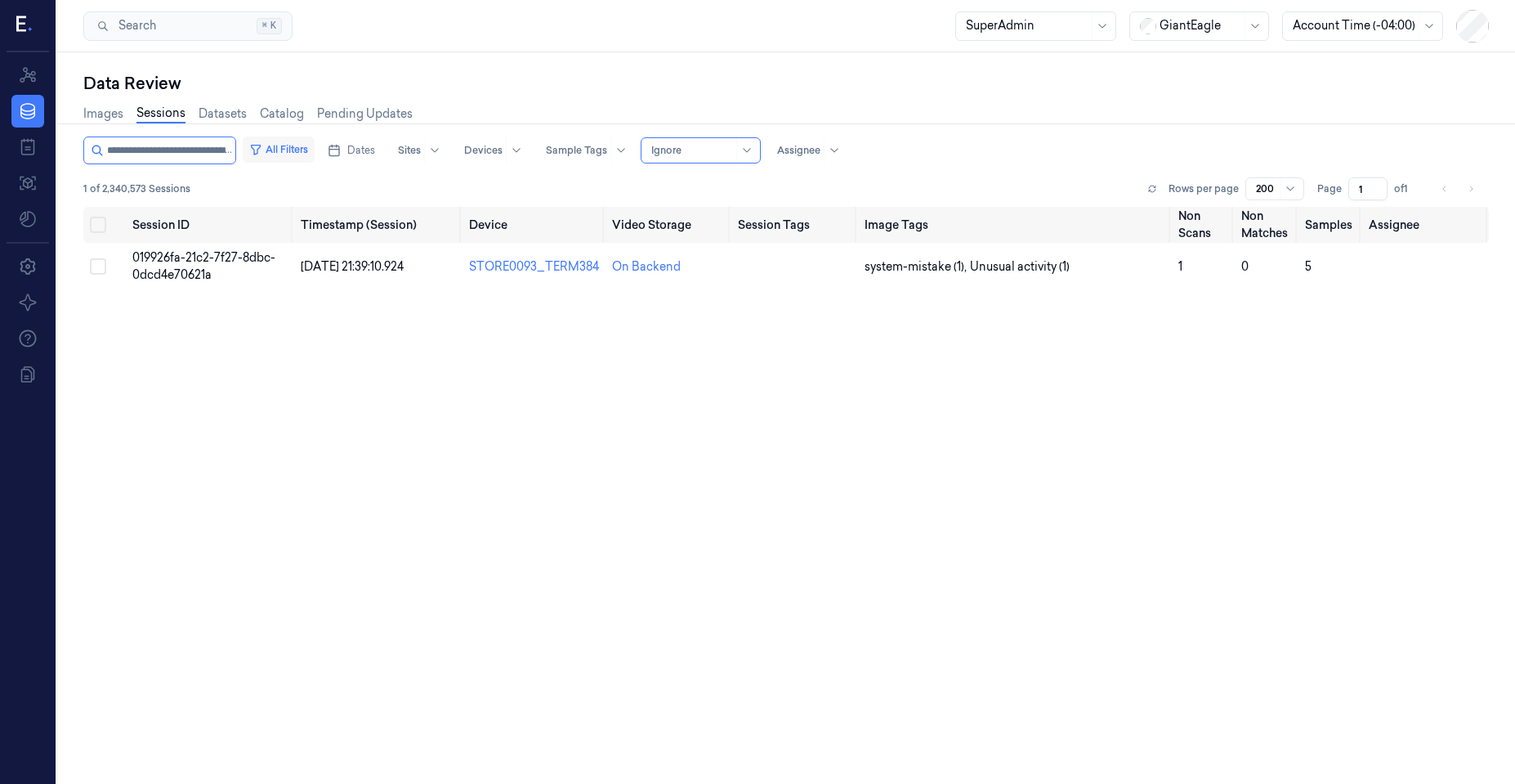
click at [258, 146] on icon "button" at bounding box center [256, 150] width 13 height 13
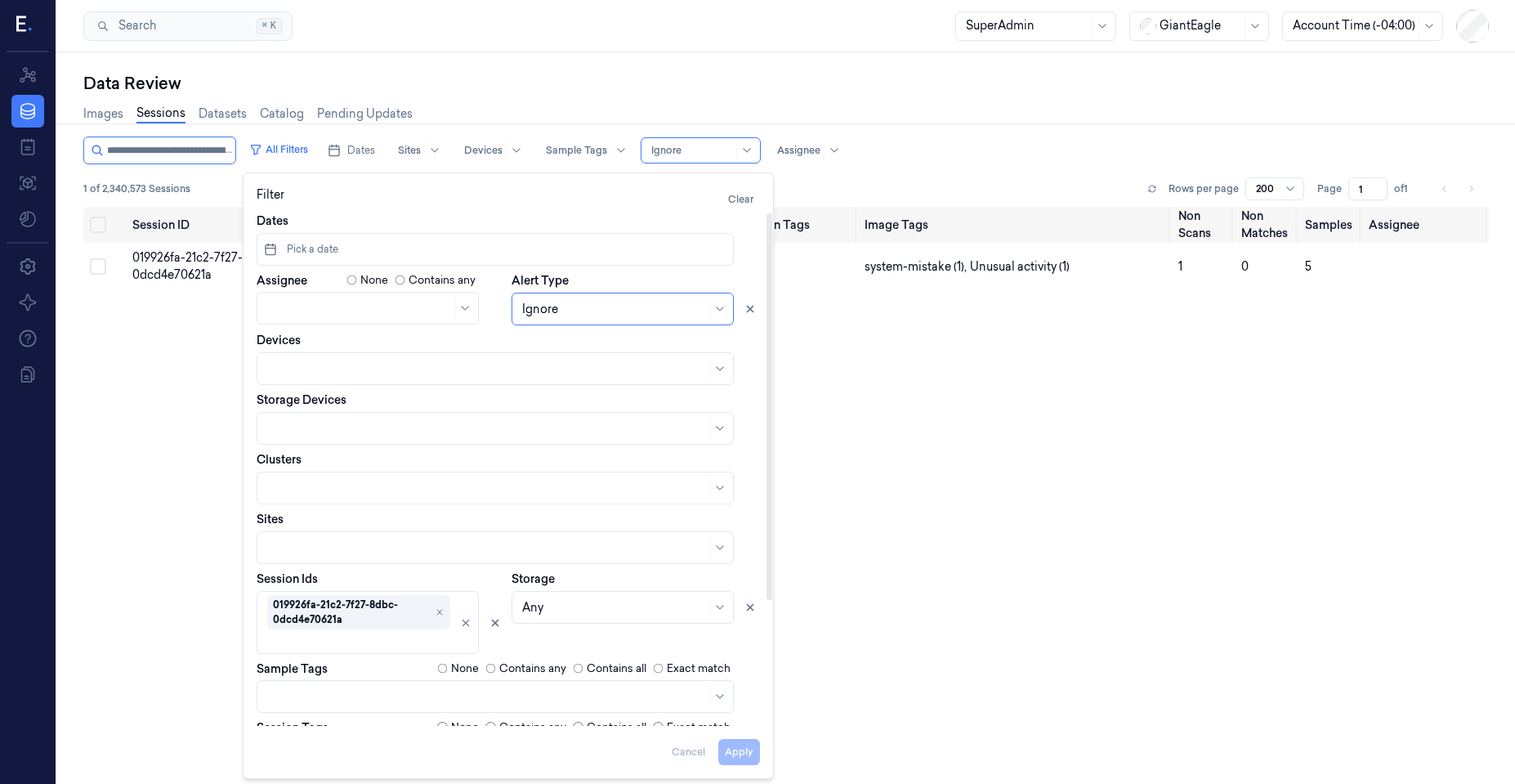
click at [322, 250] on span "Pick a date" at bounding box center [311, 250] width 55 height 15
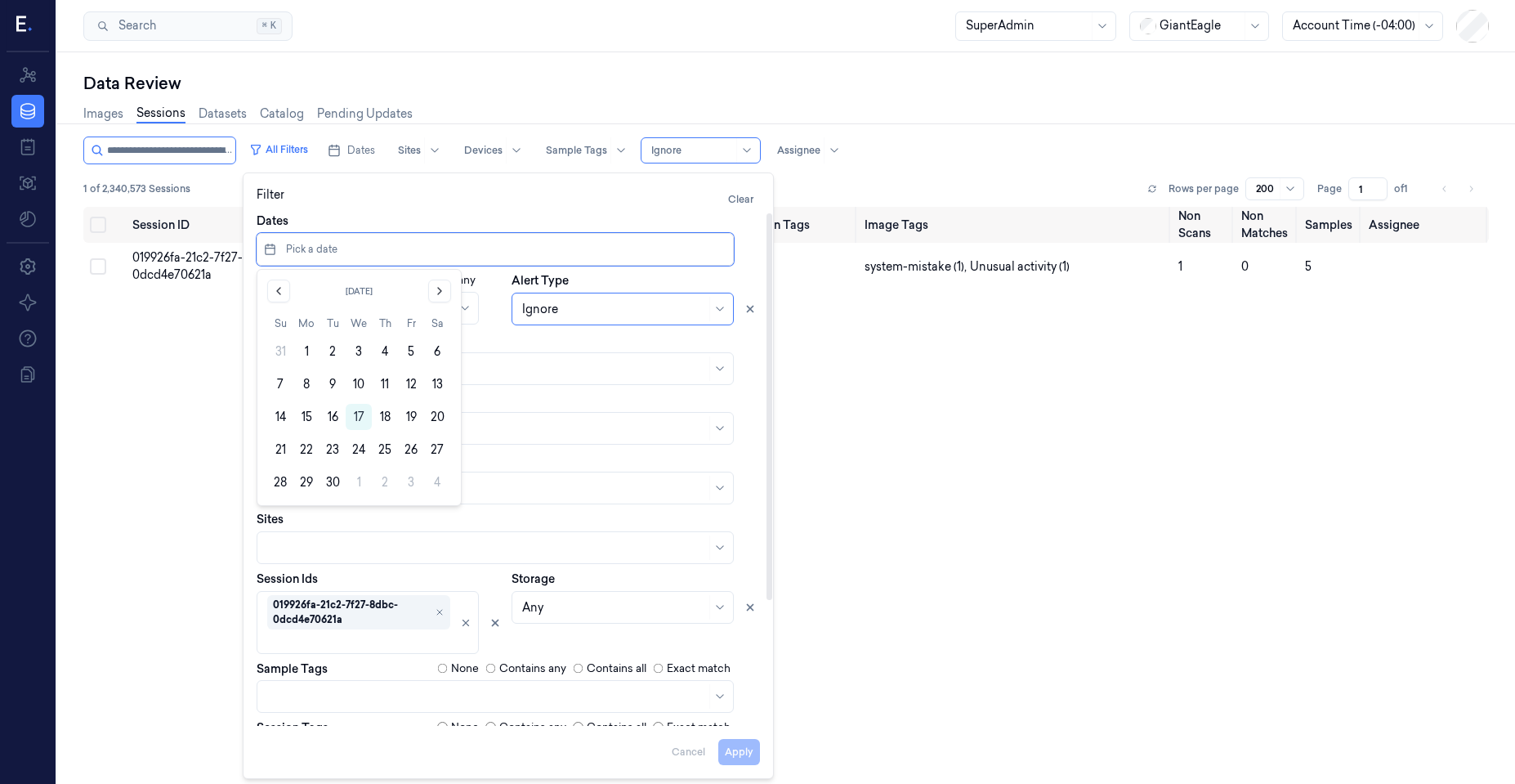
click at [168, 345] on div "Session ID Timestamp (Session) Device Video Storage Session Tags Image Tags Non…" at bounding box center [787, 530] width 1406 height 647
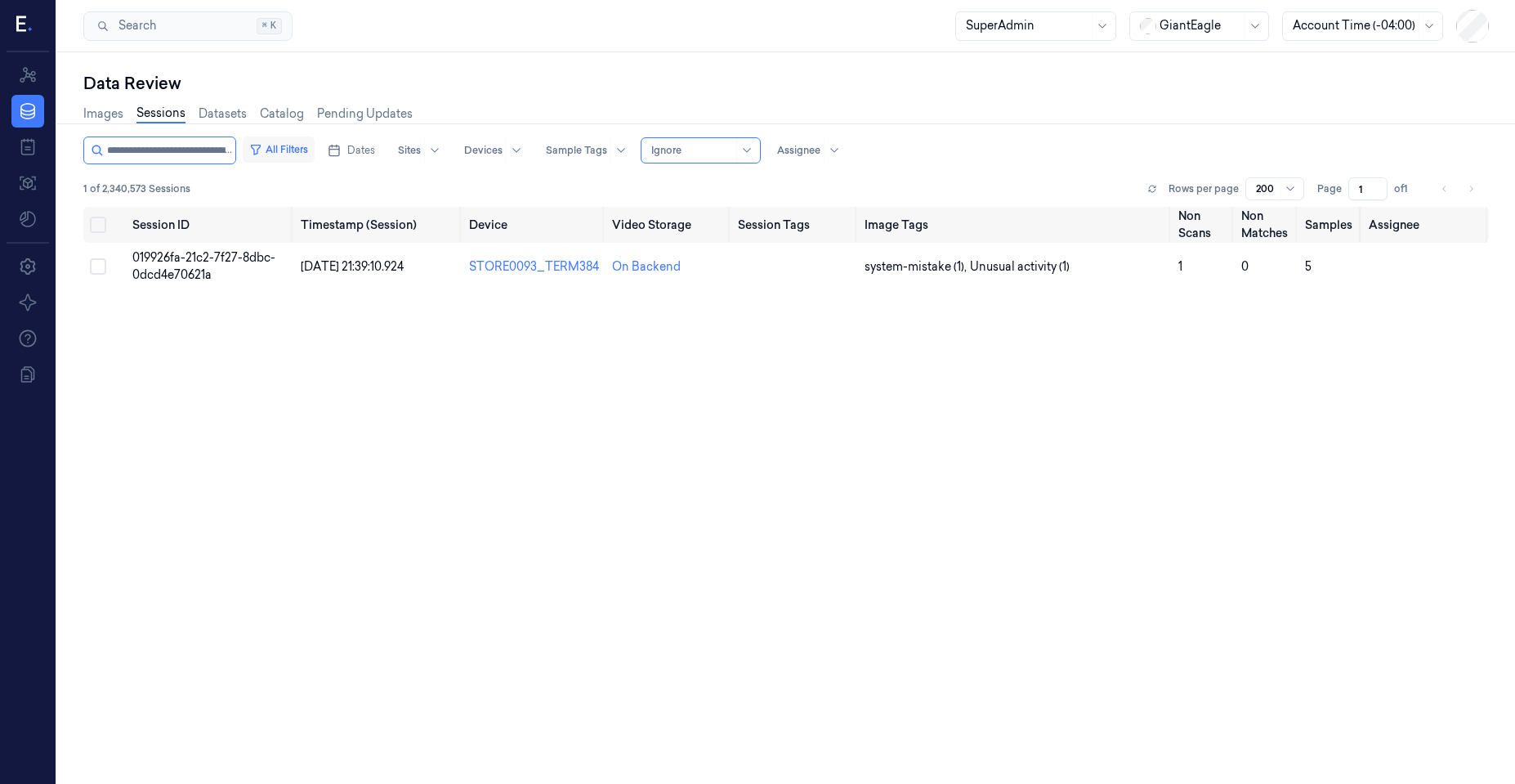
click at [270, 158] on button "All Filters" at bounding box center [278, 150] width 72 height 26
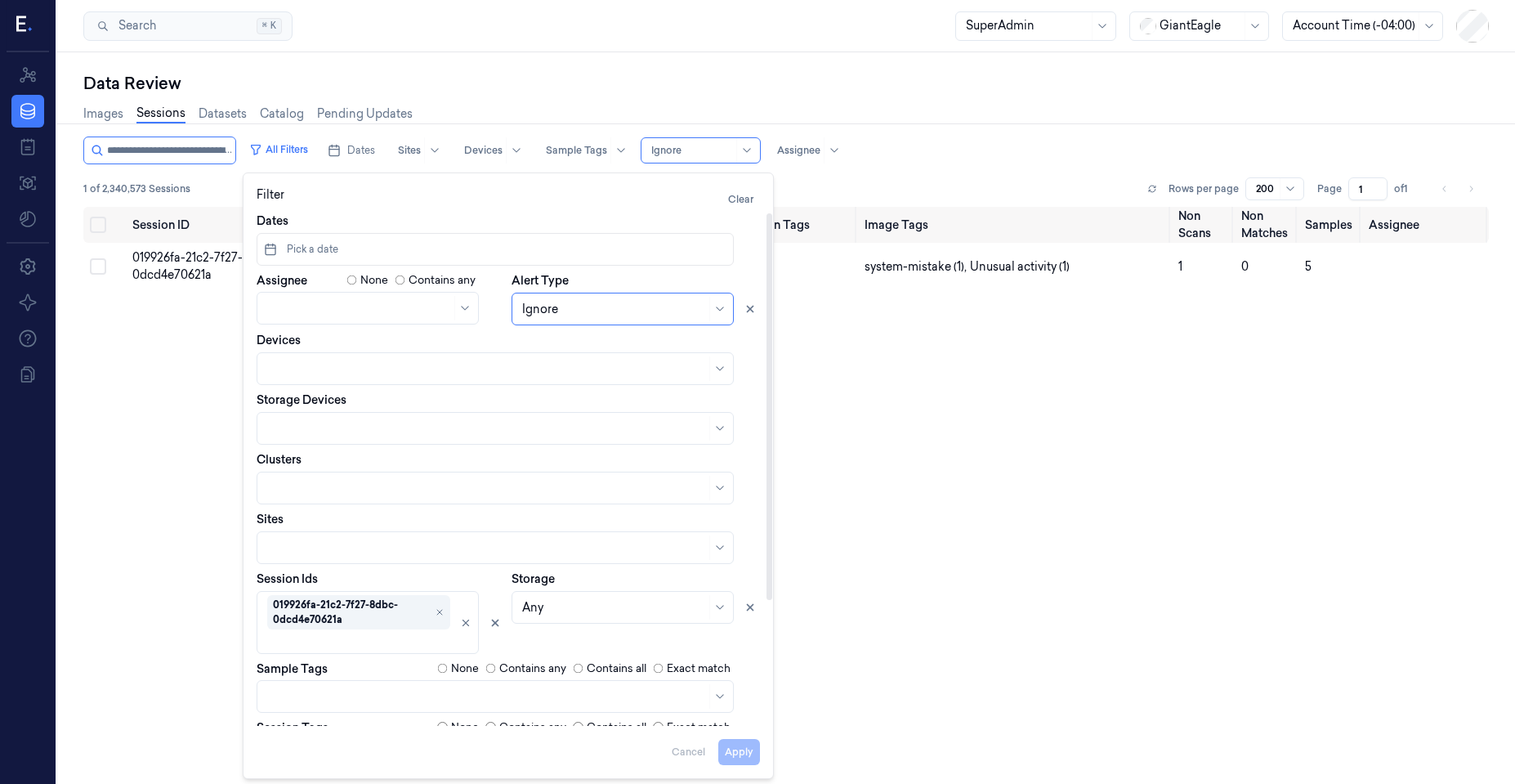
click at [313, 248] on span "Pick a date" at bounding box center [311, 250] width 55 height 15
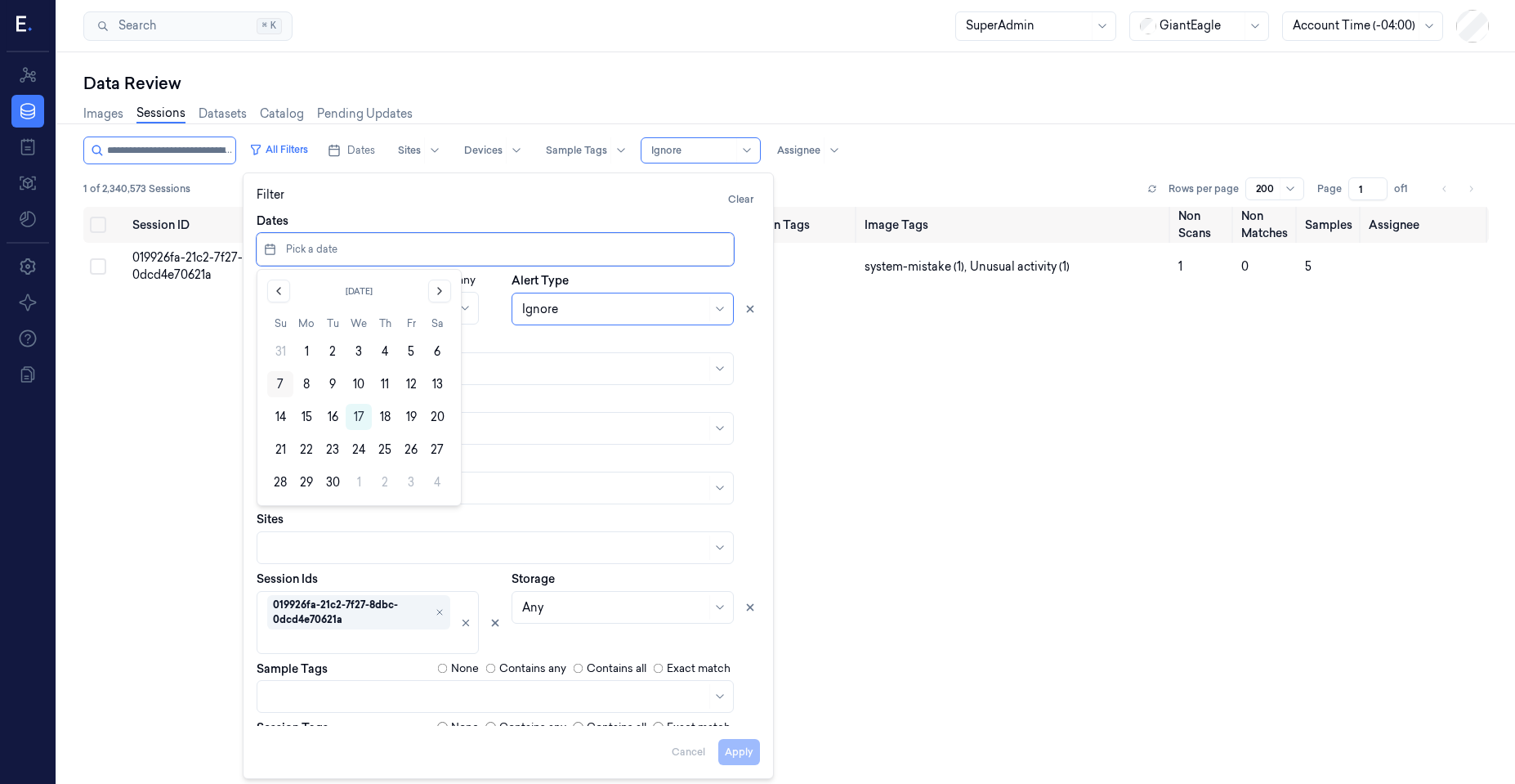
click at [278, 384] on button "7" at bounding box center [280, 384] width 26 height 26
type input "07/09/2025 00:00:00 - 07/09/2025 23:59:59"
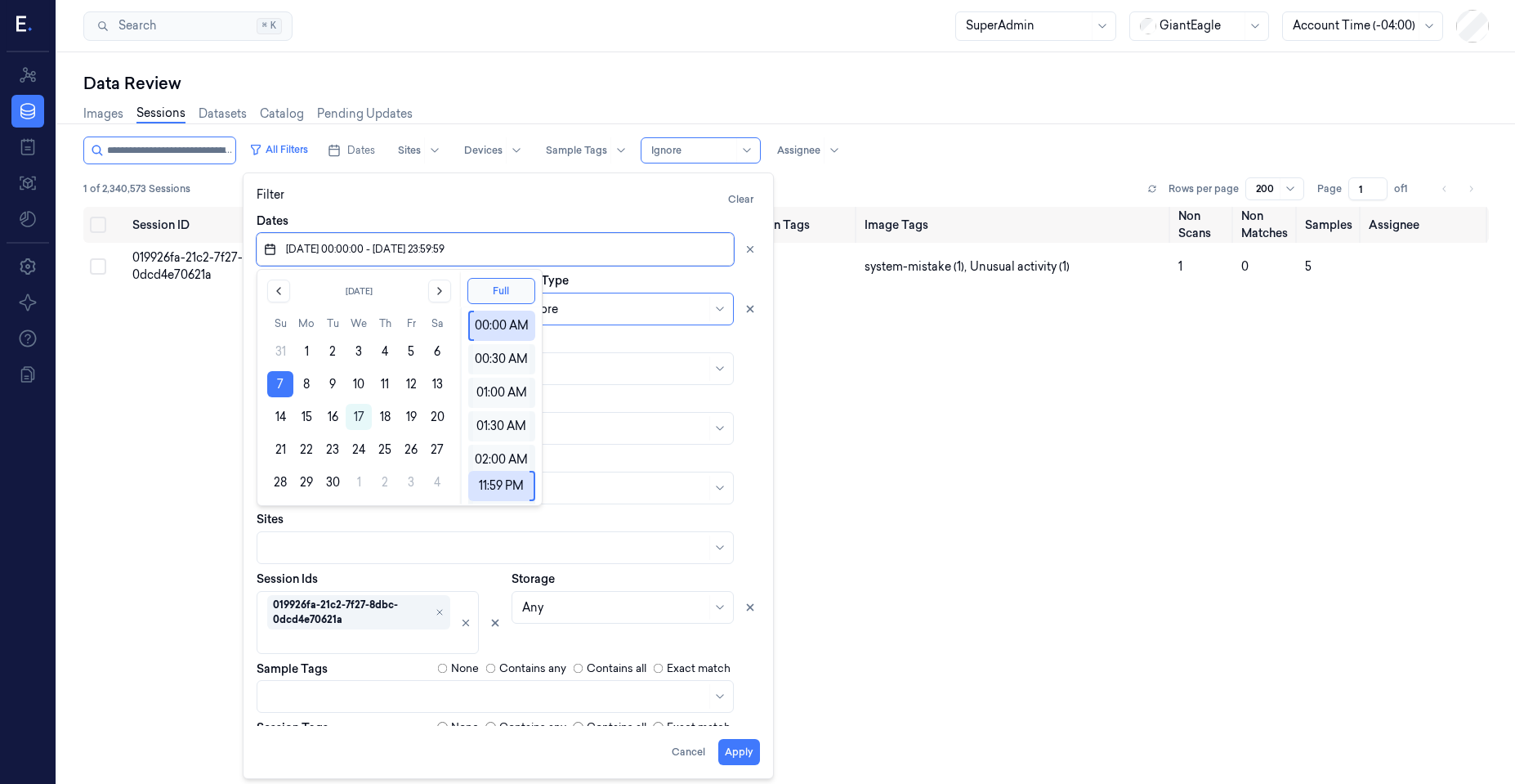
click at [278, 384] on button "7" at bounding box center [280, 384] width 26 height 26
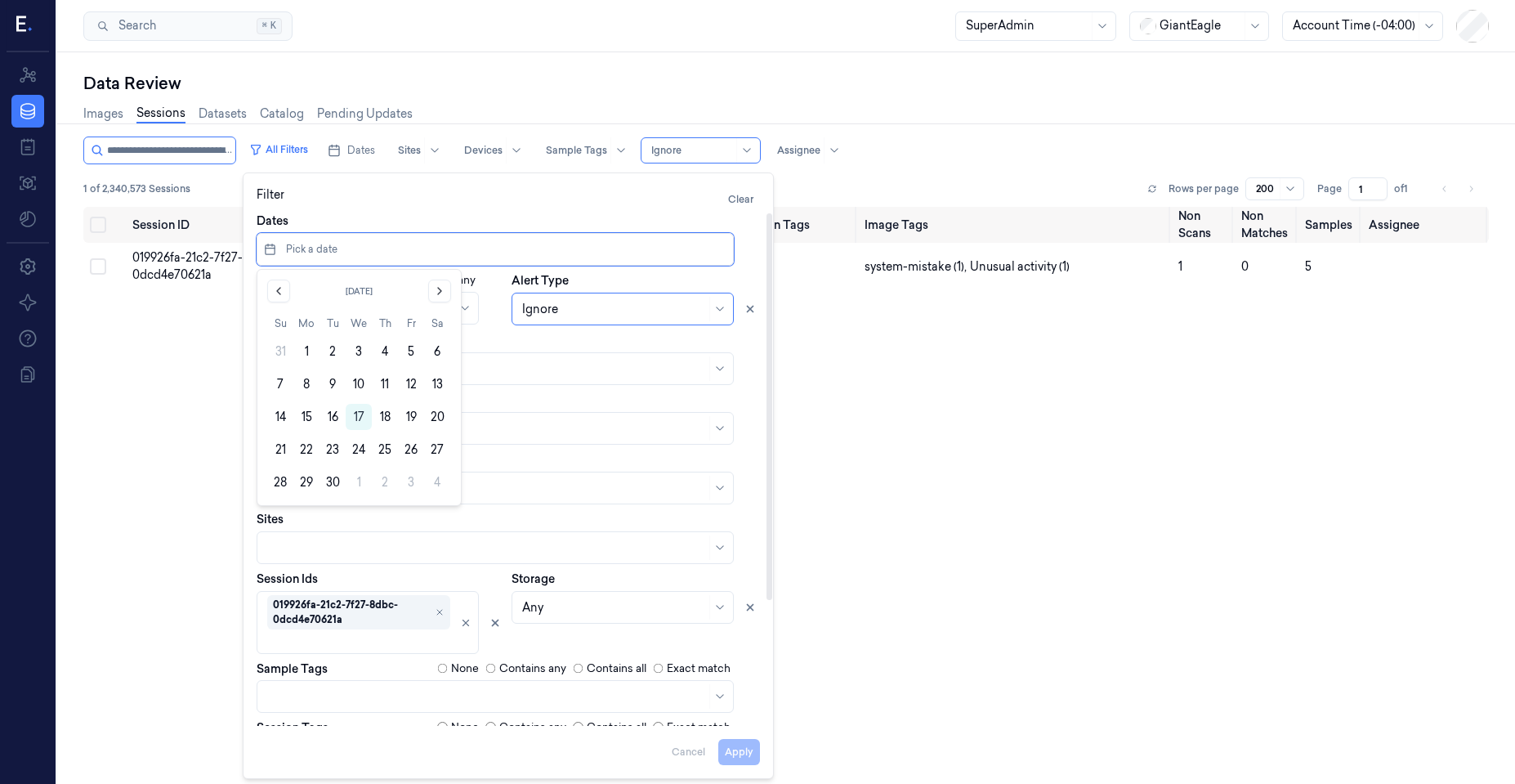
drag, startPoint x: 278, startPoint y: 381, endPoint x: 261, endPoint y: 382, distance: 17.0
click at [278, 381] on button "7" at bounding box center [280, 384] width 26 height 26
type input "07/09/2025 00:00:00 - 07/09/2025 23:59:59"
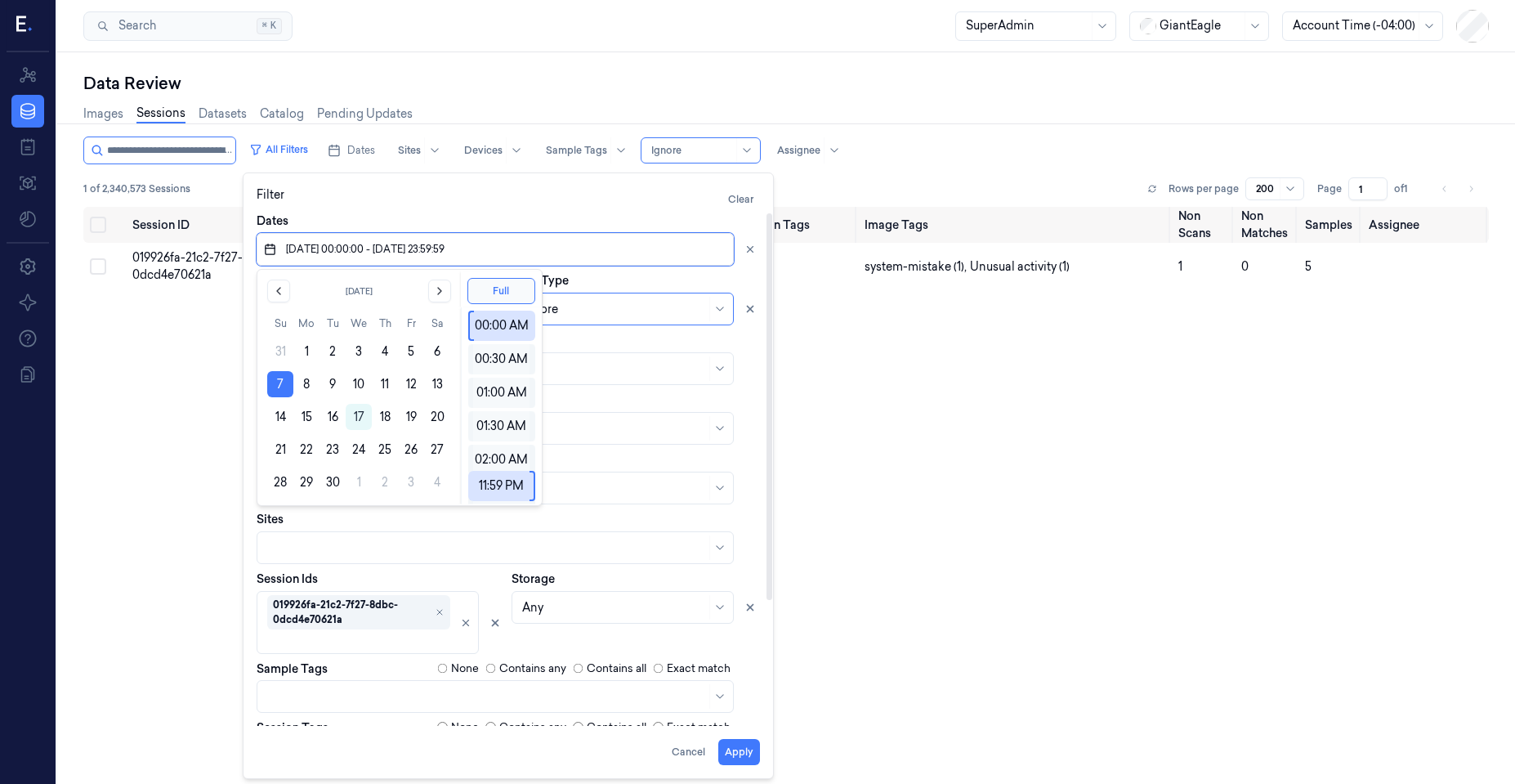
click at [164, 385] on div "Session ID Timestamp (Session) Device Video Storage Session Tags Image Tags Non…" at bounding box center [787, 530] width 1406 height 647
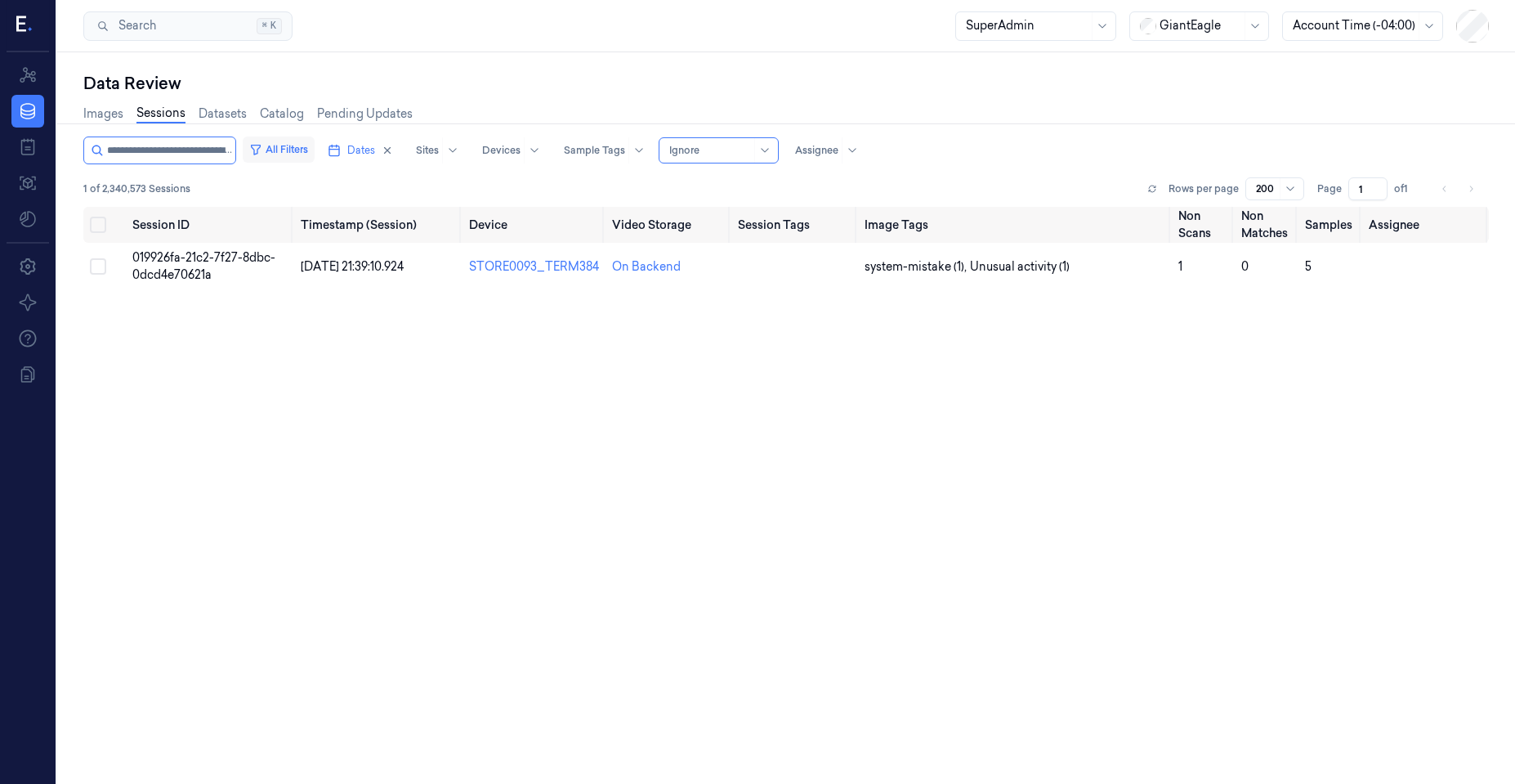
click at [279, 151] on button "All Filters" at bounding box center [278, 150] width 72 height 26
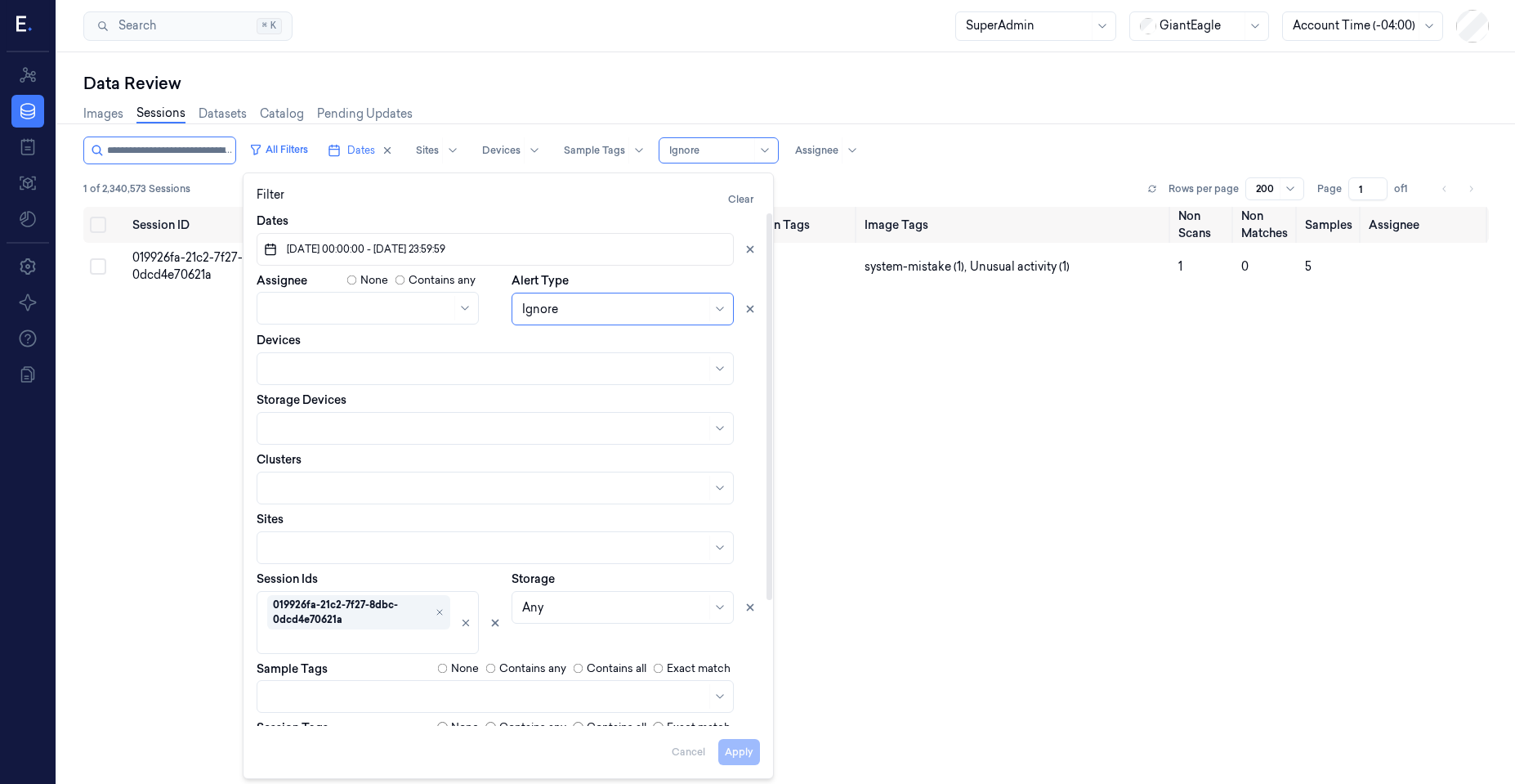
click at [331, 549] on div at bounding box center [486, 547] width 439 height 17
paste input "Store 0093"
type input "Store 0093"
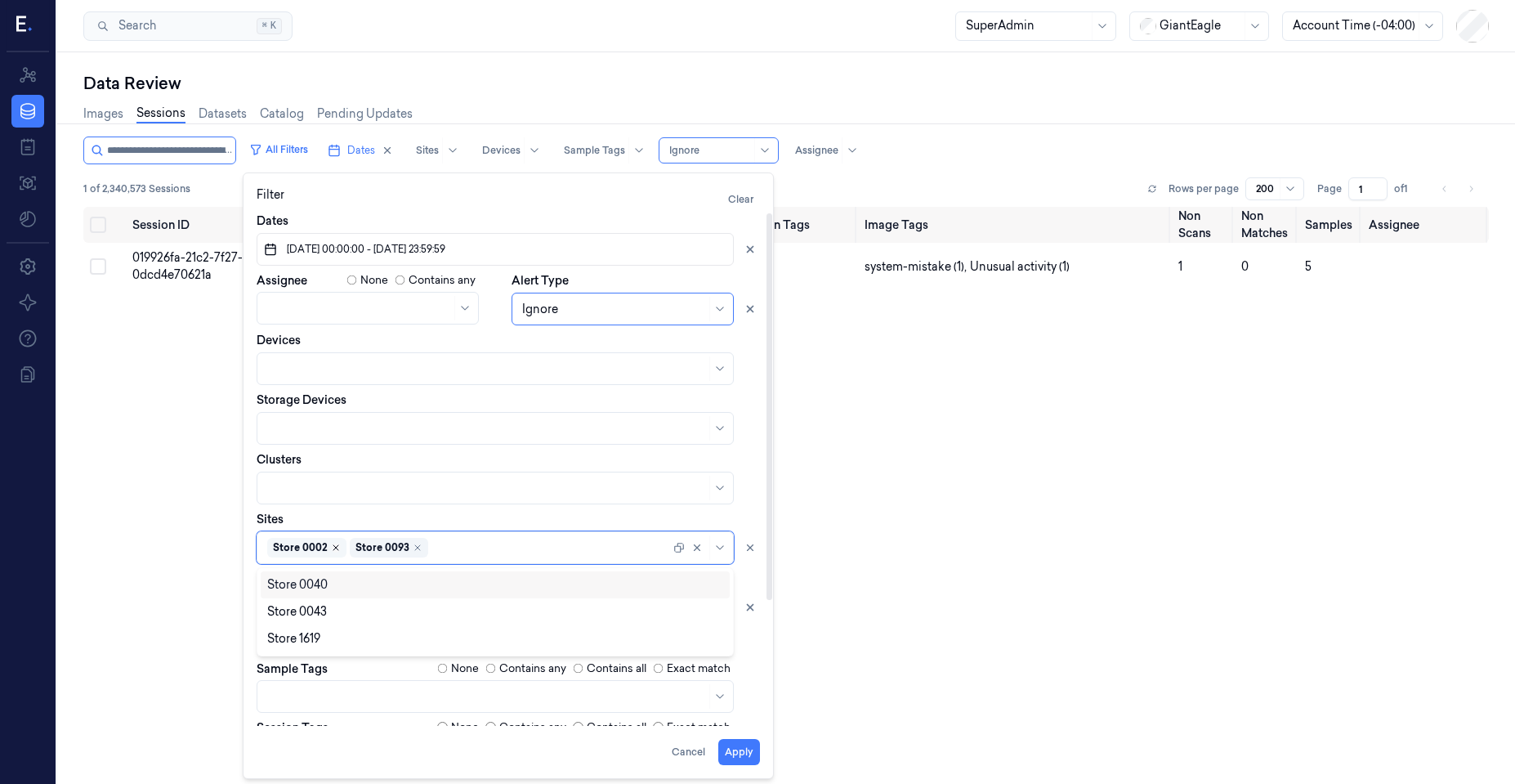
click at [334, 547] on icon "Remove ,Store 0002" at bounding box center [335, 547] width 10 height 10
click at [193, 548] on div "Session ID Timestamp (Session) Device Video Storage Session Tags Image Tags Non…" at bounding box center [787, 530] width 1406 height 647
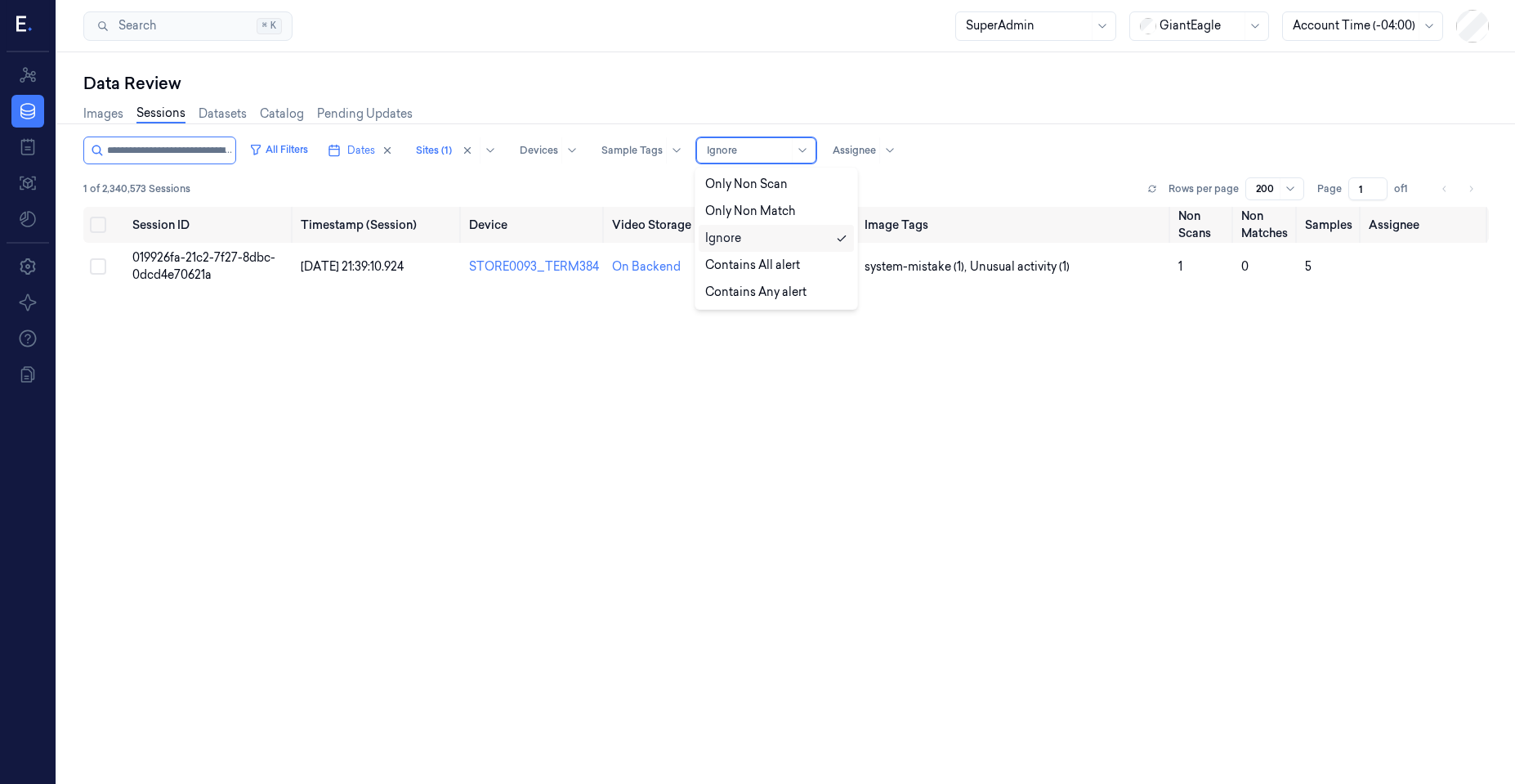
click at [736, 145] on div at bounding box center [748, 151] width 82 height 15
click at [741, 289] on div "Contains Any alert" at bounding box center [755, 292] width 101 height 17
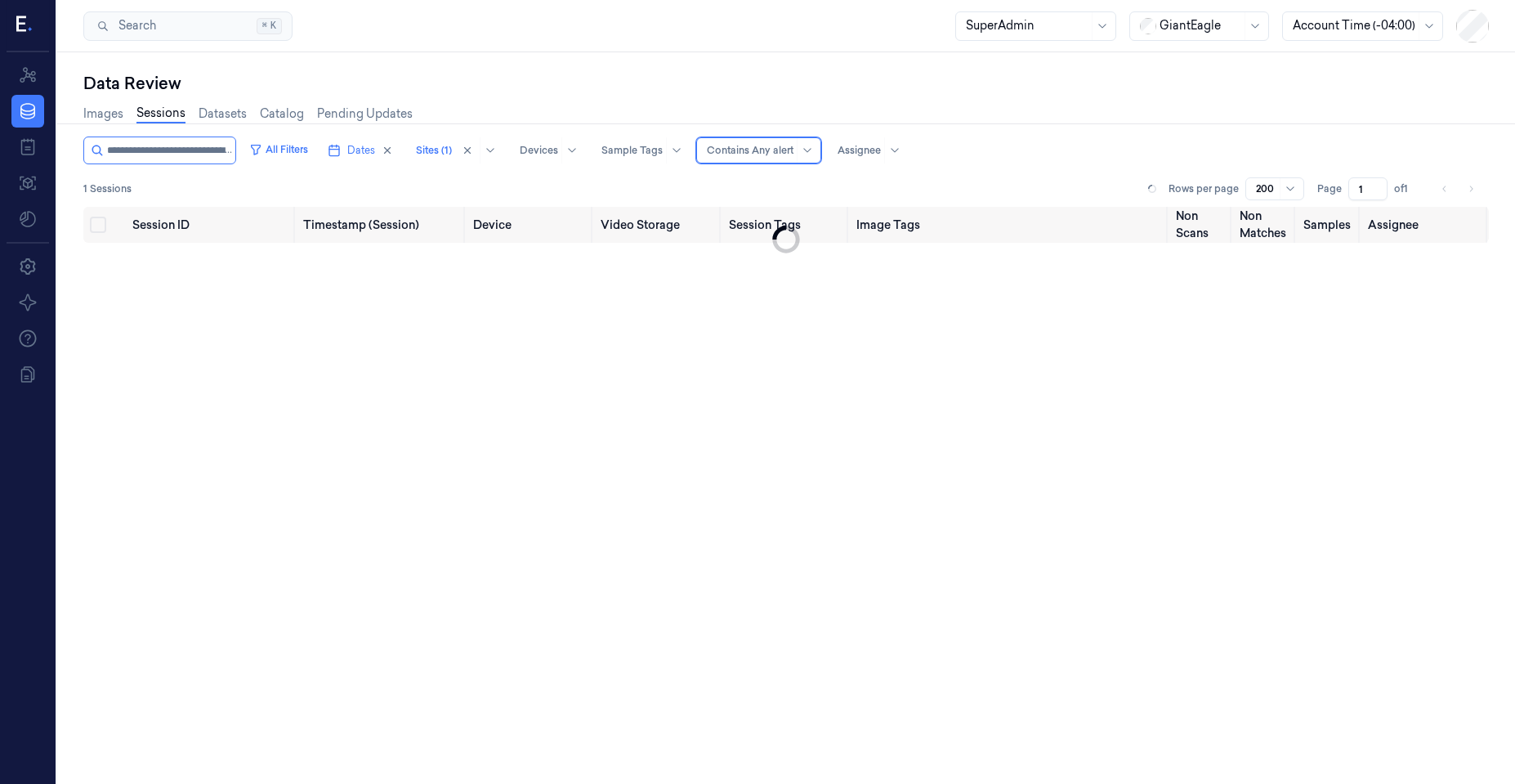
click at [733, 163] on div "Contains Any alert" at bounding box center [759, 150] width 125 height 26
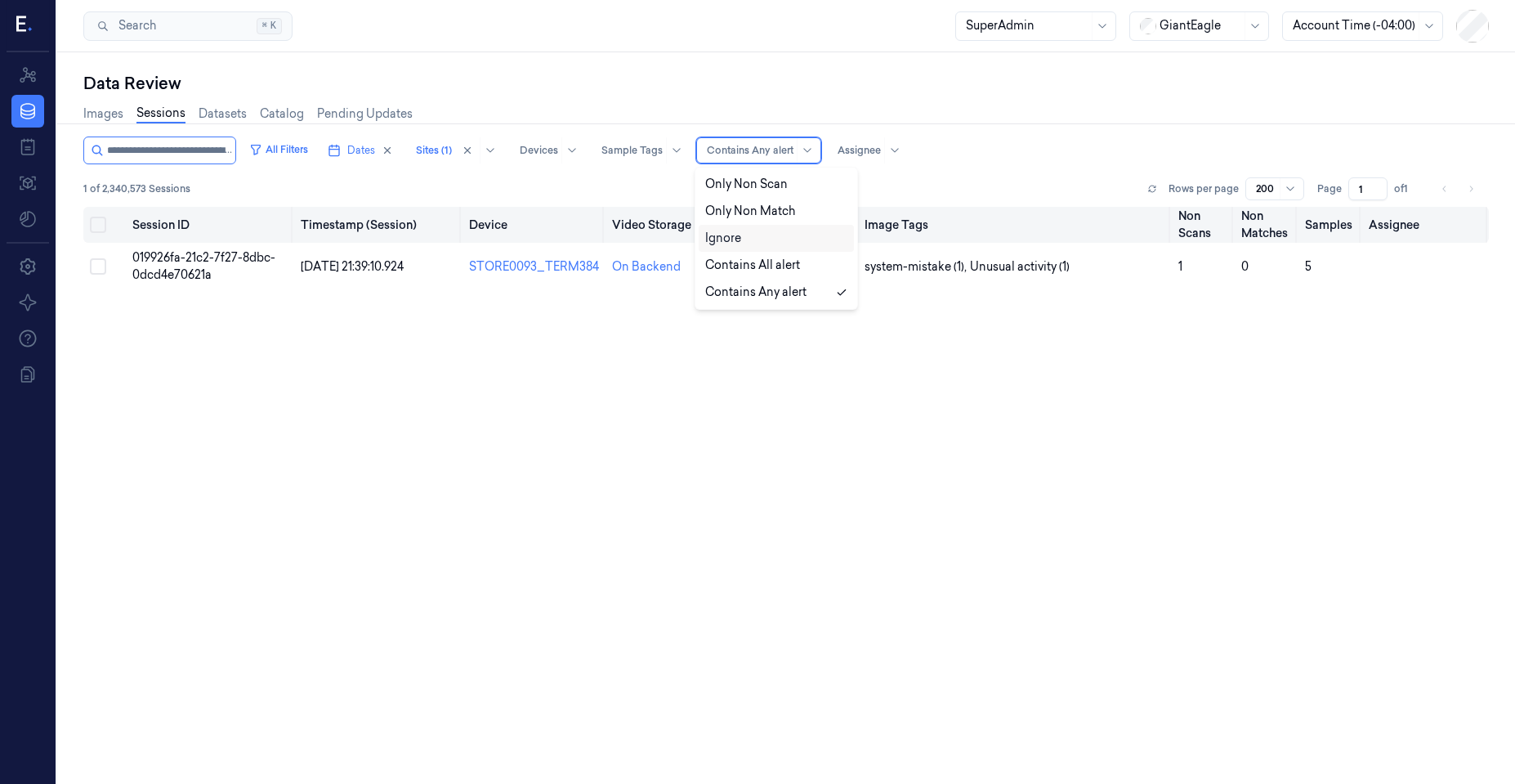
click at [745, 236] on div "Ignore" at bounding box center [776, 238] width 142 height 17
click at [277, 156] on button "All Filters" at bounding box center [278, 150] width 72 height 26
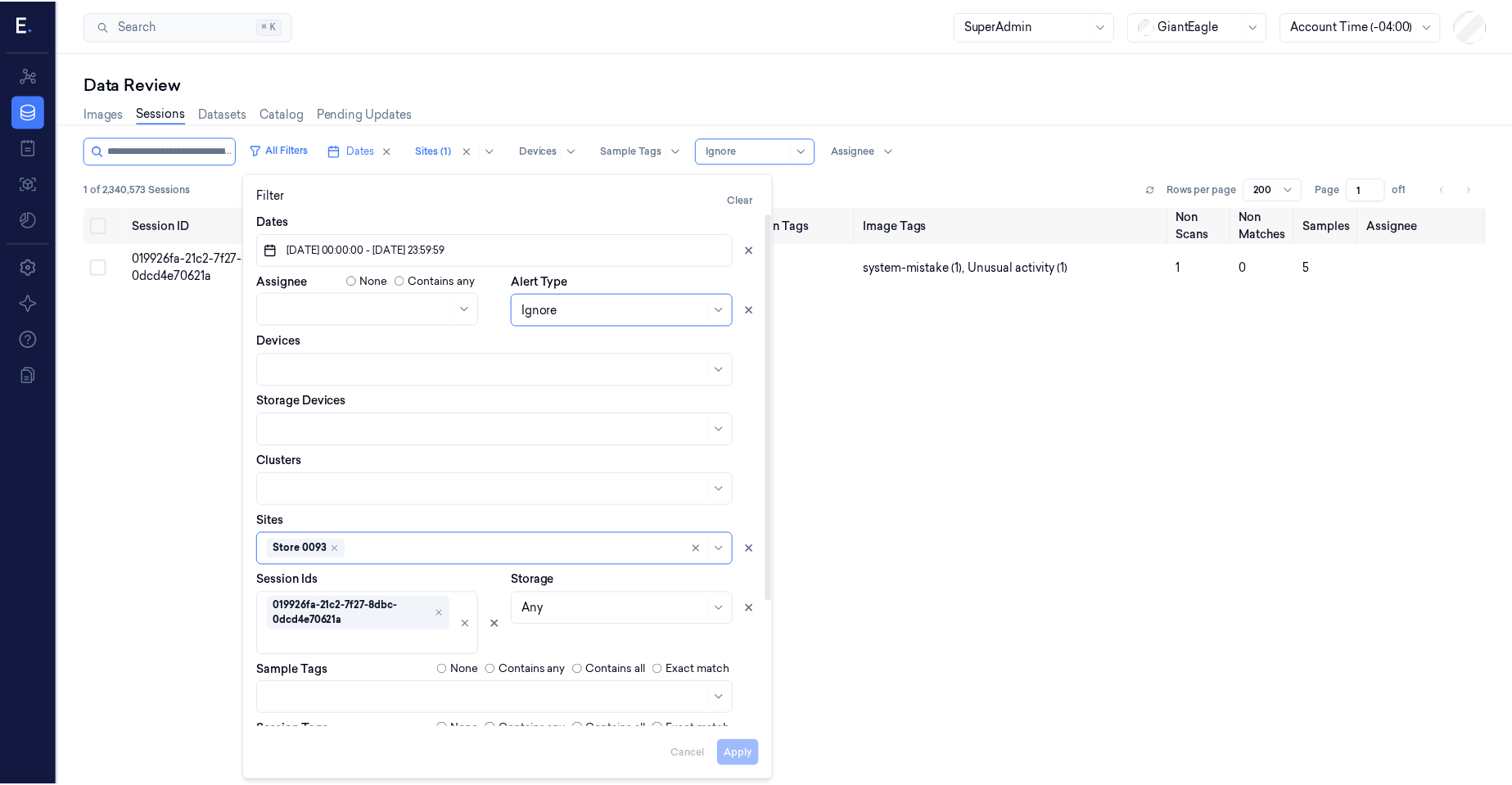
scroll to position [8, 0]
click at [559, 609] on div "Any" at bounding box center [615, 608] width 184 height 23
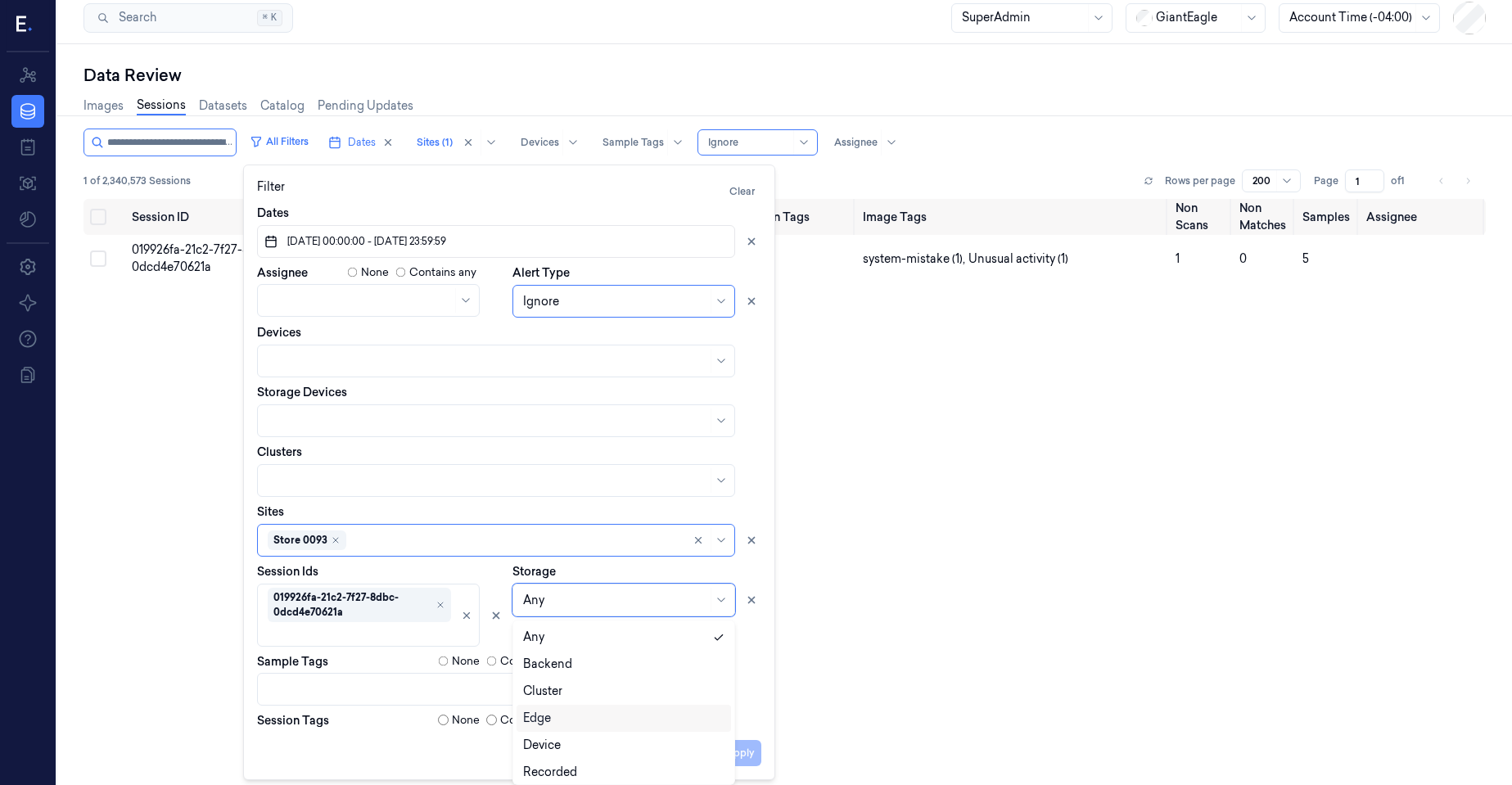
drag, startPoint x: 540, startPoint y: 714, endPoint x: 519, endPoint y: 704, distance: 23.3
click at [540, 714] on div "Edge" at bounding box center [537, 718] width 28 height 17
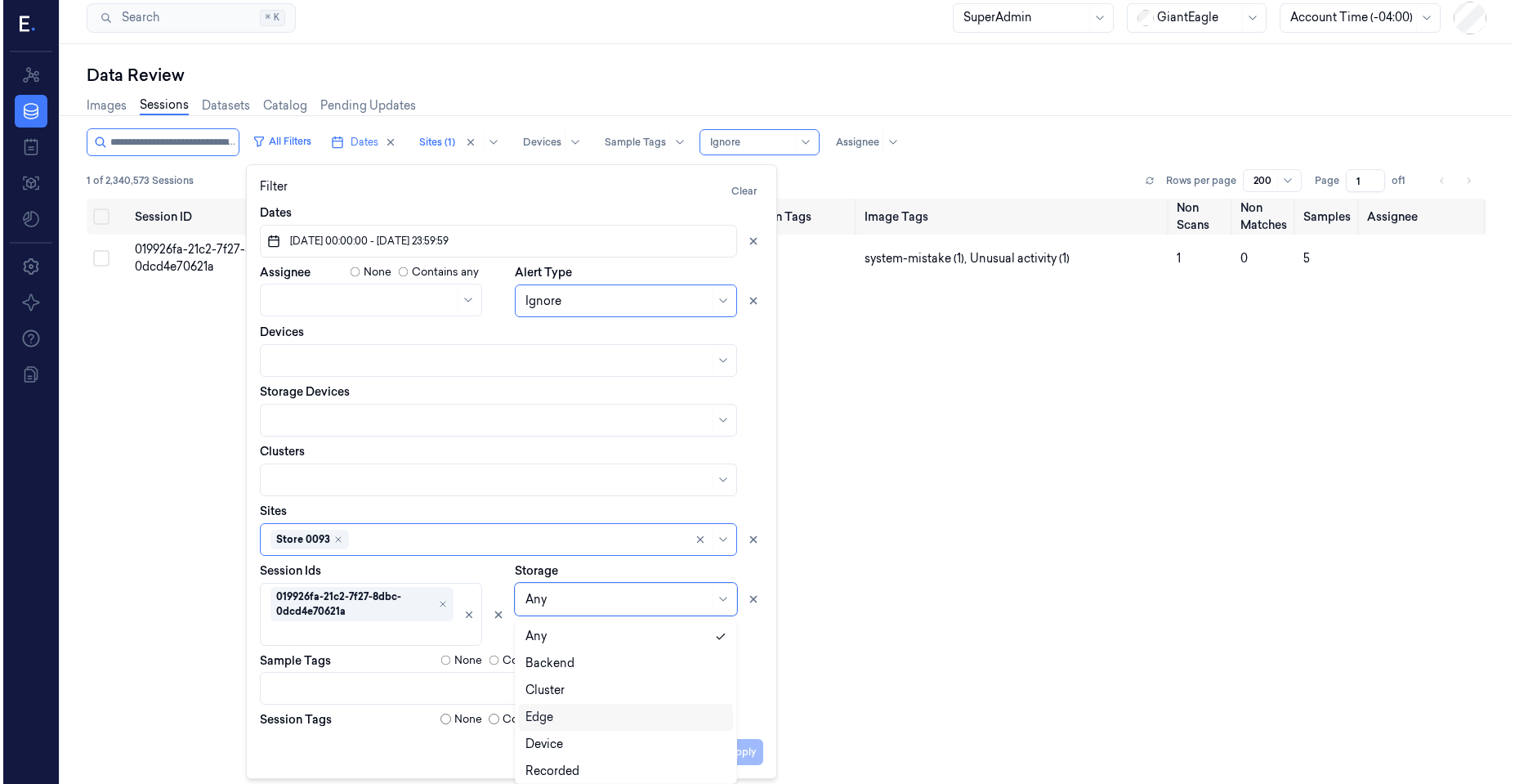
scroll to position [0, 0]
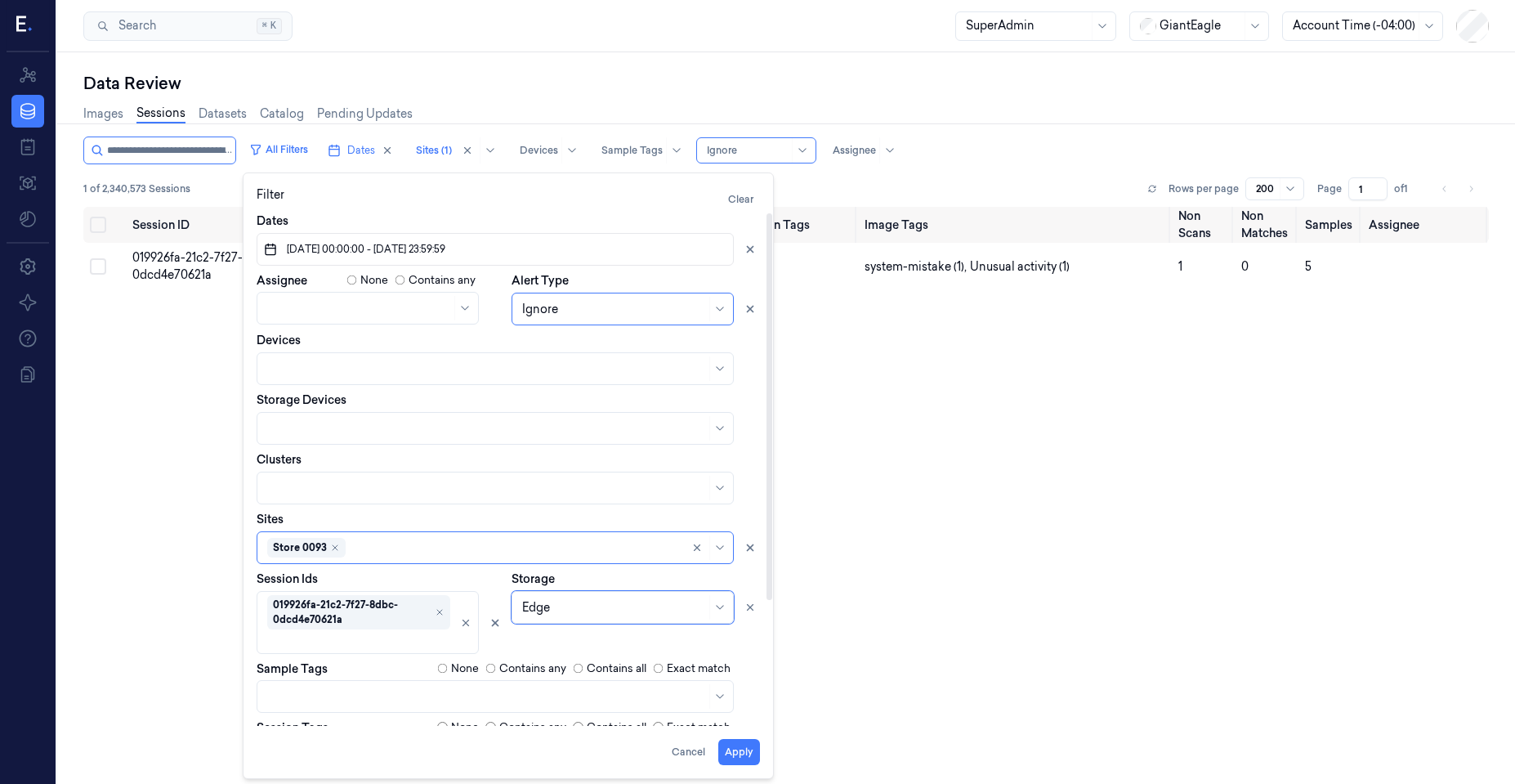
click at [117, 561] on div "Session ID Timestamp (Session) Device Video Storage Session Tags Image Tags Non…" at bounding box center [787, 530] width 1406 height 647
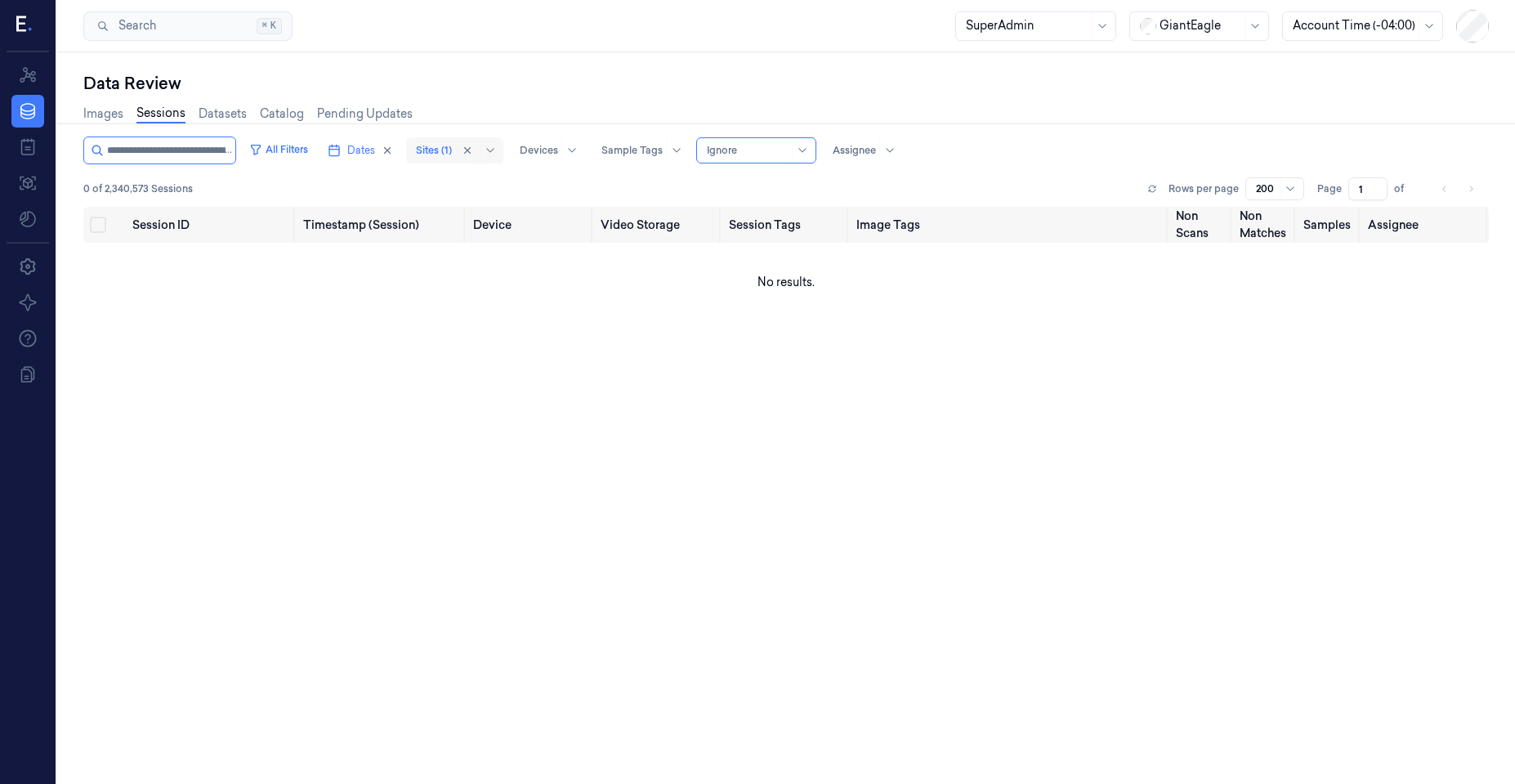
click at [431, 149] on div at bounding box center [434, 151] width 36 height 15
click at [237, 393] on div "Session ID Timestamp (Session) Device Video Storage Session Tags Image Tags Non…" at bounding box center [787, 530] width 1406 height 647
click at [294, 159] on button "All Filters" at bounding box center [278, 150] width 72 height 26
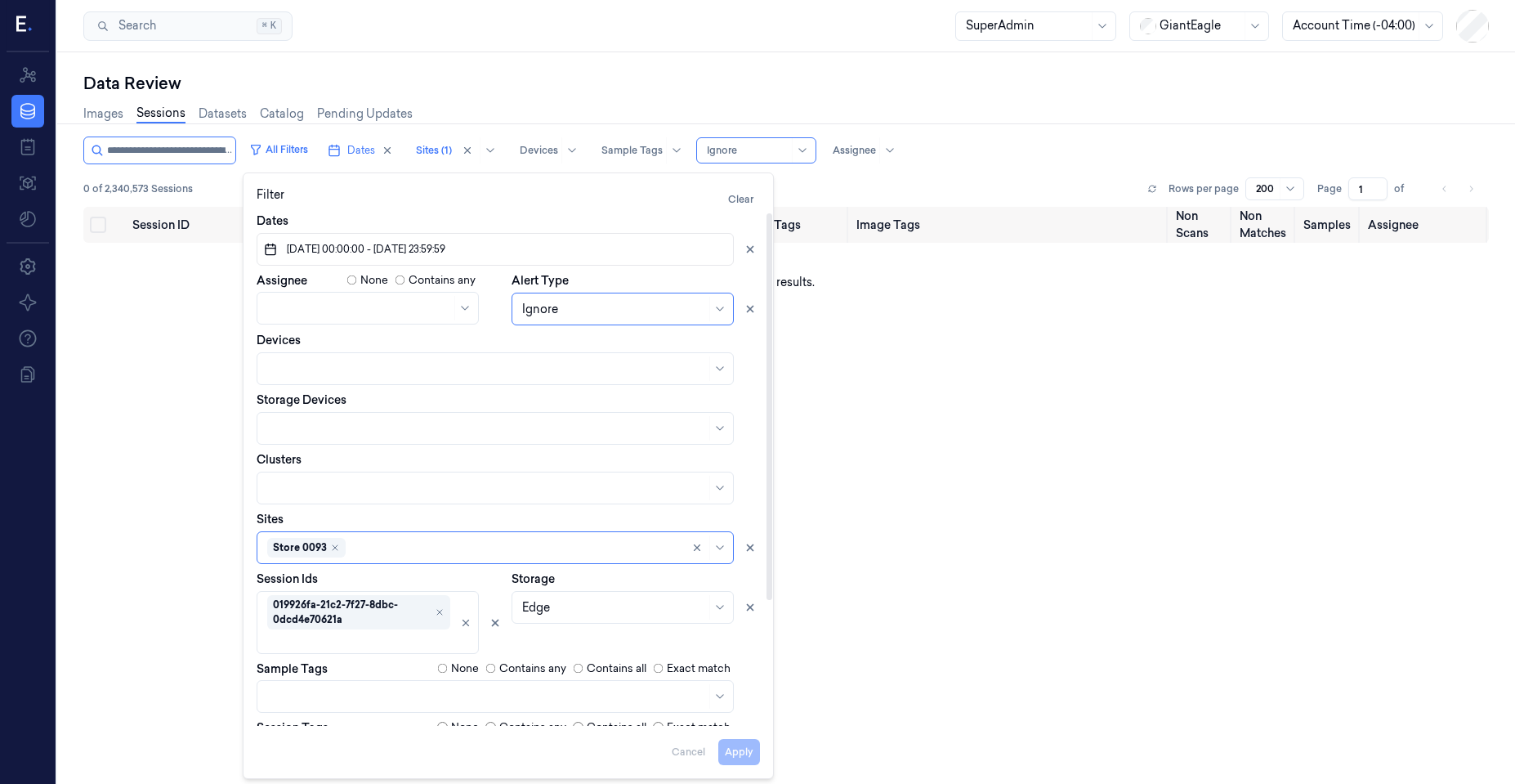
click at [569, 608] on div "Edge" at bounding box center [614, 607] width 183 height 23
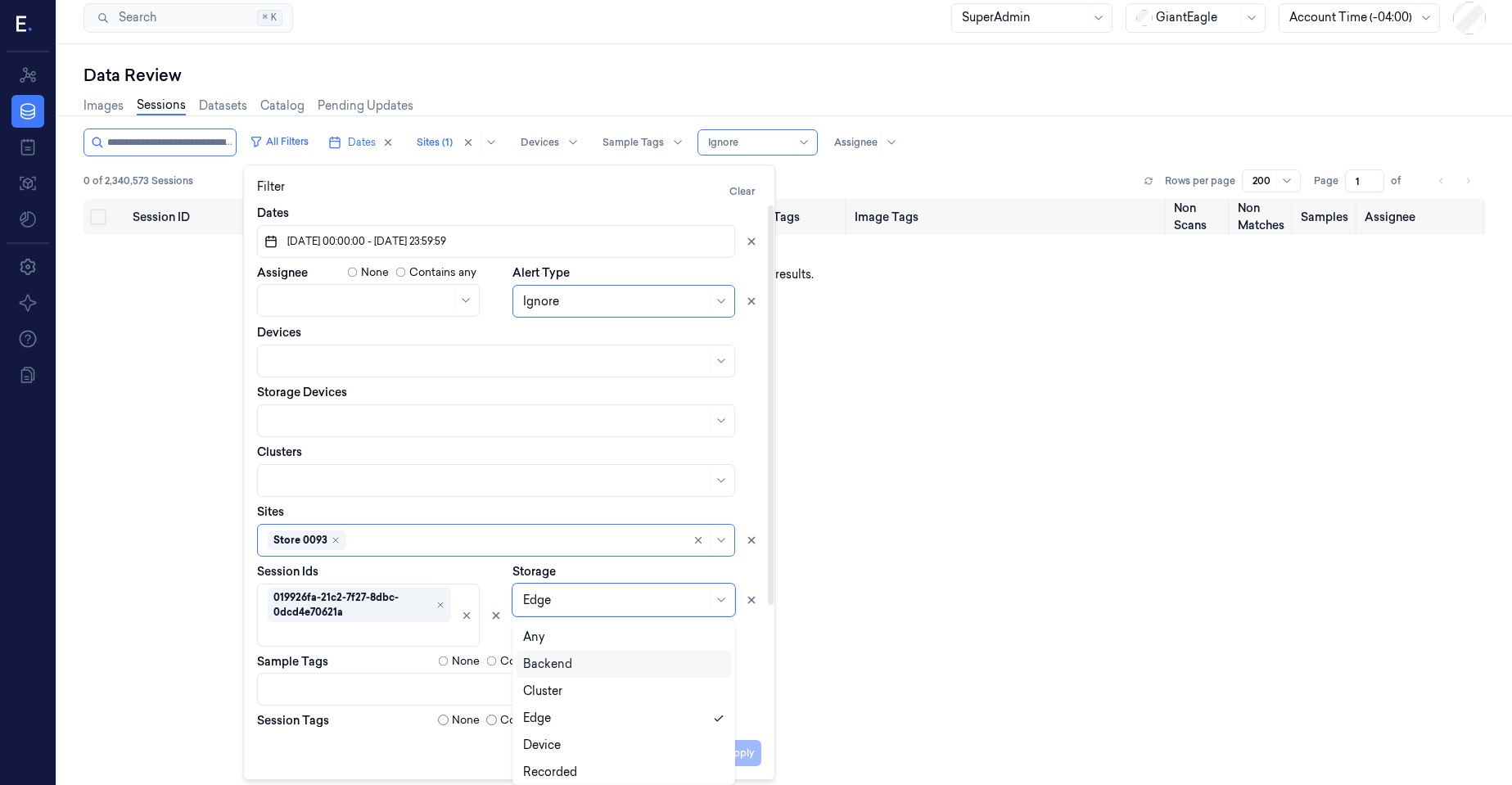
click at [562, 661] on div "Backend" at bounding box center [548, 664] width 49 height 17
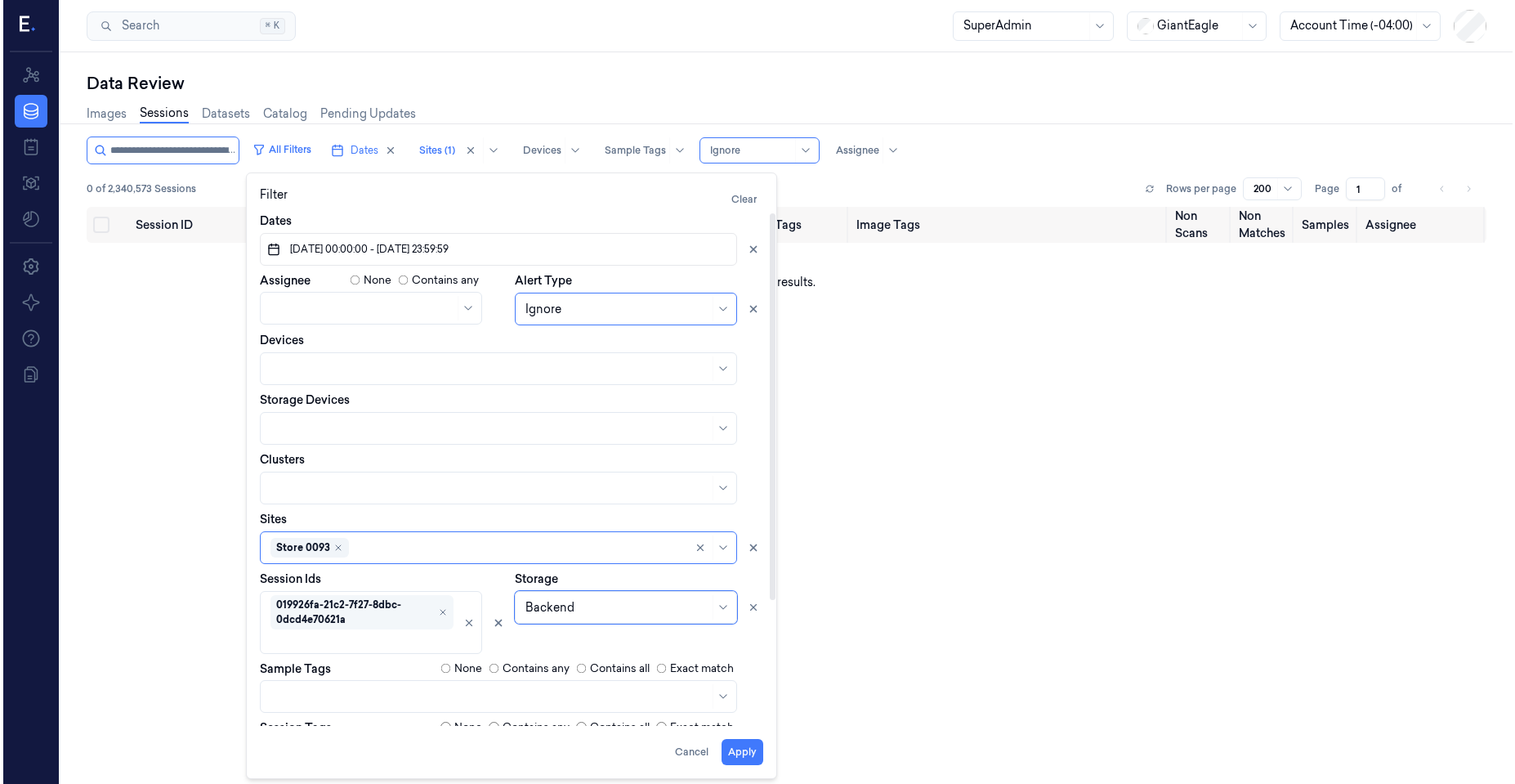
scroll to position [0, 0]
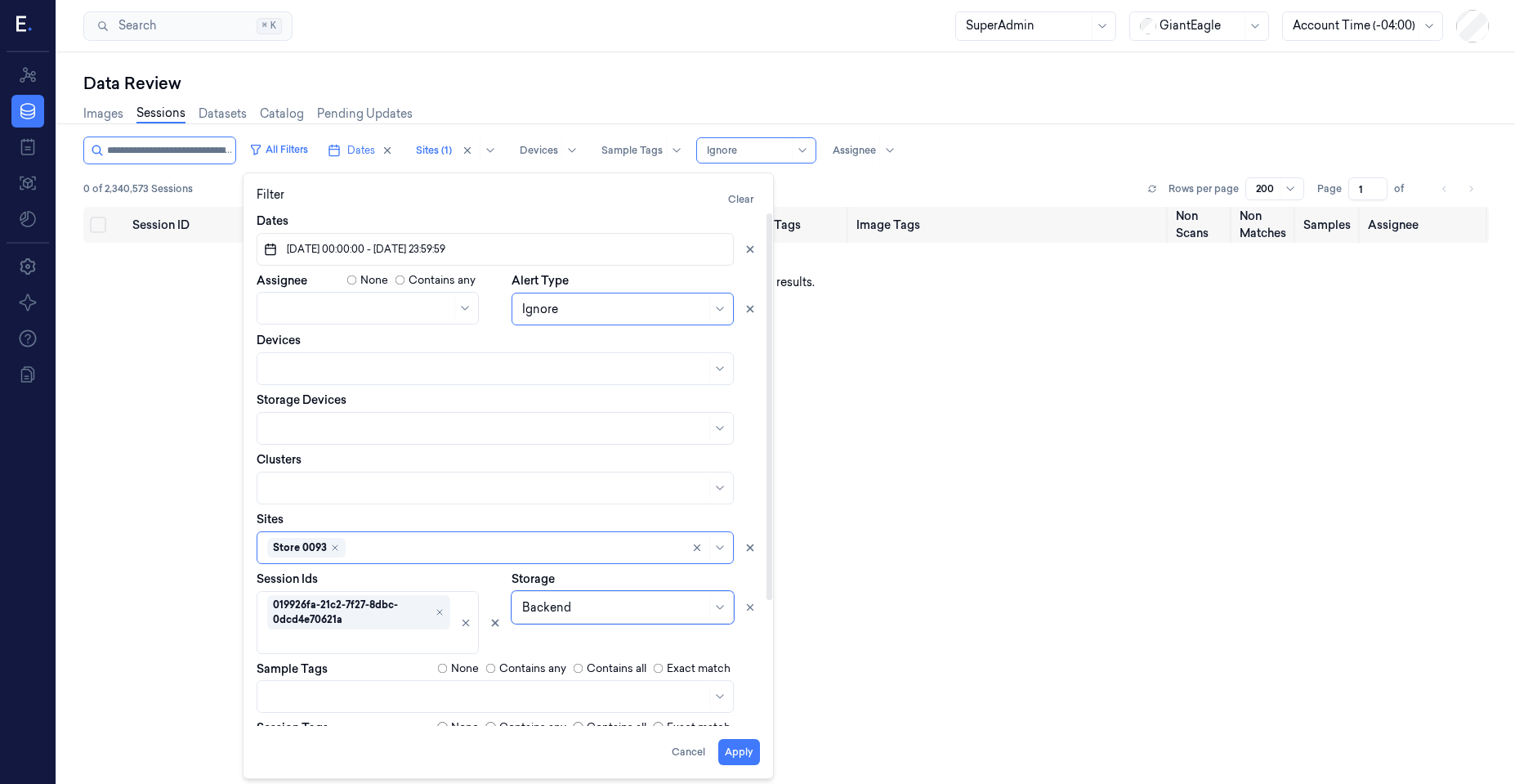
click at [138, 602] on div "Session ID Timestamp (Session) Device Video Storage Session Tags Image Tags Non…" at bounding box center [787, 530] width 1406 height 647
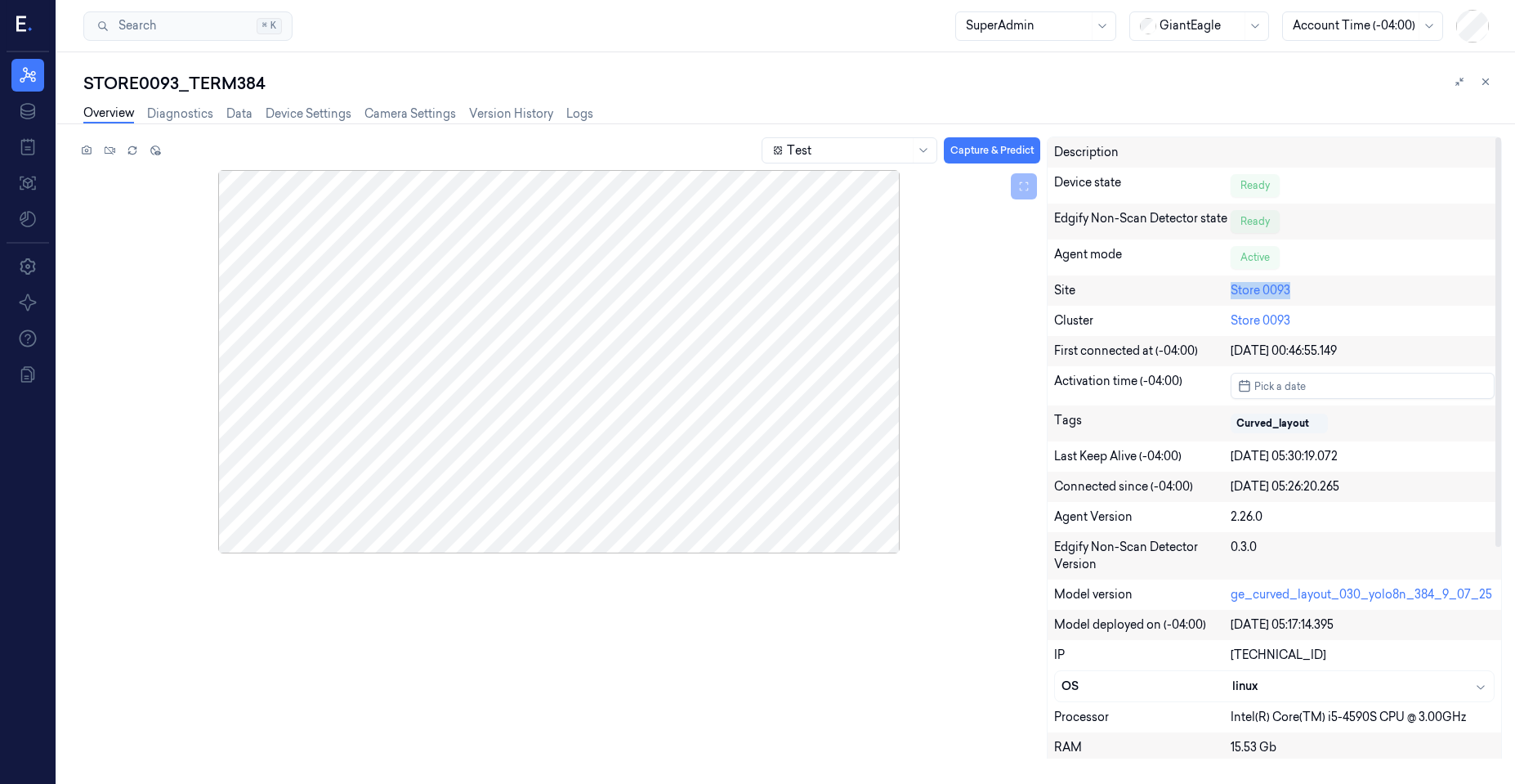
drag, startPoint x: 1317, startPoint y: 291, endPoint x: 1214, endPoint y: 291, distance: 103.0
click at [1214, 291] on div "Site Store 0093" at bounding box center [1274, 291] width 453 height 30
copy div "Store 0093"
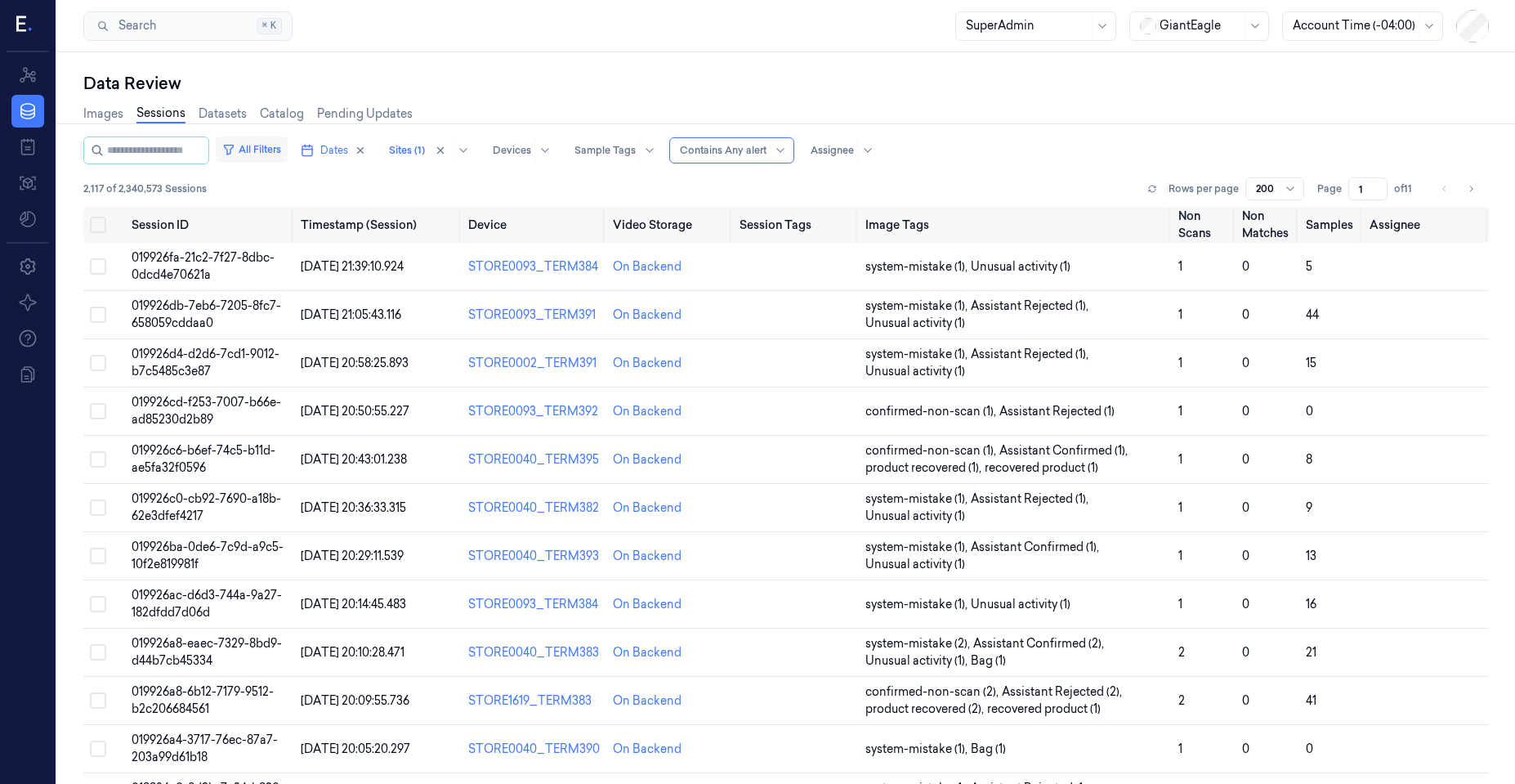
click at [283, 143] on button "All Filters" at bounding box center [251, 150] width 72 height 26
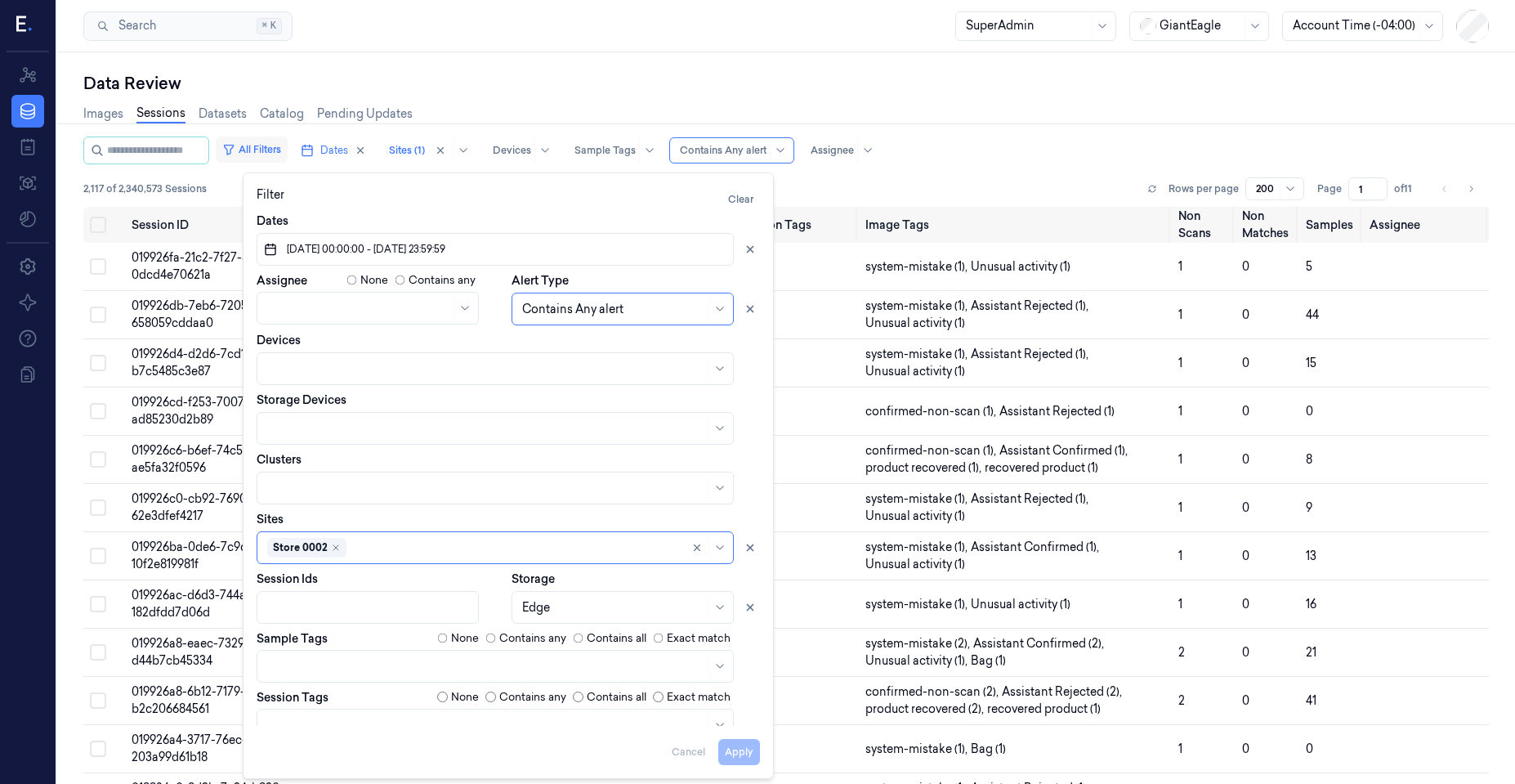
click at [283, 143] on button "All Filters" at bounding box center [251, 150] width 72 height 26
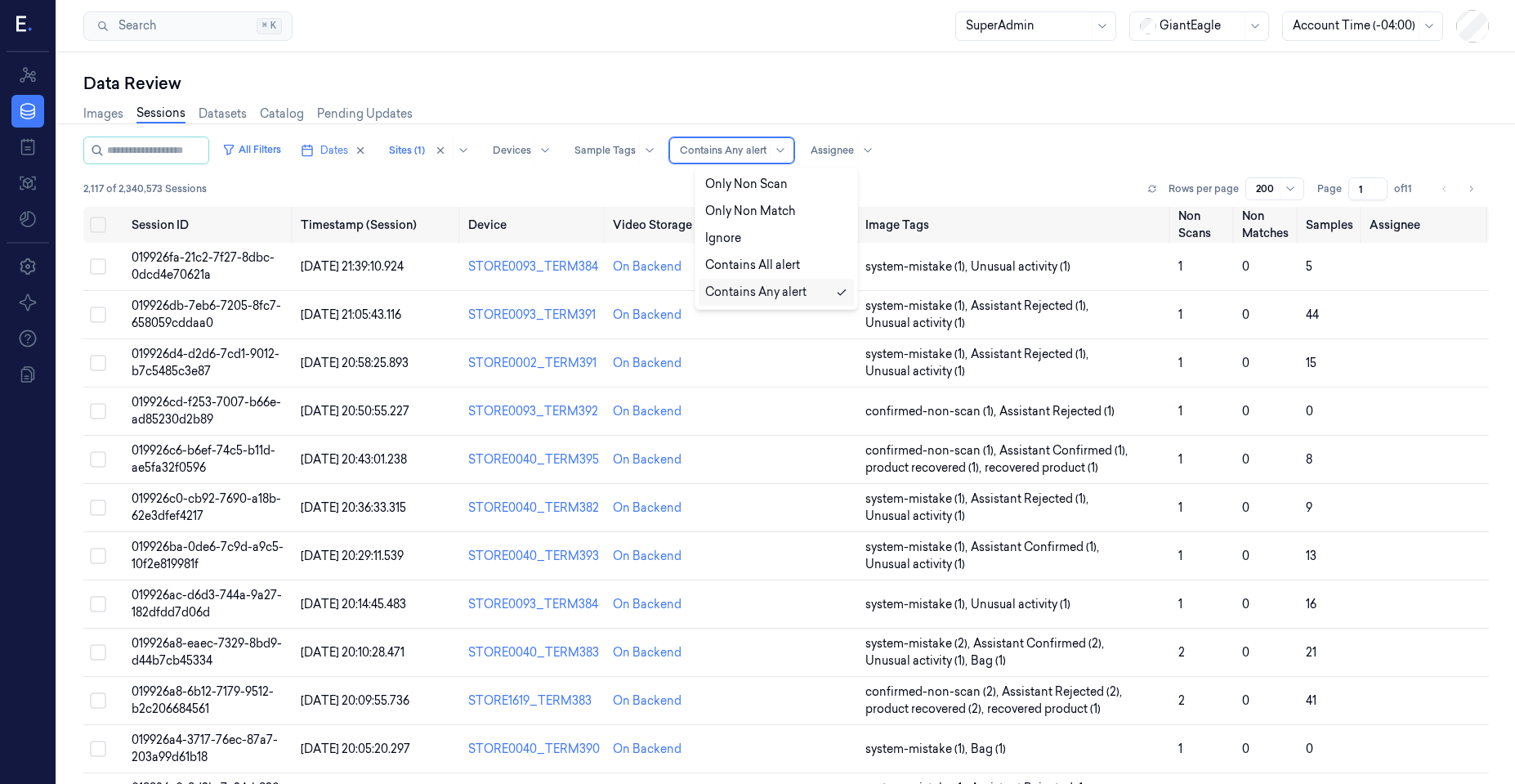
click at [758, 160] on div "Contains Any alert" at bounding box center [723, 150] width 87 height 24
click at [756, 233] on div "Ignore" at bounding box center [776, 238] width 142 height 17
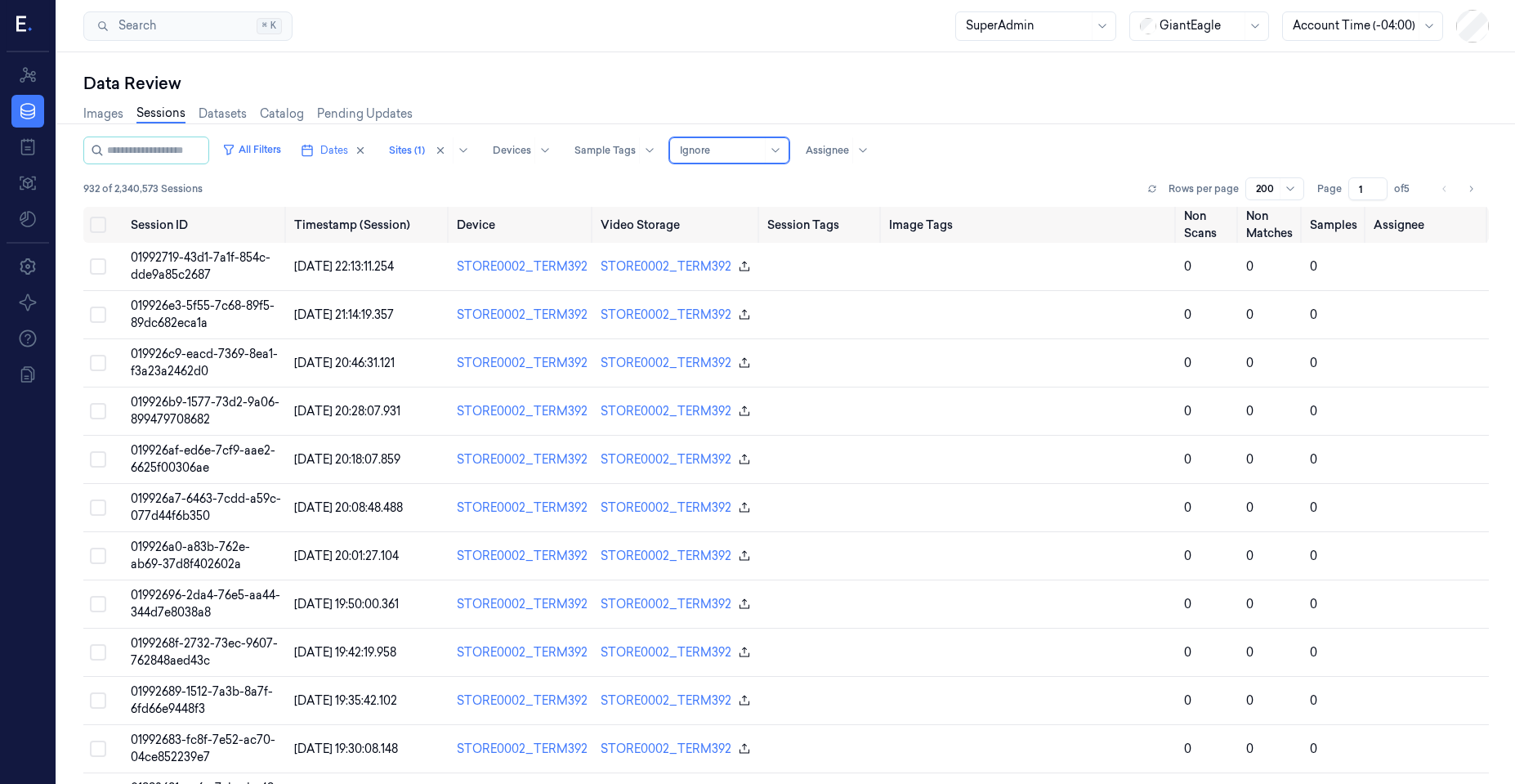
click at [724, 150] on div at bounding box center [721, 151] width 82 height 15
click at [737, 285] on div "Contains Any alert" at bounding box center [755, 292] width 101 height 17
